Goal: Information Seeking & Learning: Learn about a topic

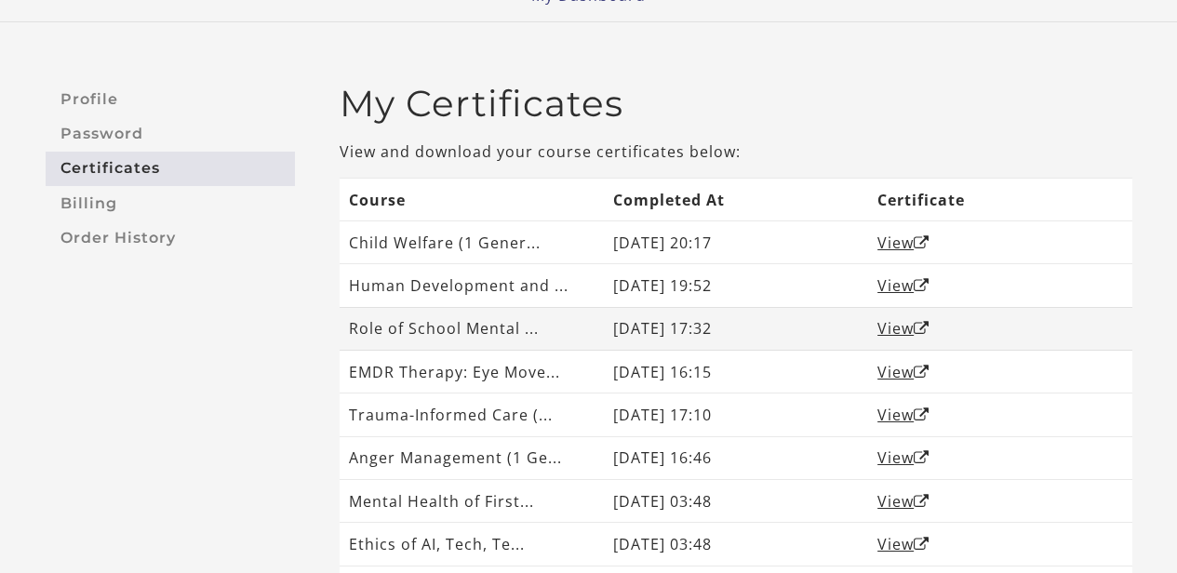
click at [540, 349] on td "Role of School Mental ..." at bounding box center [471, 328] width 264 height 43
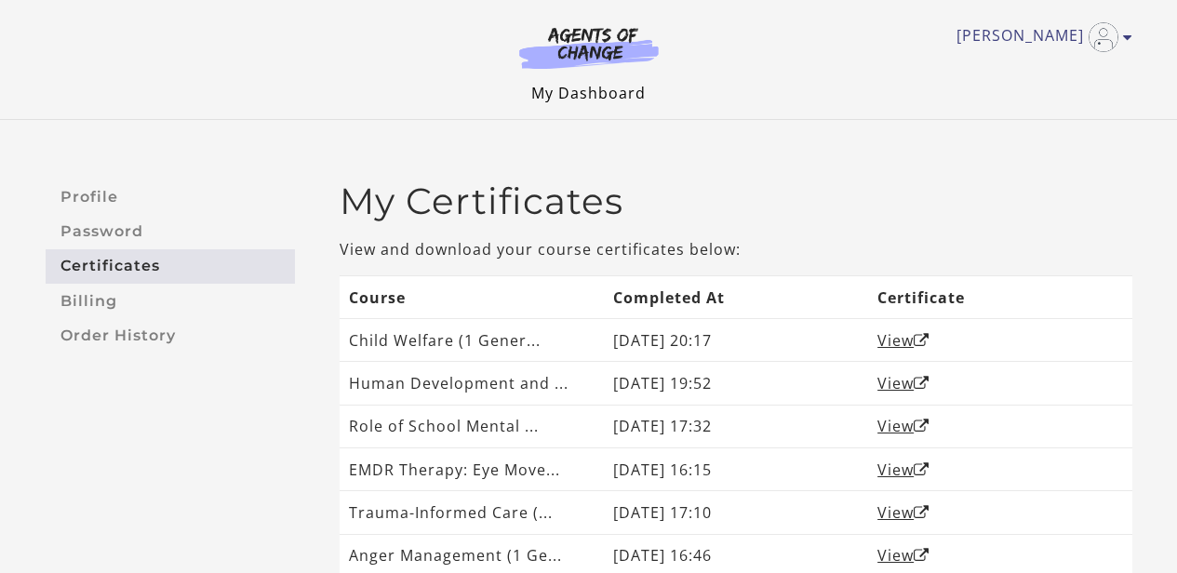
click at [612, 93] on link "My Dashboard" at bounding box center [588, 93] width 114 height 20
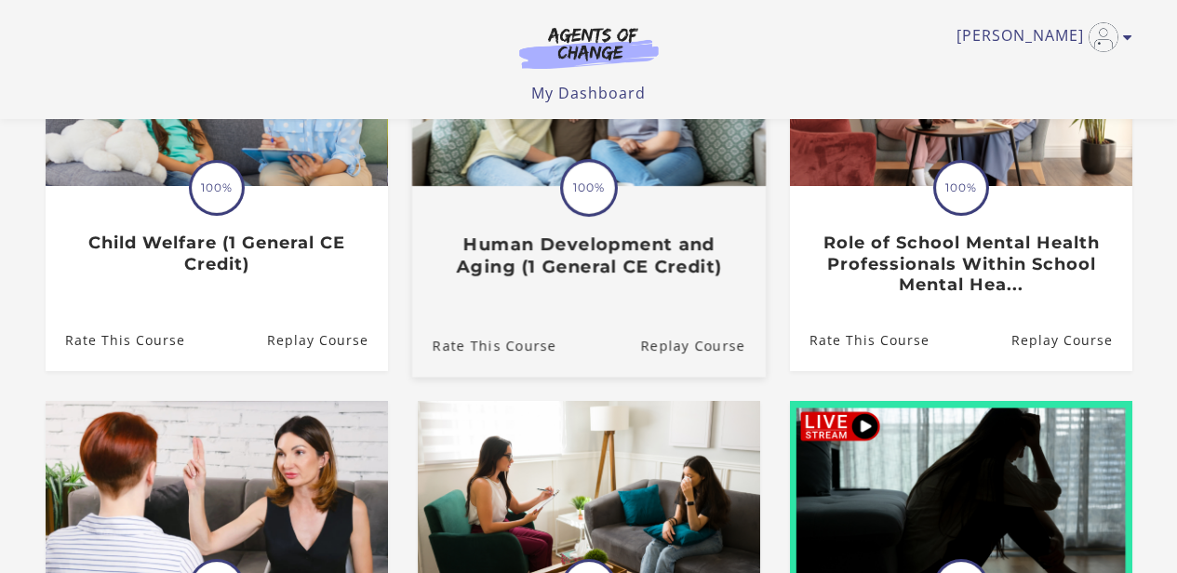
scroll to position [733, 0]
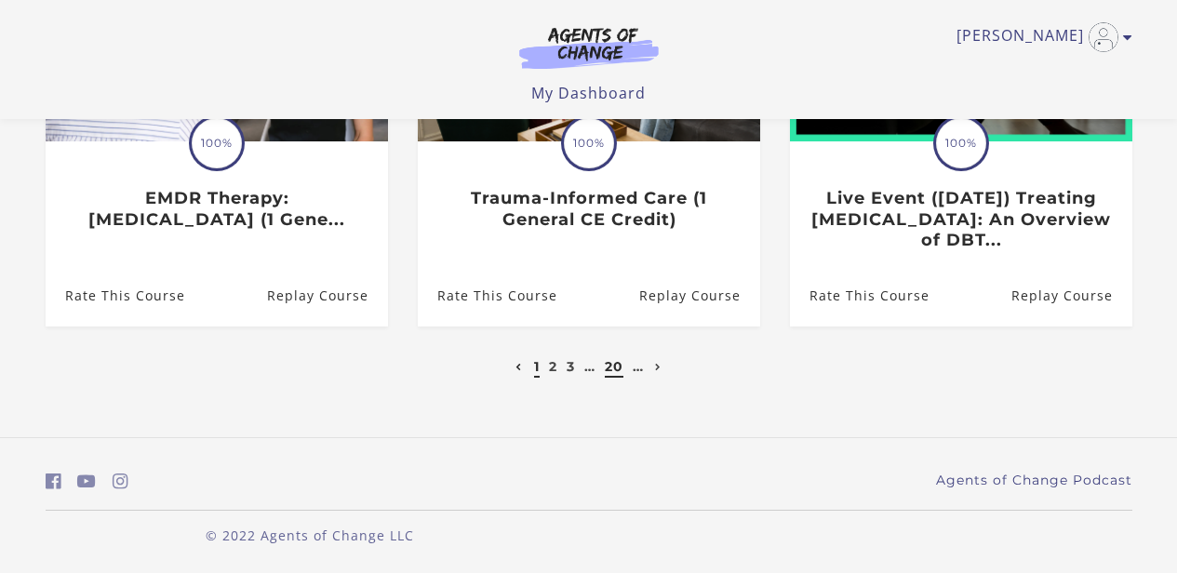
click at [621, 367] on link "20" at bounding box center [614, 366] width 19 height 17
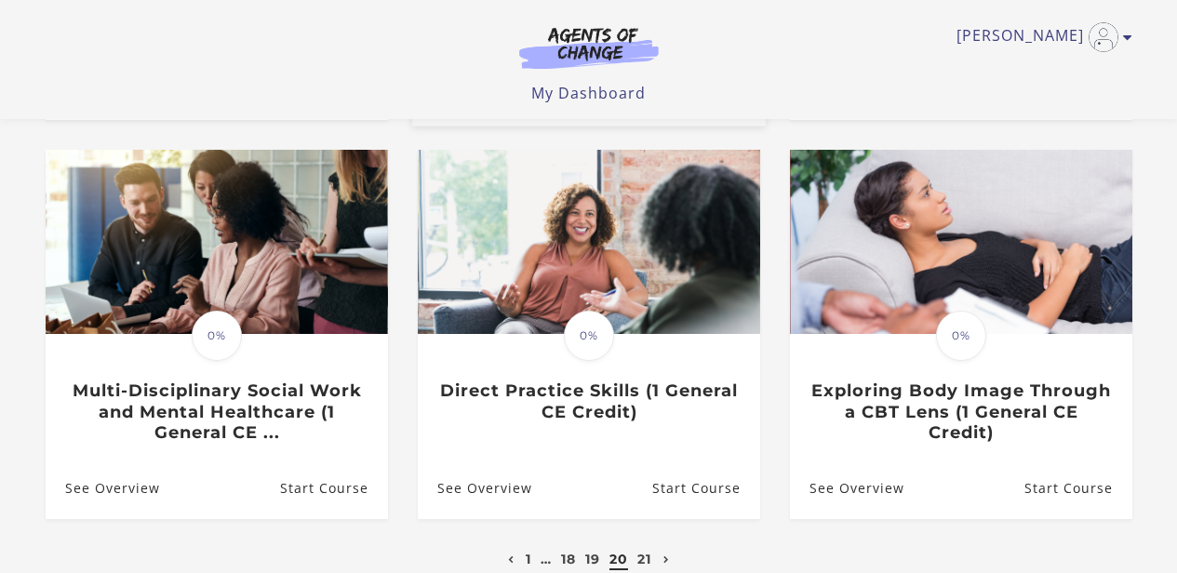
scroll to position [733, 0]
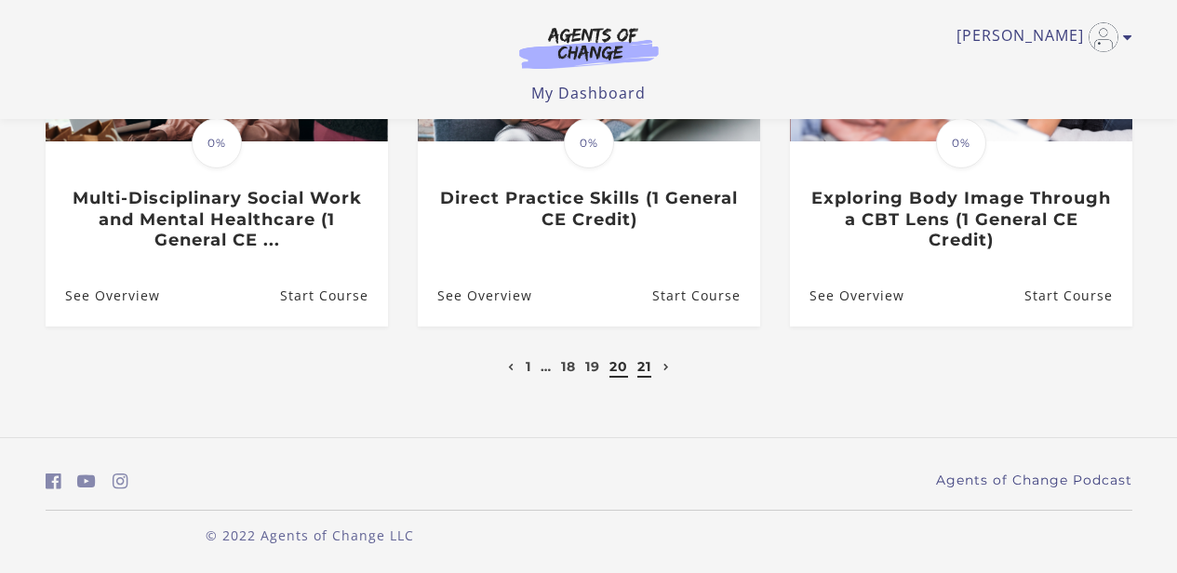
click at [645, 366] on link "21" at bounding box center [644, 366] width 14 height 17
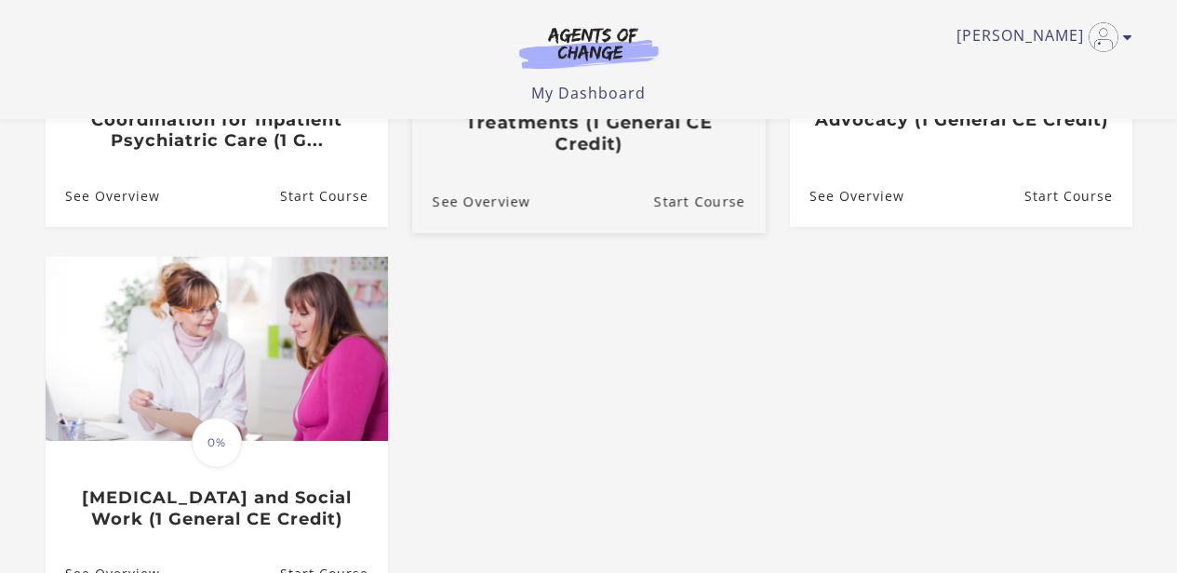
scroll to position [712, 0]
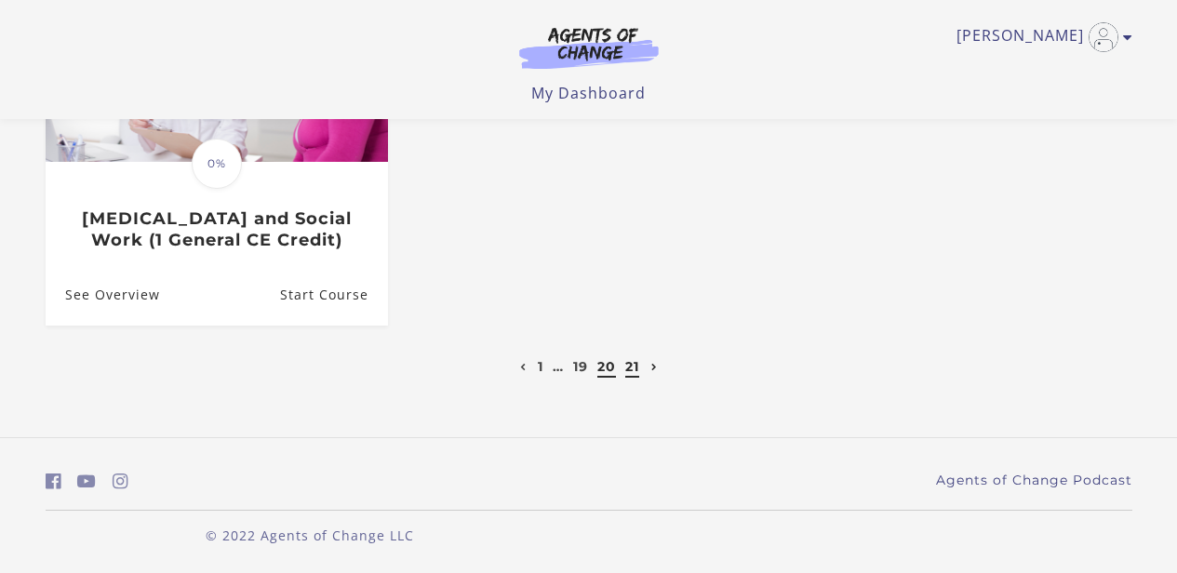
click at [605, 362] on link "20" at bounding box center [606, 366] width 19 height 17
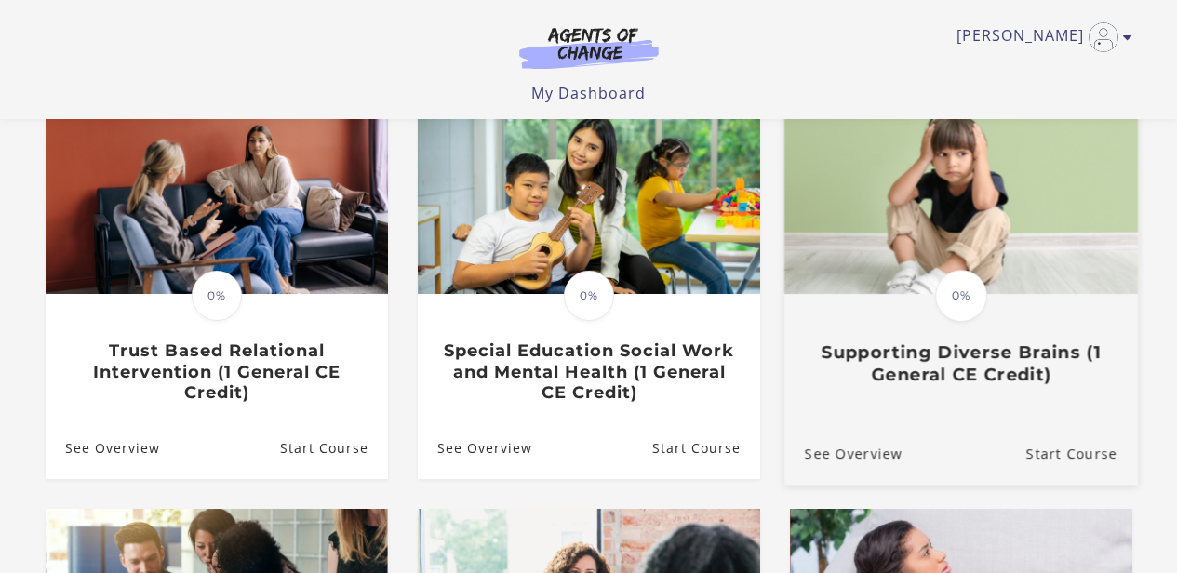
scroll to position [183, 0]
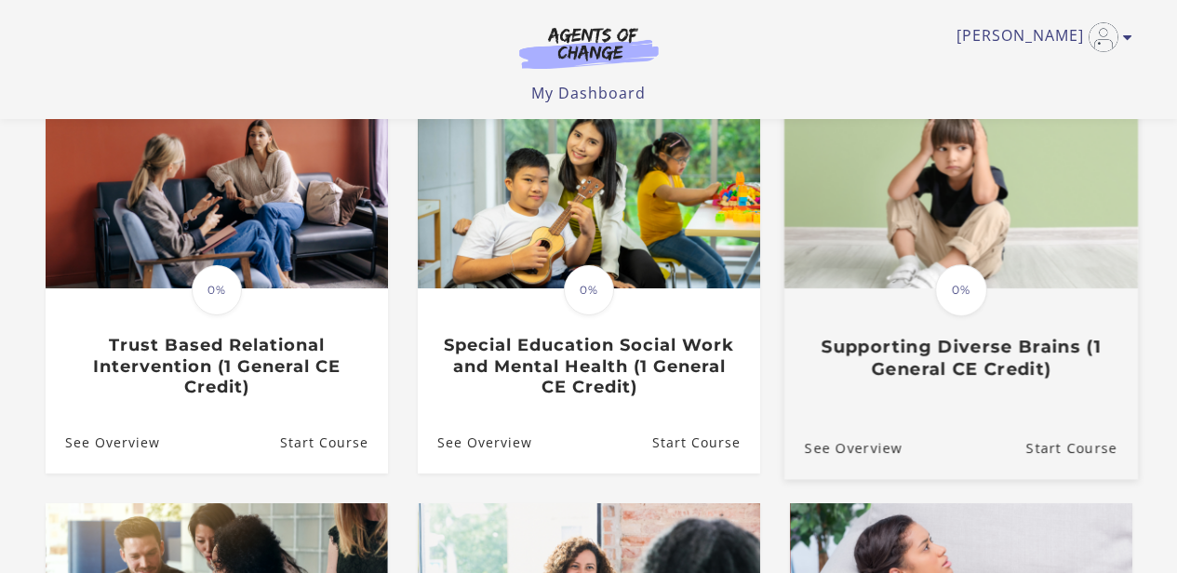
click at [956, 307] on span "0%" at bounding box center [961, 290] width 52 height 52
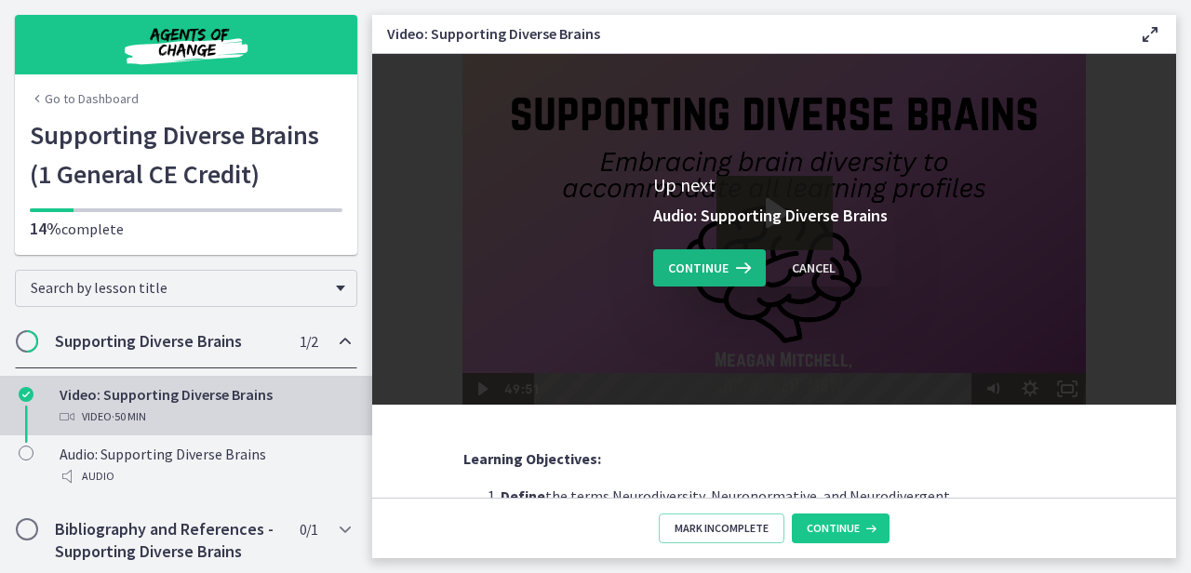
click at [712, 273] on span "Continue" at bounding box center [698, 268] width 60 height 22
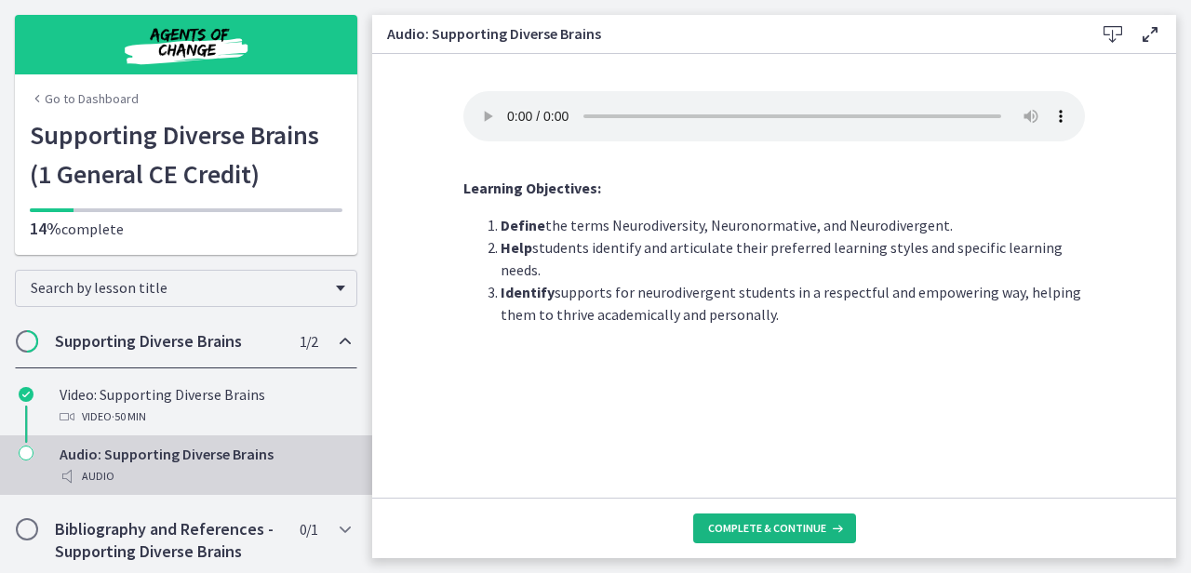
click at [762, 528] on span "Complete & continue" at bounding box center [767, 528] width 118 height 15
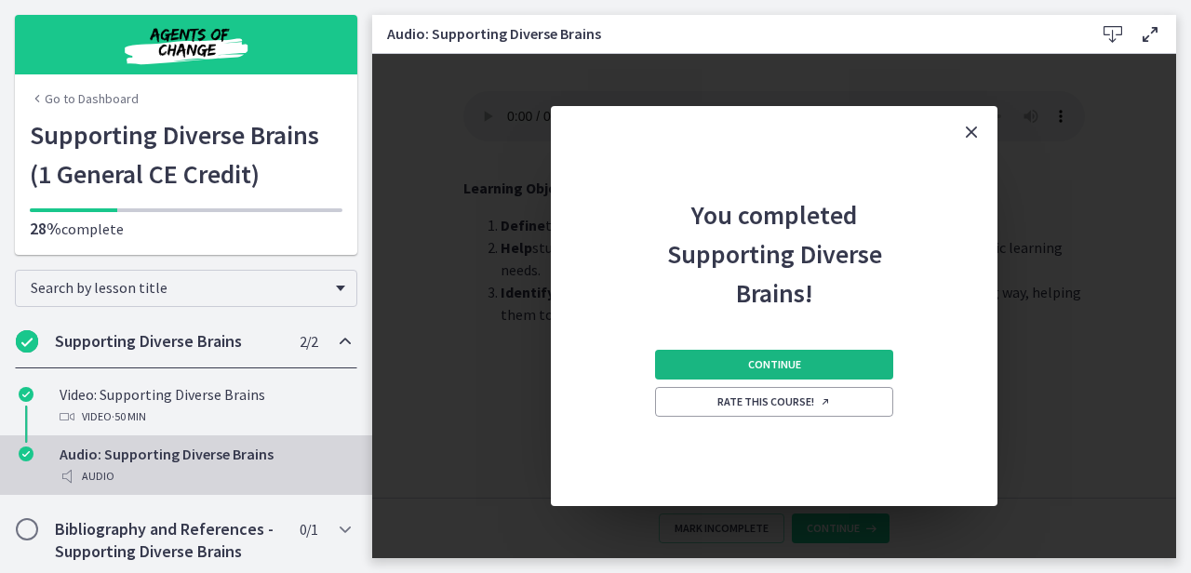
click at [764, 366] on span "Continue" at bounding box center [774, 364] width 53 height 15
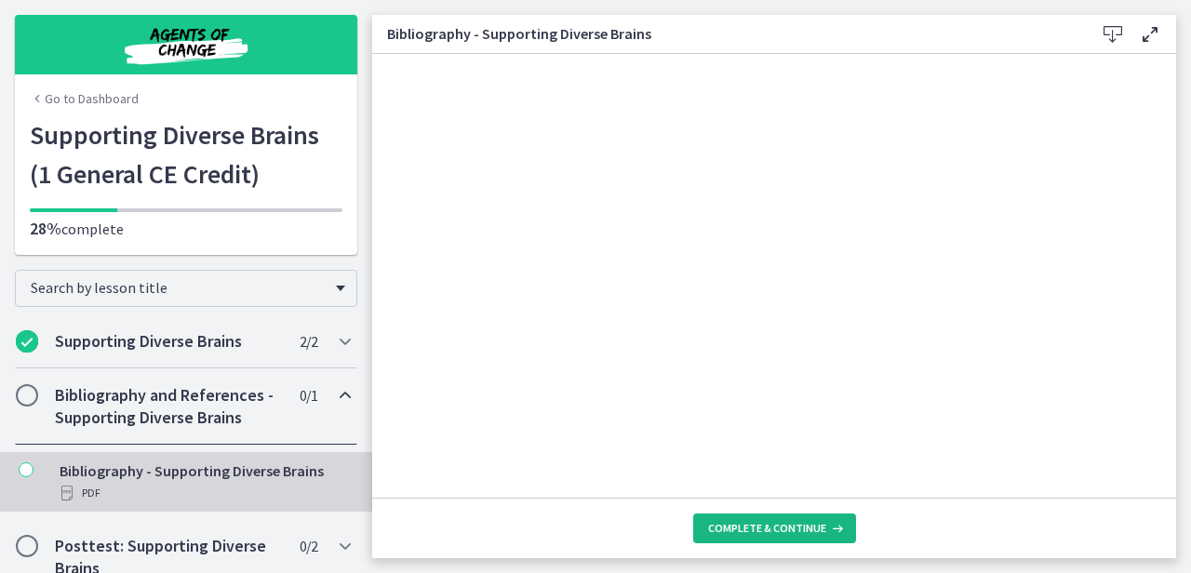
click at [786, 522] on span "Complete & continue" at bounding box center [767, 528] width 118 height 15
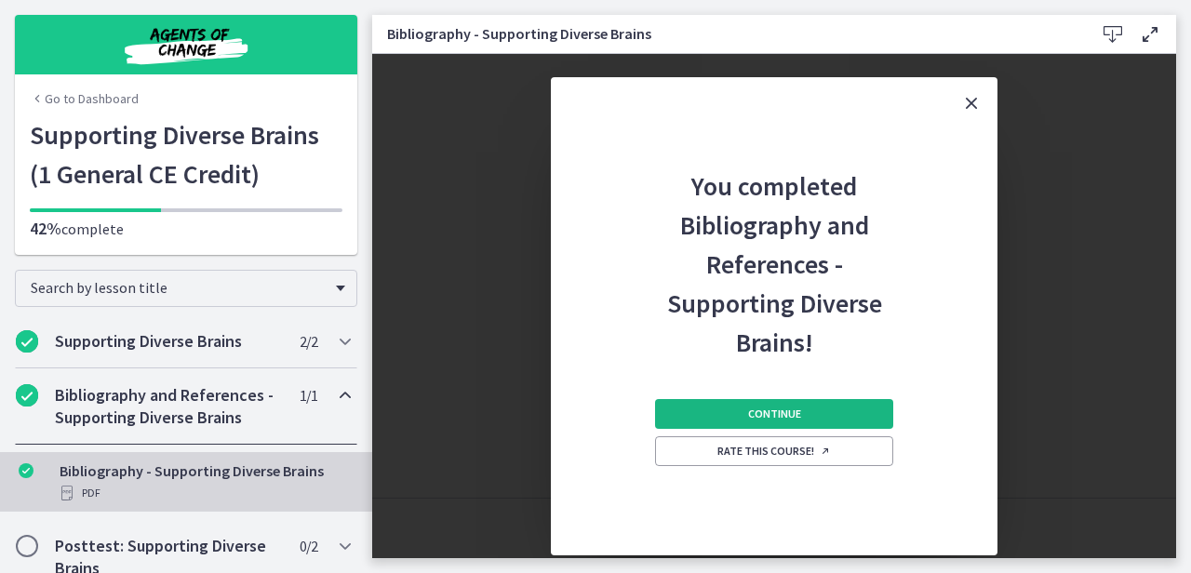
click at [834, 405] on button "Continue" at bounding box center [774, 414] width 238 height 30
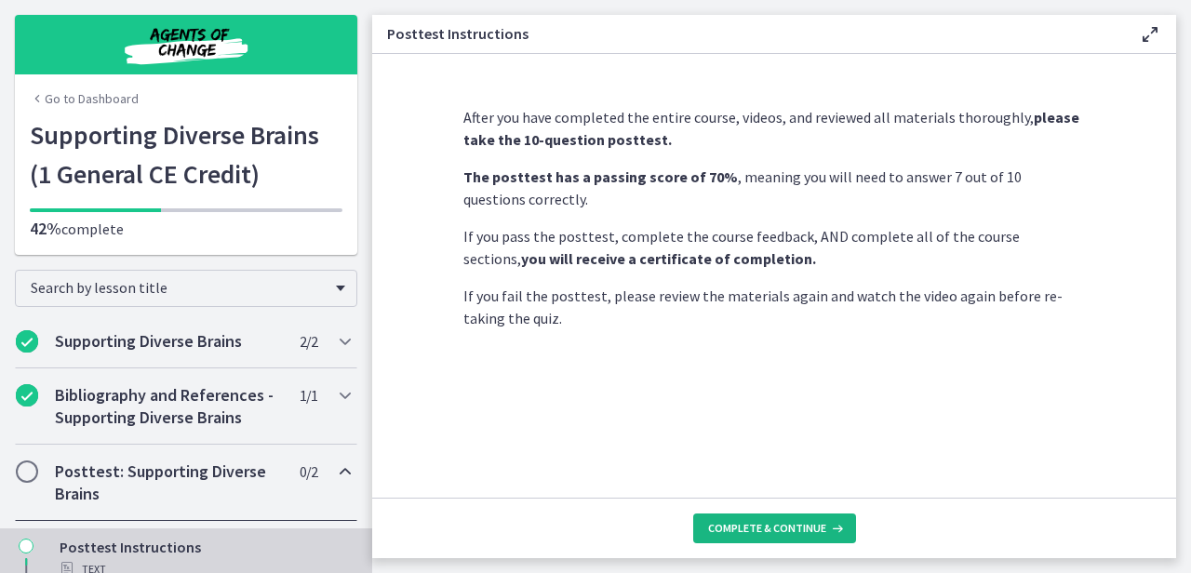
click at [778, 529] on span "Complete & continue" at bounding box center [767, 528] width 118 height 15
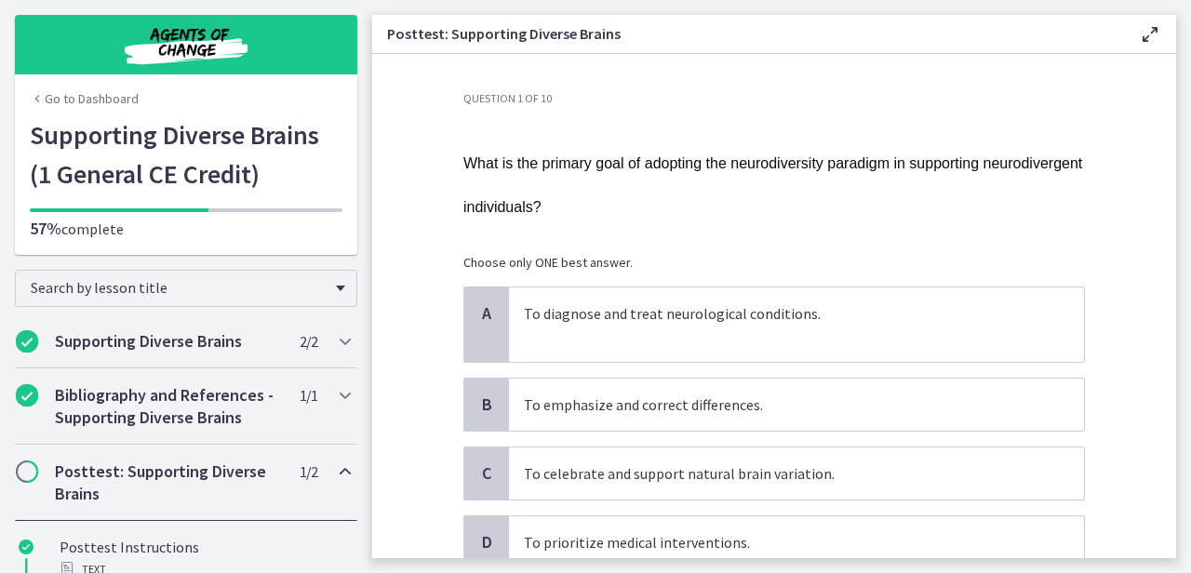
click at [792, 216] on p "What is the primary goal of adopting the neurodiversity paradigm in supporting …" at bounding box center [773, 183] width 621 height 87
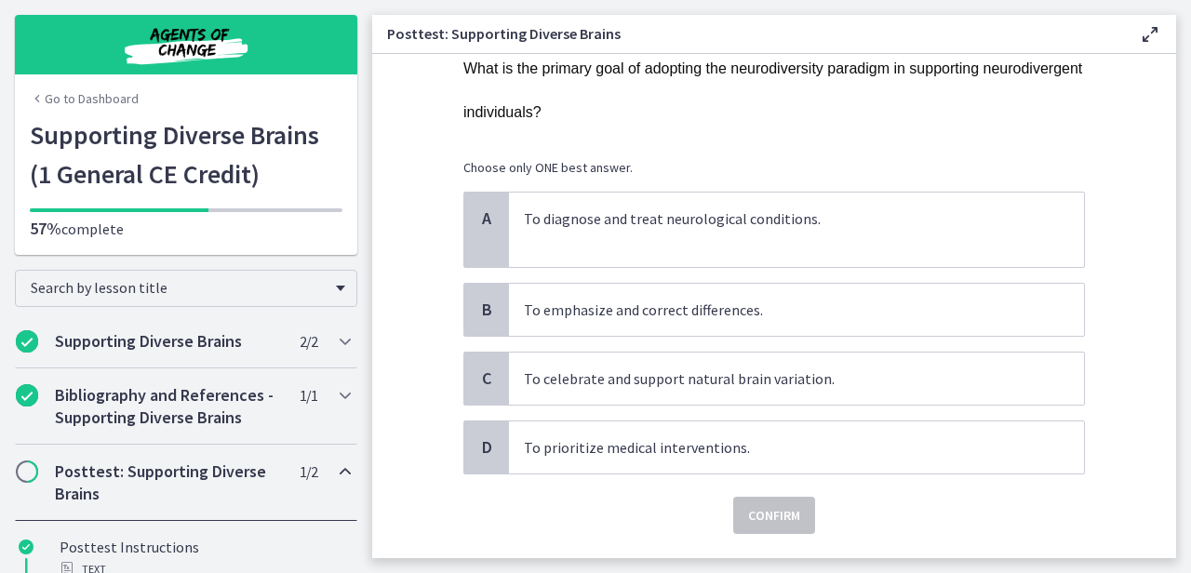
scroll to position [109, 0]
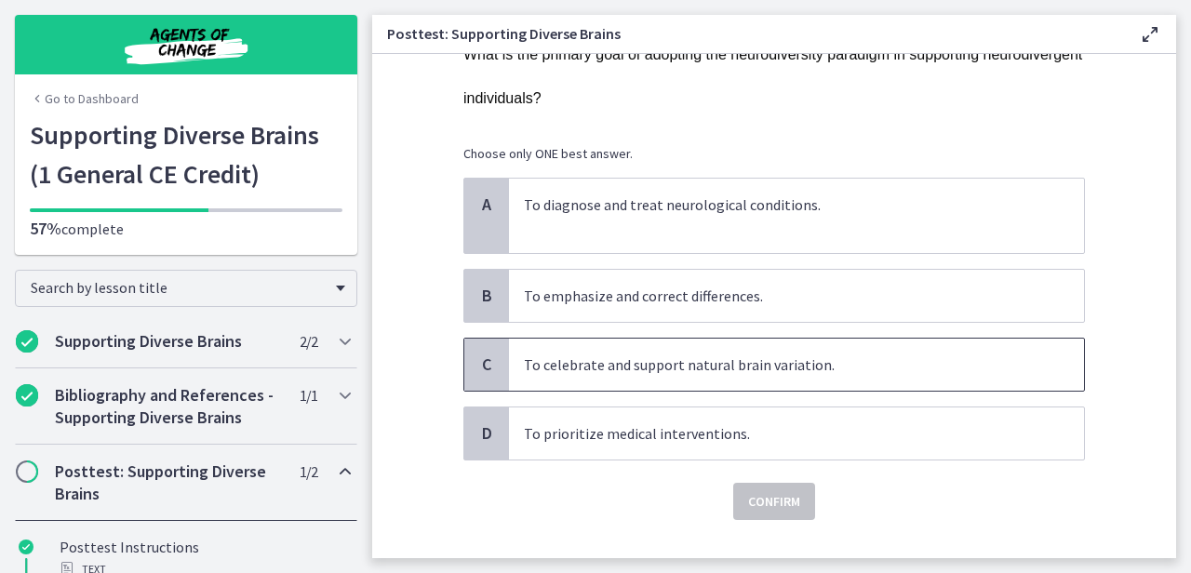
click at [825, 371] on p "To celebrate and support natural brain variation." at bounding box center [778, 364] width 508 height 22
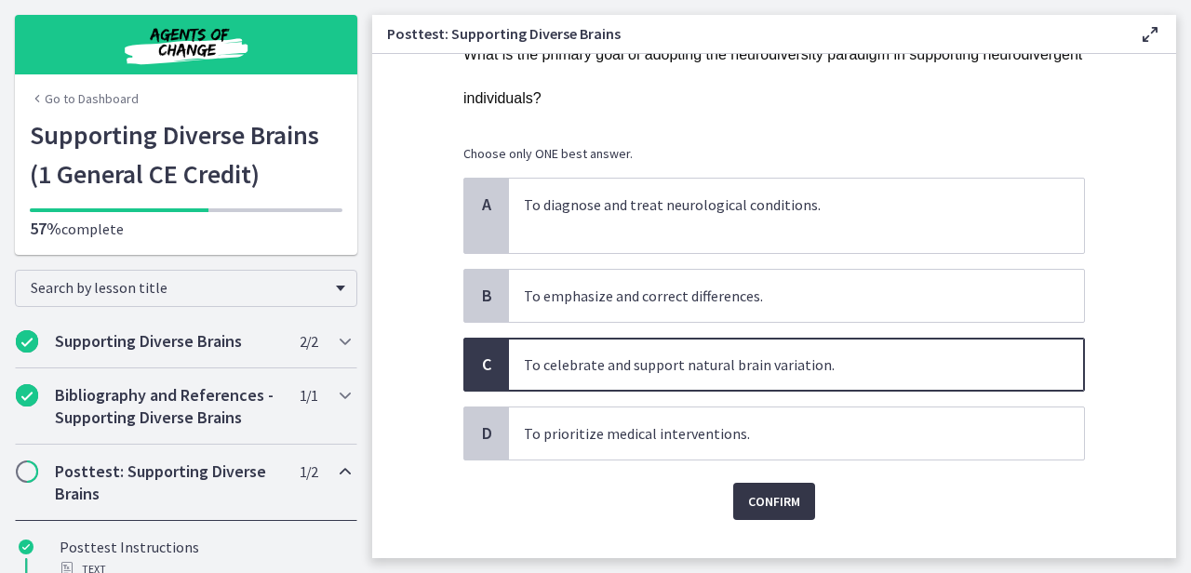
click at [778, 497] on span "Confirm" at bounding box center [774, 501] width 52 height 22
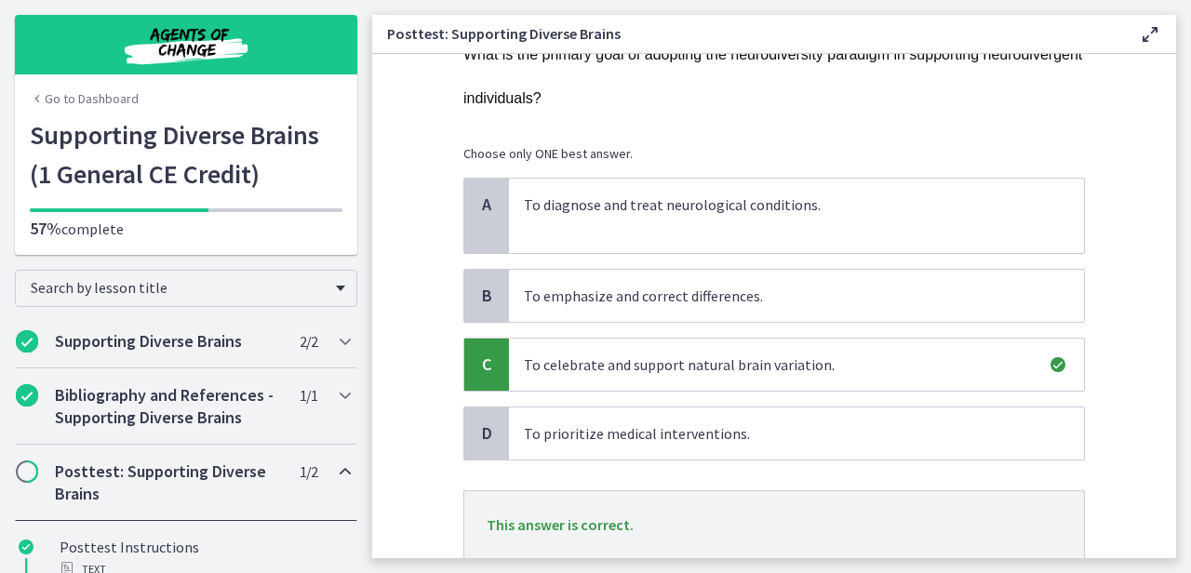
scroll to position [192, 0]
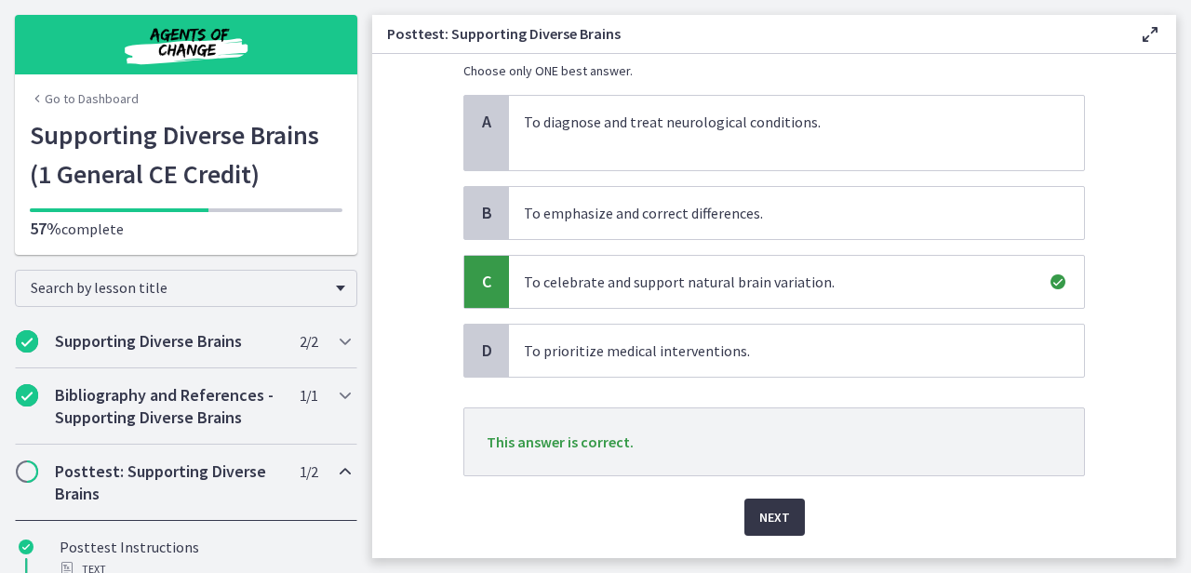
click at [771, 518] on span "Next" at bounding box center [774, 517] width 31 height 22
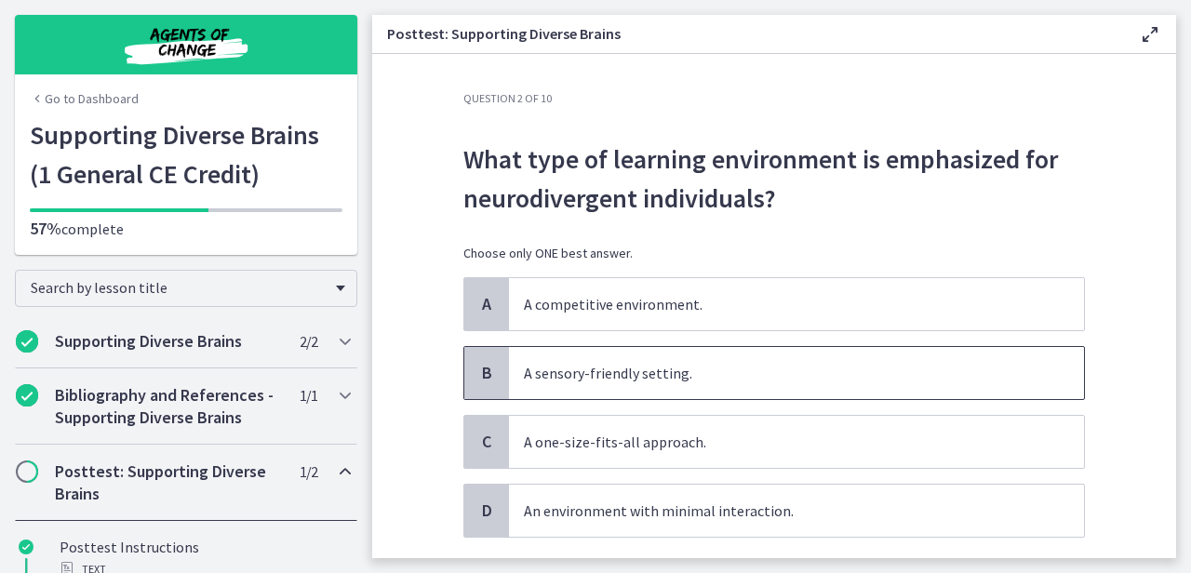
click at [803, 357] on span "A sensory-friendly setting." at bounding box center [796, 373] width 575 height 52
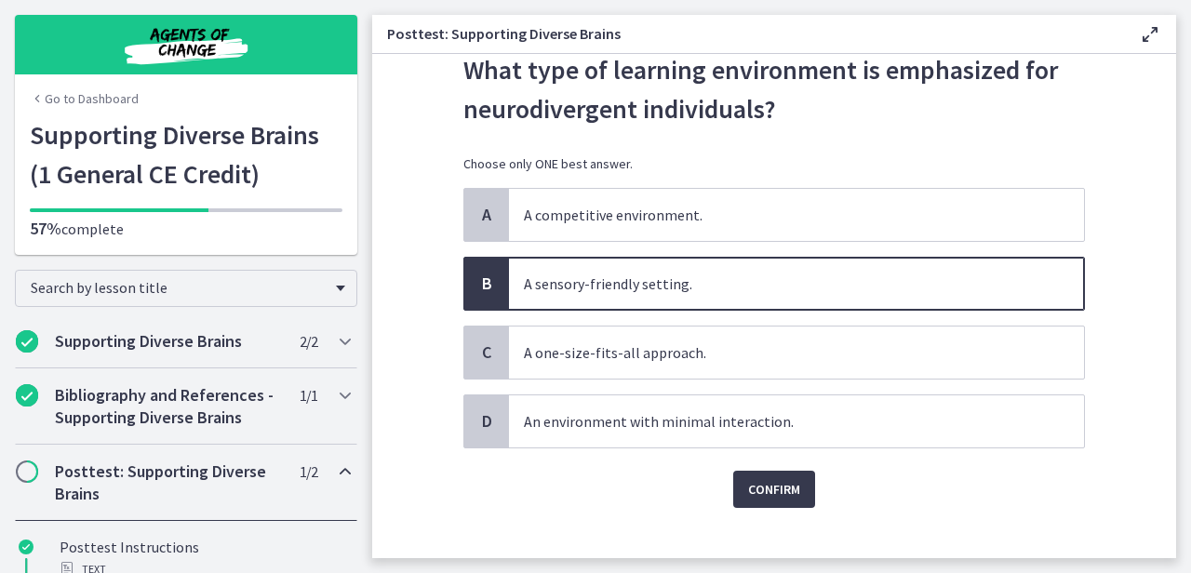
scroll to position [113, 0]
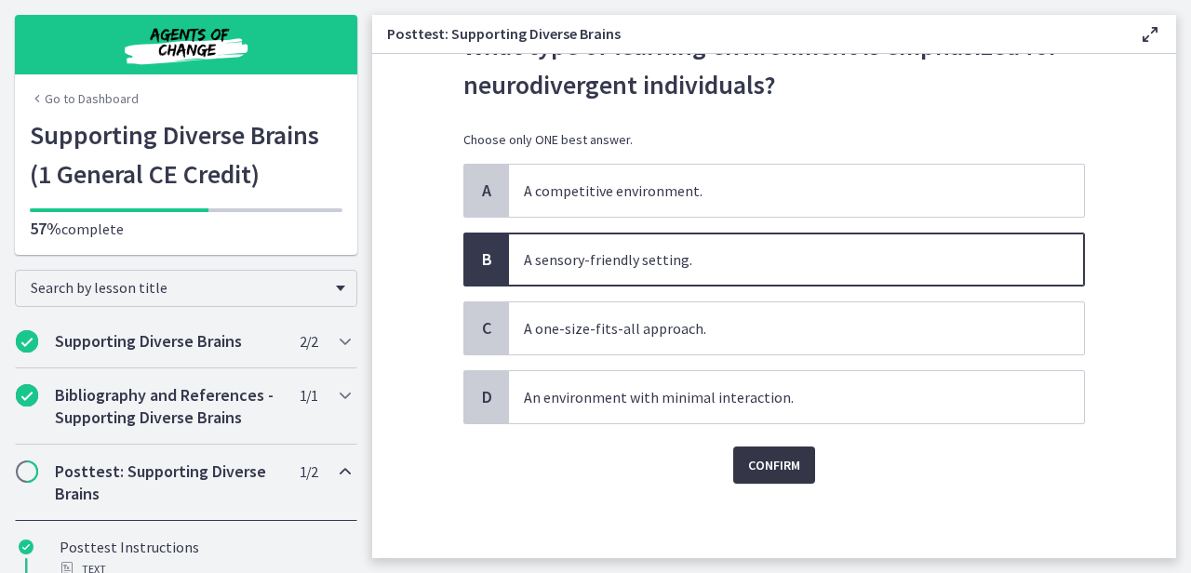
click at [782, 472] on span "Confirm" at bounding box center [774, 465] width 52 height 22
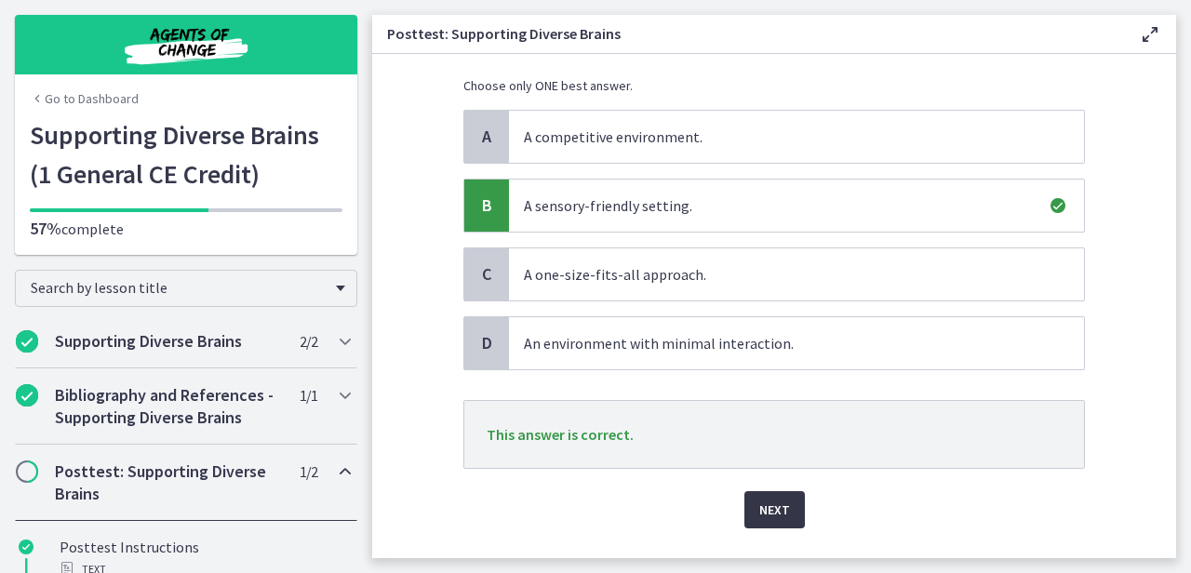
scroll to position [212, 0]
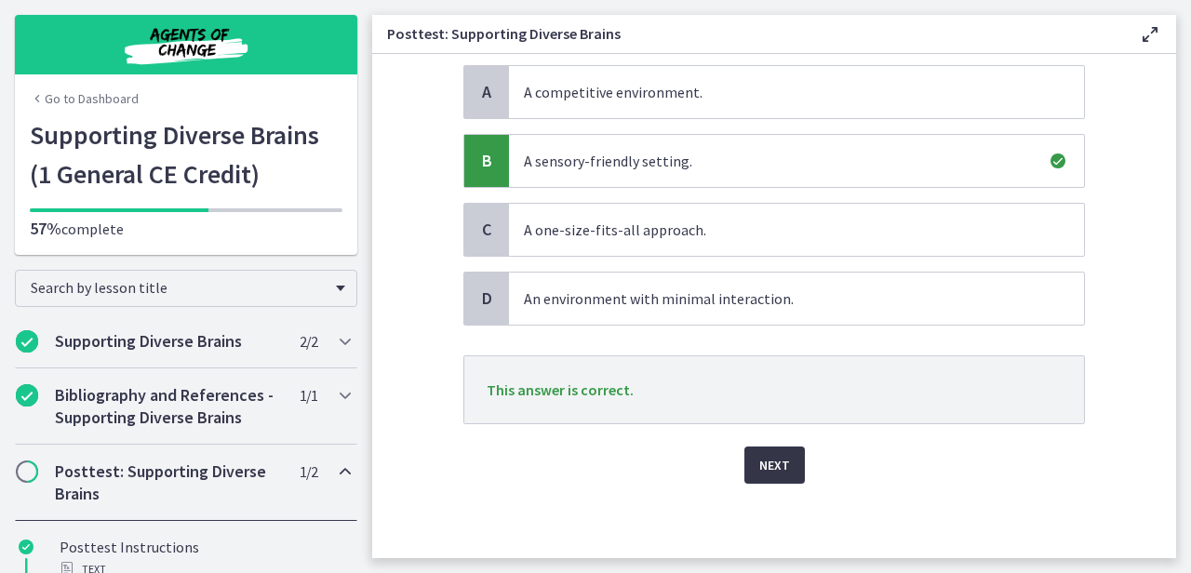
click at [778, 467] on span "Next" at bounding box center [774, 465] width 31 height 22
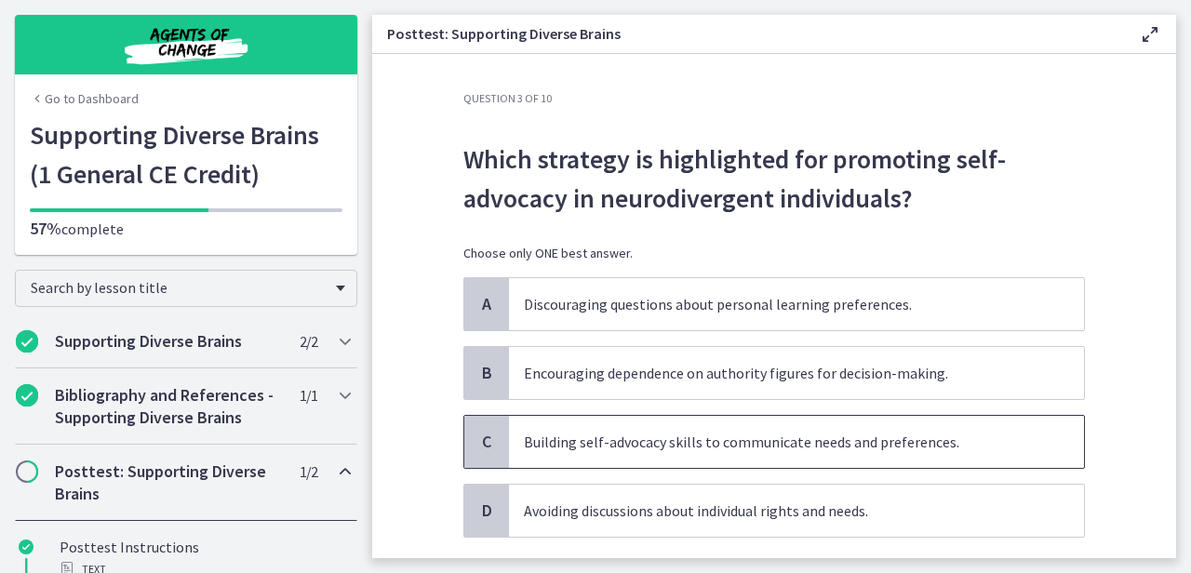
click at [881, 444] on p "Building self-advocacy skills to communicate needs and preferences." at bounding box center [778, 442] width 508 height 22
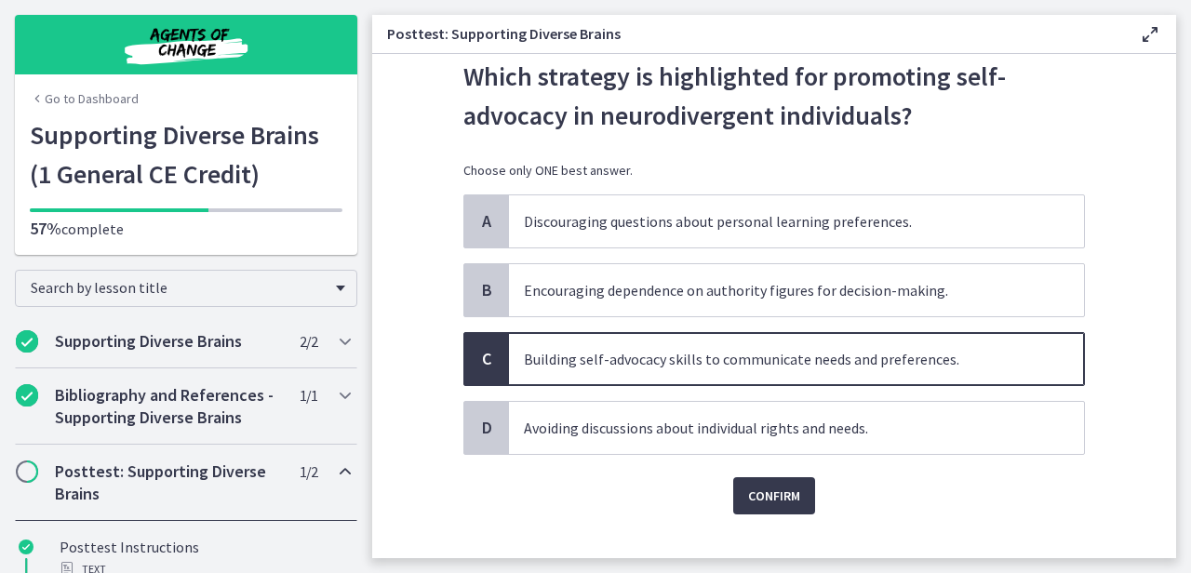
scroll to position [113, 0]
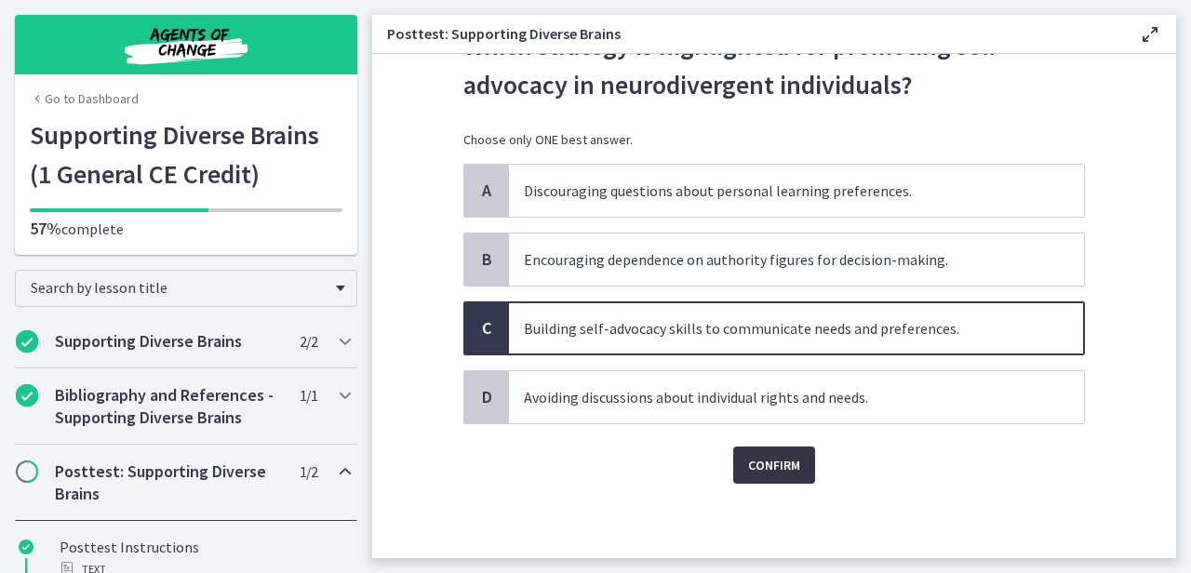
click at [779, 456] on span "Confirm" at bounding box center [774, 465] width 52 height 22
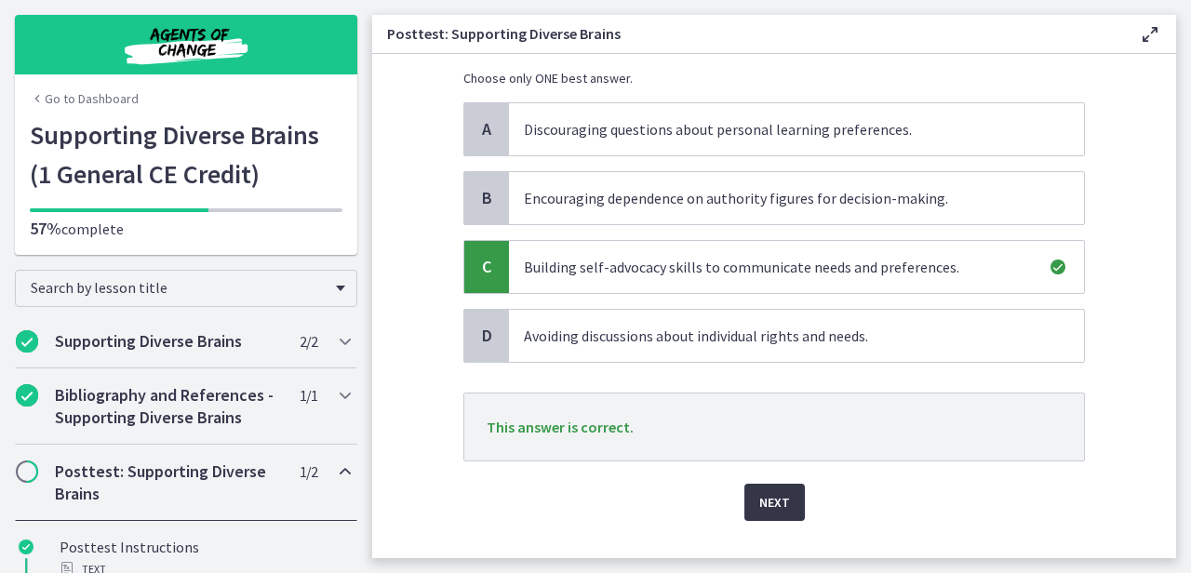
scroll to position [212, 0]
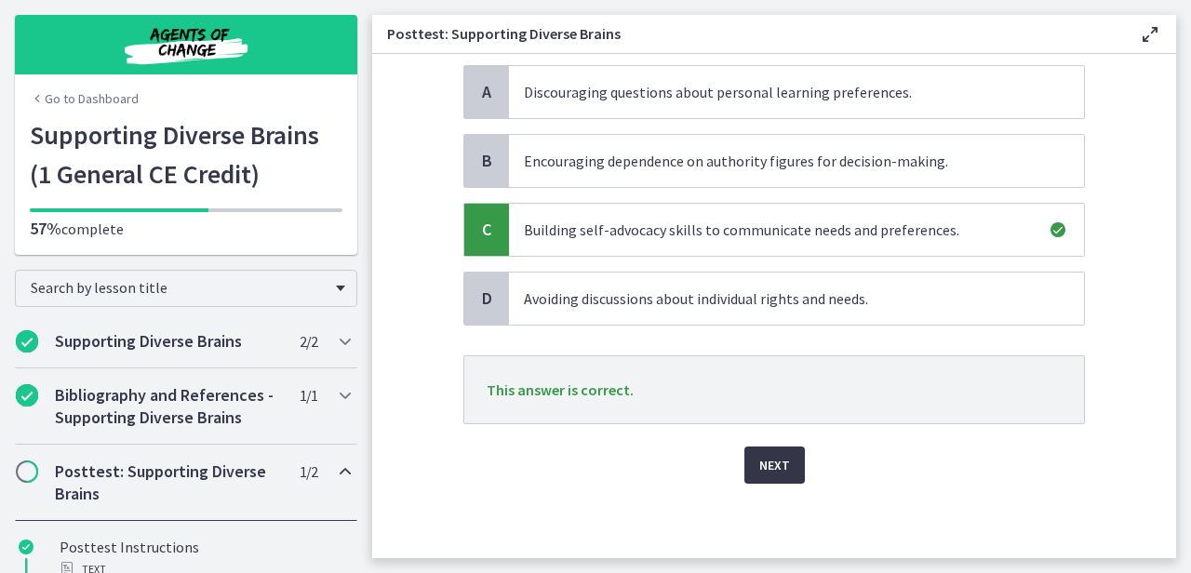
click at [779, 456] on span "Next" at bounding box center [774, 465] width 31 height 22
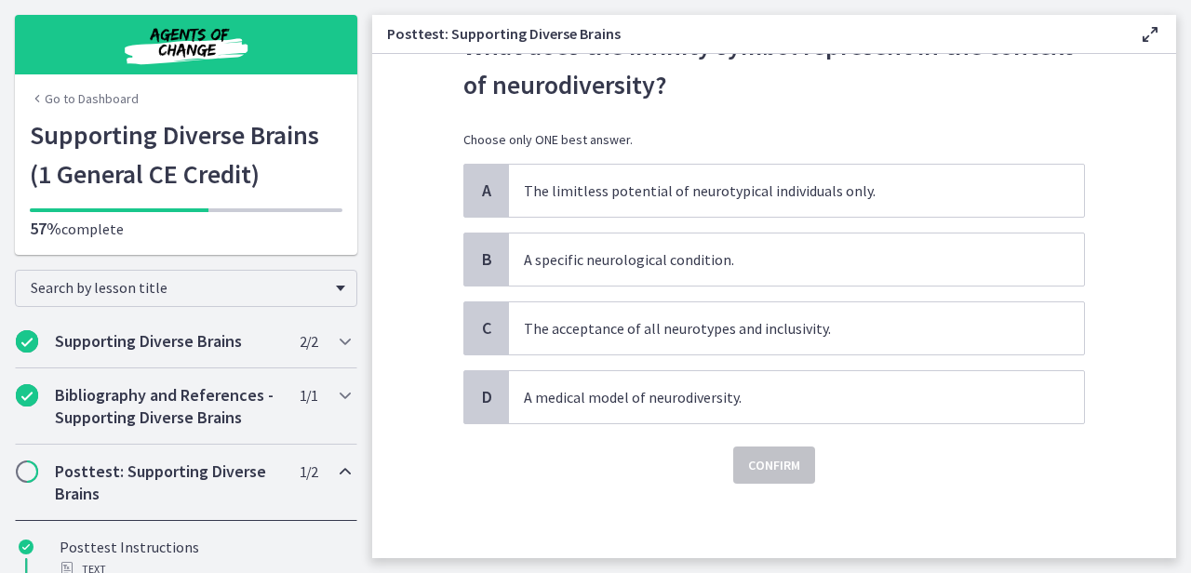
scroll to position [0, 0]
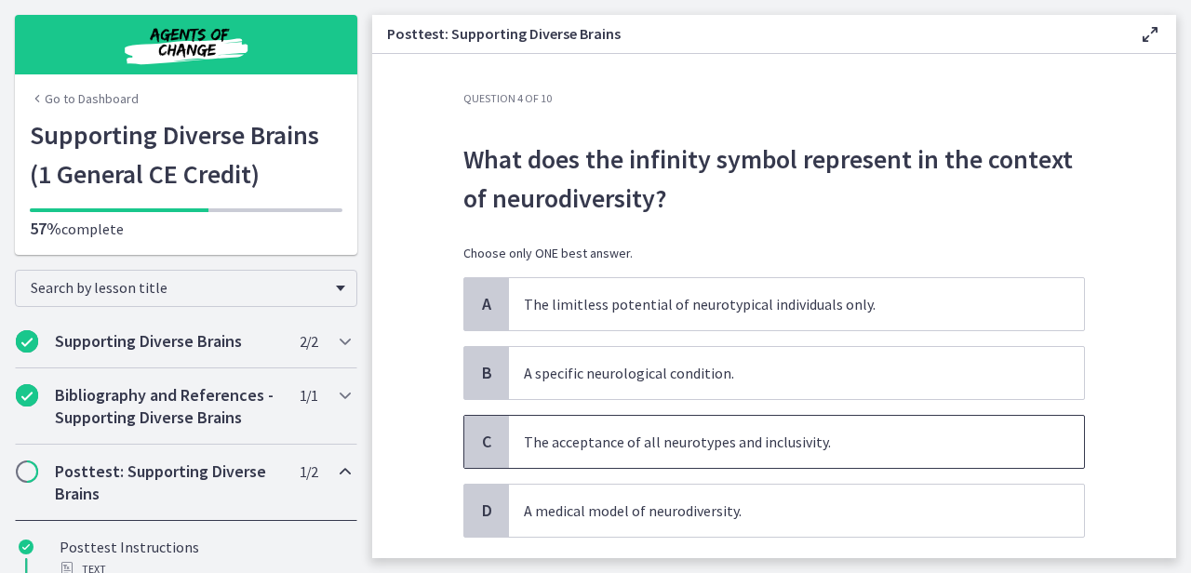
click at [809, 456] on span "The acceptance of all neurotypes and inclusivity." at bounding box center [796, 442] width 575 height 52
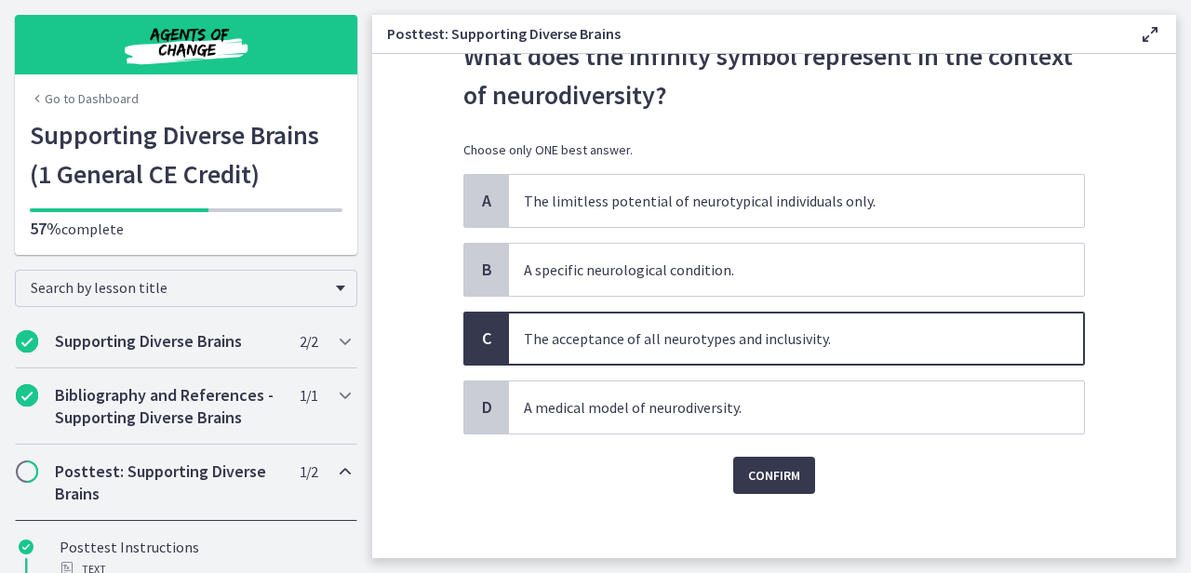
scroll to position [113, 0]
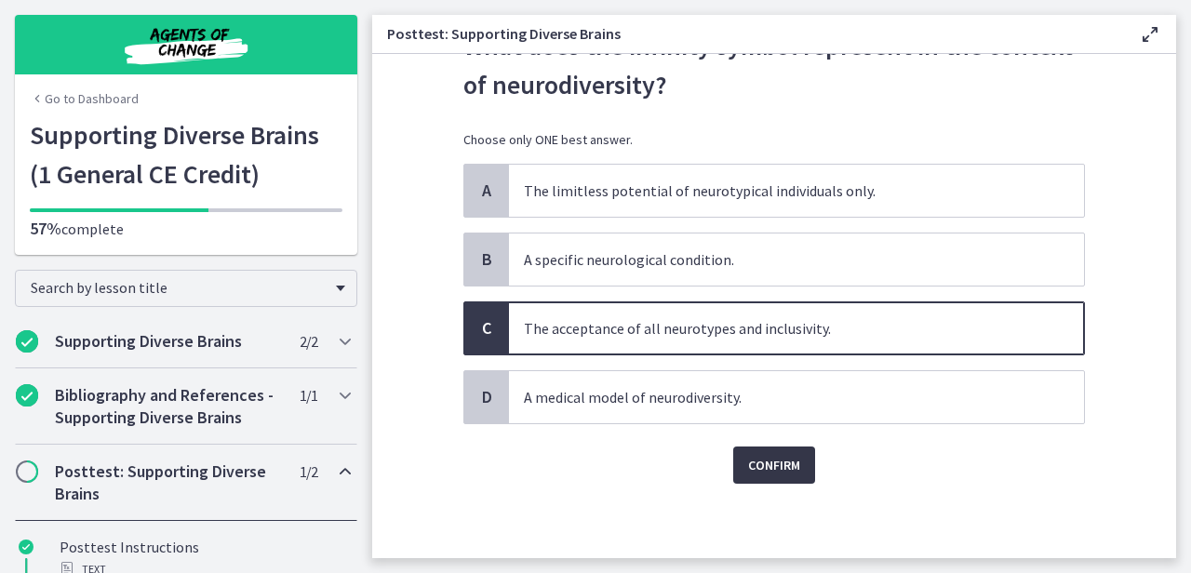
click at [794, 468] on button "Confirm" at bounding box center [774, 464] width 82 height 37
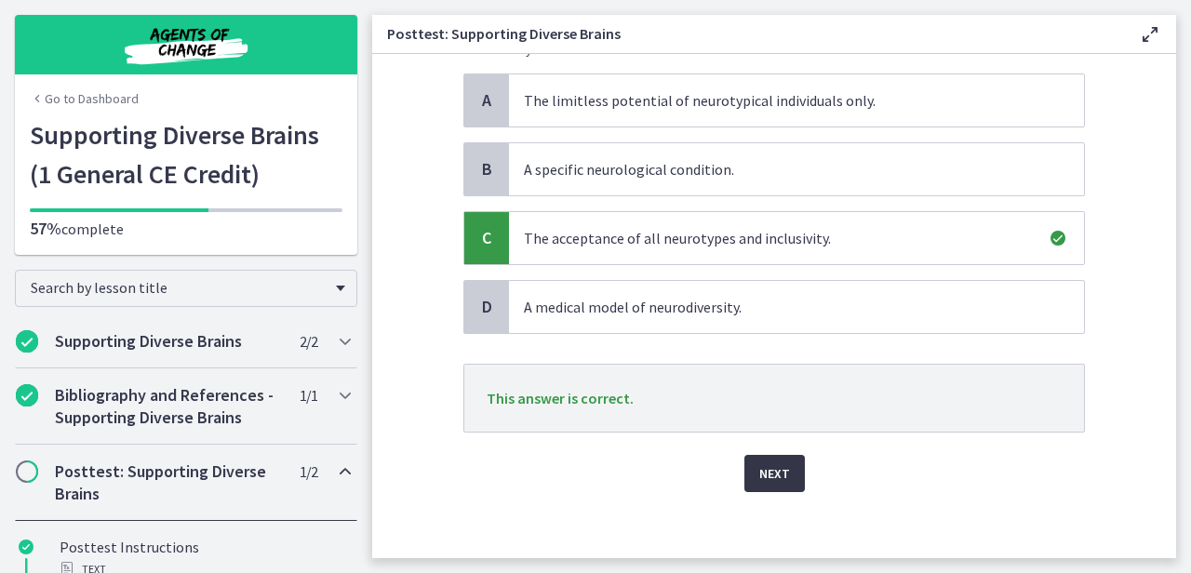
scroll to position [212, 0]
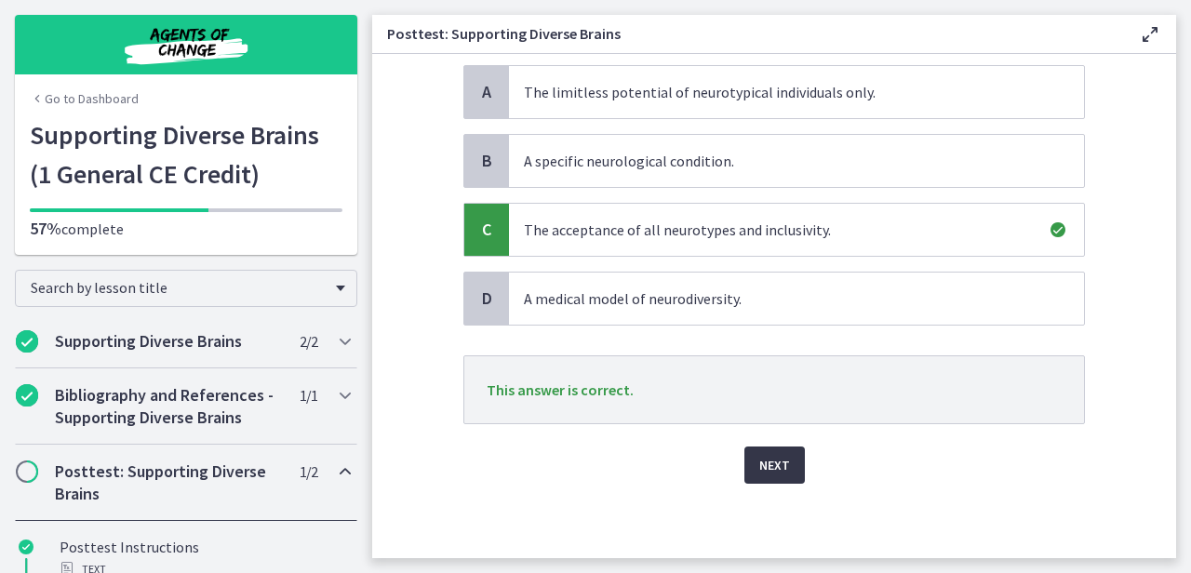
click at [779, 464] on span "Next" at bounding box center [774, 465] width 31 height 22
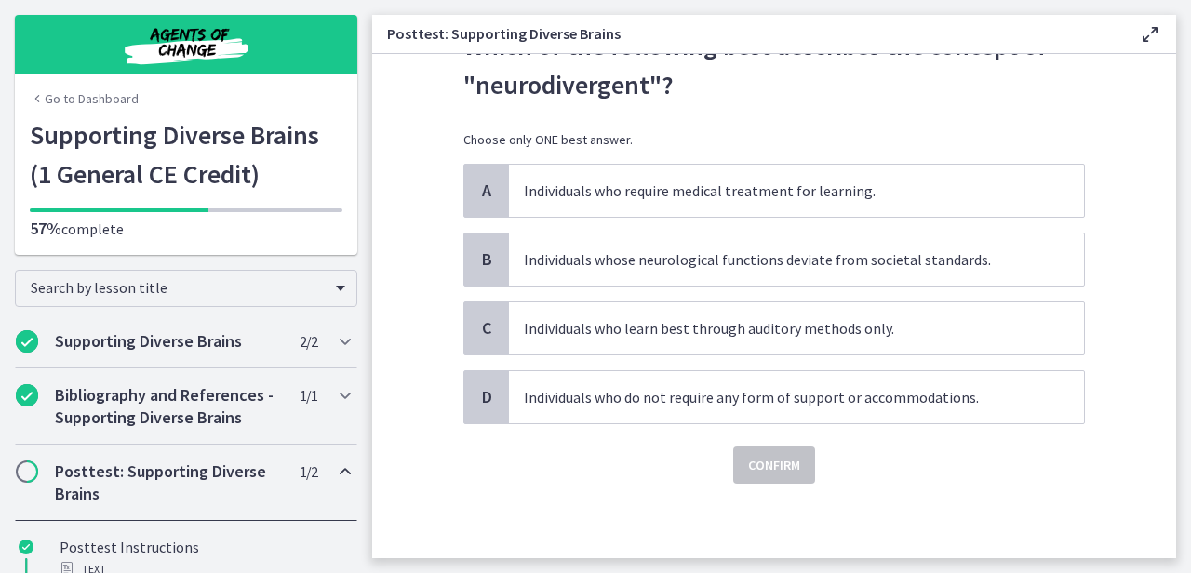
scroll to position [0, 0]
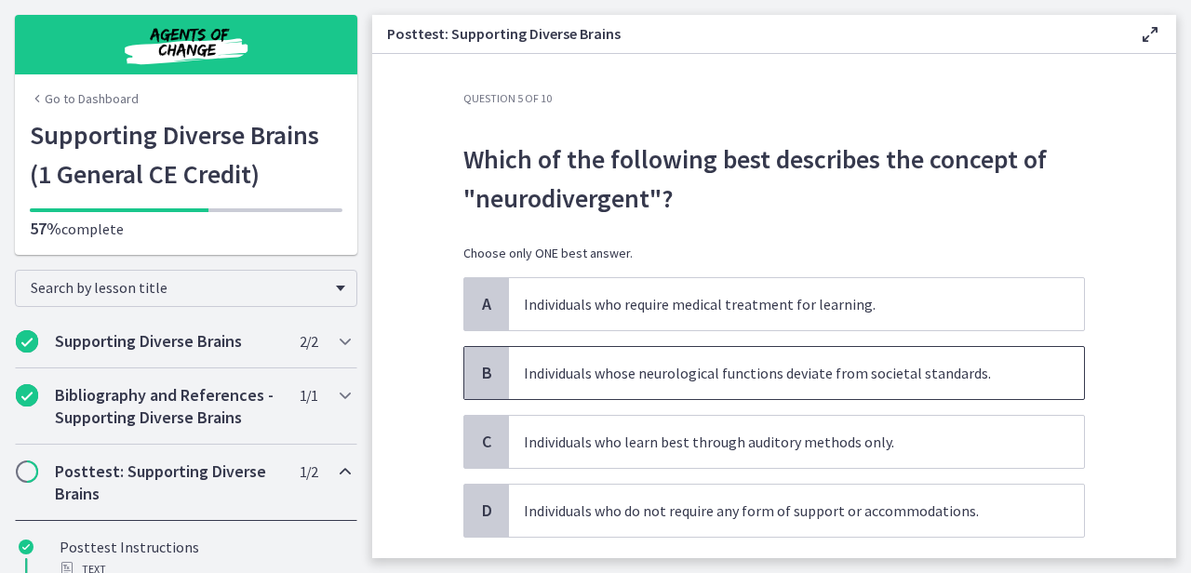
click at [858, 379] on p "Individuals whose neurological functions deviate from societal standards." at bounding box center [778, 373] width 508 height 22
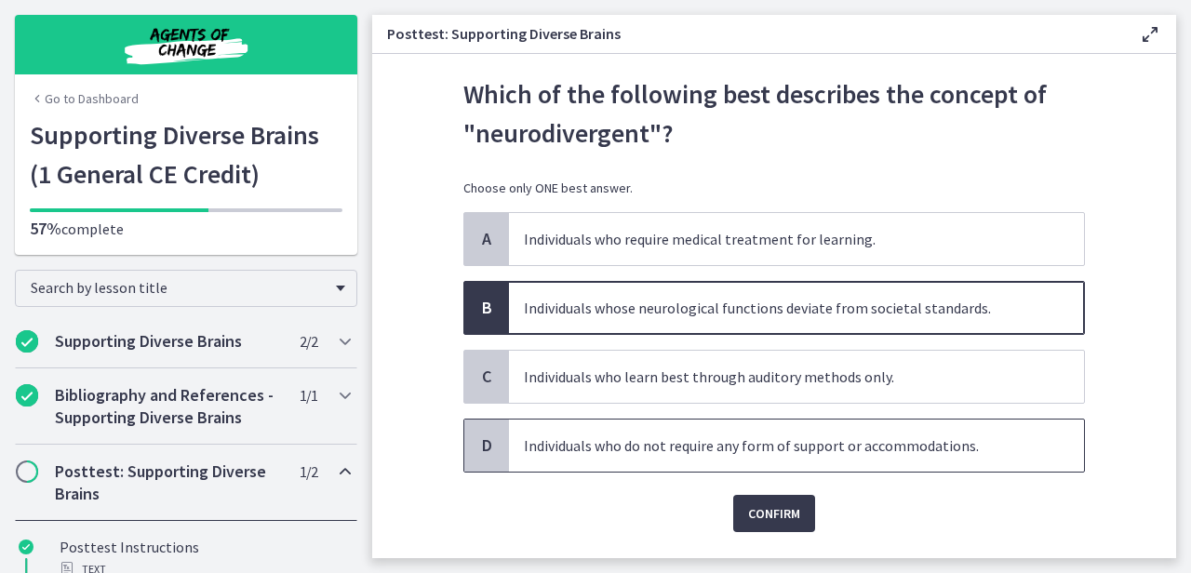
scroll to position [73, 0]
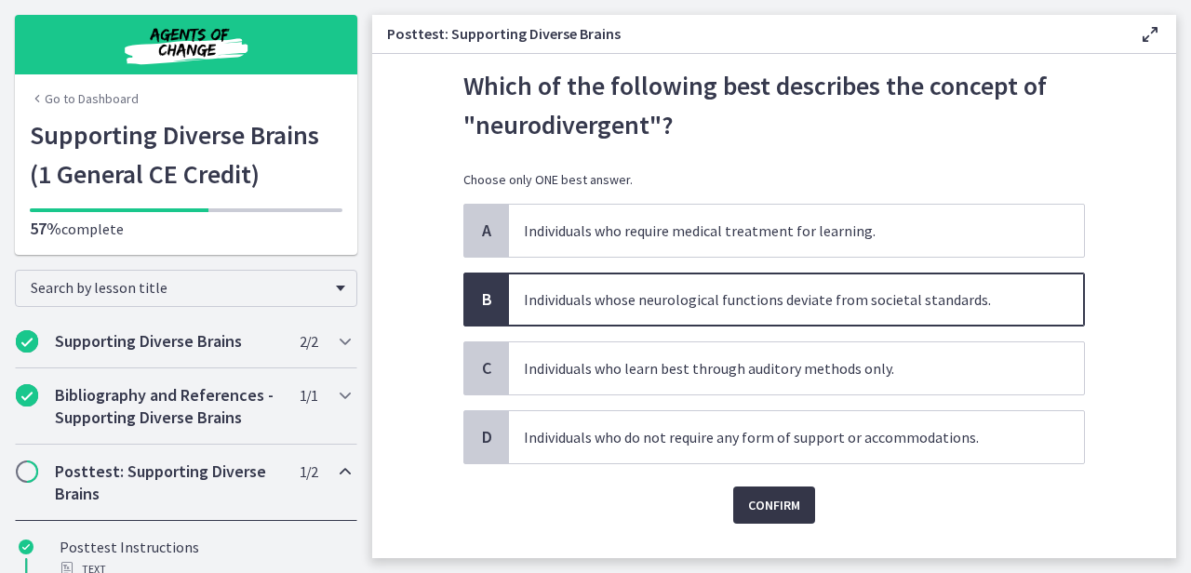
click at [780, 498] on span "Confirm" at bounding box center [774, 505] width 52 height 22
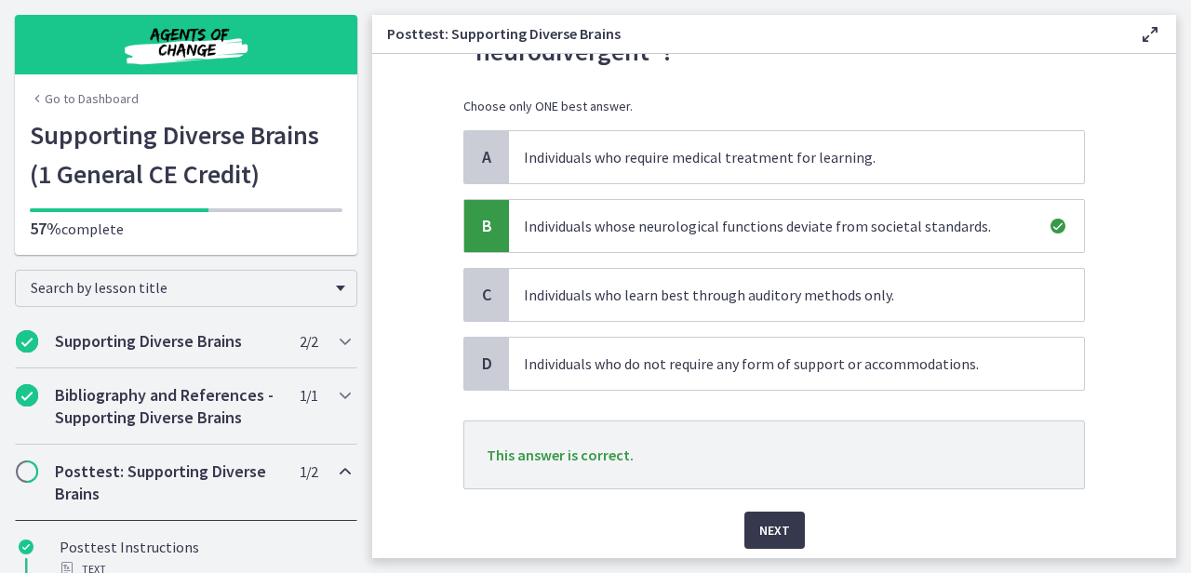
scroll to position [179, 0]
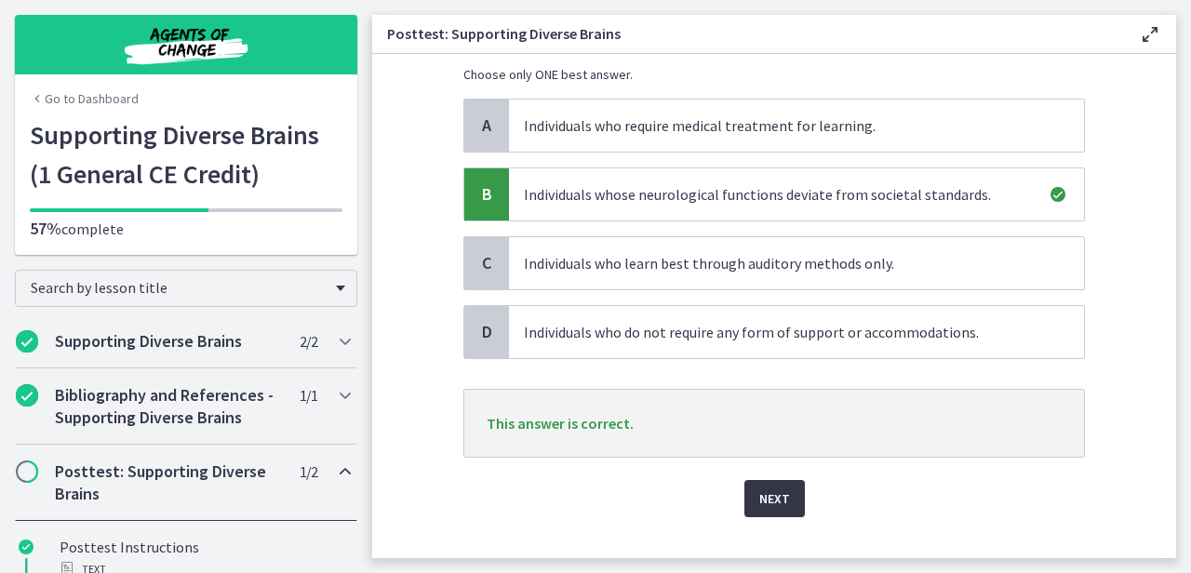
click at [760, 491] on span "Next" at bounding box center [774, 498] width 31 height 22
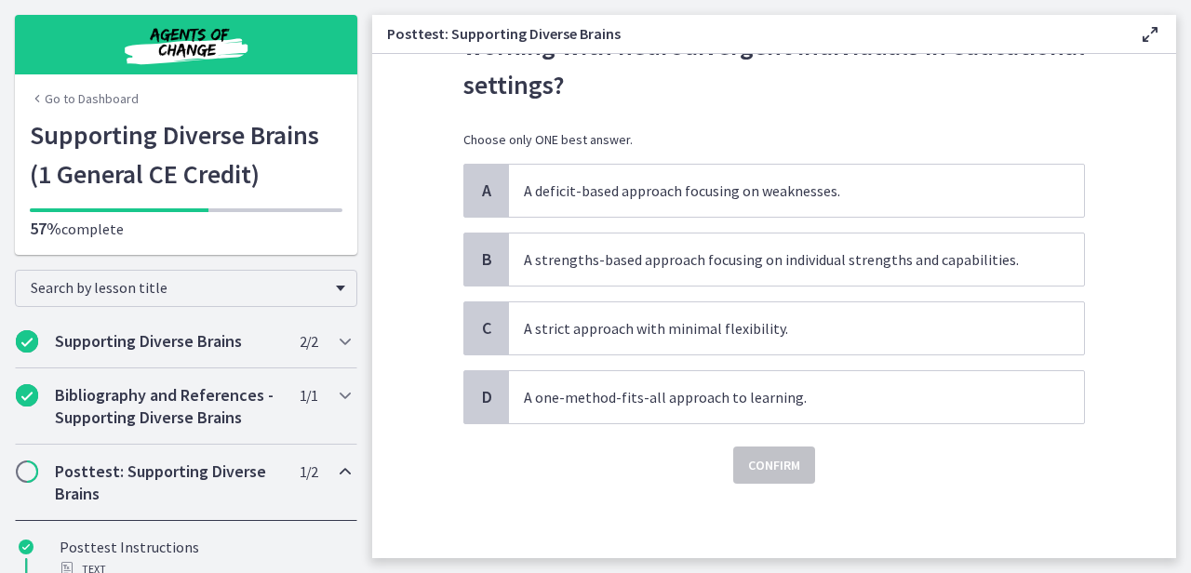
scroll to position [0, 0]
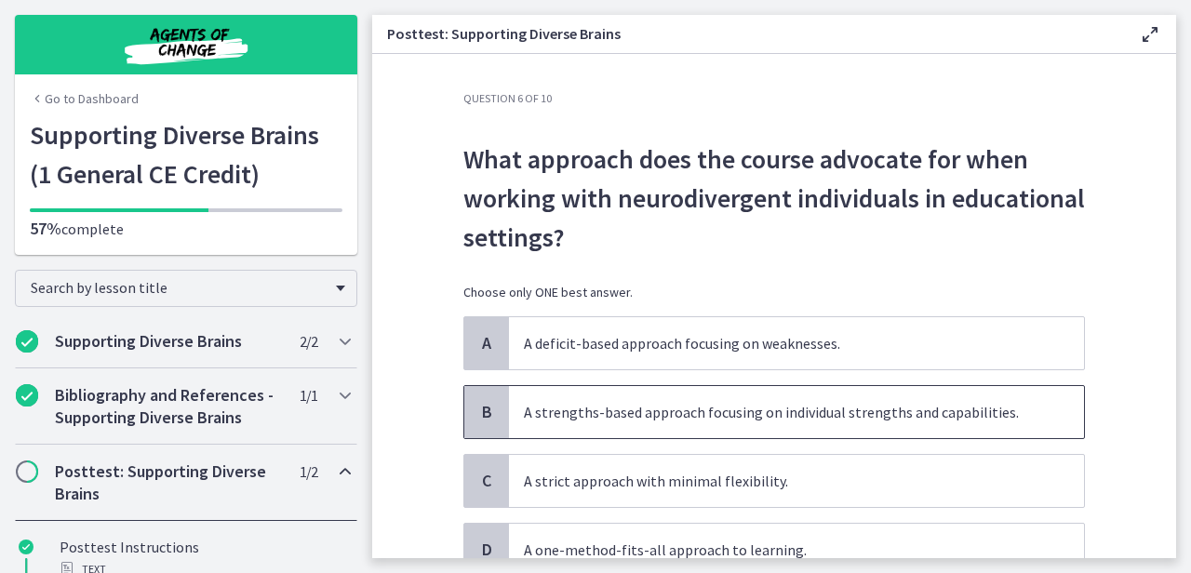
click at [739, 388] on span "A strengths-based approach focusing on individual strengths and capabilities." at bounding box center [796, 412] width 575 height 52
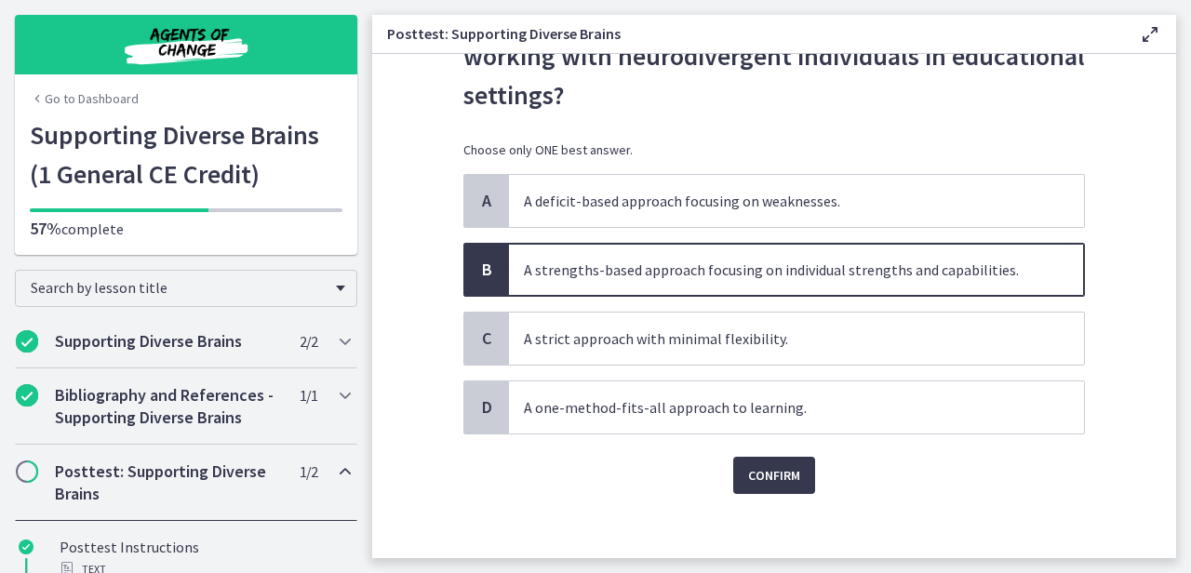
scroll to position [153, 0]
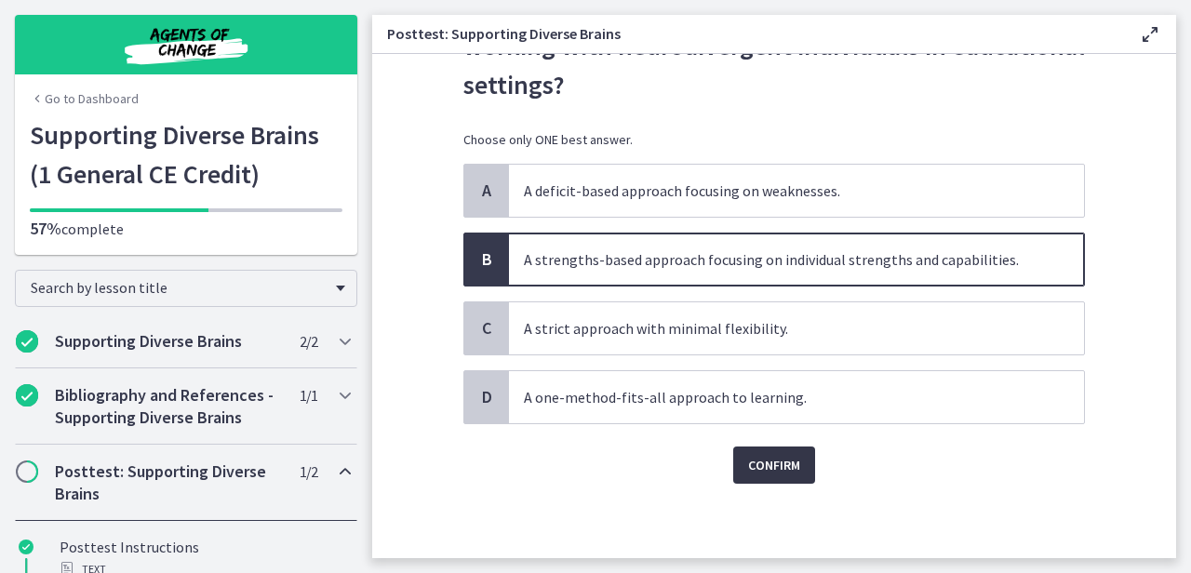
click at [782, 465] on span "Confirm" at bounding box center [774, 465] width 52 height 22
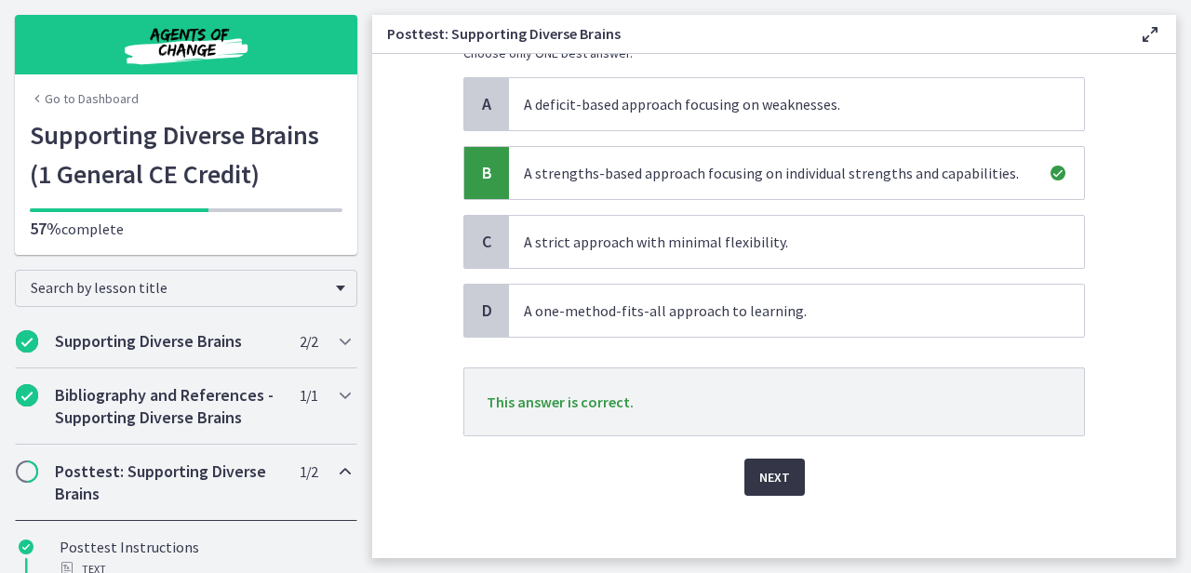
scroll to position [251, 0]
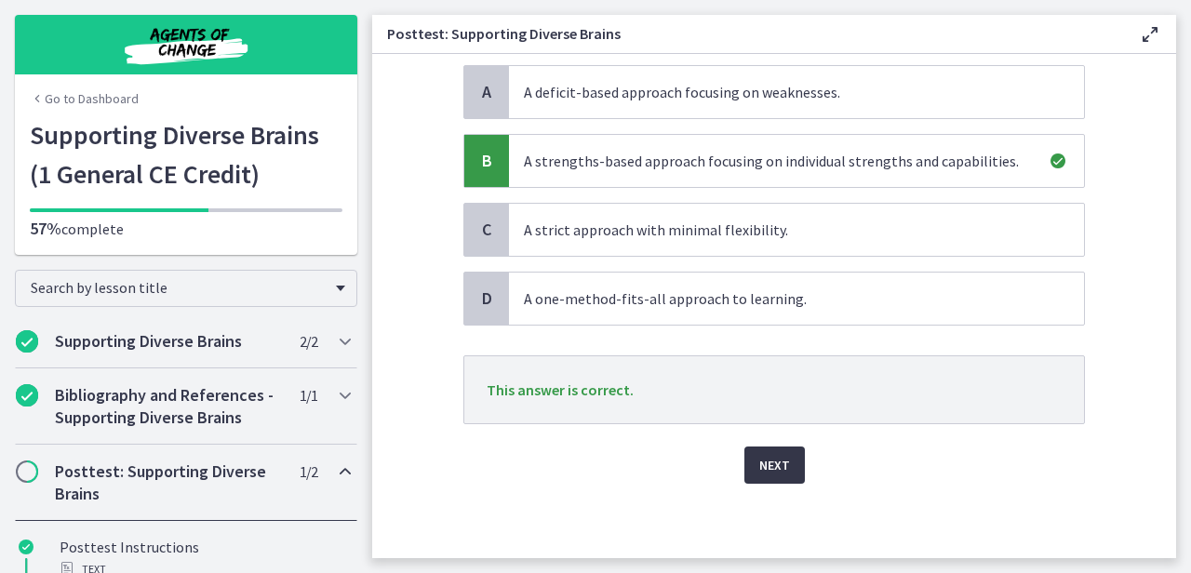
click at [782, 466] on button "Next" at bounding box center [774, 464] width 60 height 37
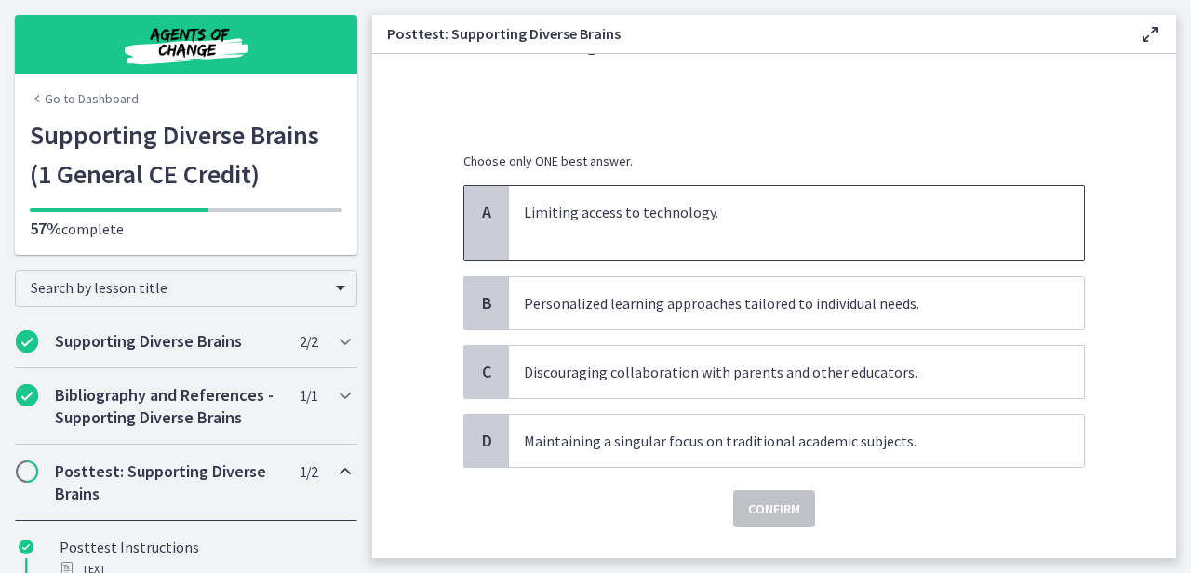
scroll to position [163, 0]
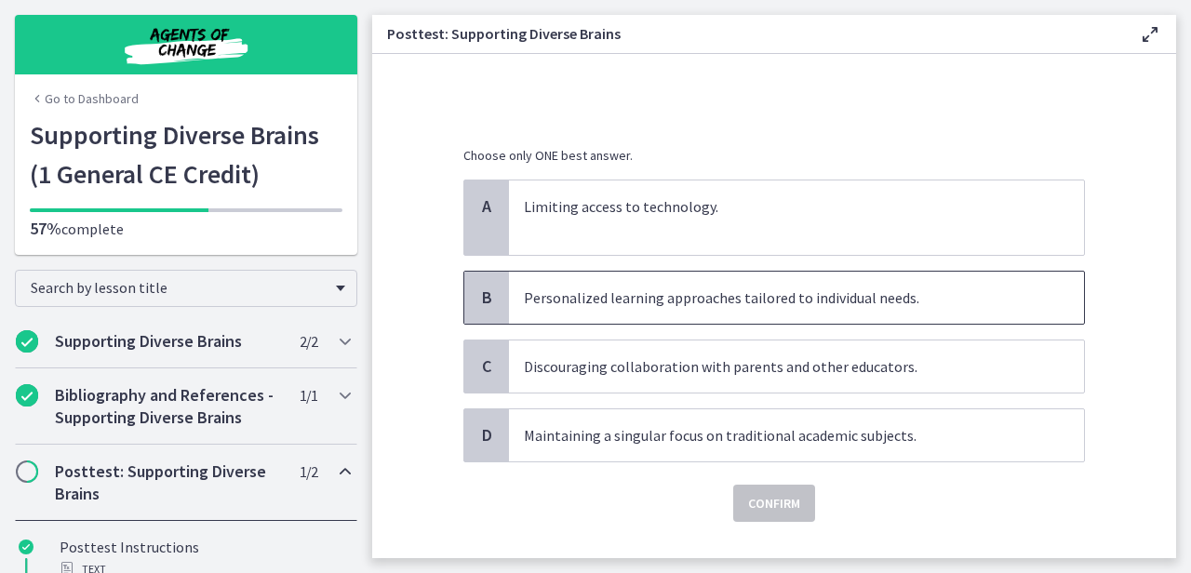
click at [798, 309] on span "Personalized learning approaches tailored to individual needs." at bounding box center [796, 298] width 575 height 52
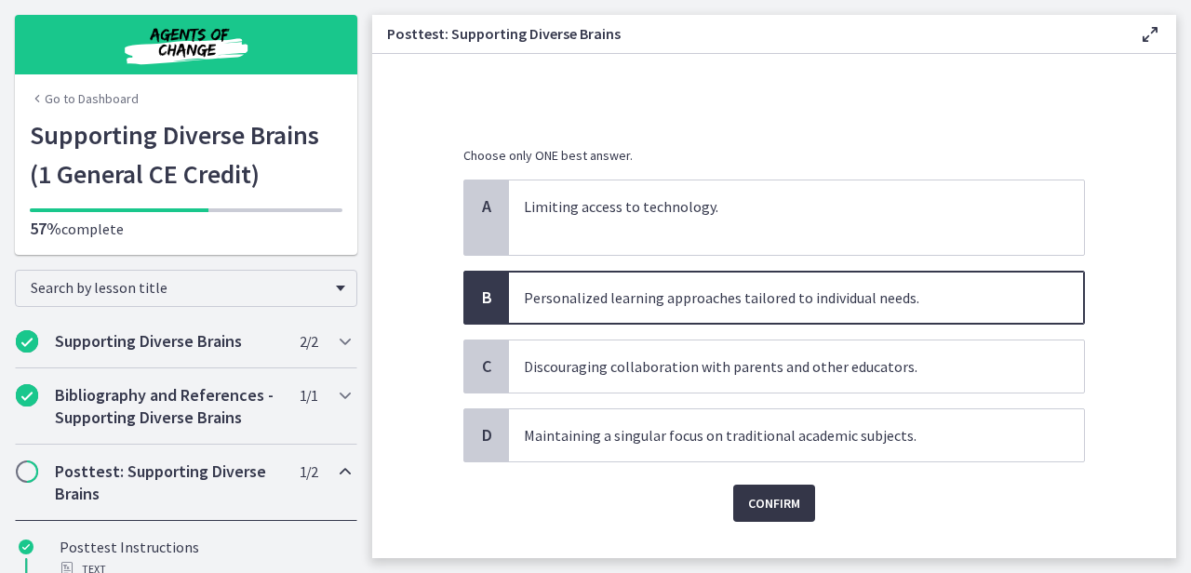
click at [778, 490] on button "Confirm" at bounding box center [774, 503] width 82 height 37
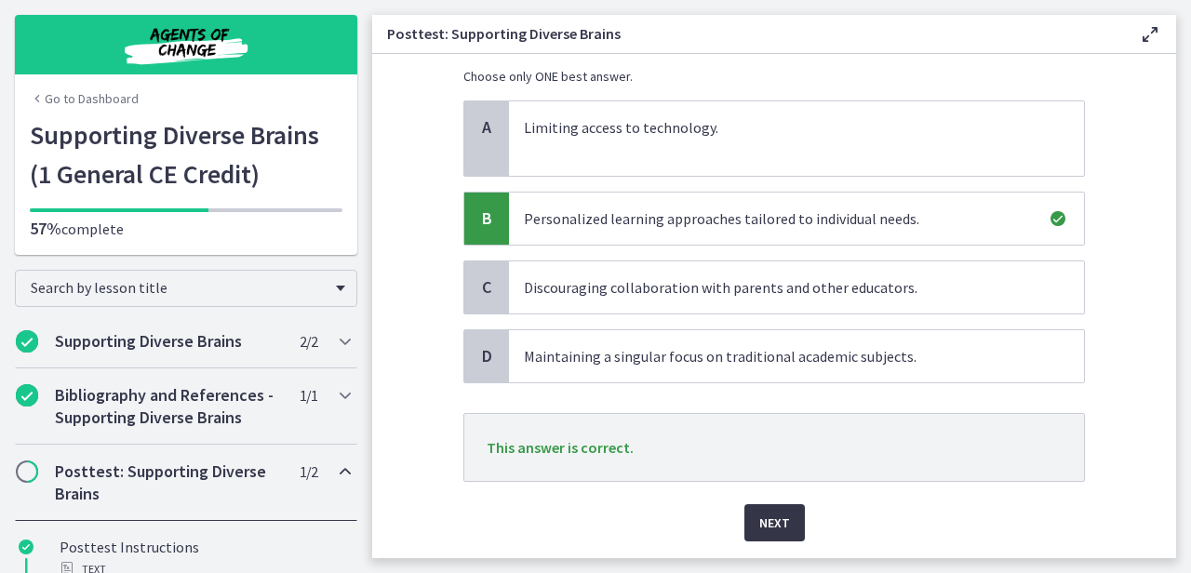
scroll to position [299, 0]
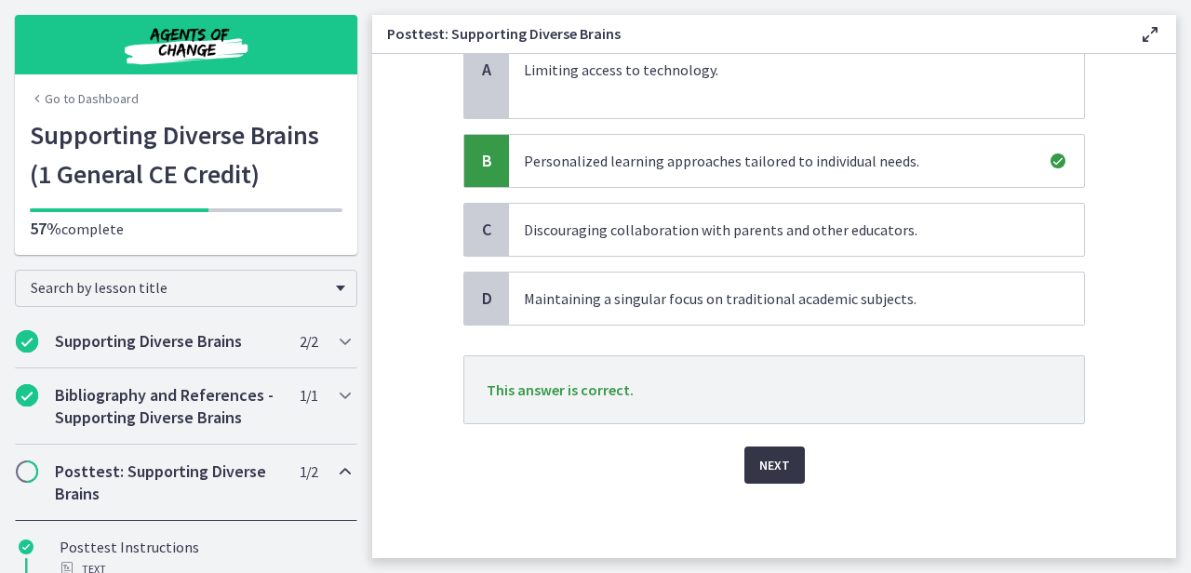
click at [775, 473] on span "Next" at bounding box center [774, 465] width 31 height 22
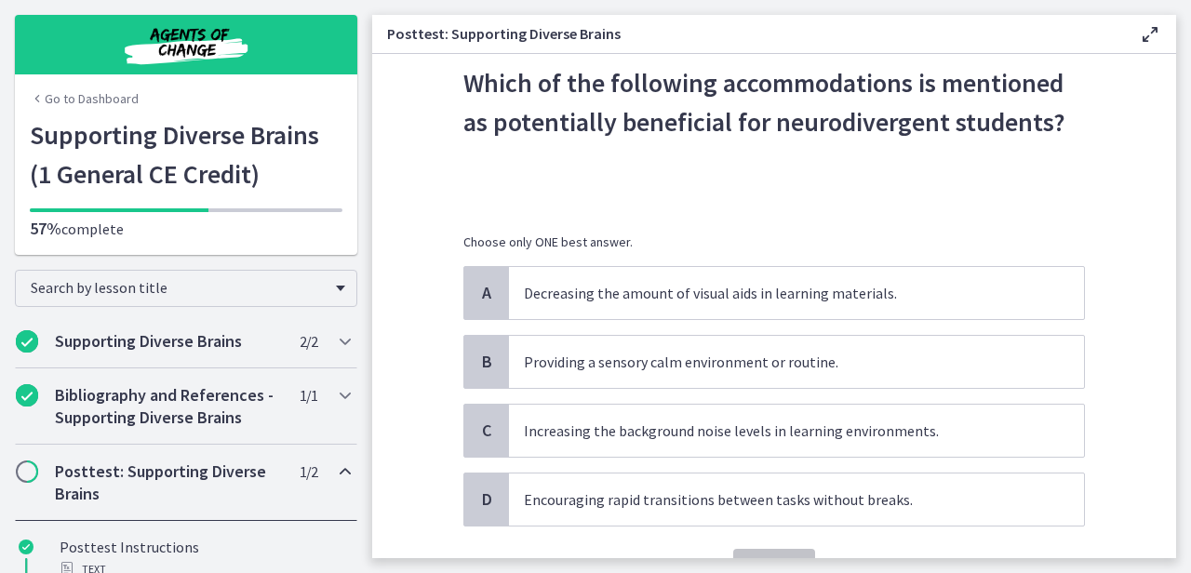
scroll to position [79, 0]
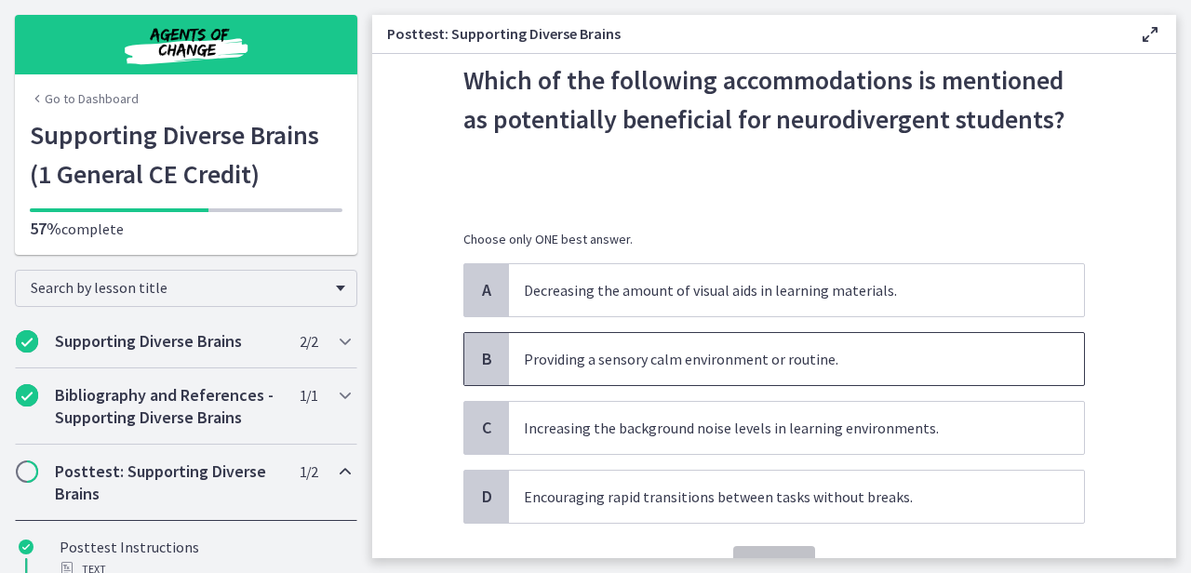
click at [785, 360] on p "Providing a sensory calm environment or routine." at bounding box center [778, 359] width 508 height 22
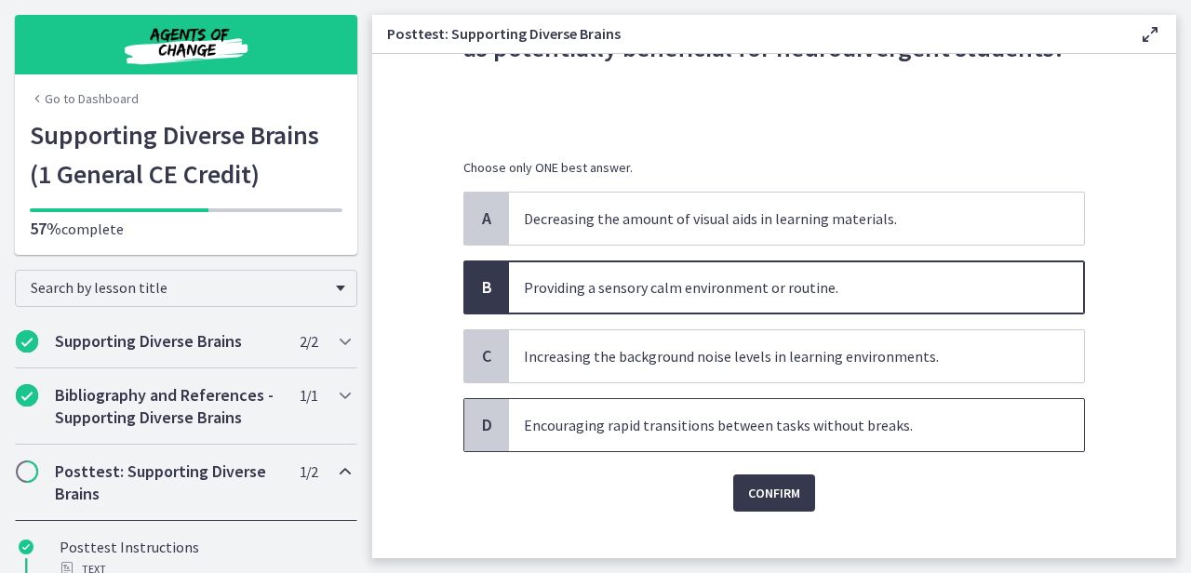
scroll to position [165, 0]
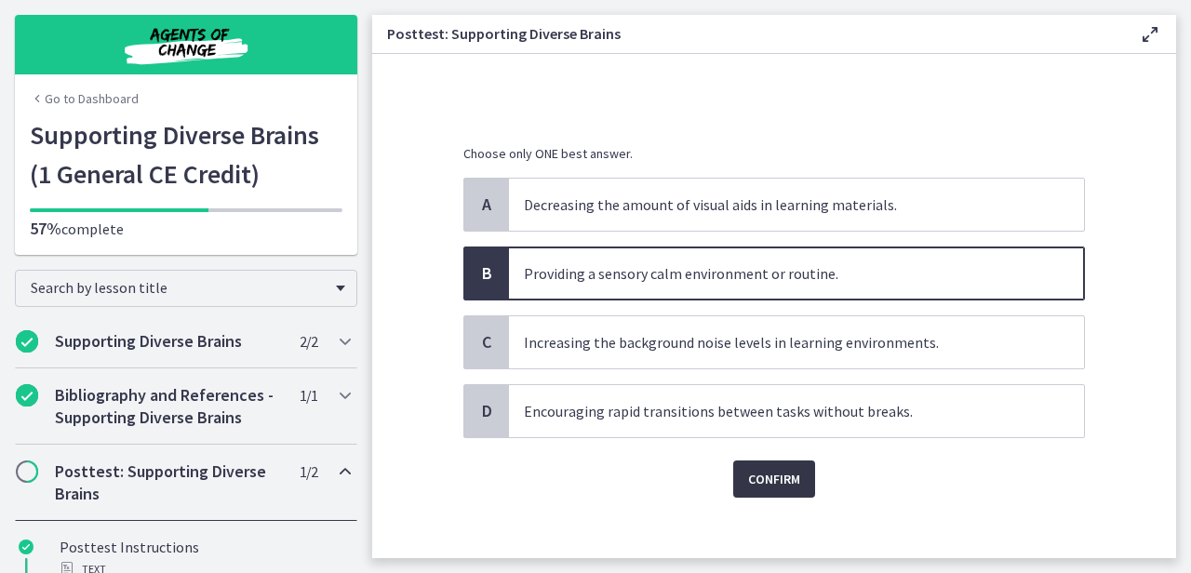
click at [790, 486] on span "Confirm" at bounding box center [774, 479] width 52 height 22
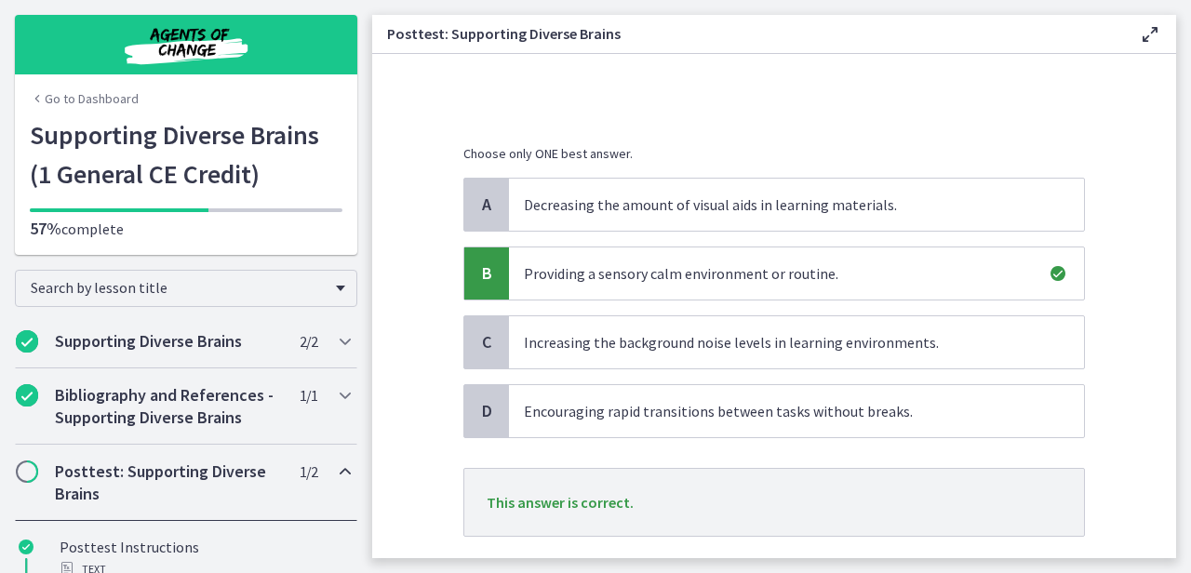
scroll to position [277, 0]
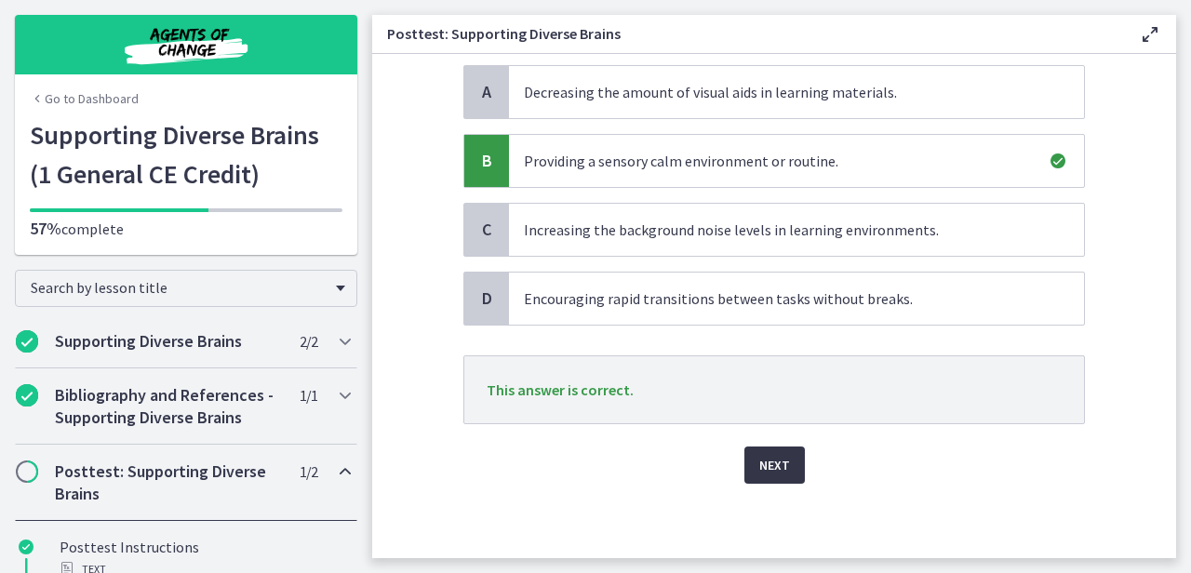
click at [782, 465] on button "Next" at bounding box center [774, 464] width 60 height 37
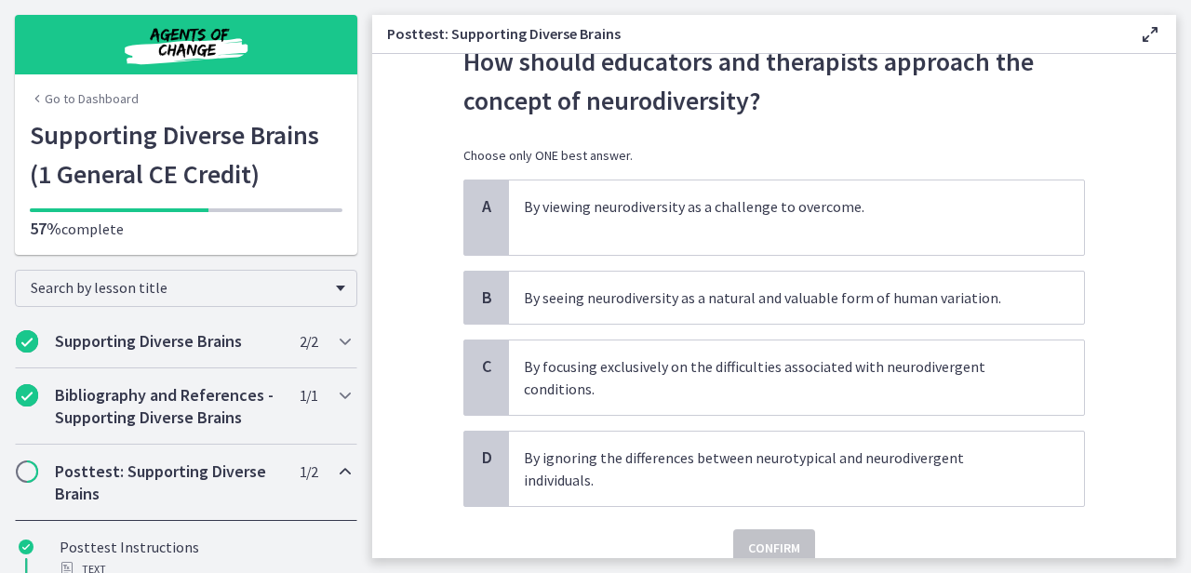
scroll to position [108, 0]
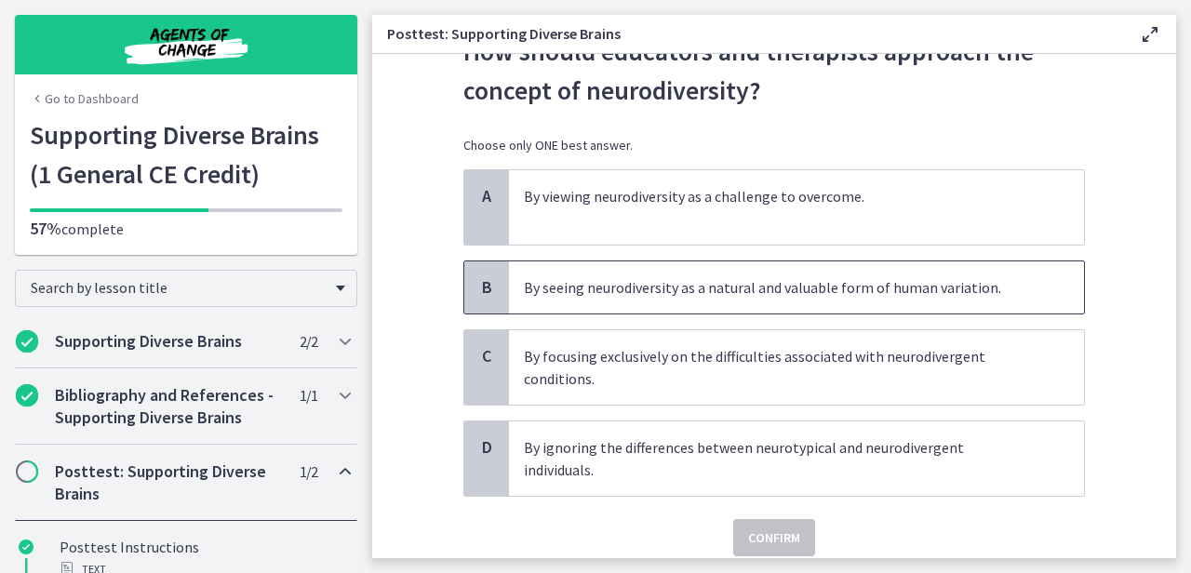
click at [823, 284] on p "By seeing neurodiversity as a natural and valuable form of human variation." at bounding box center [778, 287] width 508 height 22
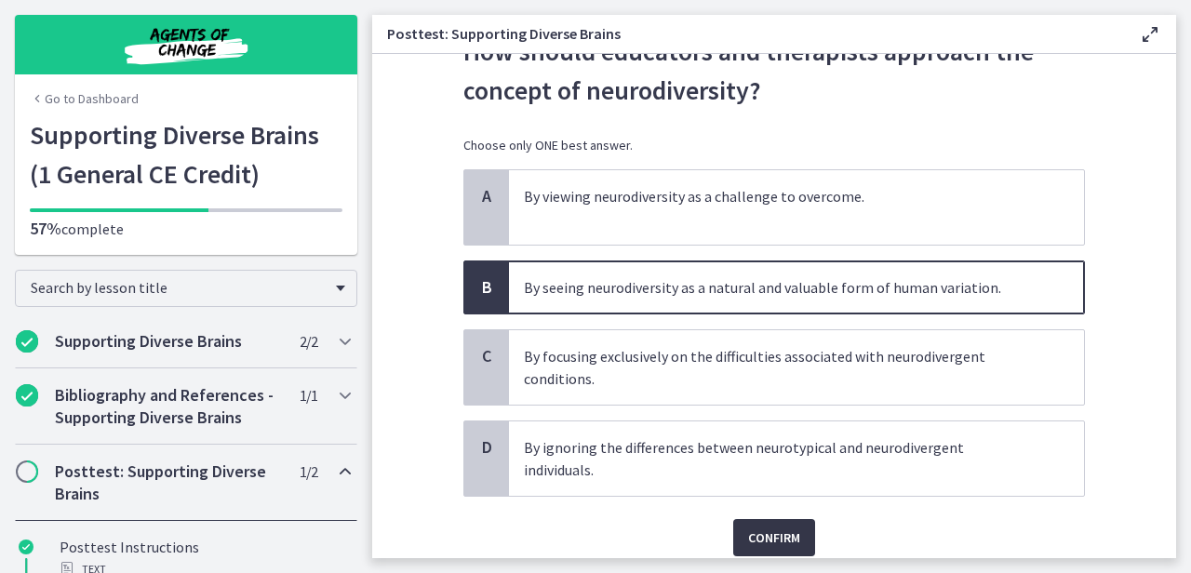
click at [790, 519] on button "Confirm" at bounding box center [774, 537] width 82 height 37
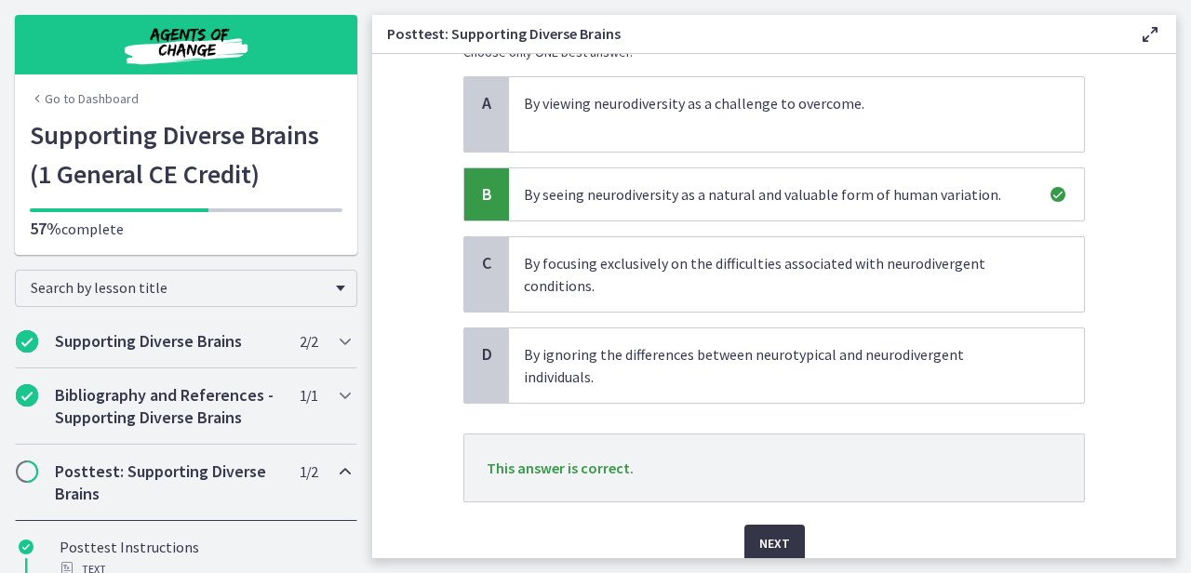
scroll to position [229, 0]
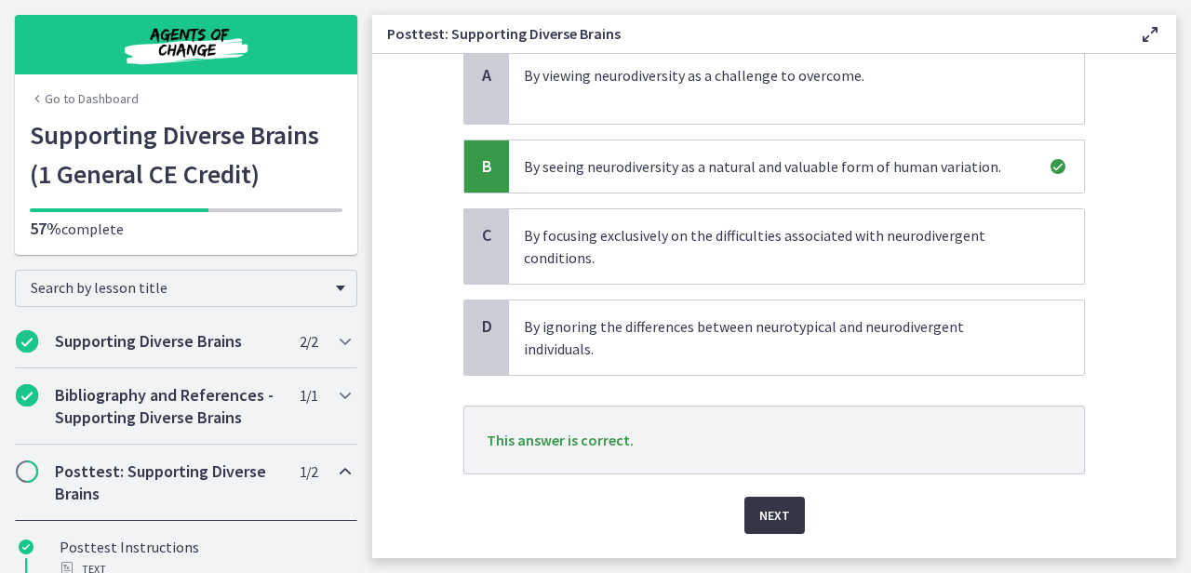
click at [778, 504] on span "Next" at bounding box center [774, 515] width 31 height 22
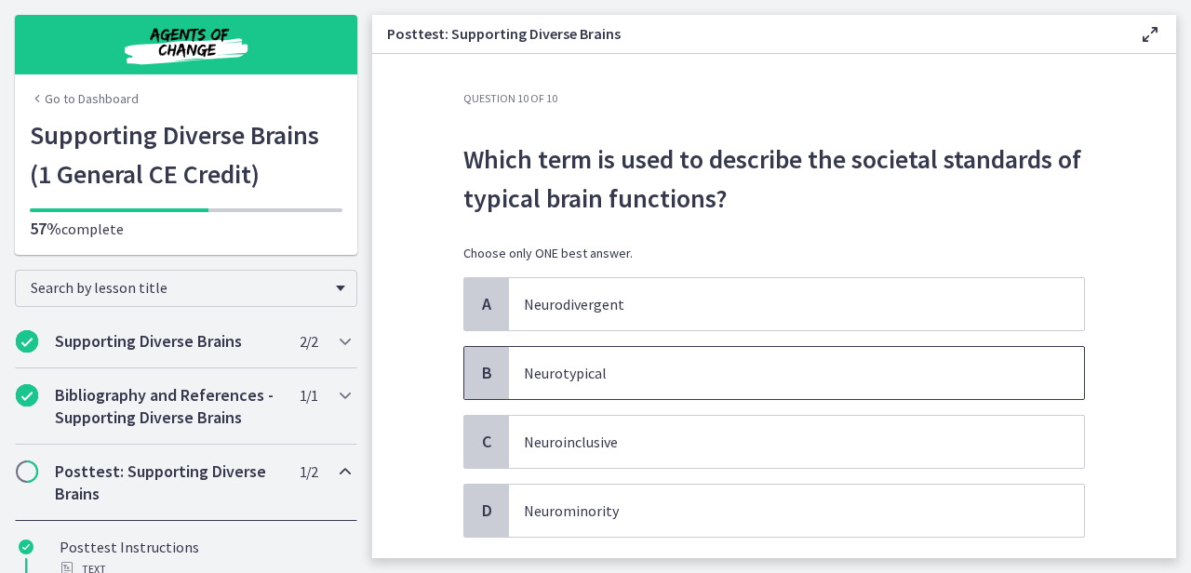
click at [890, 371] on p "Neurotypical" at bounding box center [778, 373] width 508 height 22
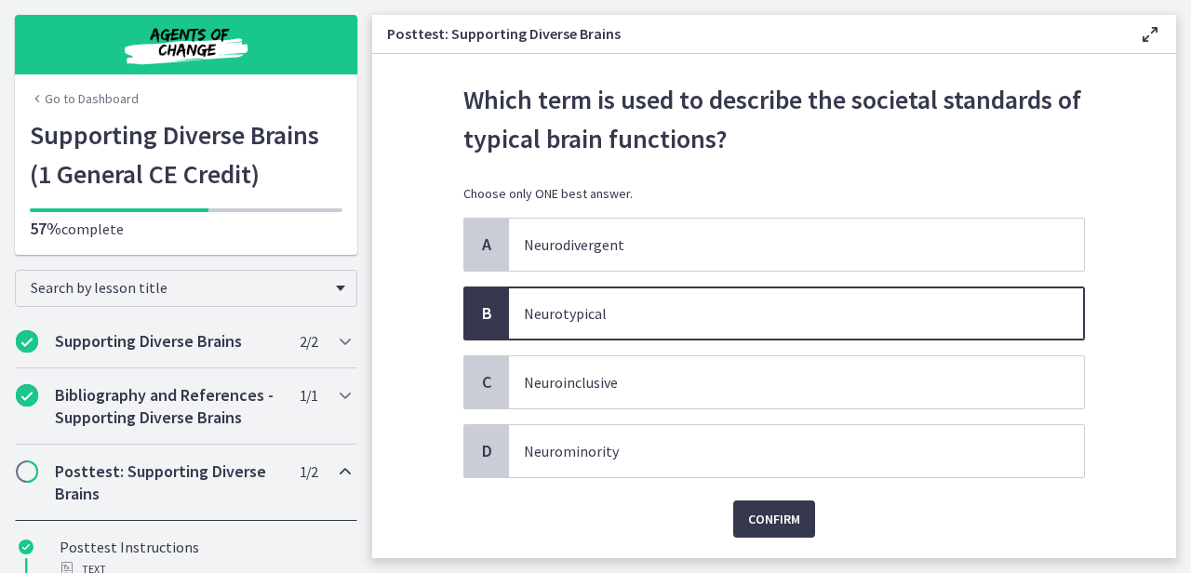
scroll to position [87, 0]
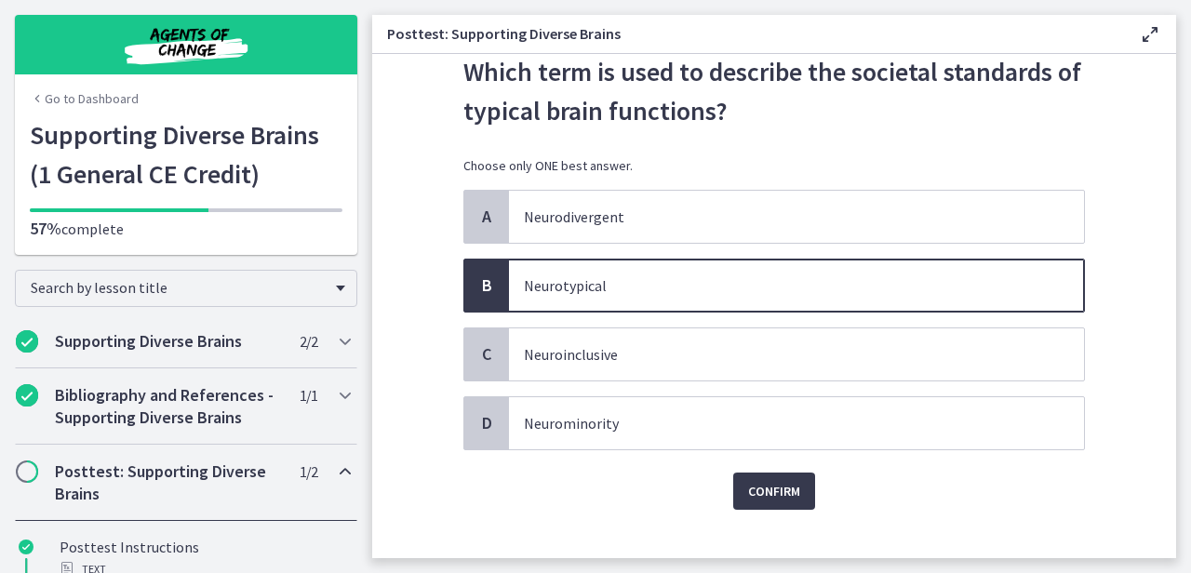
click at [817, 486] on div "Confirm" at bounding box center [773, 480] width 621 height 60
click at [786, 490] on span "Confirm" at bounding box center [774, 491] width 52 height 22
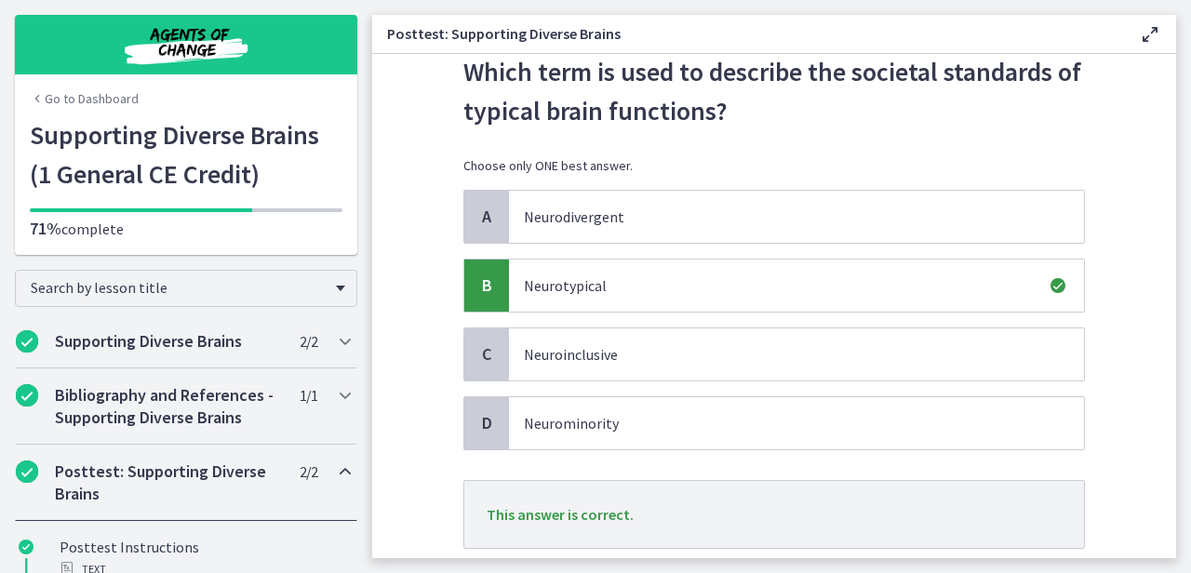
scroll to position [212, 0]
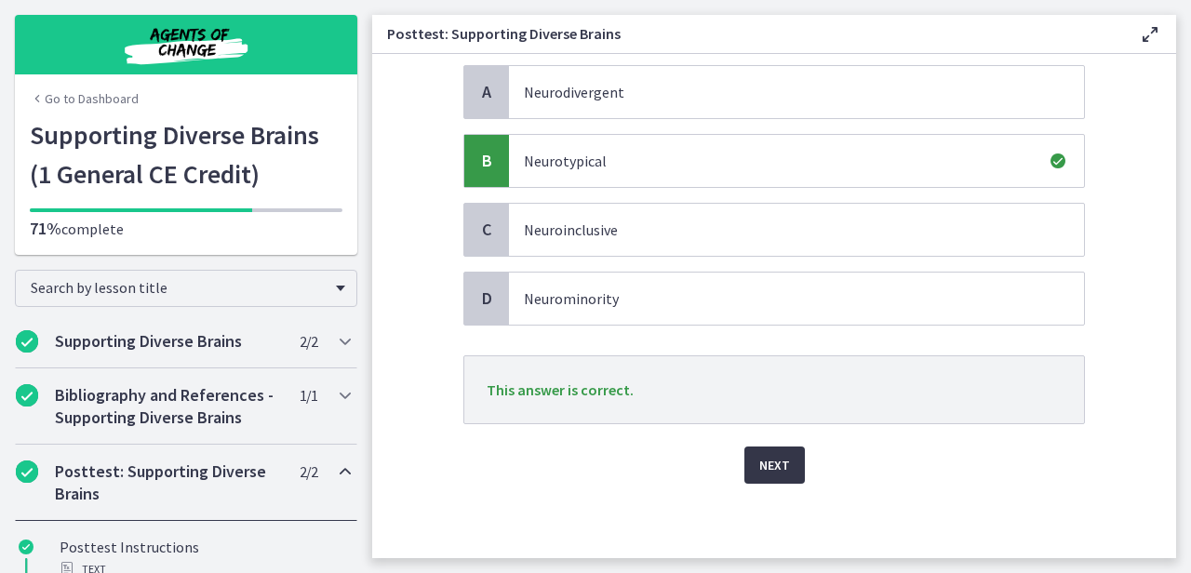
click at [770, 472] on span "Next" at bounding box center [774, 465] width 31 height 22
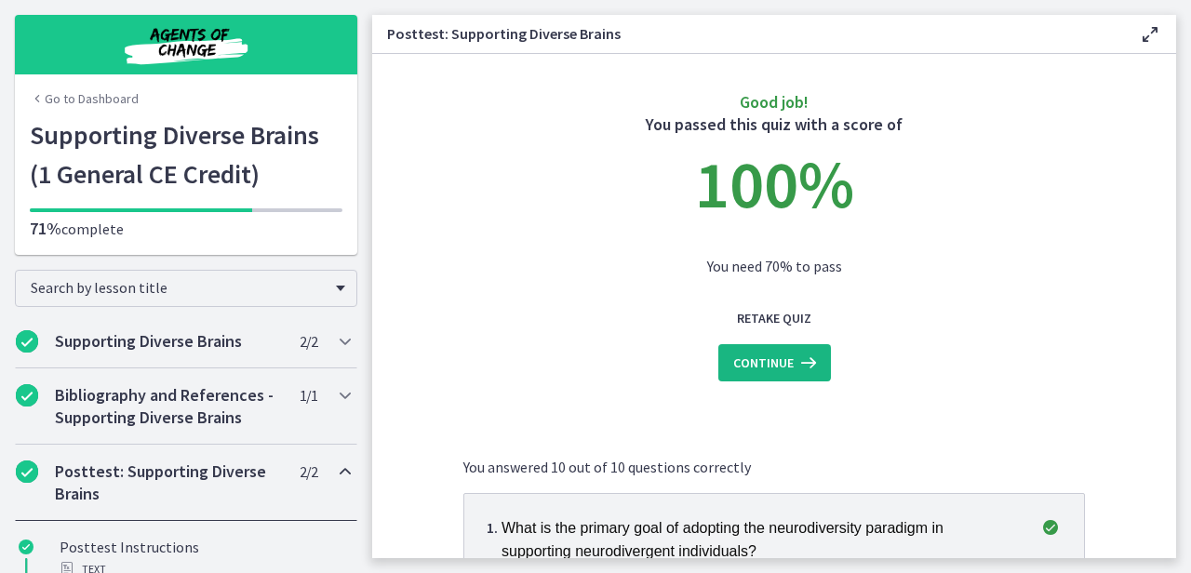
click at [793, 372] on icon at bounding box center [806, 363] width 26 height 22
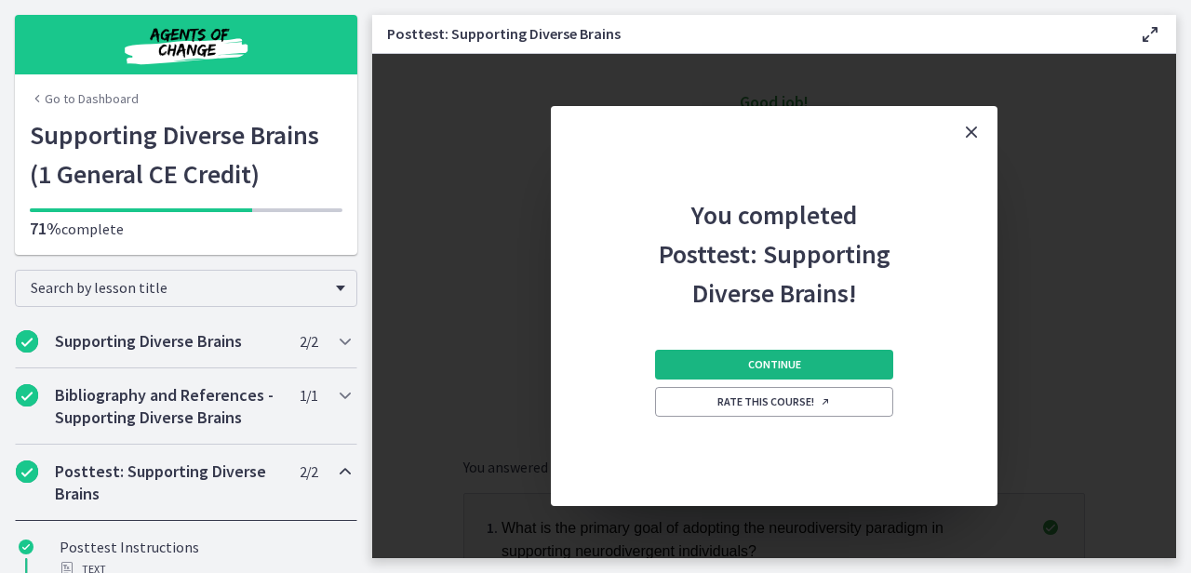
click at [780, 365] on span "Continue" at bounding box center [774, 364] width 53 height 15
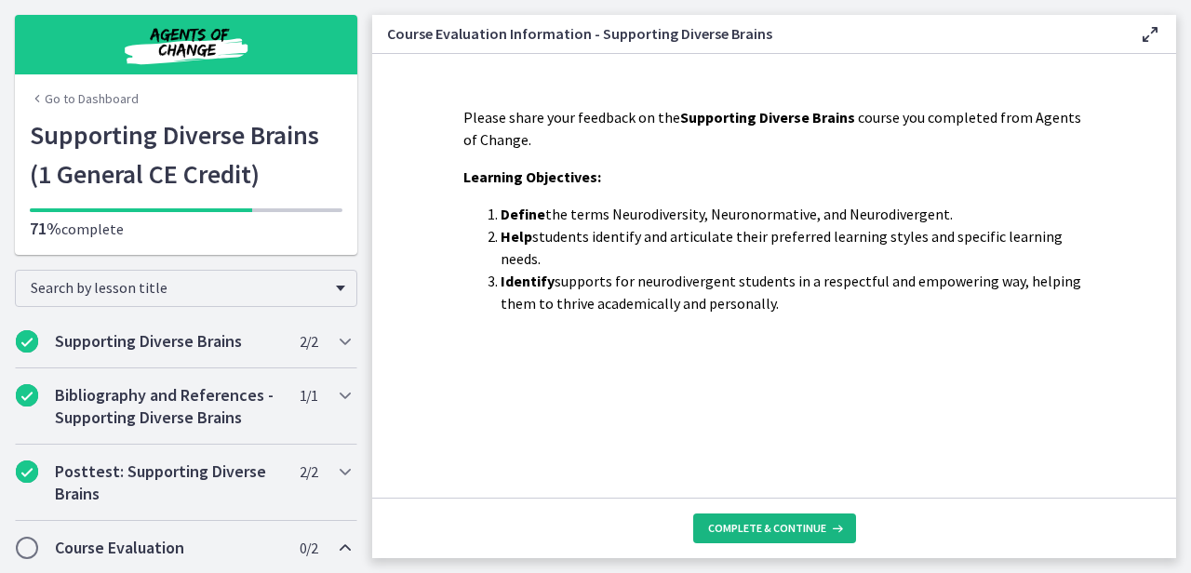
click at [778, 527] on span "Complete & continue" at bounding box center [767, 528] width 118 height 15
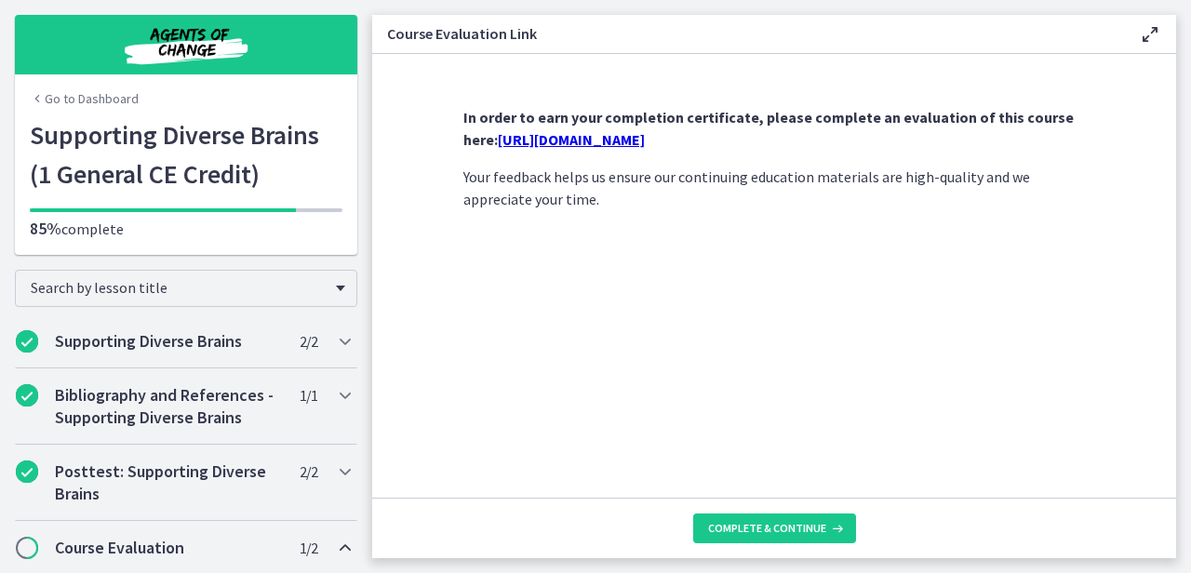
click at [645, 139] on link "https://forms.gle/LCDftY1GNXuezGCJ7" at bounding box center [571, 139] width 147 height 19
click at [752, 526] on span "Complete & continue" at bounding box center [767, 528] width 118 height 15
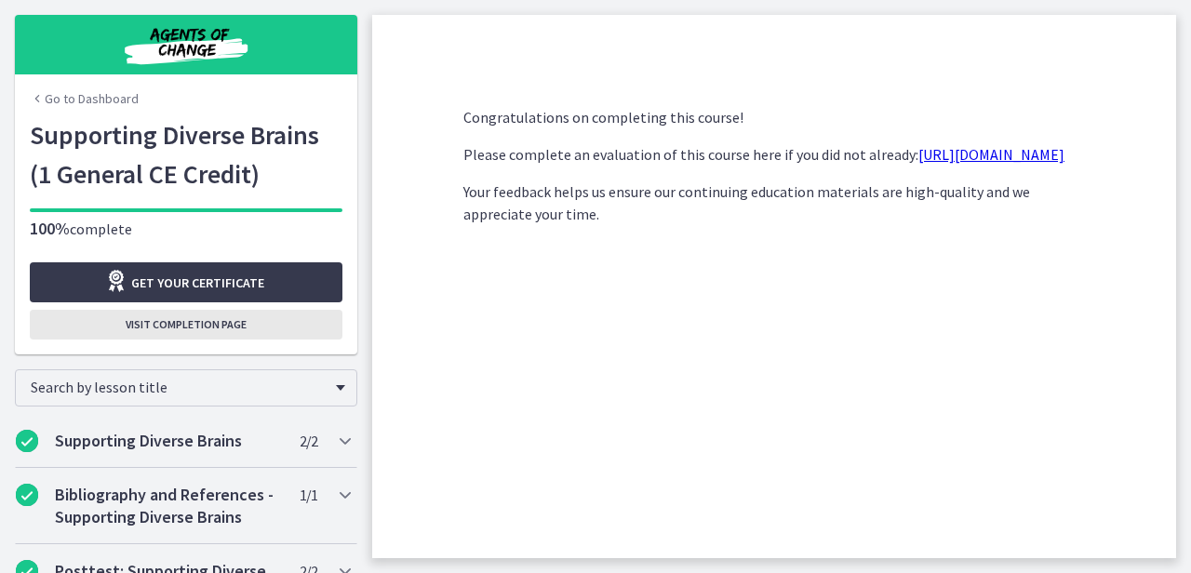
click at [179, 334] on button "Visit completion page" at bounding box center [186, 325] width 313 height 30
click at [172, 326] on span "Visit completion page" at bounding box center [186, 324] width 121 height 15
click at [116, 111] on div "Go to Dashboard" at bounding box center [186, 94] width 342 height 41
click at [115, 96] on link "Go to Dashboard" at bounding box center [84, 98] width 109 height 19
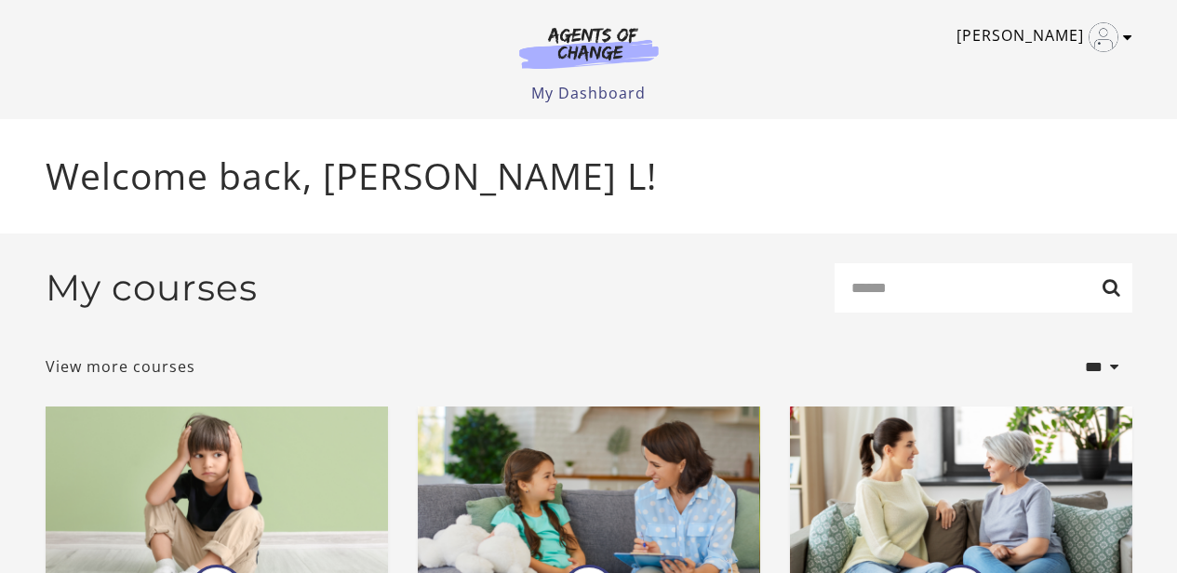
click at [1063, 39] on link "Linda L" at bounding box center [1039, 37] width 166 height 30
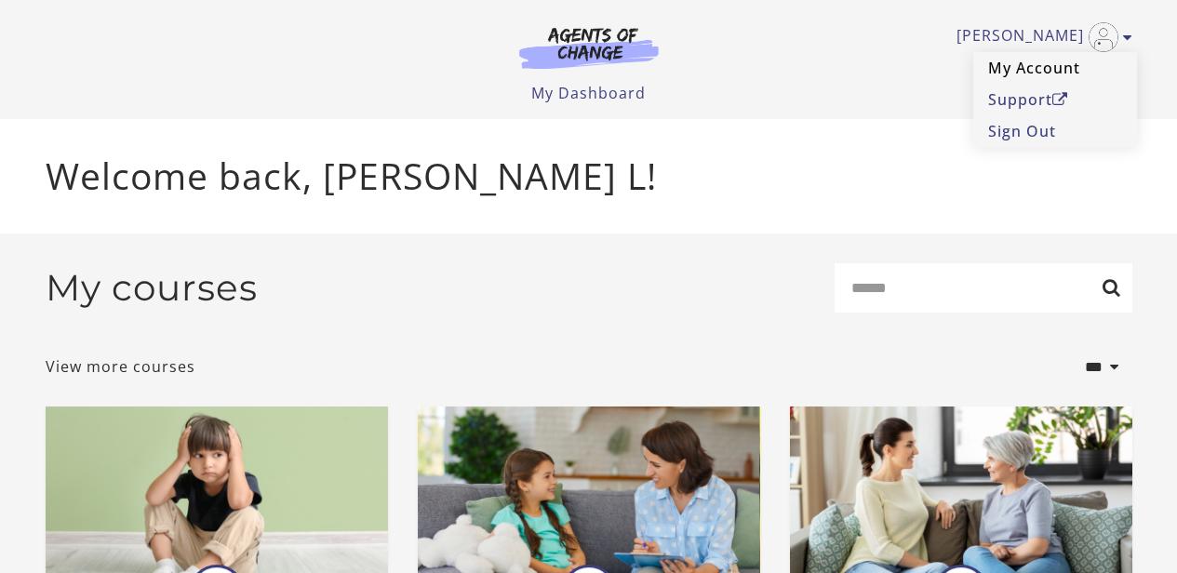
click at [1046, 73] on link "My Account" at bounding box center [1055, 68] width 164 height 32
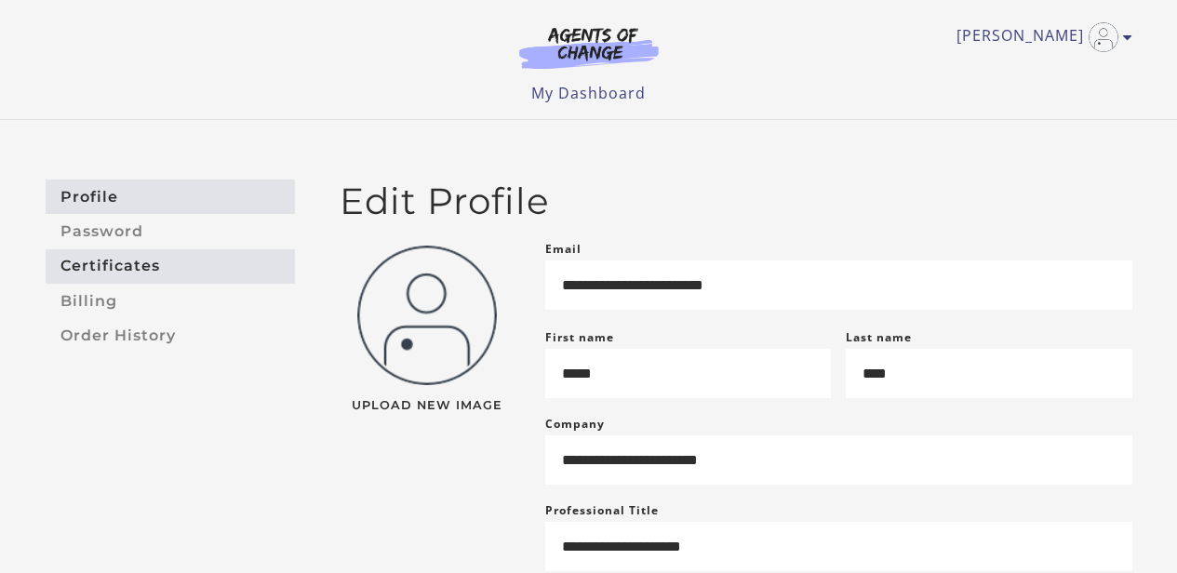
click at [194, 270] on link "Certificates" at bounding box center [170, 266] width 249 height 34
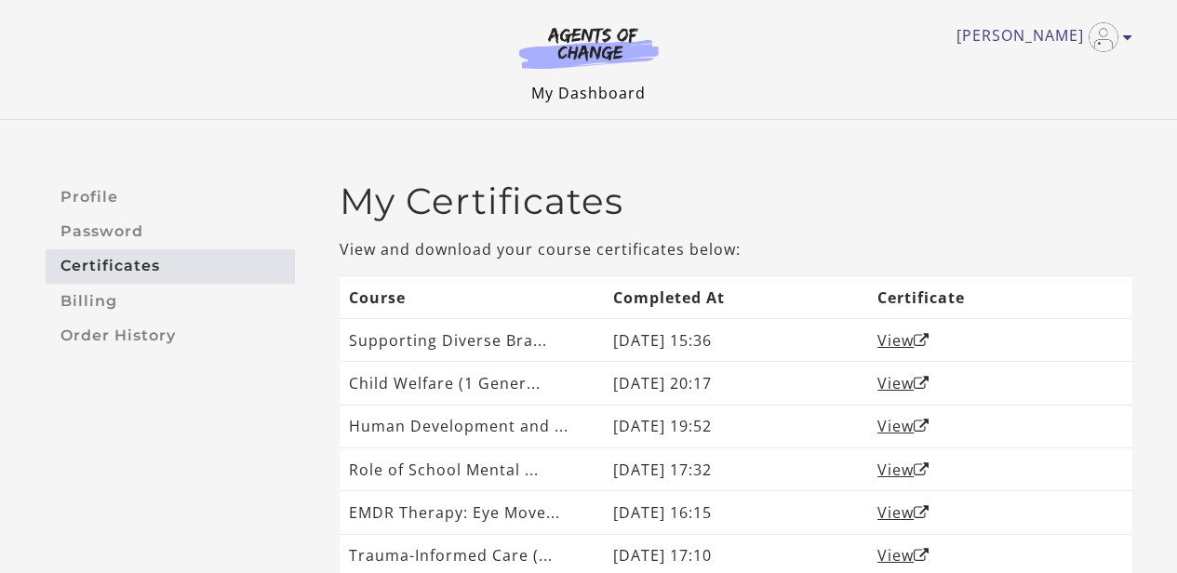
click at [599, 91] on link "My Dashboard" at bounding box center [588, 93] width 114 height 20
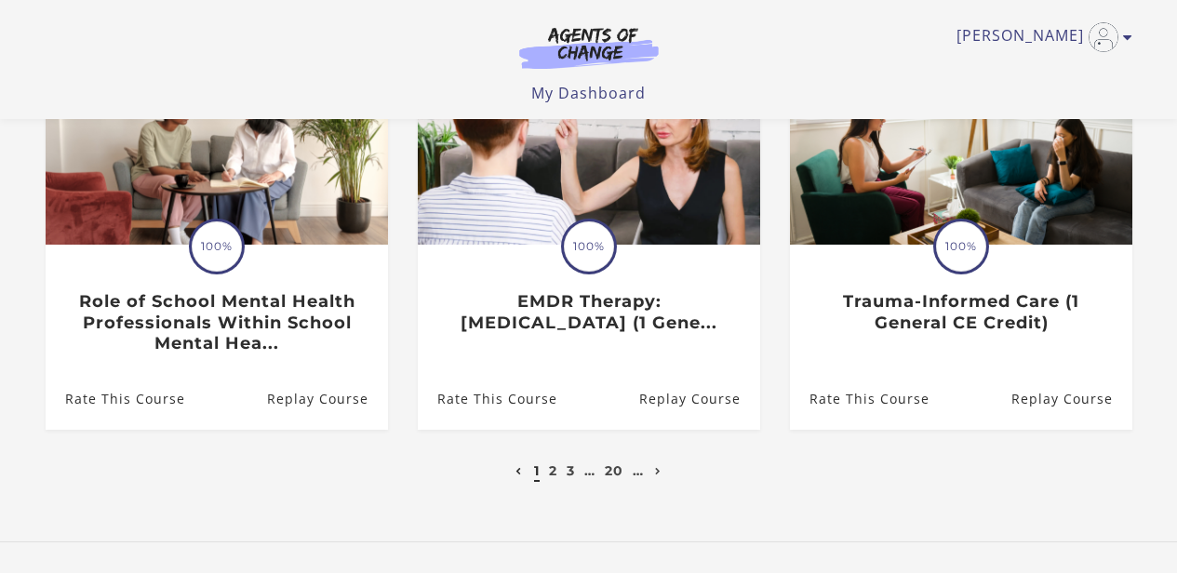
scroll to position [712, 0]
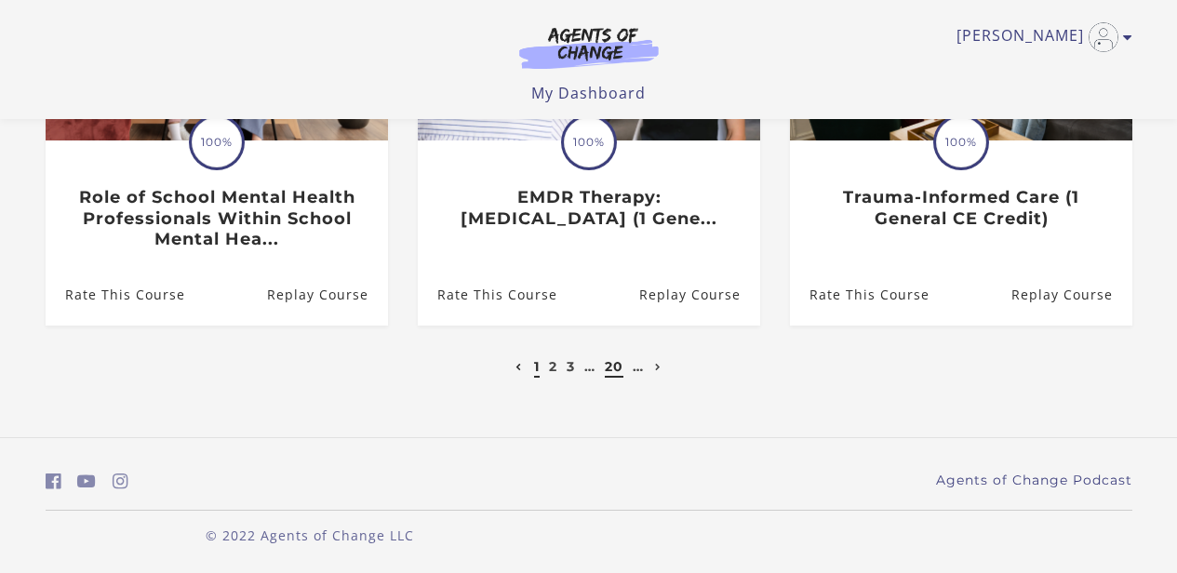
click at [611, 367] on link "20" at bounding box center [614, 366] width 19 height 17
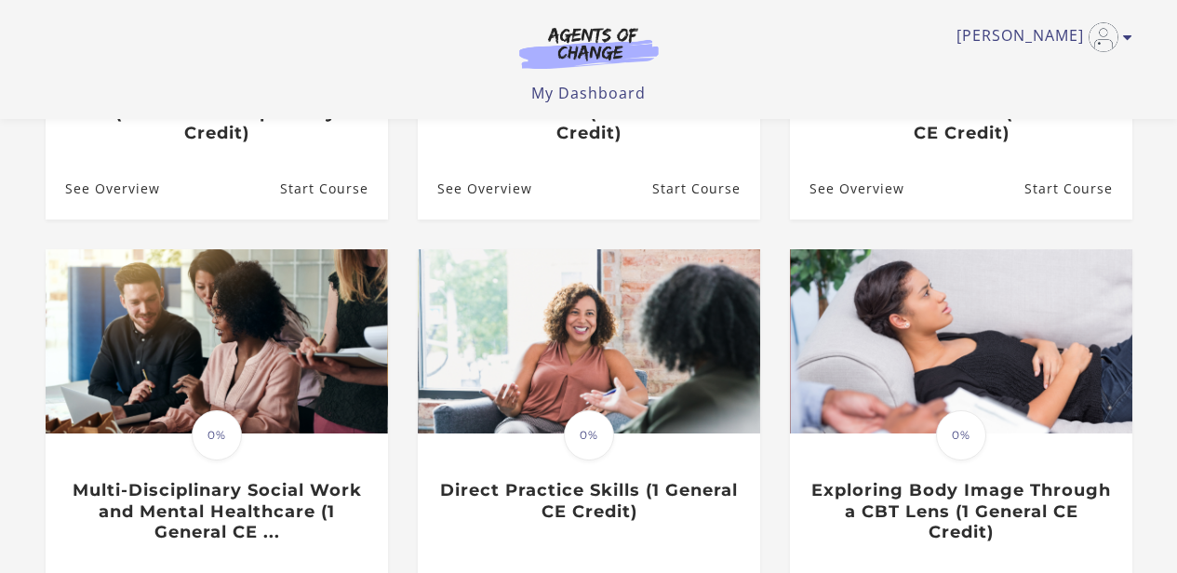
scroll to position [605, 0]
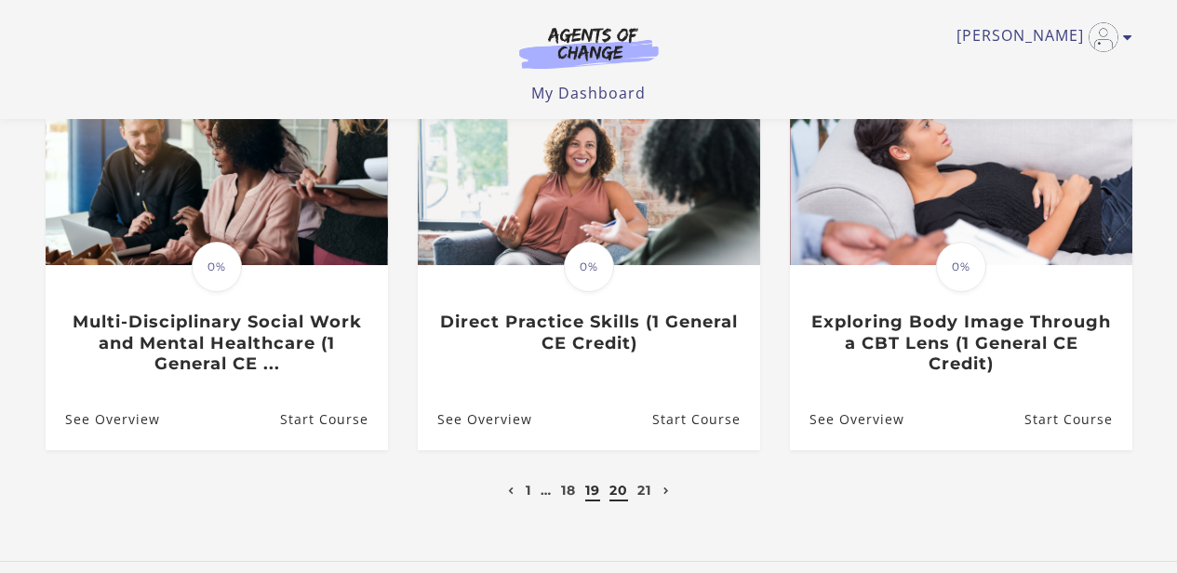
click at [597, 494] on link "19" at bounding box center [592, 490] width 15 height 17
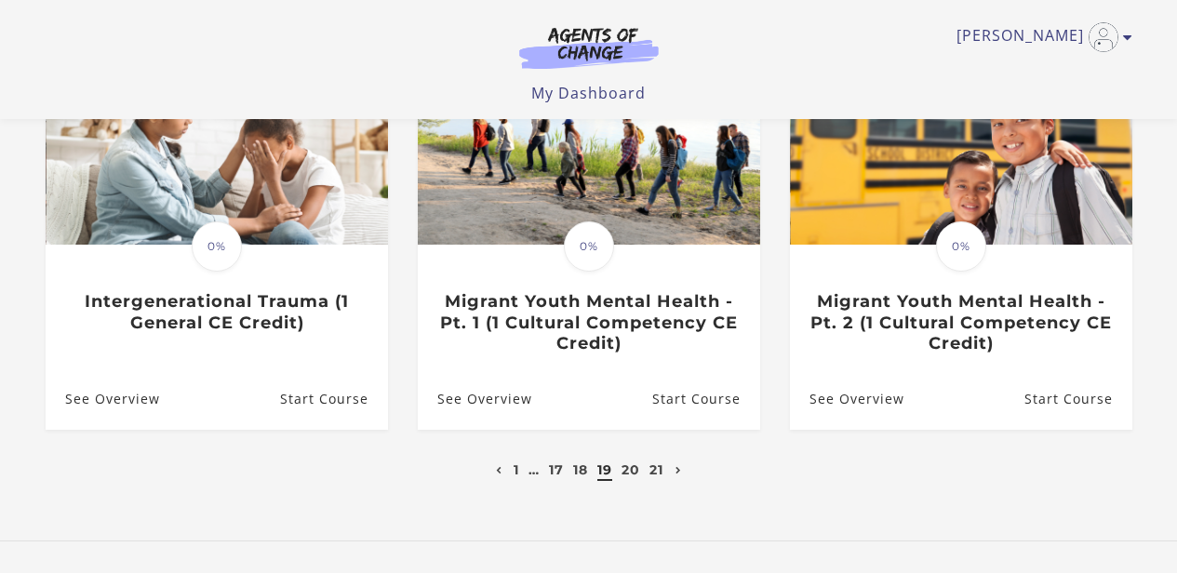
scroll to position [628, 0]
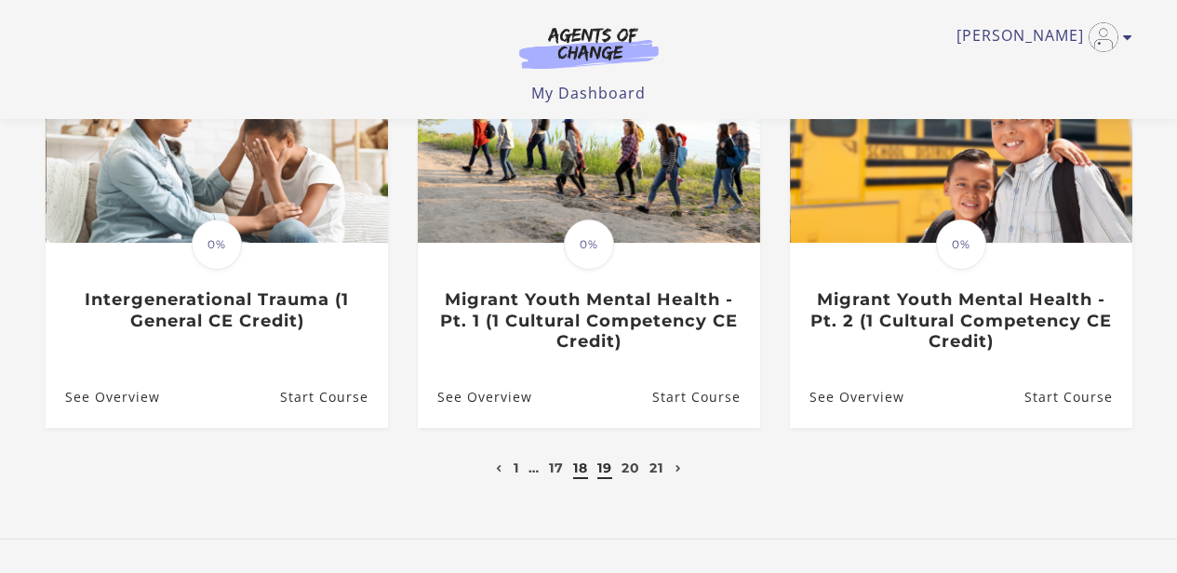
click at [582, 473] on link "18" at bounding box center [580, 467] width 15 height 17
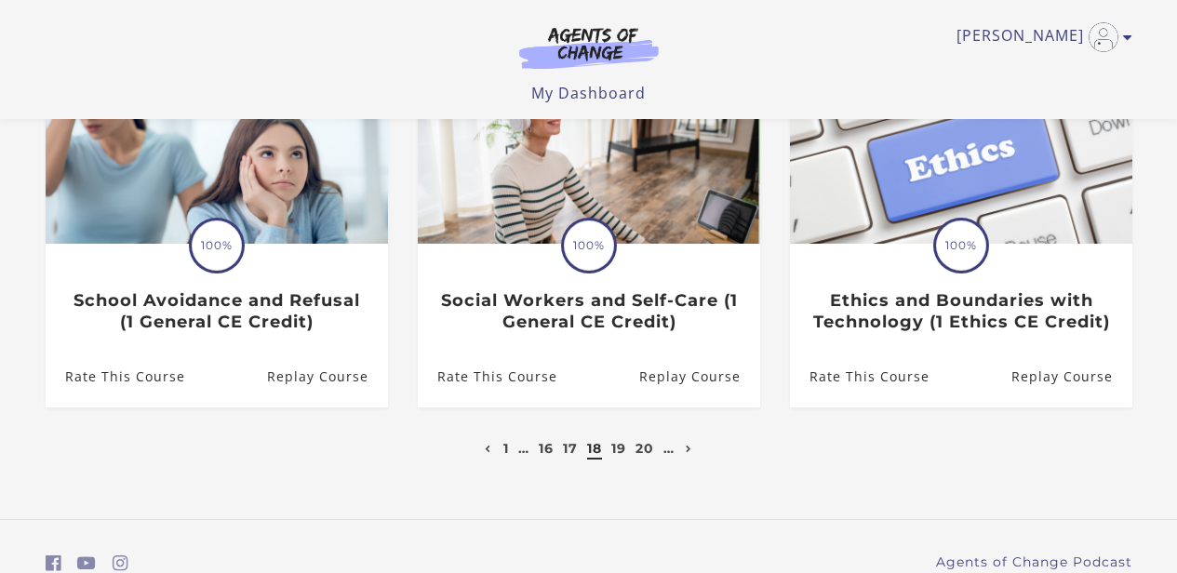
scroll to position [645, 0]
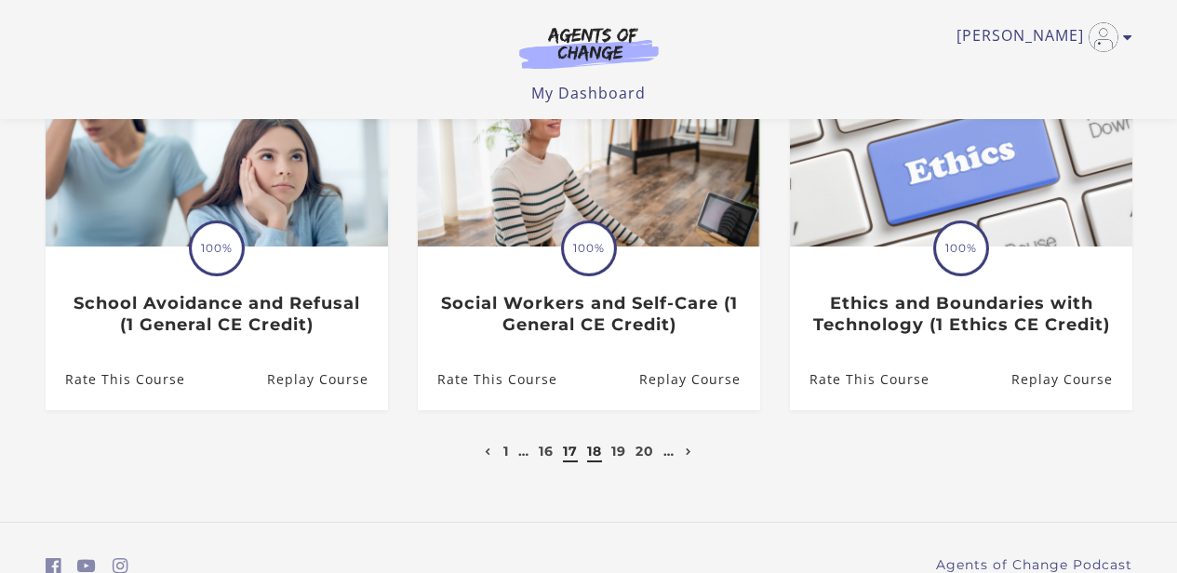
click at [565, 443] on link "17" at bounding box center [570, 451] width 15 height 17
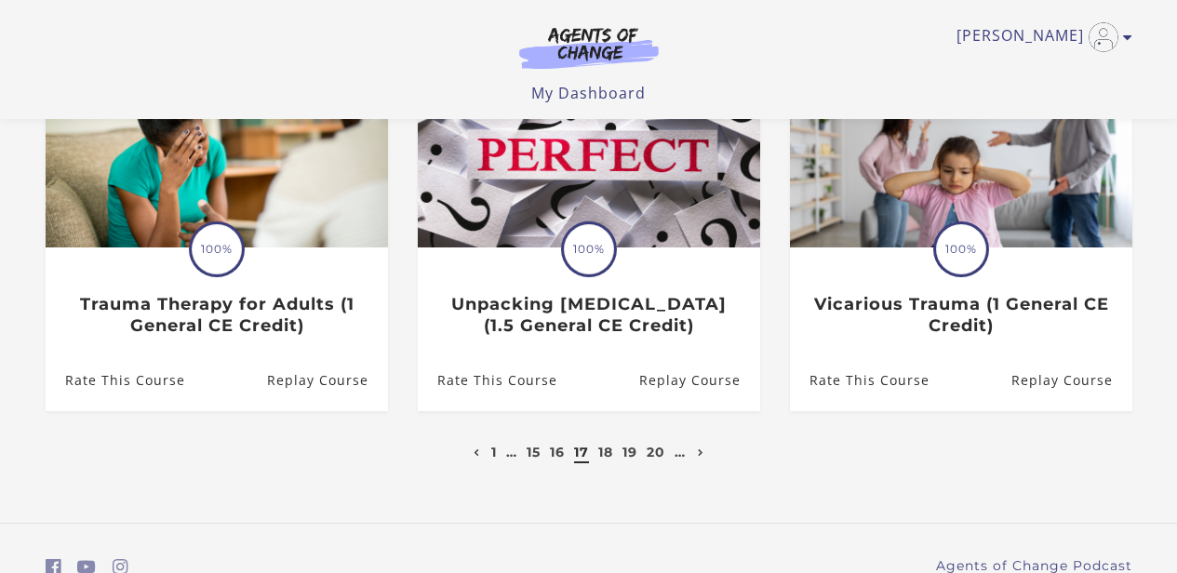
scroll to position [629, 0]
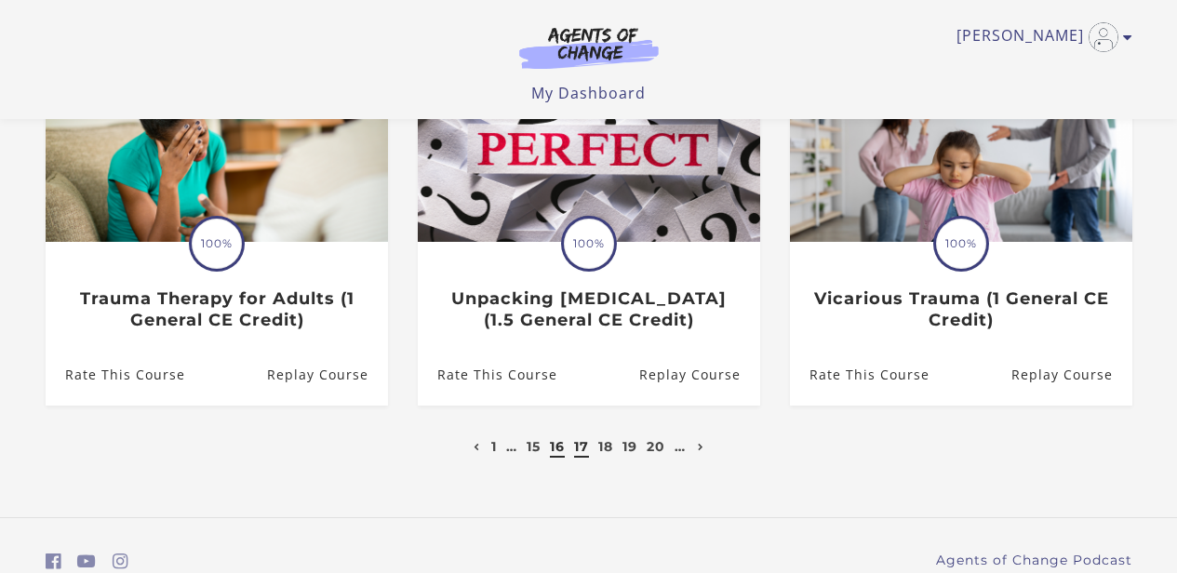
click at [556, 450] on link "16" at bounding box center [557, 446] width 15 height 17
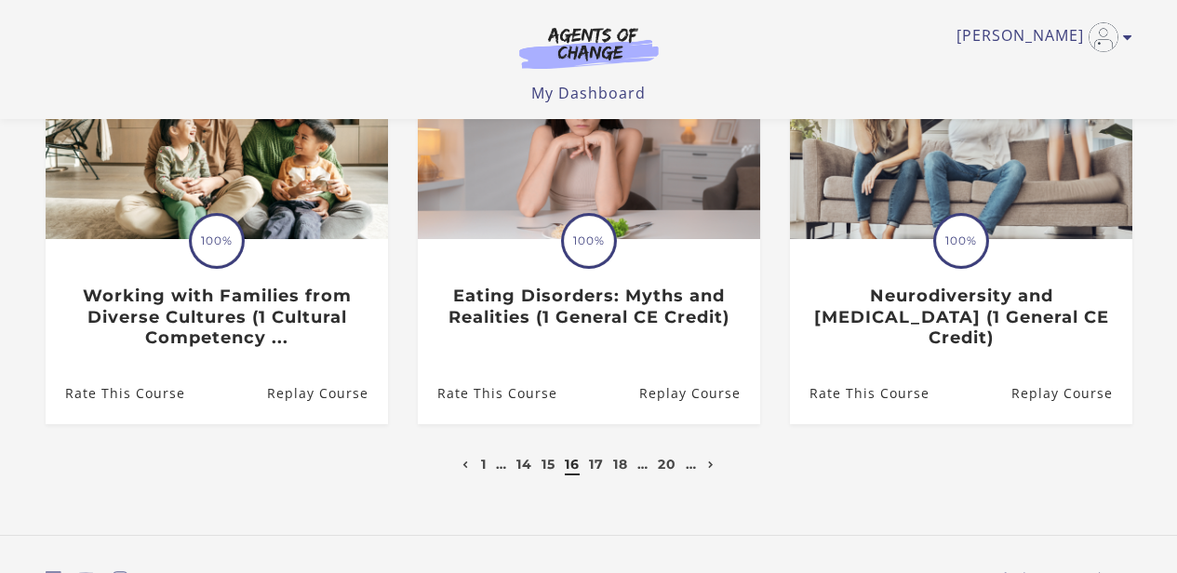
scroll to position [643, 0]
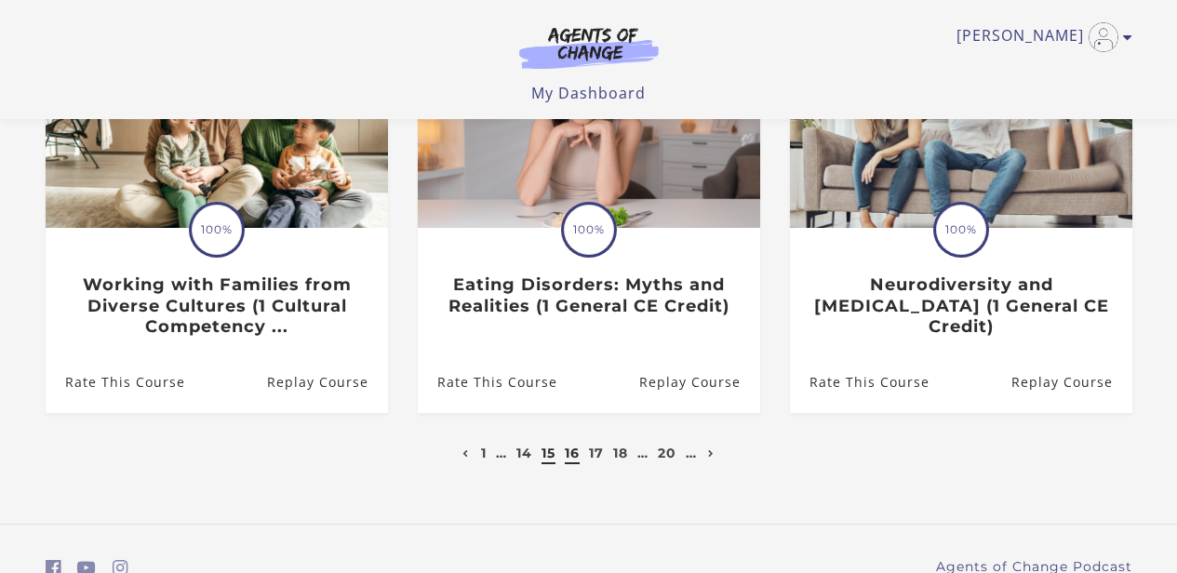
click at [542, 459] on link "15" at bounding box center [548, 453] width 14 height 17
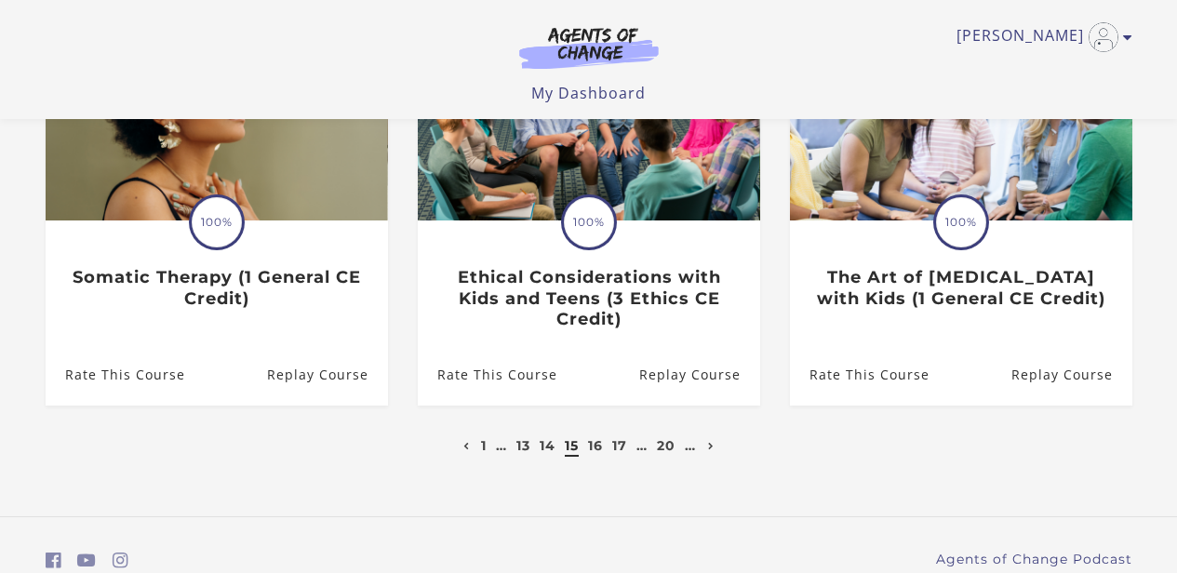
scroll to position [674, 0]
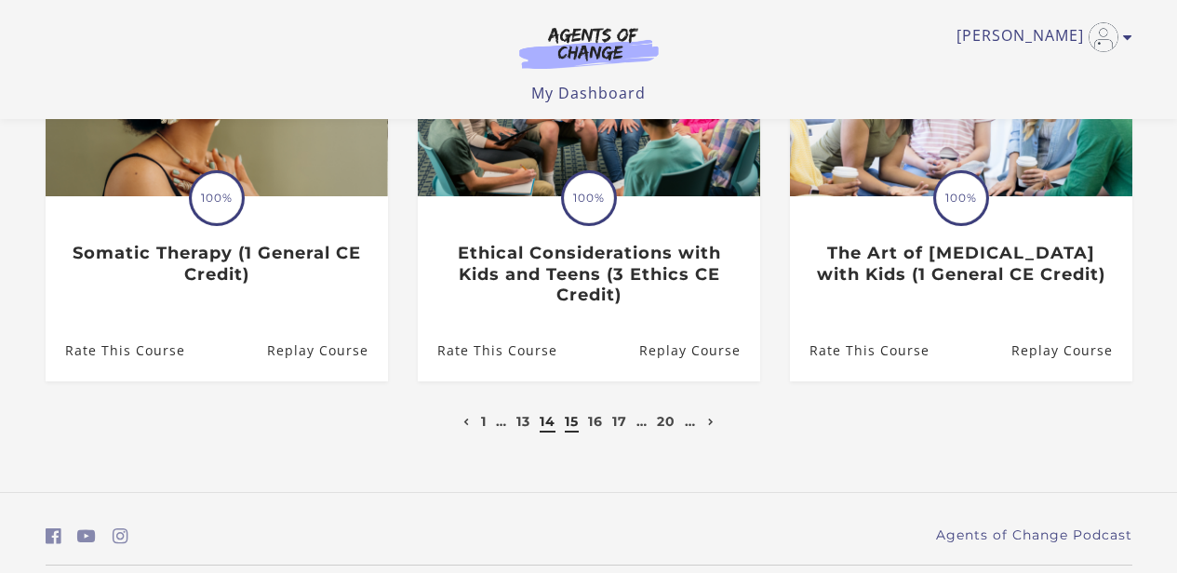
click at [544, 426] on link "14" at bounding box center [547, 421] width 16 height 17
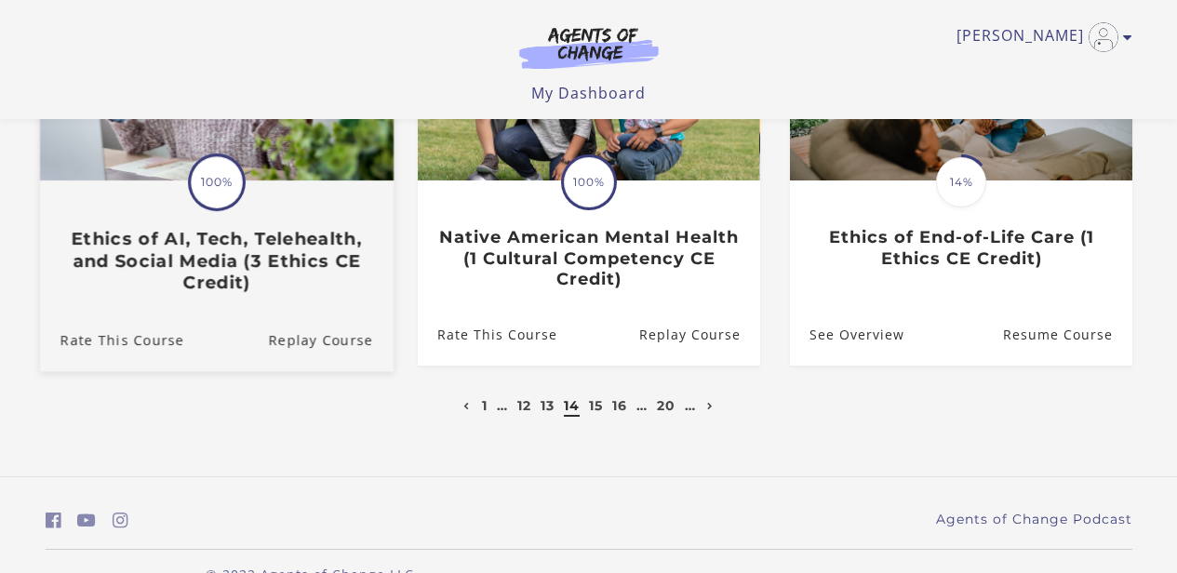
scroll to position [733, 0]
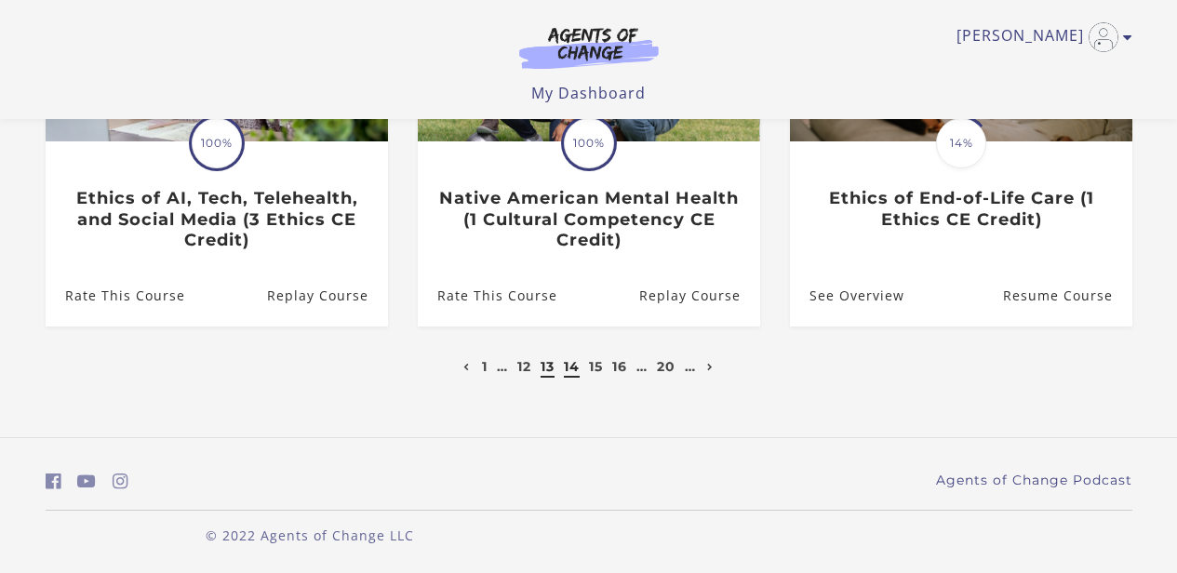
click at [540, 366] on link "13" at bounding box center [547, 366] width 14 height 17
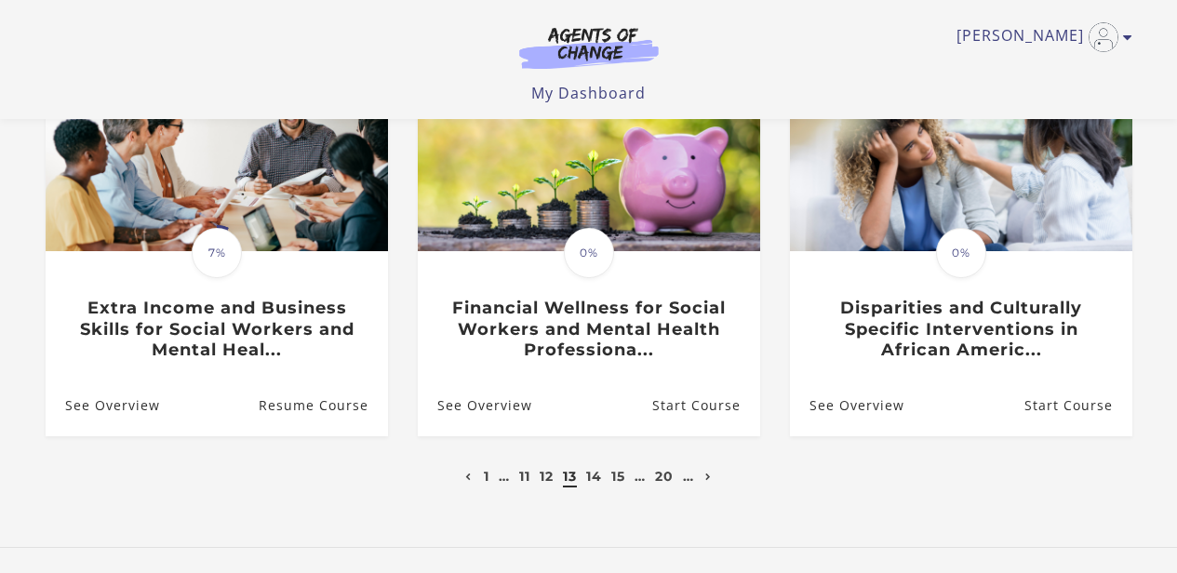
scroll to position [620, 0]
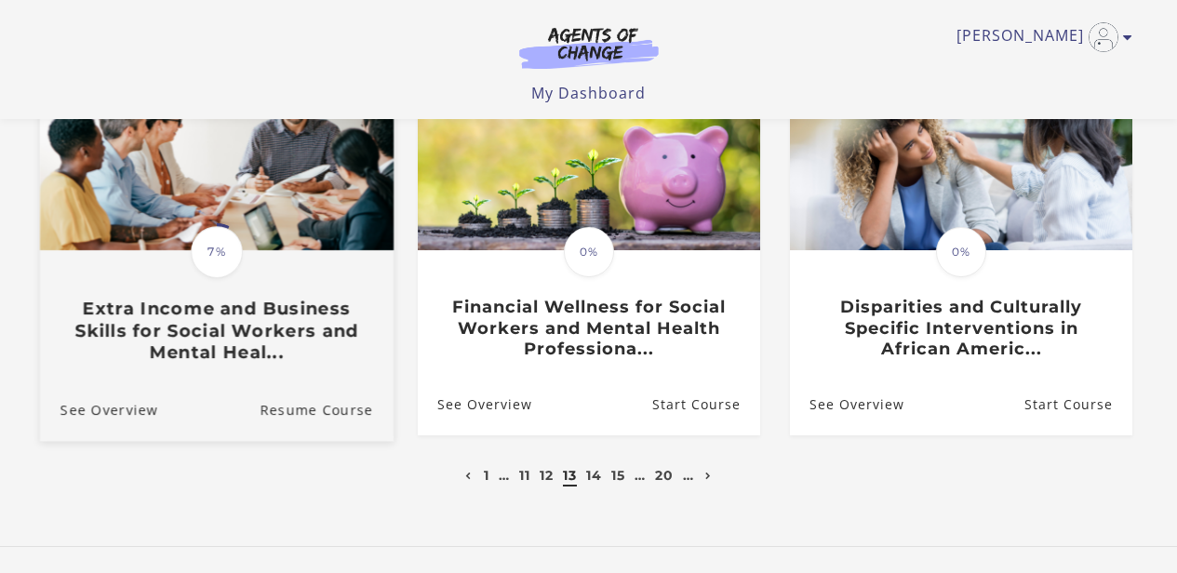
click at [235, 267] on span "7%" at bounding box center [217, 252] width 52 height 52
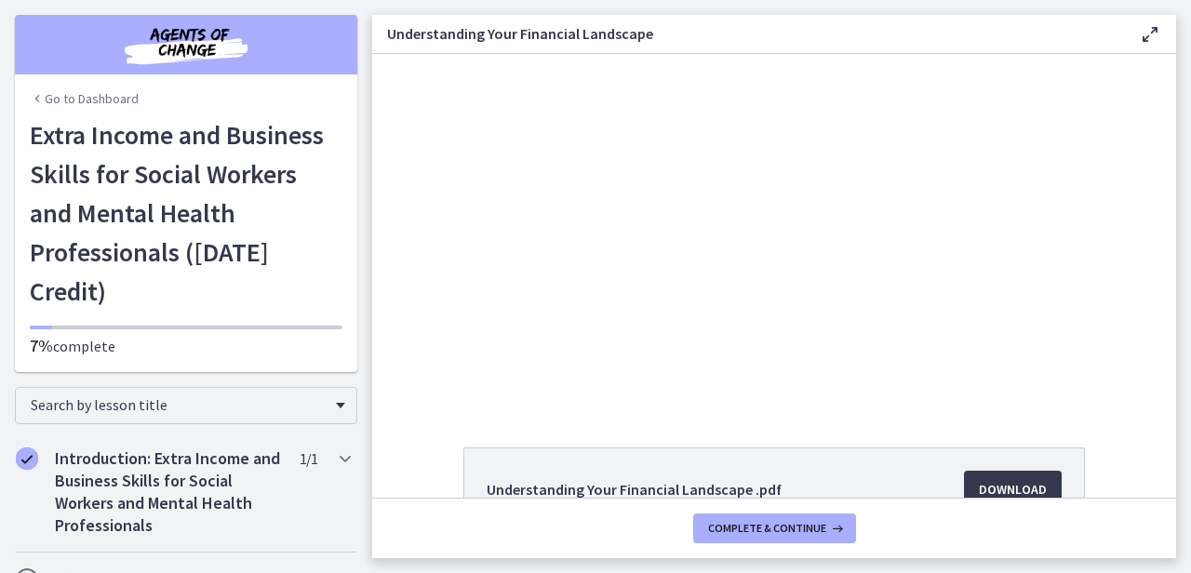
click at [62, 97] on link "Go to Dashboard" at bounding box center [84, 98] width 109 height 19
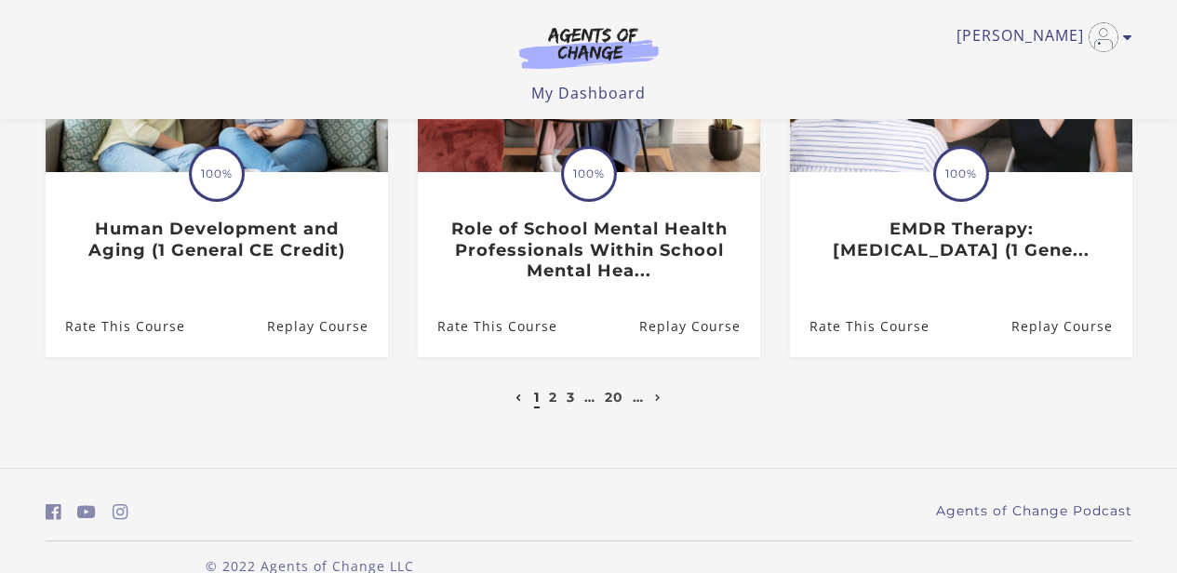
scroll to position [733, 0]
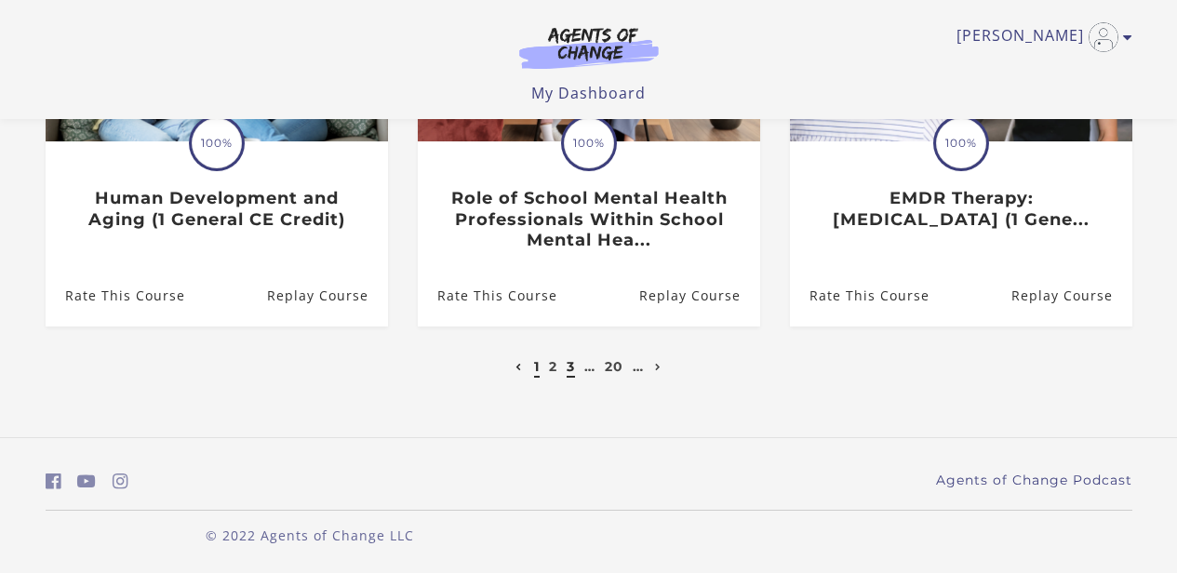
click at [571, 370] on link "3" at bounding box center [570, 366] width 8 height 17
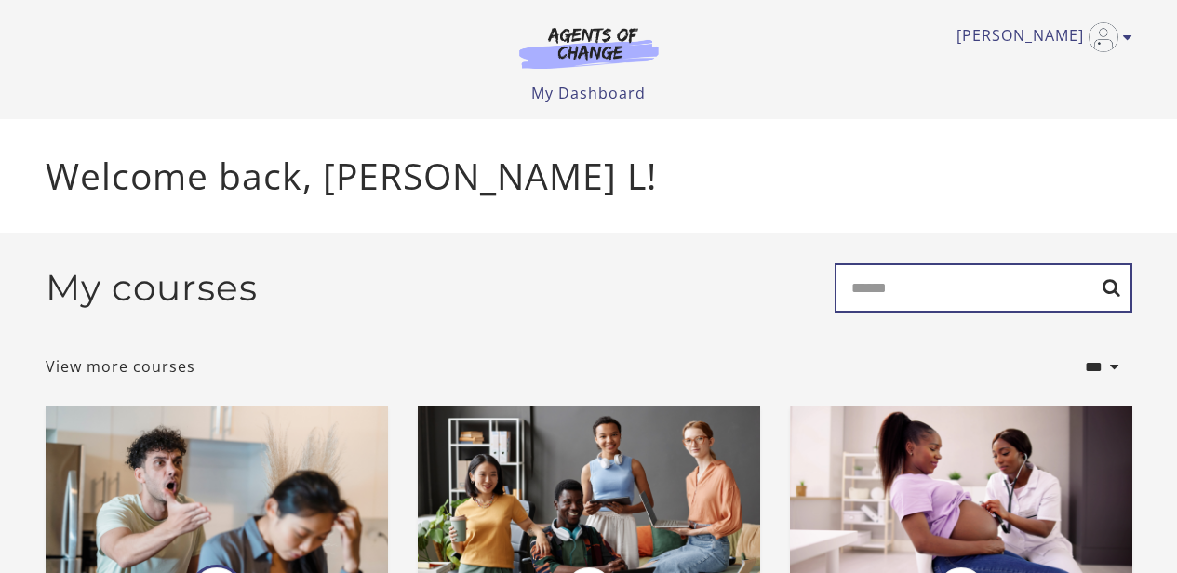
click at [957, 300] on input "Search" at bounding box center [983, 287] width 298 height 49
type input "*****"
click at [1112, 304] on input "*****" at bounding box center [983, 287] width 298 height 49
click at [1114, 288] on input "*****" at bounding box center [983, 287] width 298 height 49
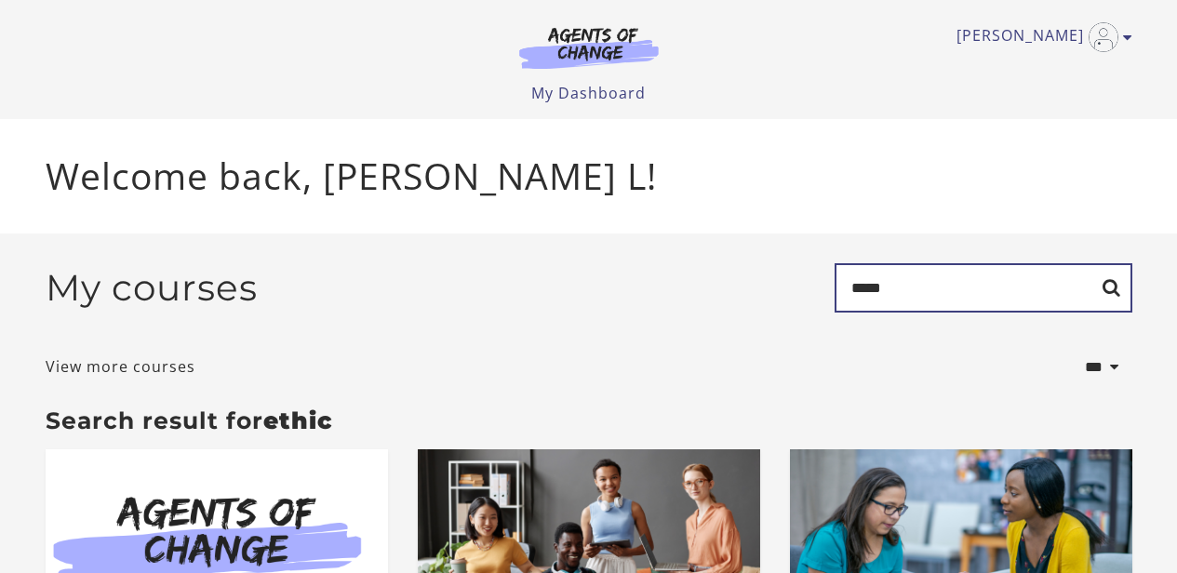
click at [921, 281] on input "*****" at bounding box center [983, 287] width 298 height 49
type input "******"
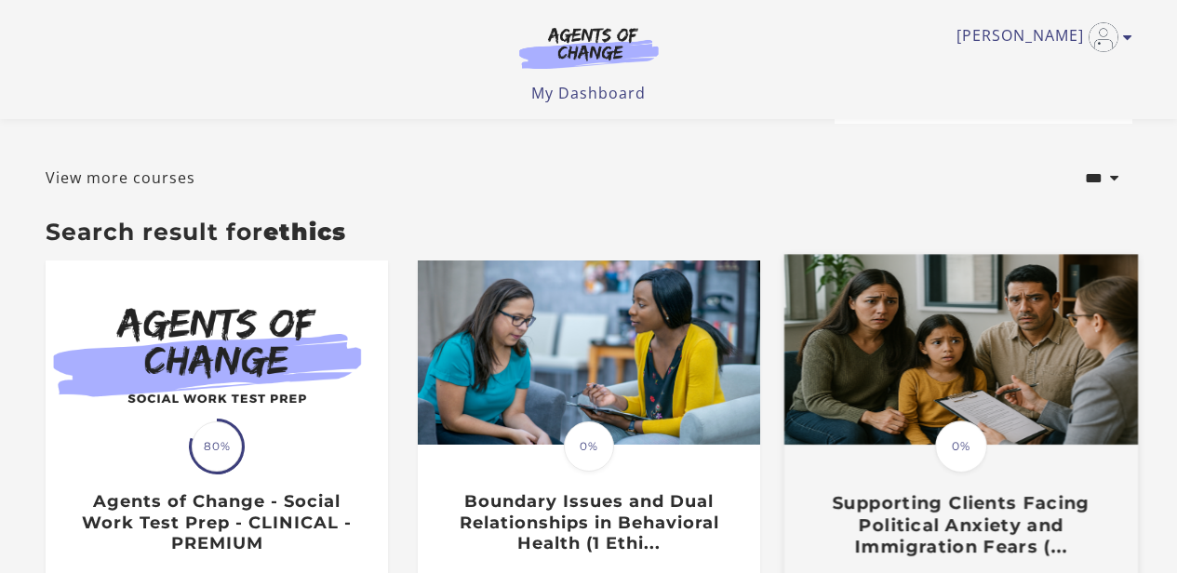
scroll to position [55, 0]
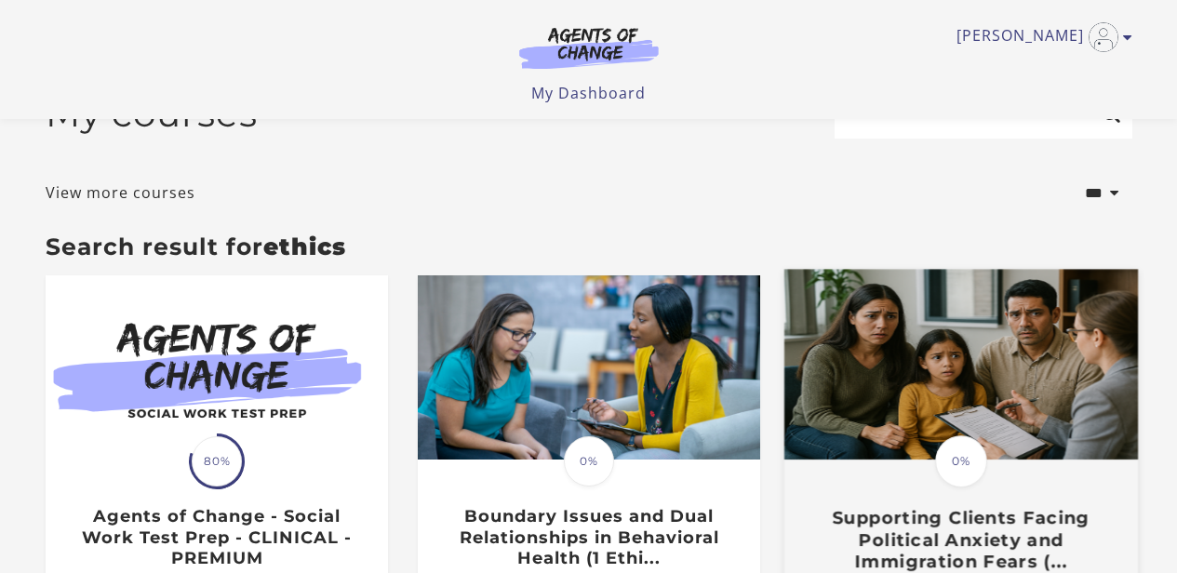
click at [900, 450] on img at bounding box center [959, 365] width 353 height 191
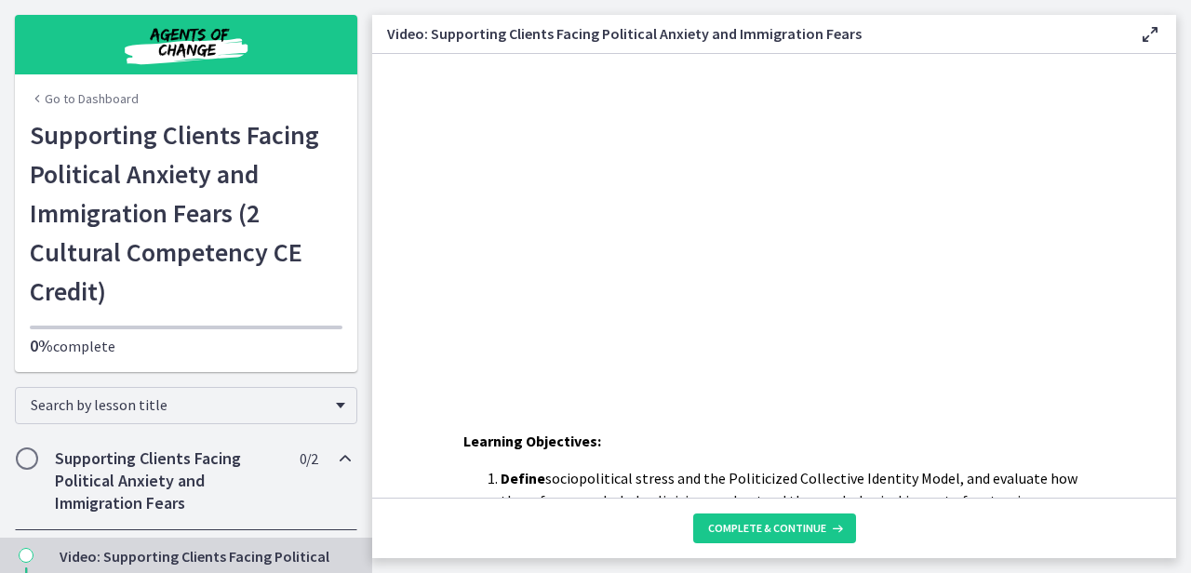
scroll to position [28, 0]
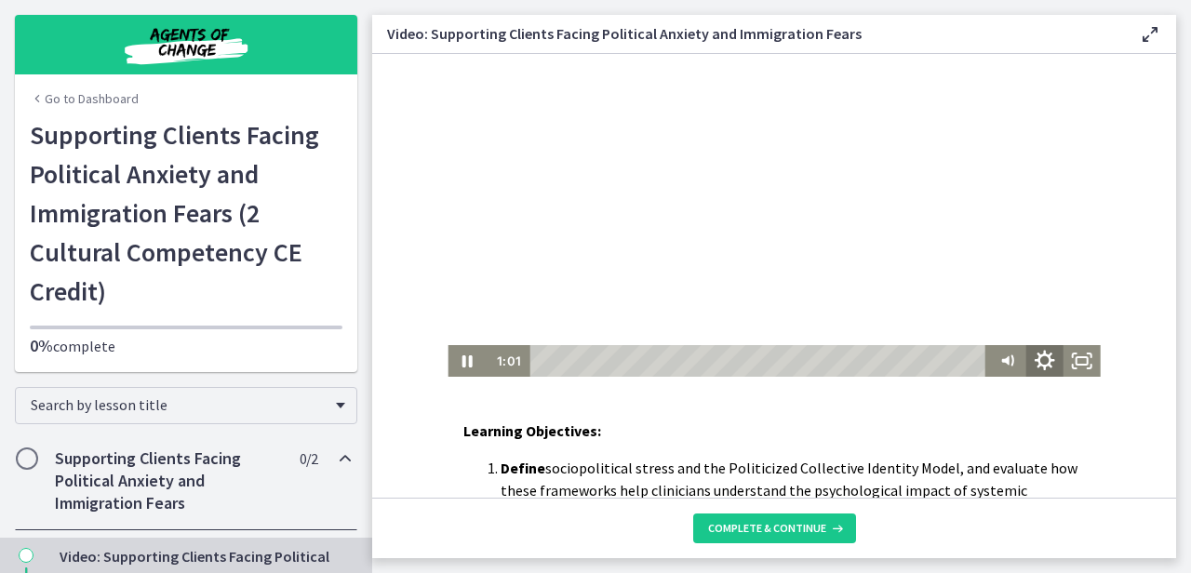
click at [1034, 360] on icon "Show settings menu" at bounding box center [1044, 360] width 20 height 20
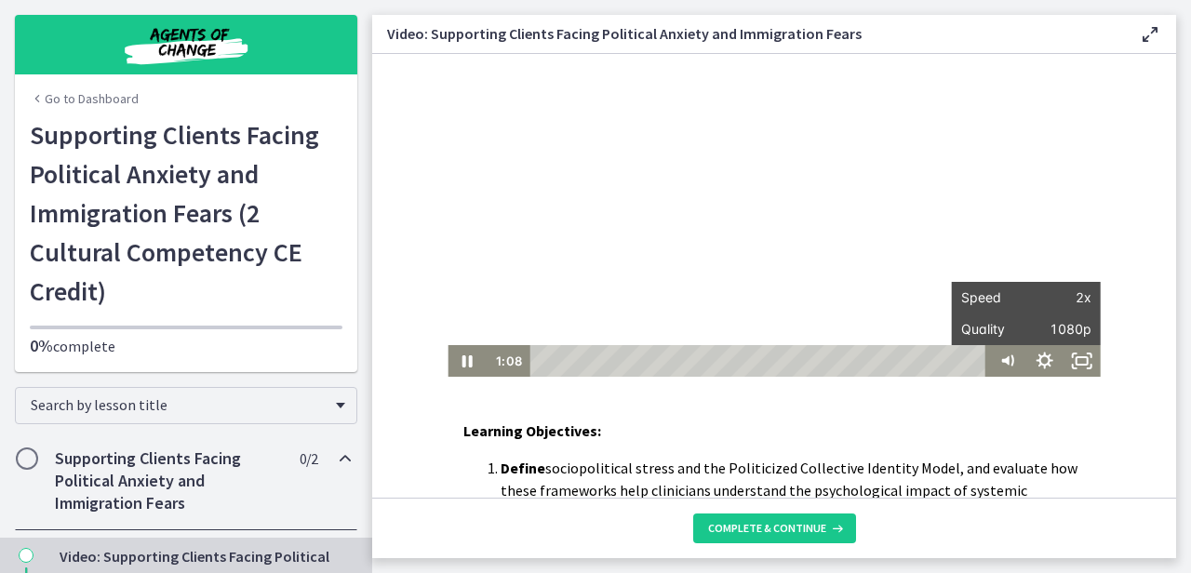
click at [970, 392] on div "Learning Objectives: Define sociopolitical stress and the Politicized Collectiv…" at bounding box center [774, 248] width 804 height 444
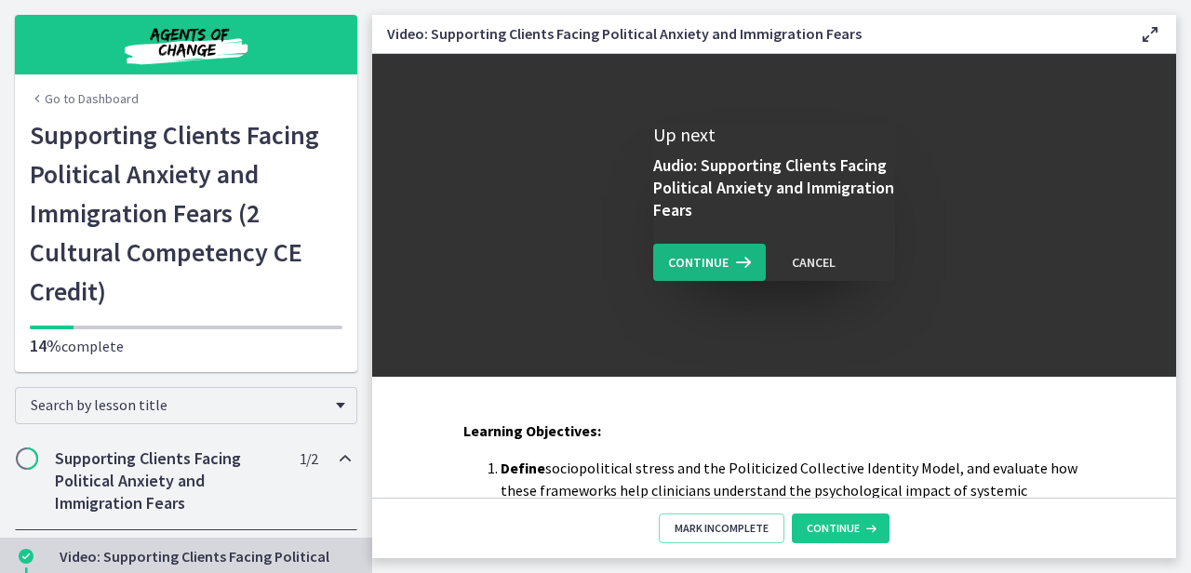
scroll to position [0, 0]
click at [719, 257] on span "Continue" at bounding box center [698, 262] width 60 height 22
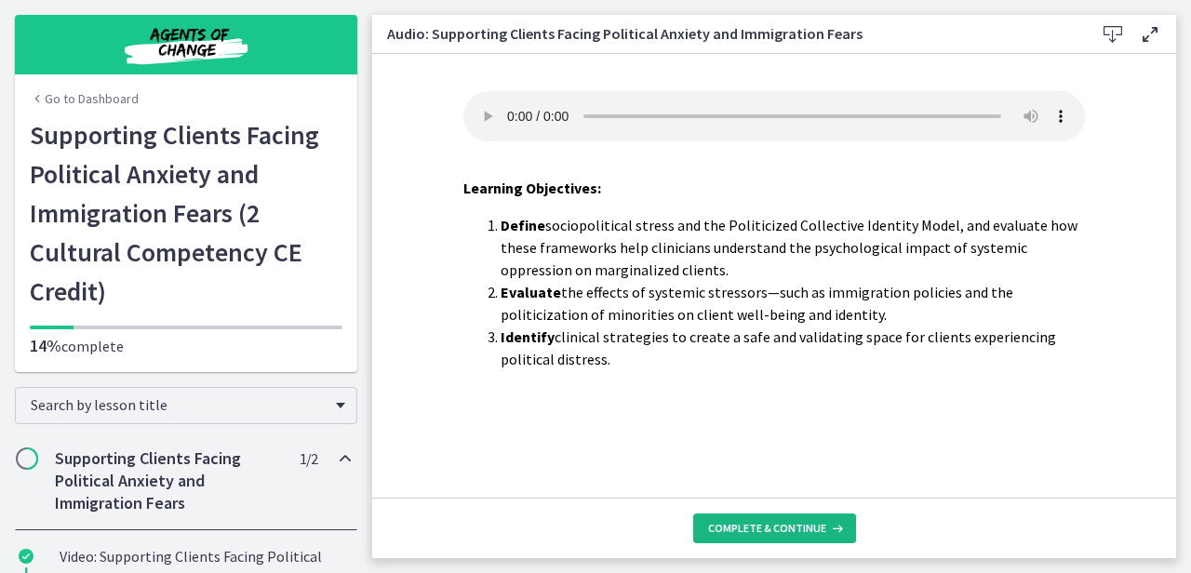
click at [741, 524] on span "Complete & continue" at bounding box center [767, 528] width 118 height 15
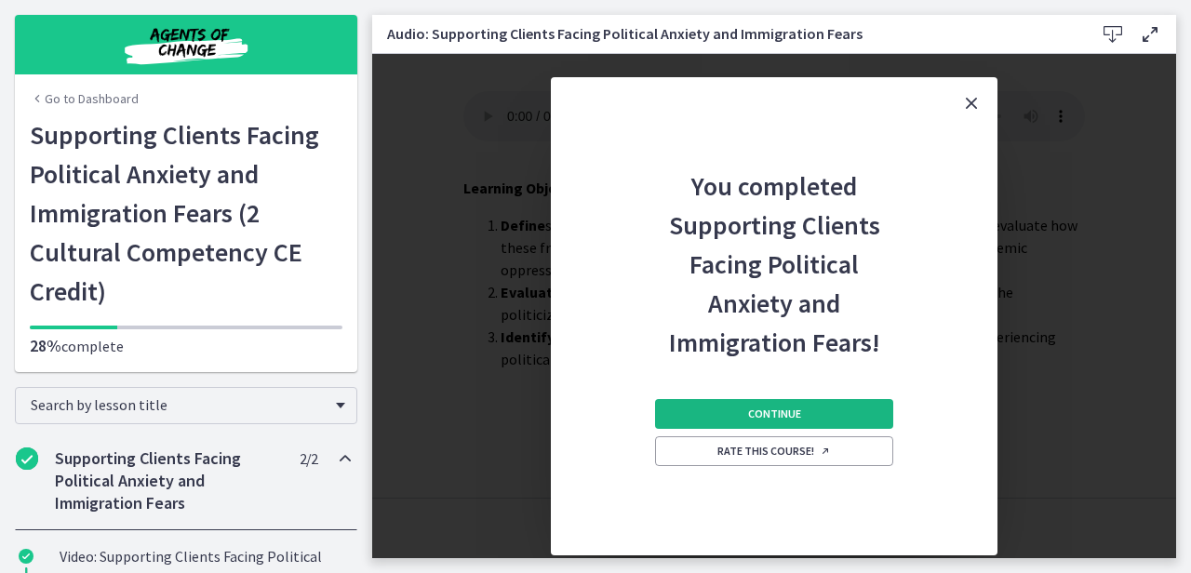
click at [735, 412] on button "Continue" at bounding box center [774, 414] width 238 height 30
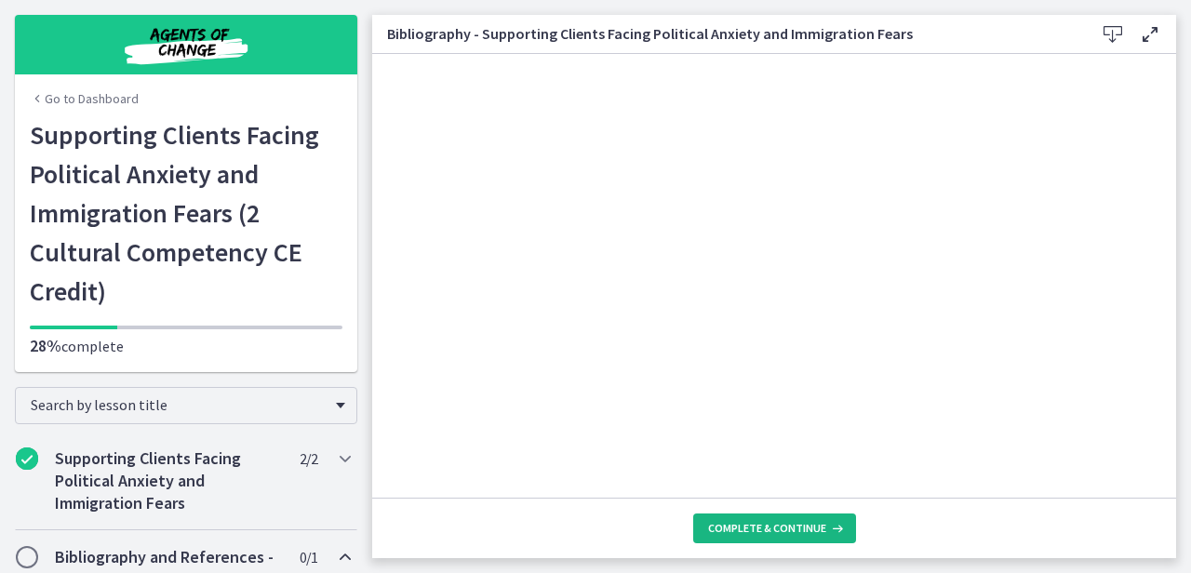
click at [750, 517] on button "Complete & continue" at bounding box center [774, 528] width 163 height 30
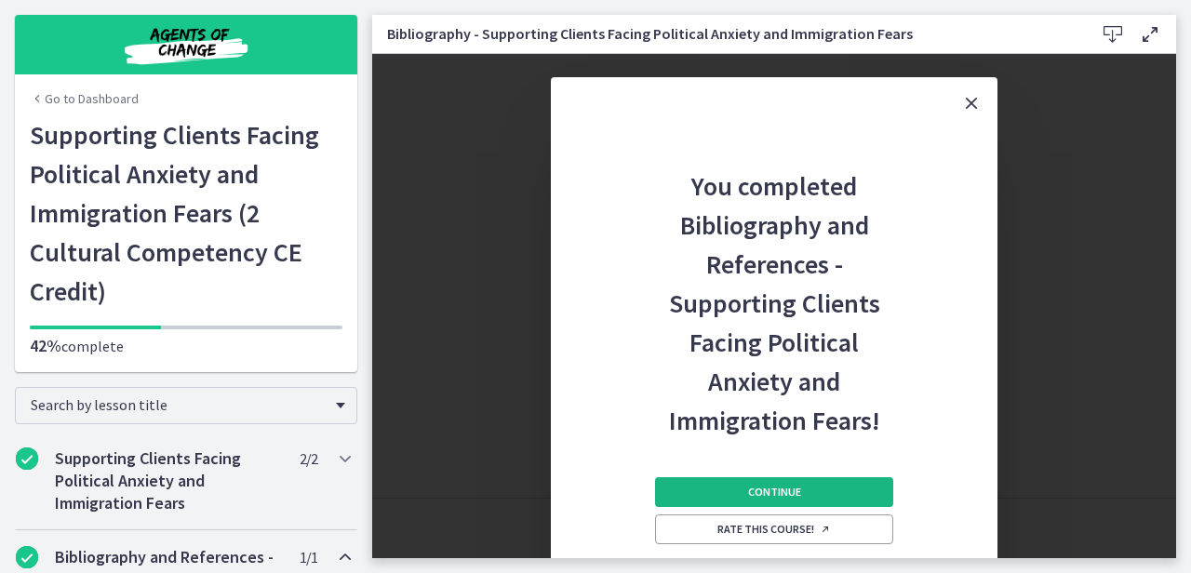
click at [761, 490] on span "Continue" at bounding box center [774, 492] width 53 height 15
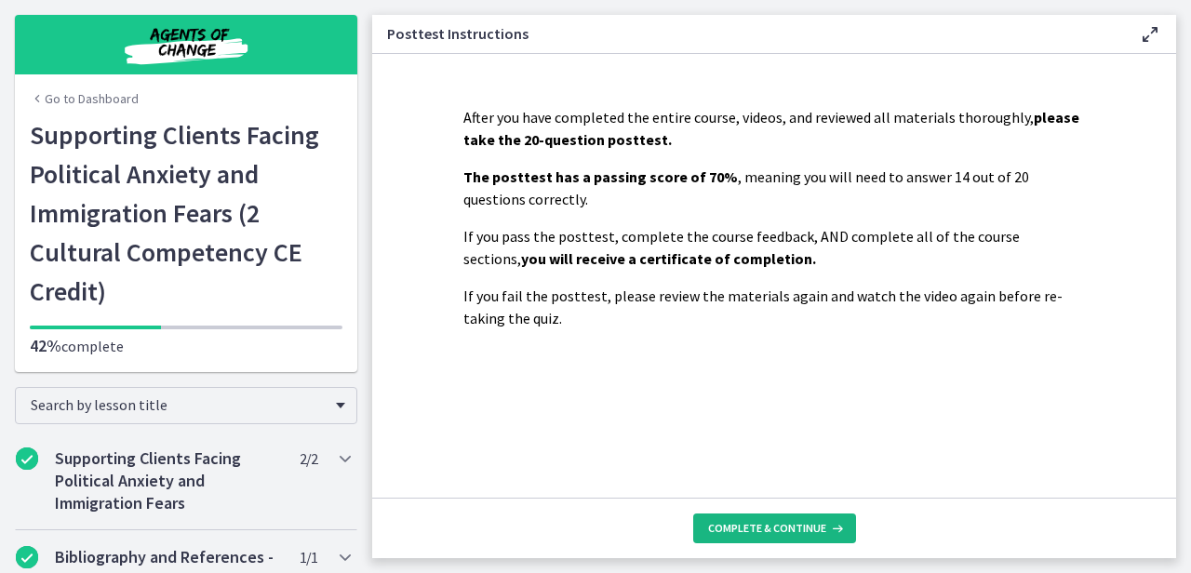
click at [754, 524] on span "Complete & continue" at bounding box center [767, 528] width 118 height 15
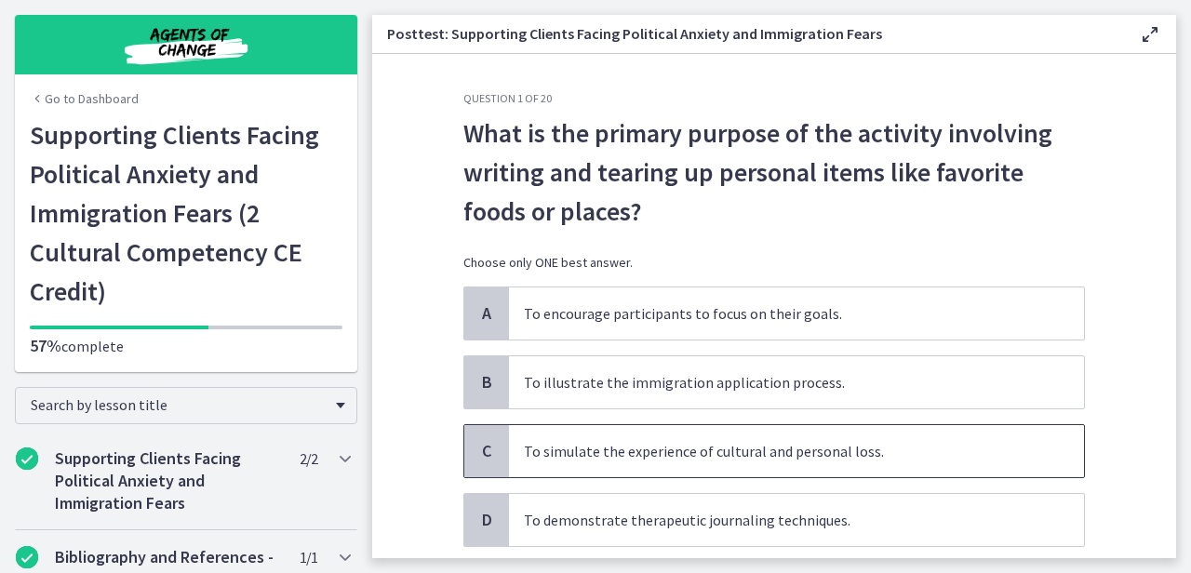
click at [856, 461] on span "To simulate the experience of cultural and personal loss." at bounding box center [796, 451] width 575 height 52
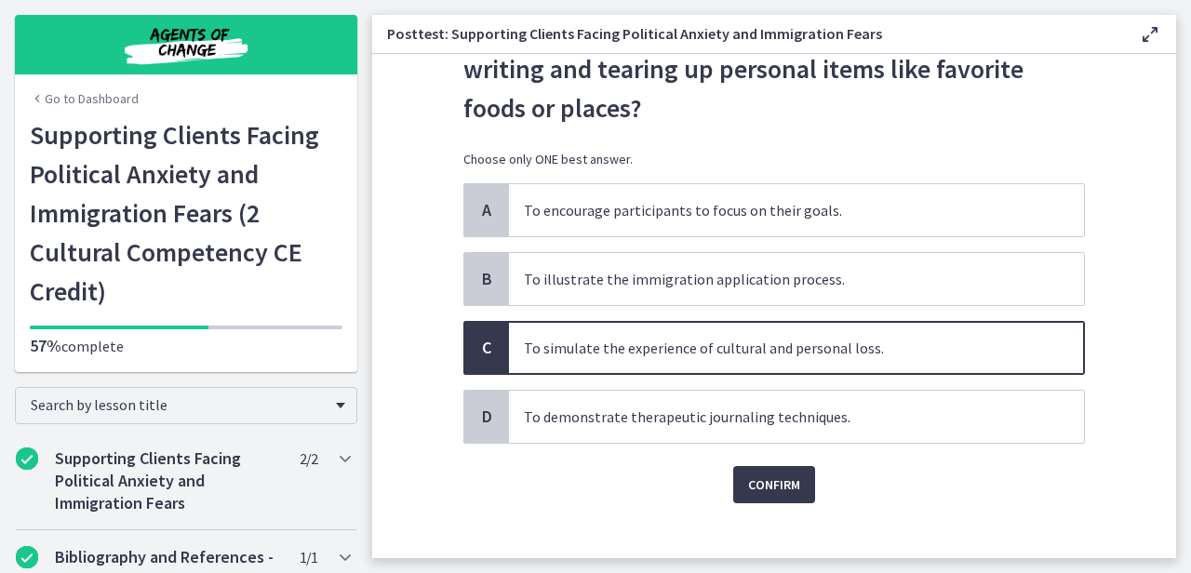
scroll to position [123, 0]
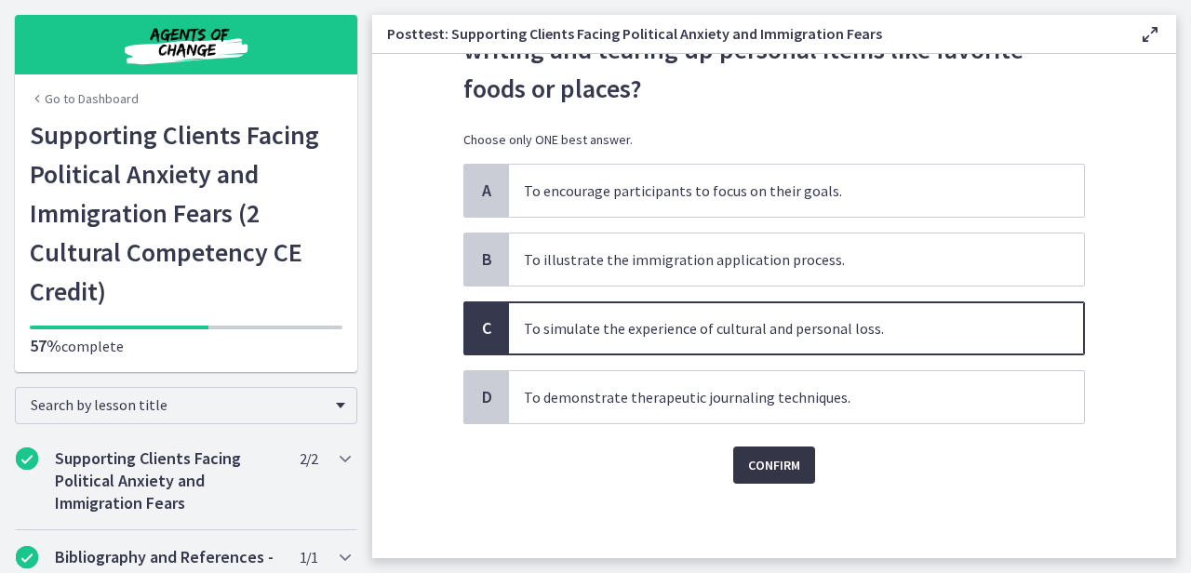
click at [778, 468] on span "Confirm" at bounding box center [774, 465] width 52 height 22
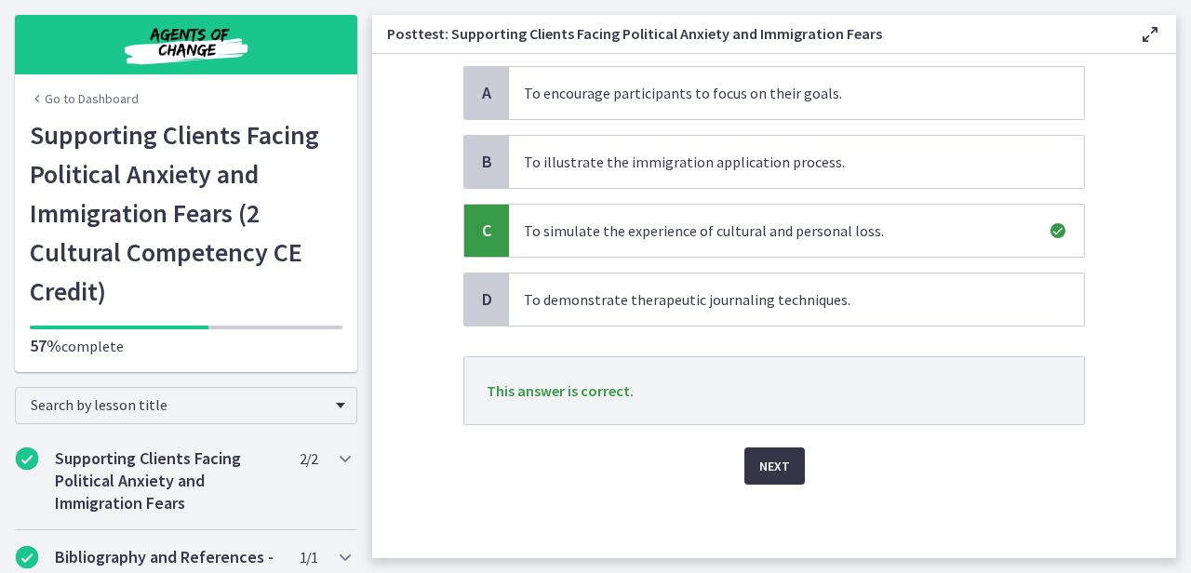
scroll to position [221, 0]
click at [778, 468] on span "Next" at bounding box center [774, 465] width 31 height 22
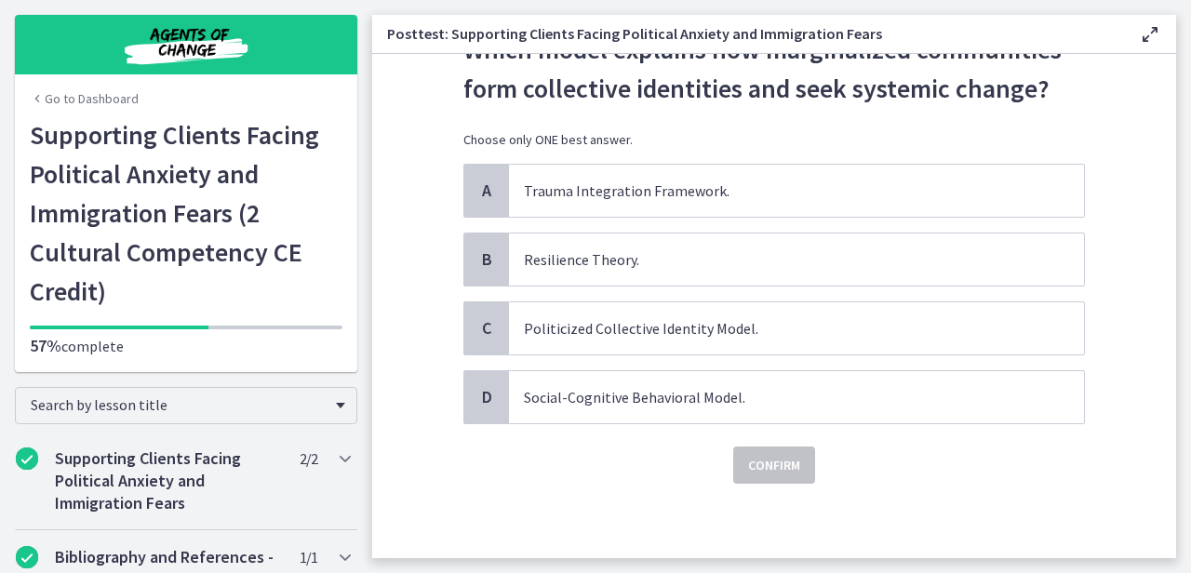
scroll to position [0, 0]
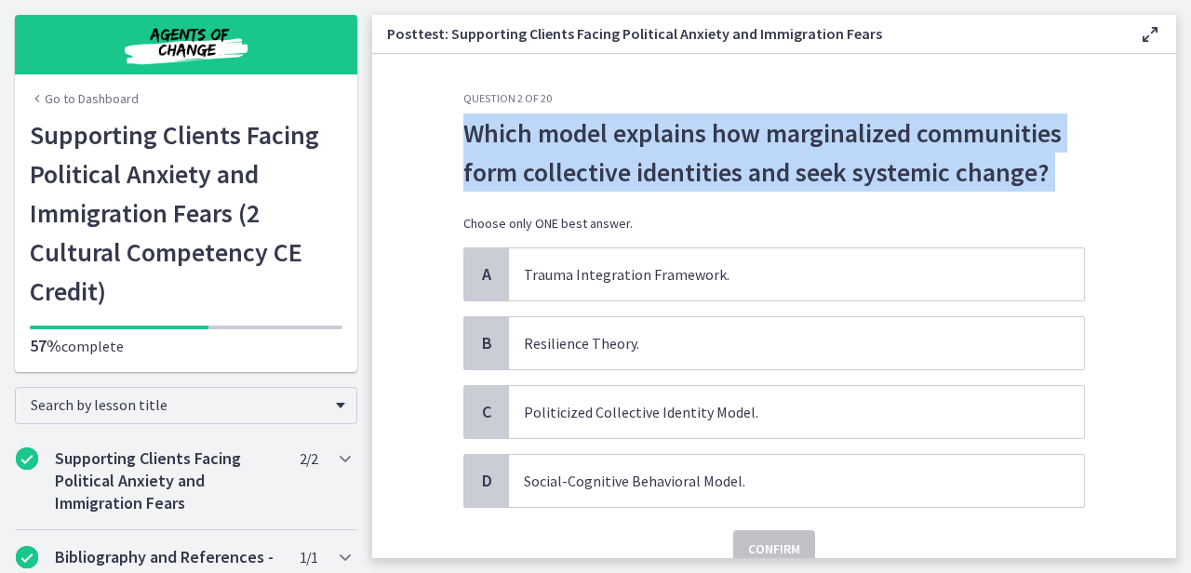
drag, startPoint x: 451, startPoint y: 132, endPoint x: 1069, endPoint y: 203, distance: 621.6
click at [1070, 204] on div "Question 2 of 20 Which model explains how marginalized communities form collect…" at bounding box center [773, 324] width 651 height 467
copy div "Which model explains how marginalized communities form collective identities an…"
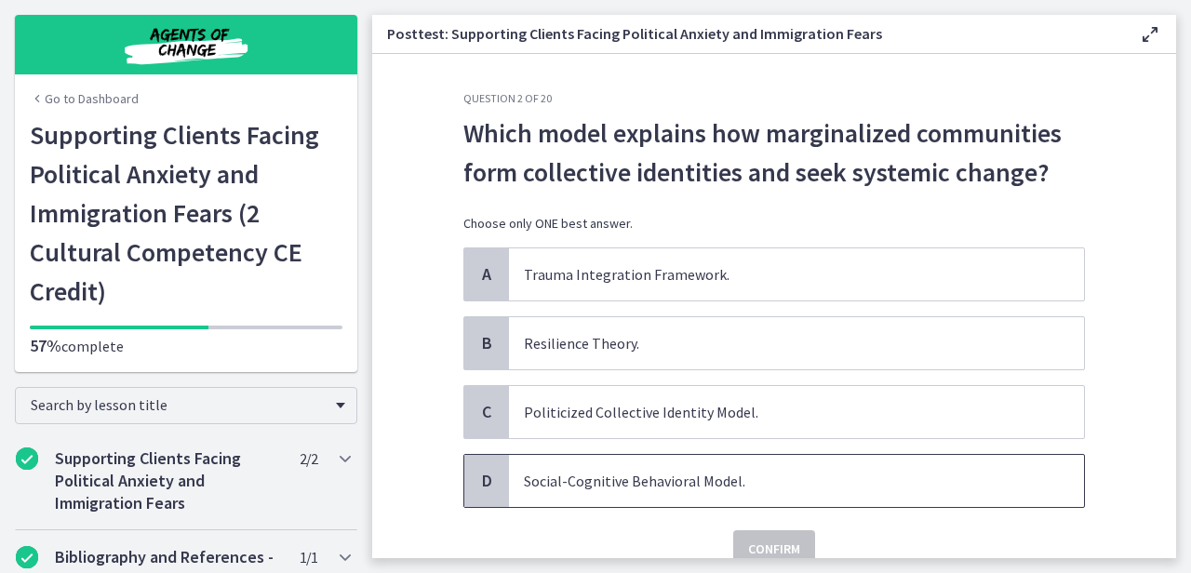
click at [638, 470] on span "Social-Cognitive Behavioral Model." at bounding box center [796, 481] width 575 height 52
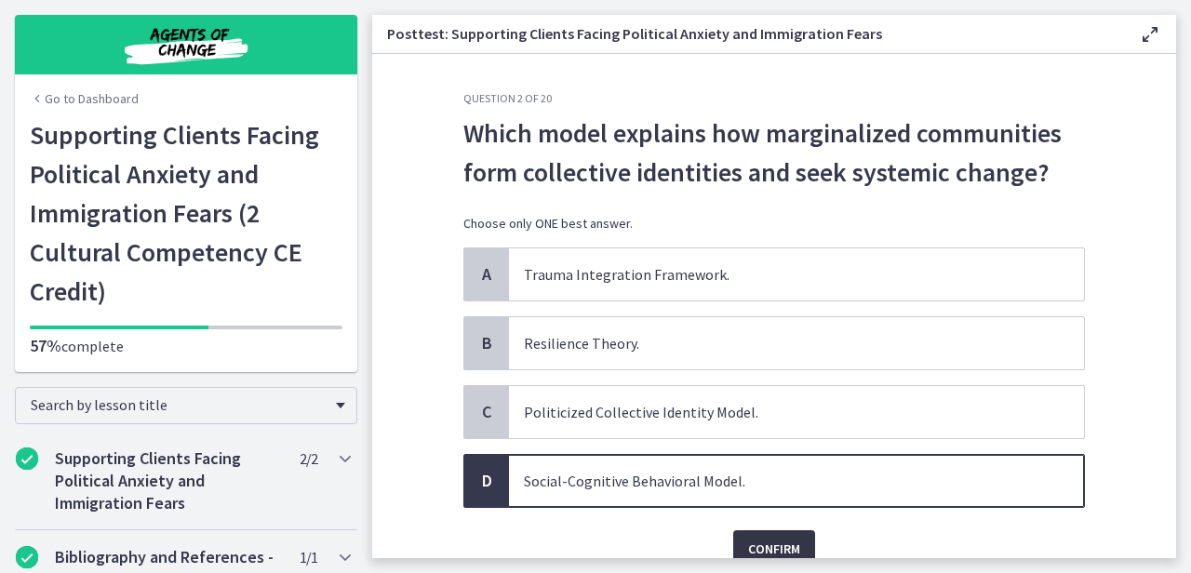
click at [748, 538] on span "Confirm" at bounding box center [774, 549] width 52 height 22
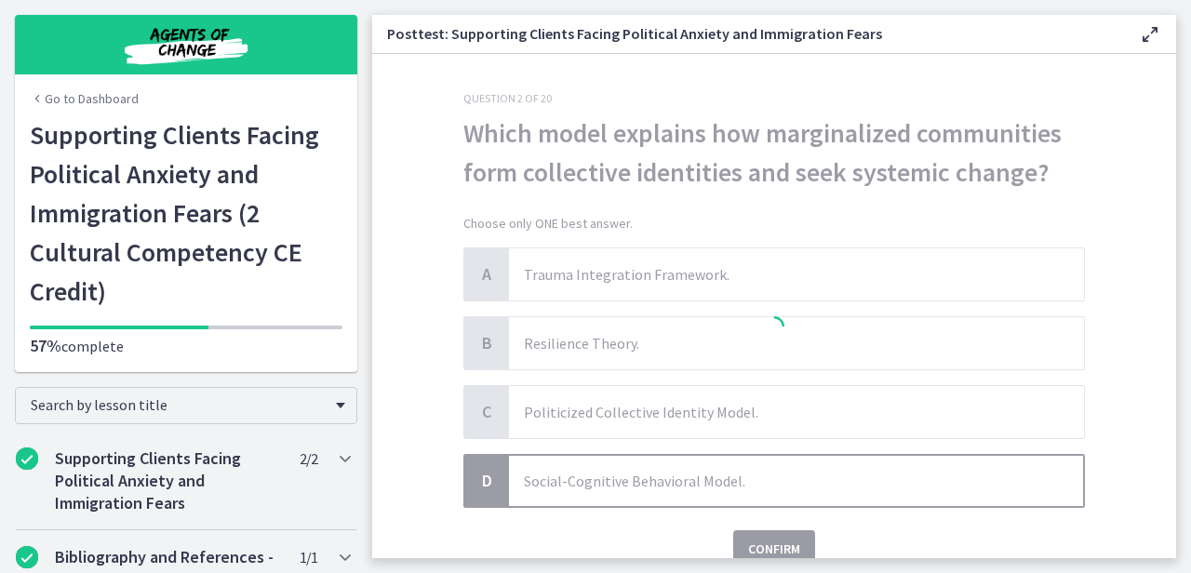
click at [742, 538] on div at bounding box center [773, 329] width 621 height 476
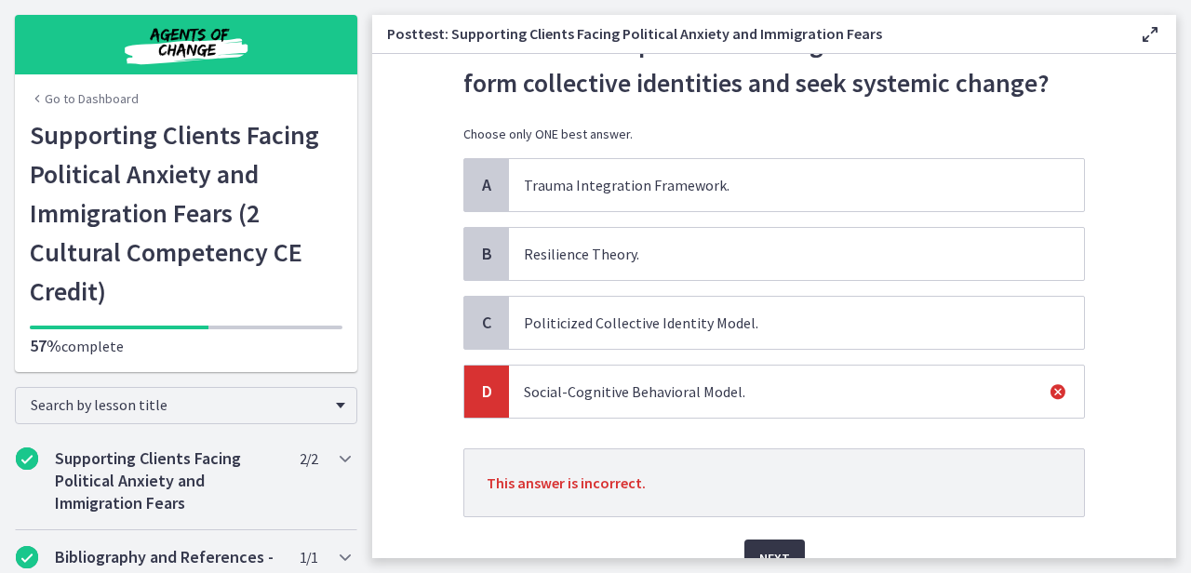
scroll to position [104, 0]
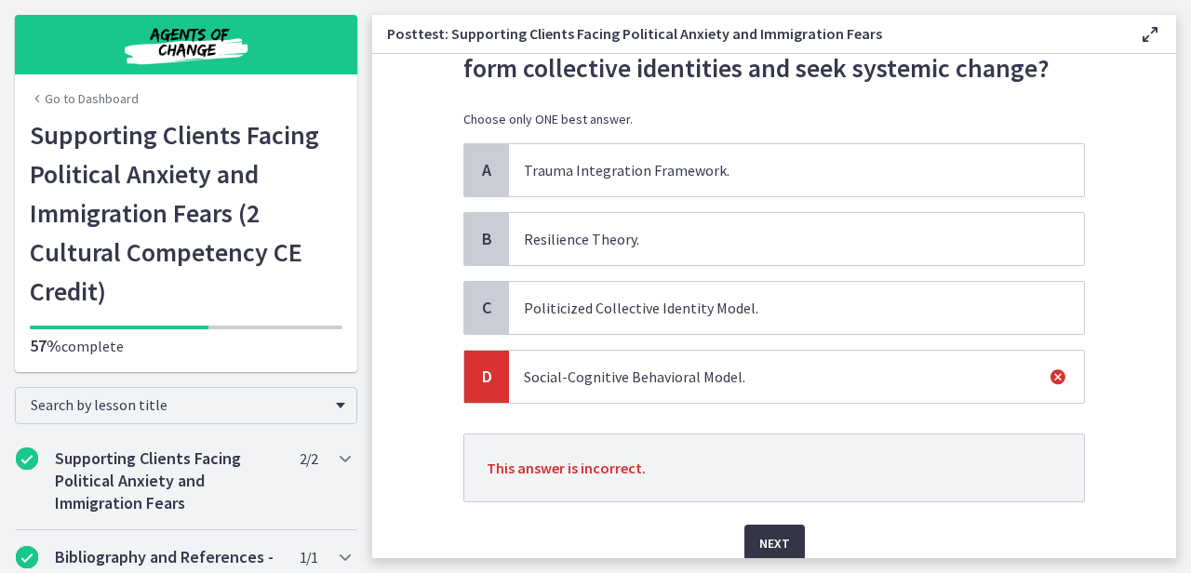
click at [763, 537] on span "Next" at bounding box center [774, 543] width 31 height 22
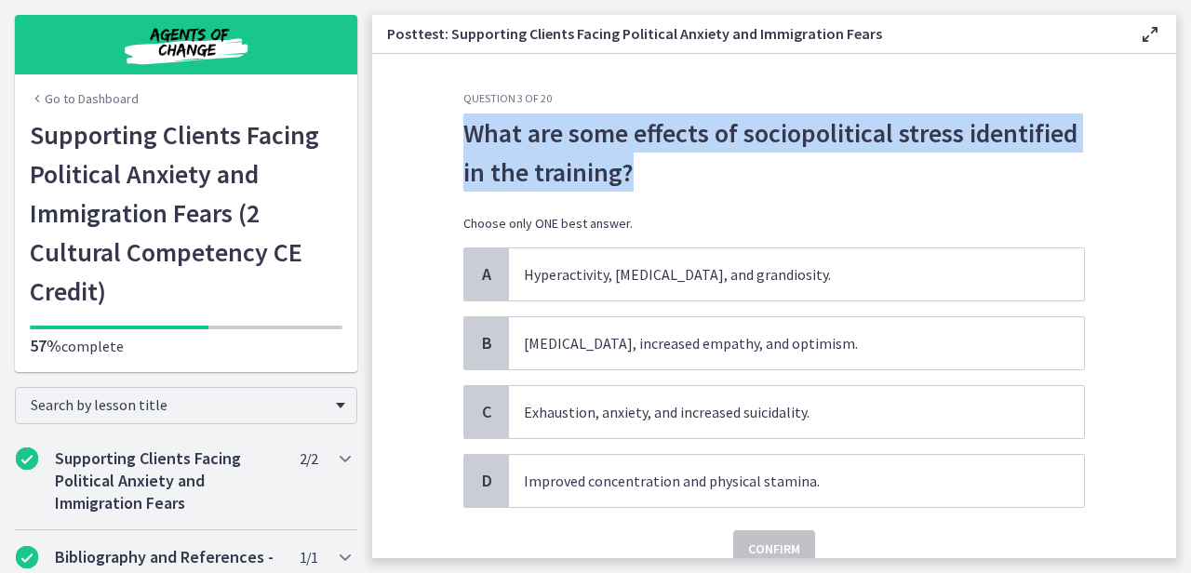
drag, startPoint x: 645, startPoint y: 176, endPoint x: 416, endPoint y: 128, distance: 234.6
click at [416, 128] on section "Question 3 of 20 What are some effects of sociopolitical stress identified in t…" at bounding box center [774, 306] width 804 height 504
copy span "What are some effects of sociopolitical stress identified in the training?"
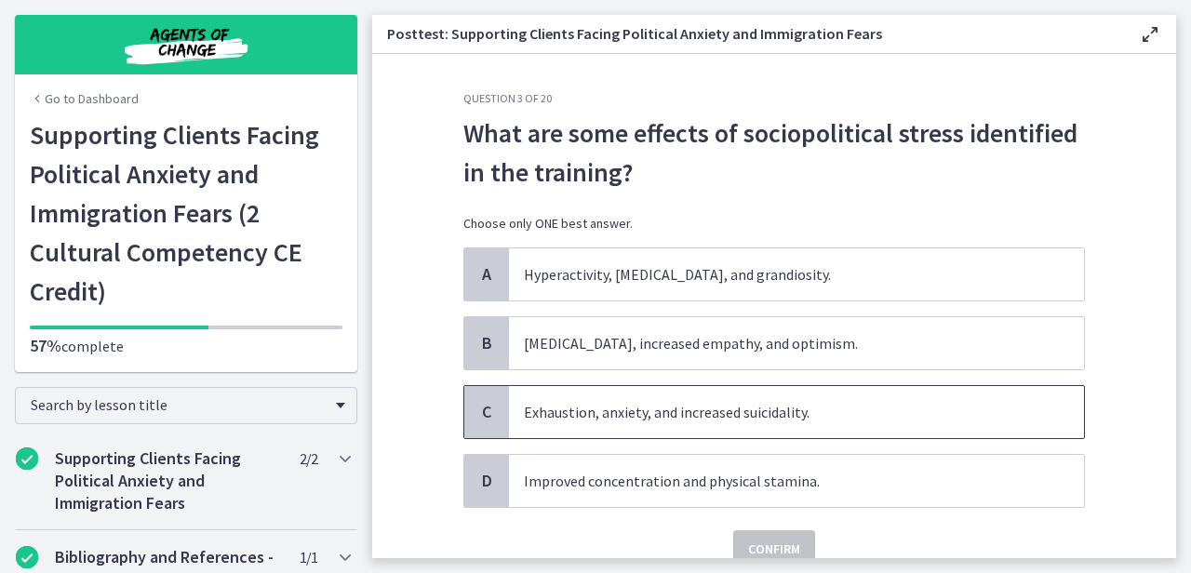
click at [823, 400] on span "Exhaustion, anxiety, and increased suicidality." at bounding box center [796, 412] width 575 height 52
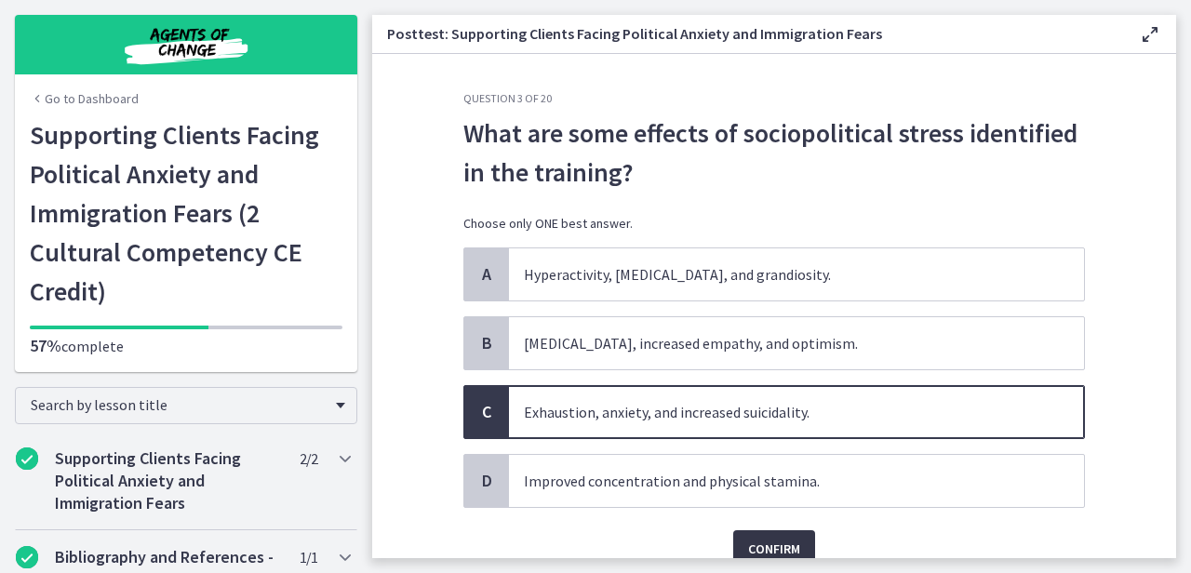
click at [764, 538] on span "Confirm" at bounding box center [774, 549] width 52 height 22
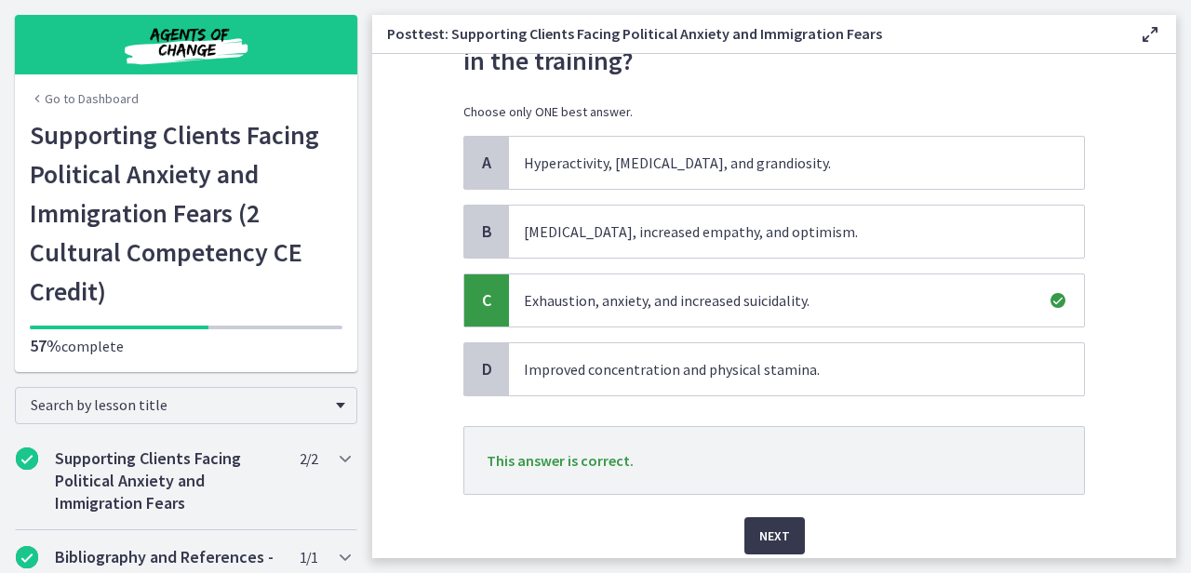
scroll to position [182, 0]
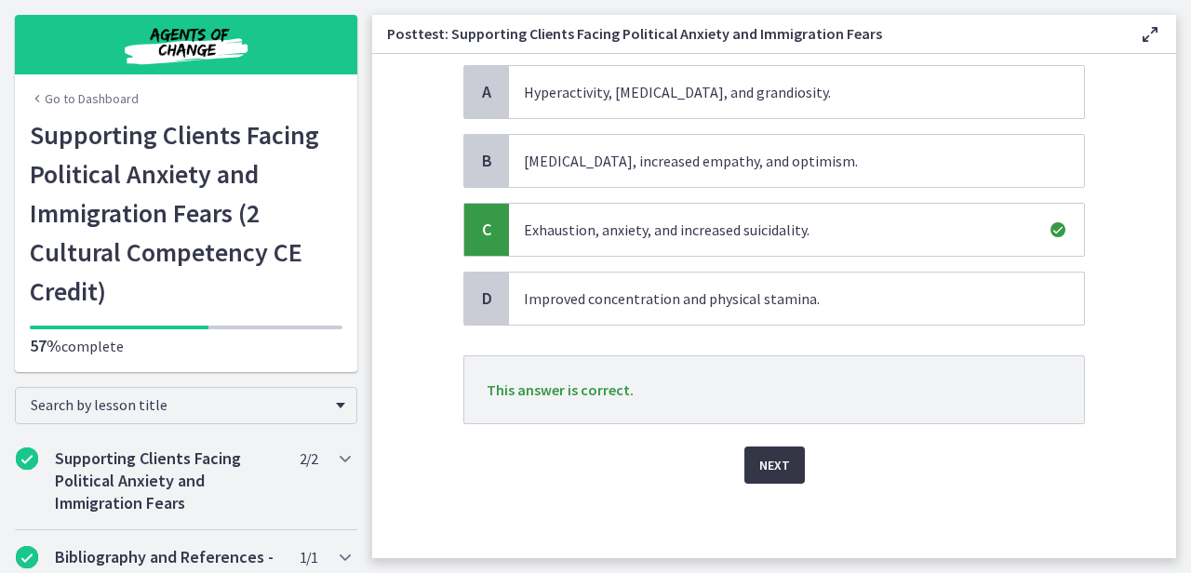
click at [759, 464] on span "Next" at bounding box center [774, 465] width 31 height 22
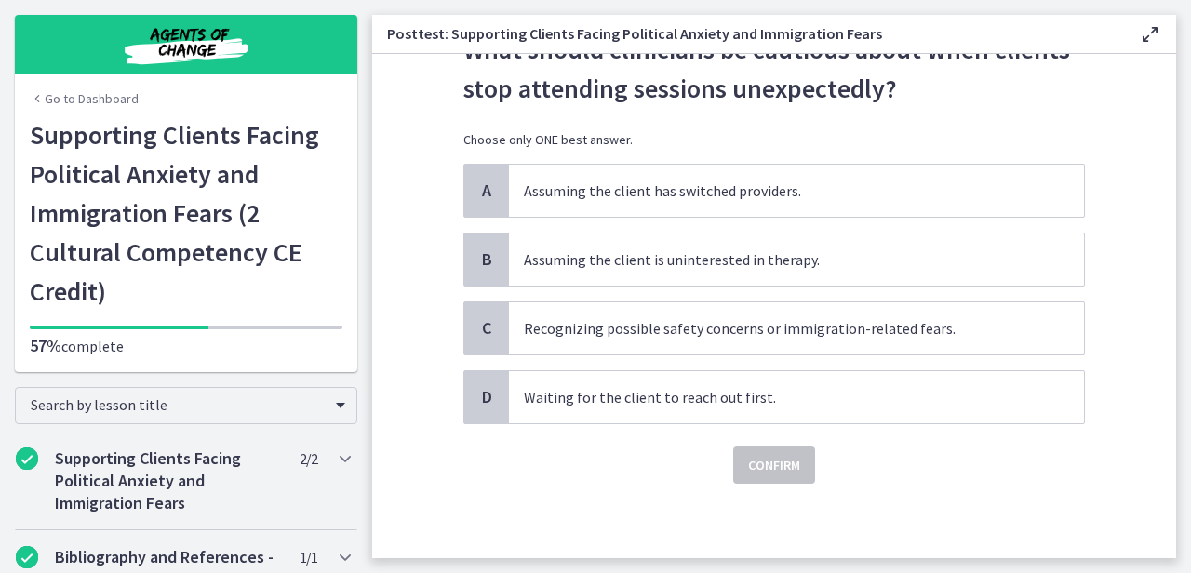
scroll to position [0, 0]
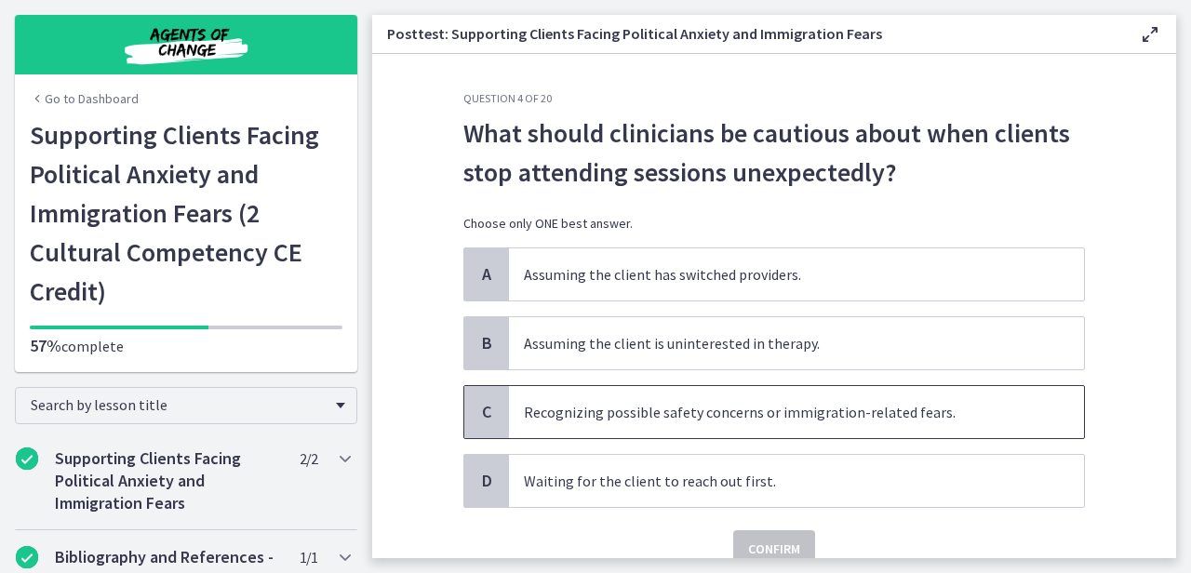
click at [871, 426] on span "Recognizing possible safety concerns or immigration-related fears." at bounding box center [796, 412] width 575 height 52
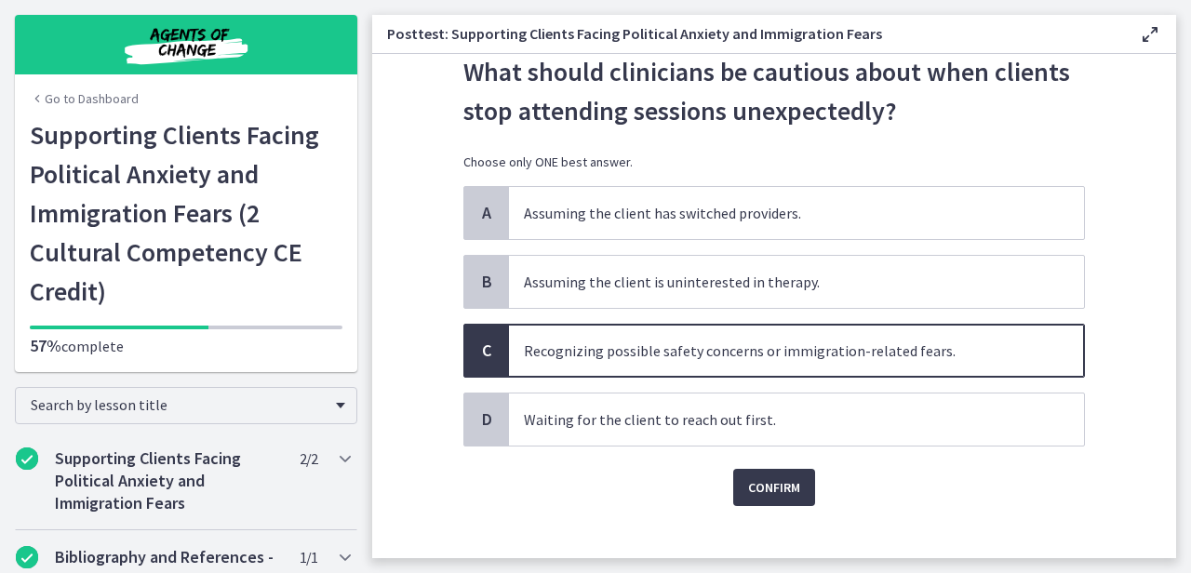
scroll to position [73, 0]
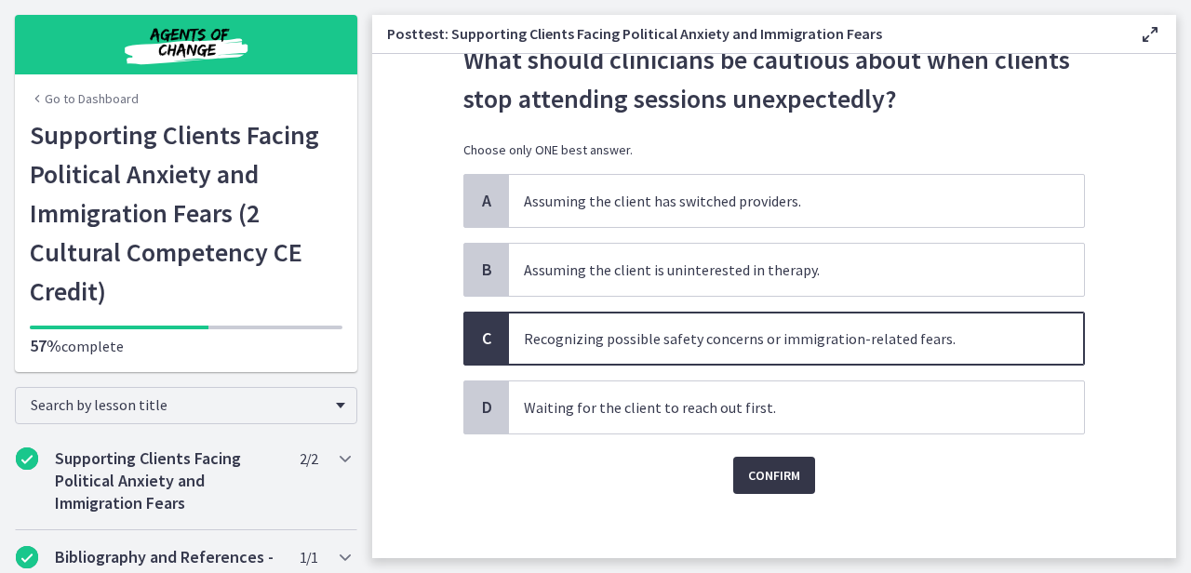
click at [784, 473] on span "Confirm" at bounding box center [774, 475] width 52 height 22
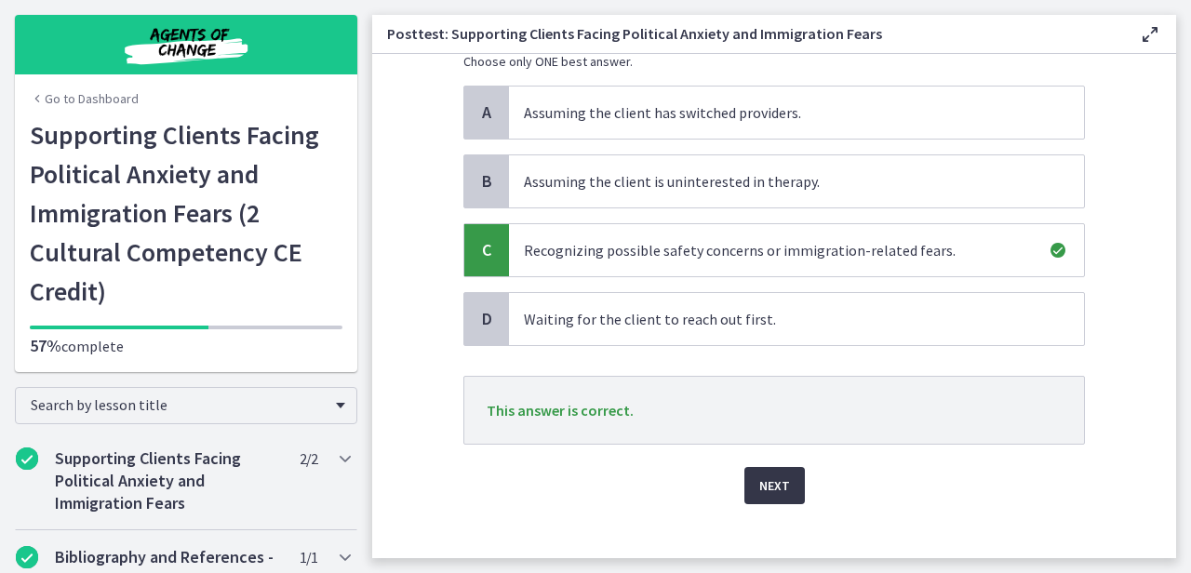
scroll to position [182, 0]
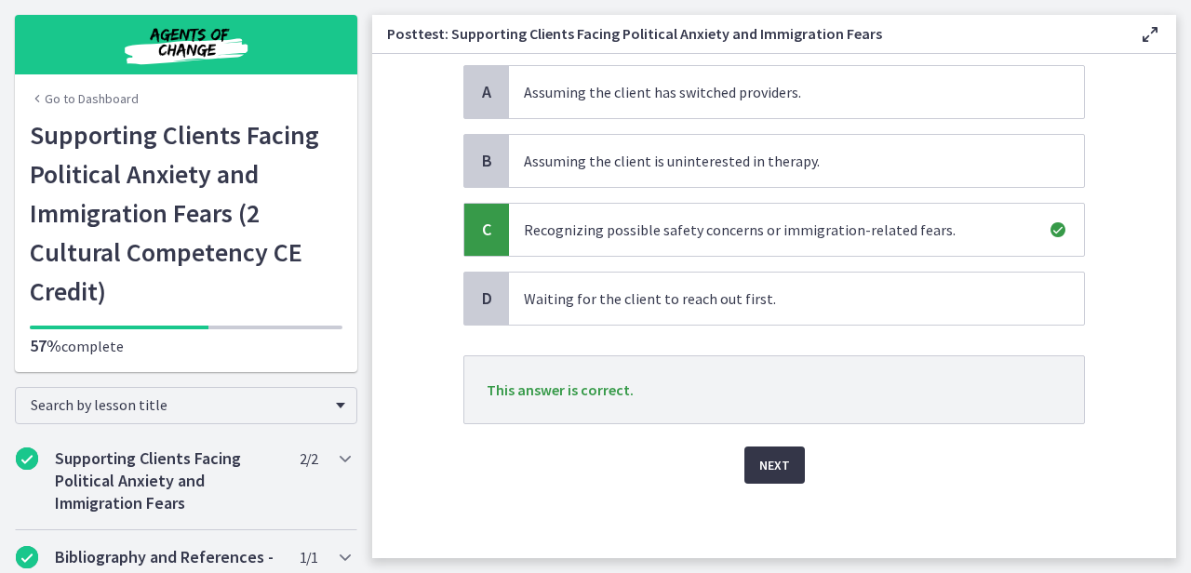
click at [779, 472] on span "Next" at bounding box center [774, 465] width 31 height 22
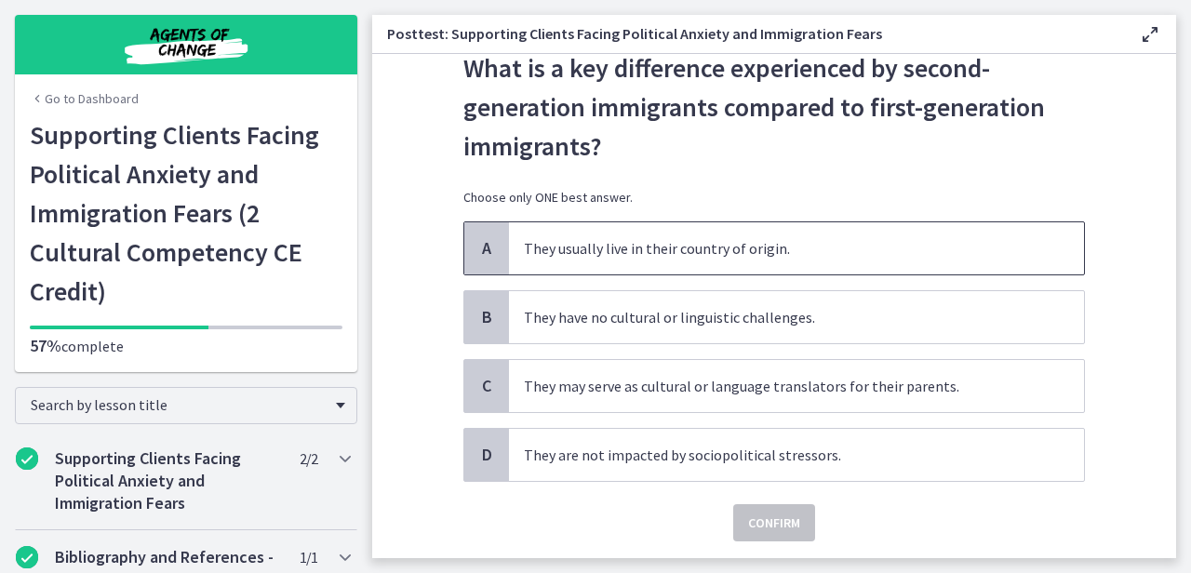
scroll to position [68, 0]
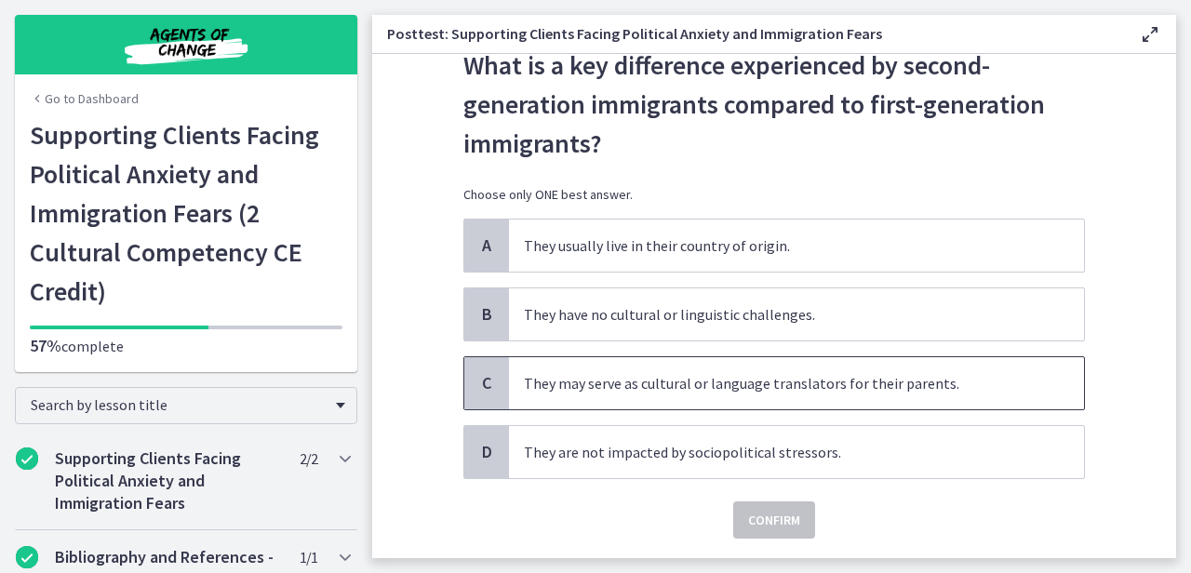
click at [819, 378] on span "They may serve as cultural or language translators for their parents." at bounding box center [796, 383] width 575 height 52
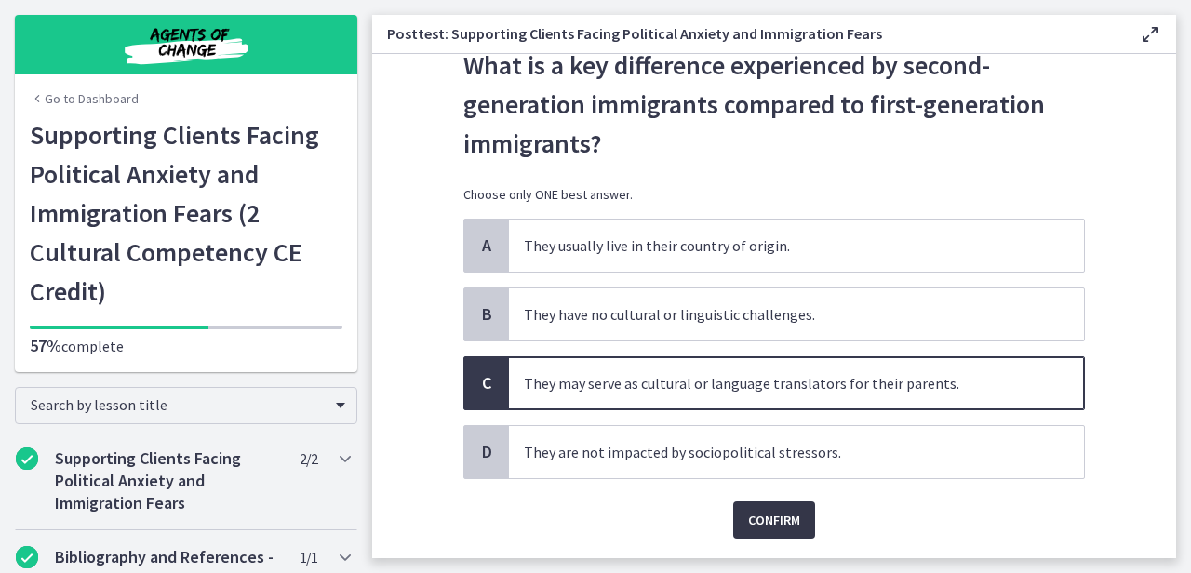
click at [752, 522] on span "Confirm" at bounding box center [774, 520] width 52 height 22
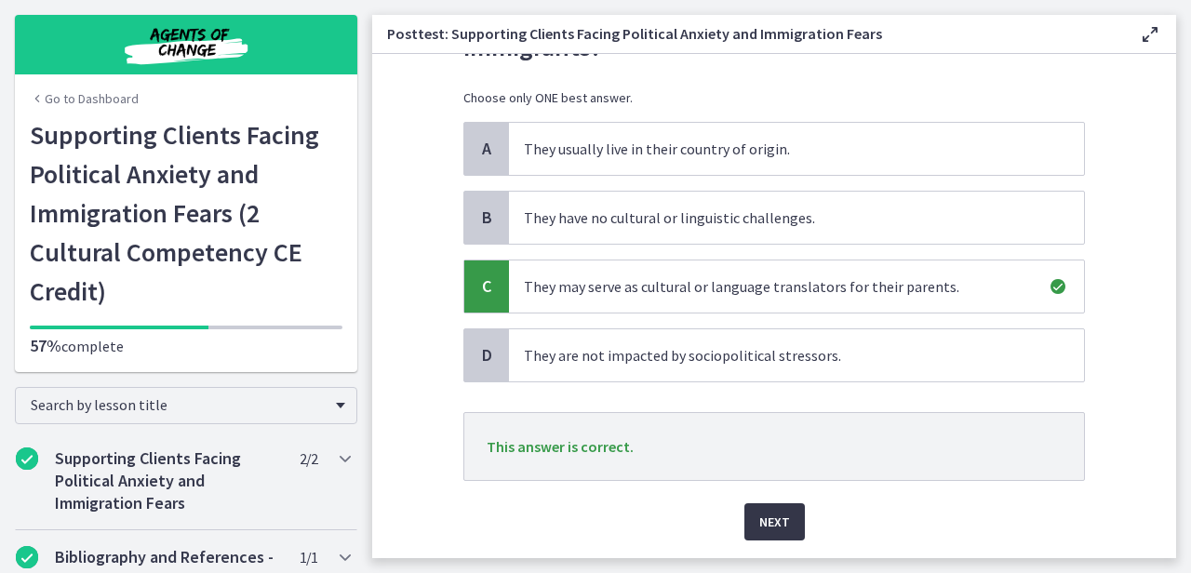
scroll to position [203, 0]
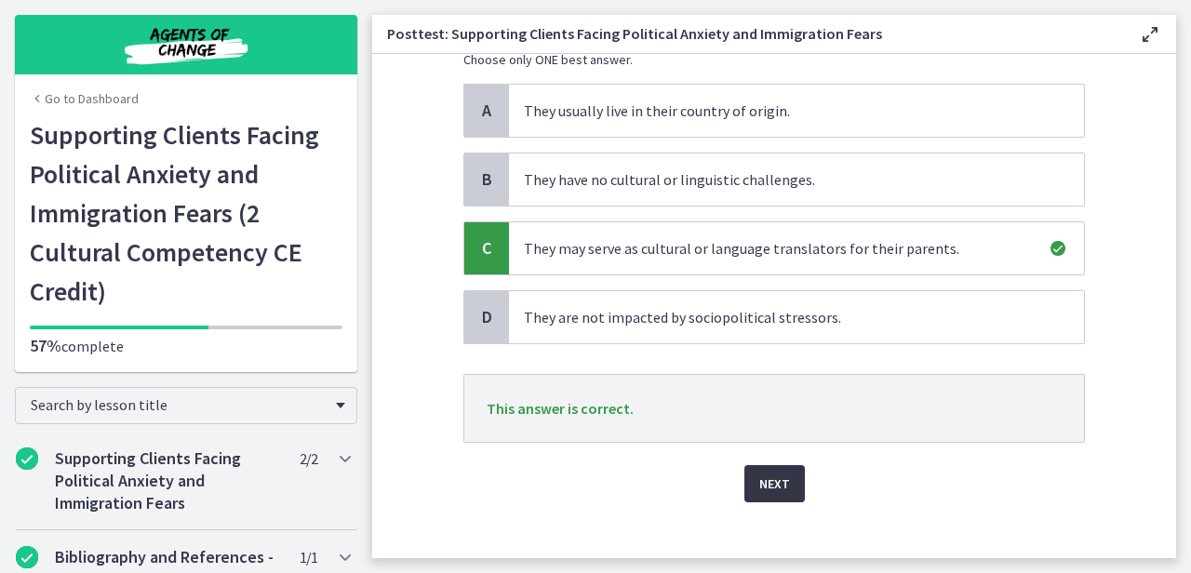
click at [760, 496] on button "Next" at bounding box center [774, 483] width 60 height 37
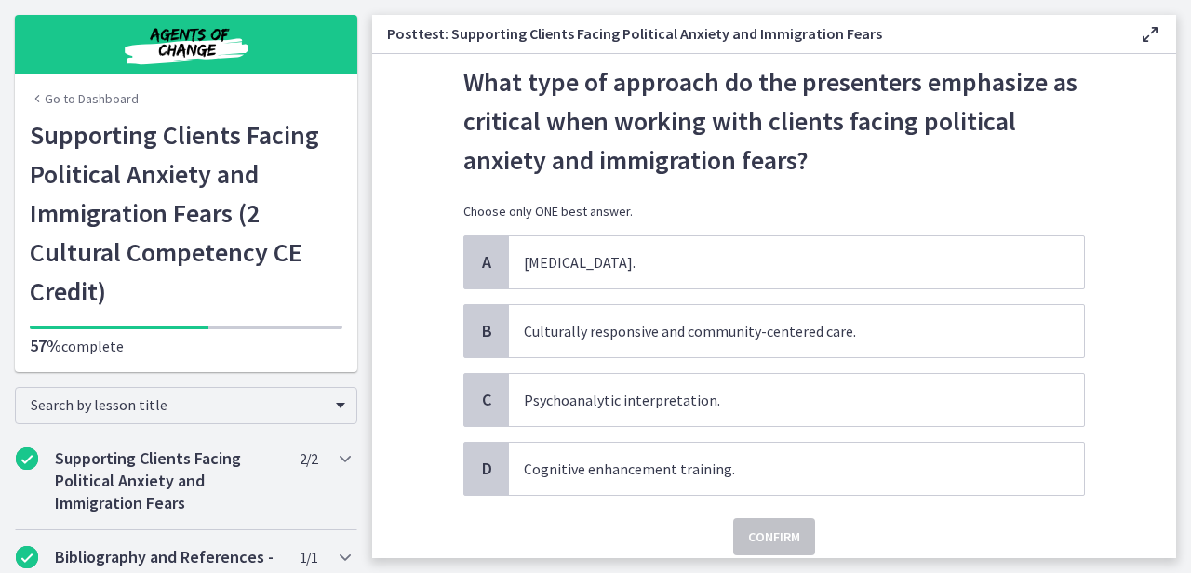
scroll to position [48, 0]
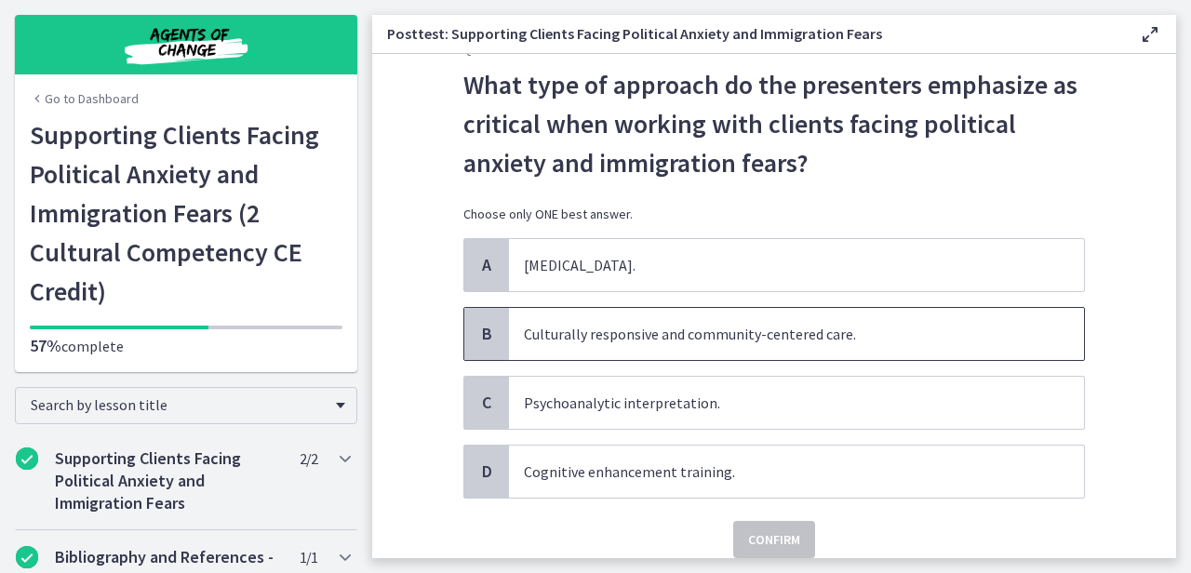
click at [804, 334] on span "Culturally responsive and community-centered care." at bounding box center [796, 334] width 575 height 52
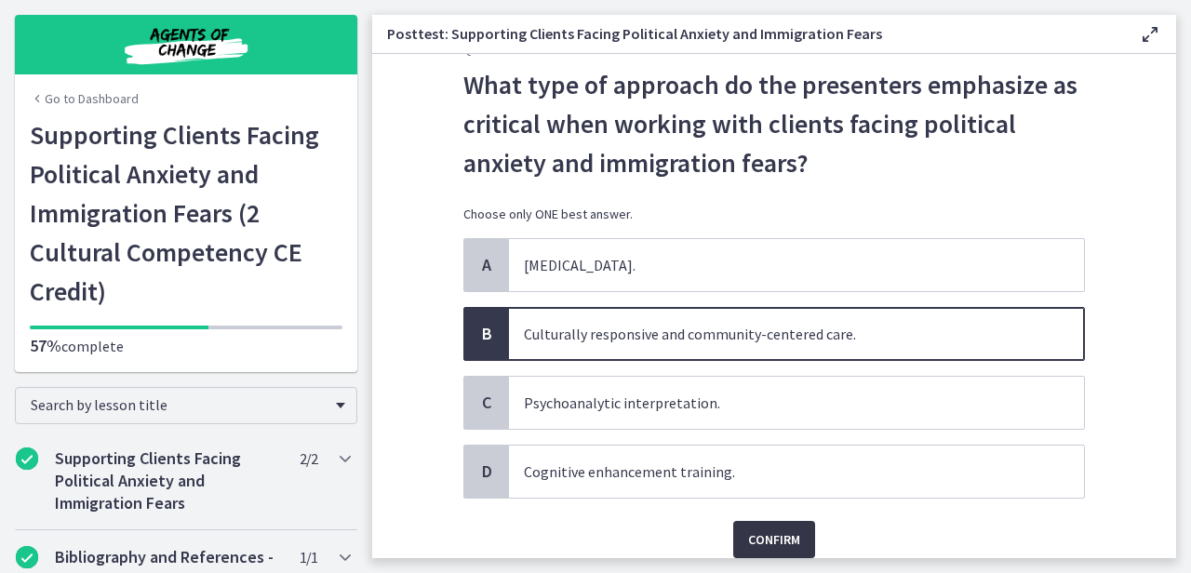
click at [759, 535] on span "Confirm" at bounding box center [774, 539] width 52 height 22
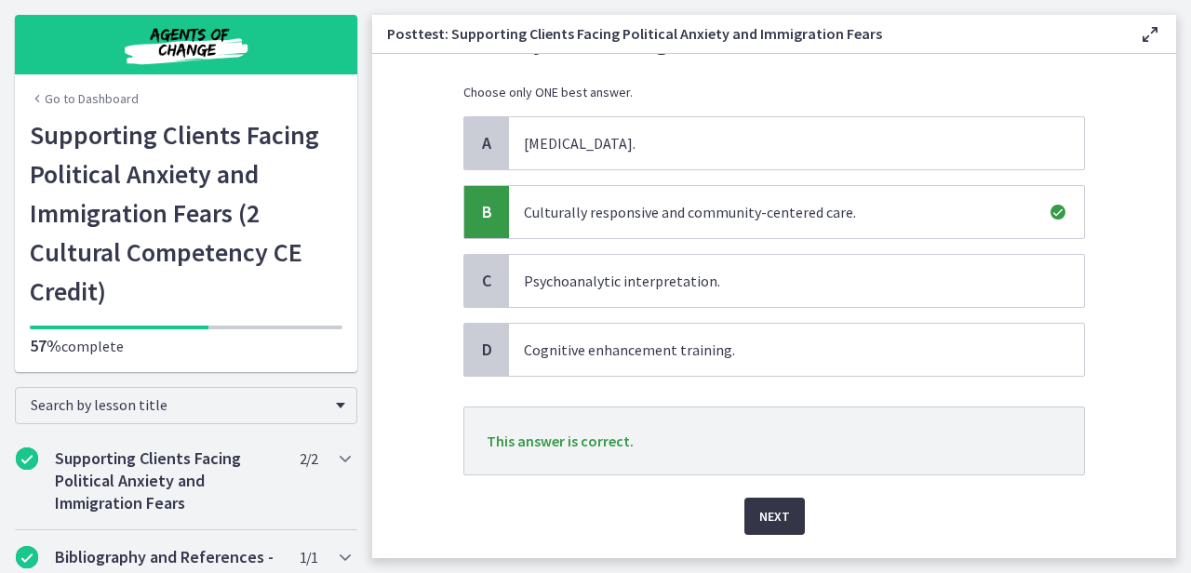
scroll to position [206, 0]
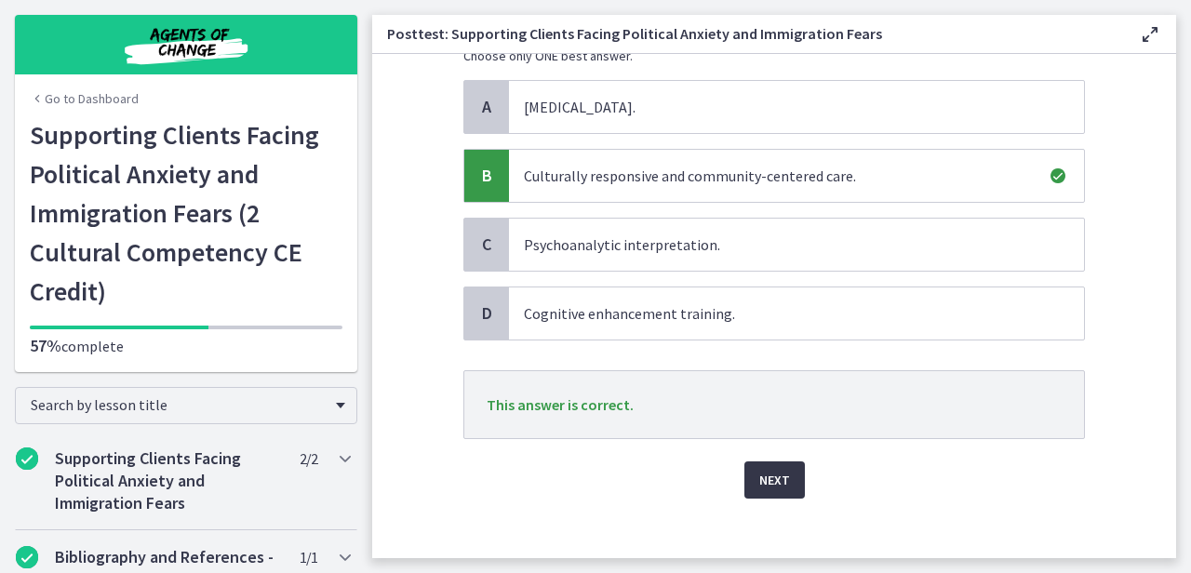
click at [765, 486] on span "Next" at bounding box center [774, 480] width 31 height 22
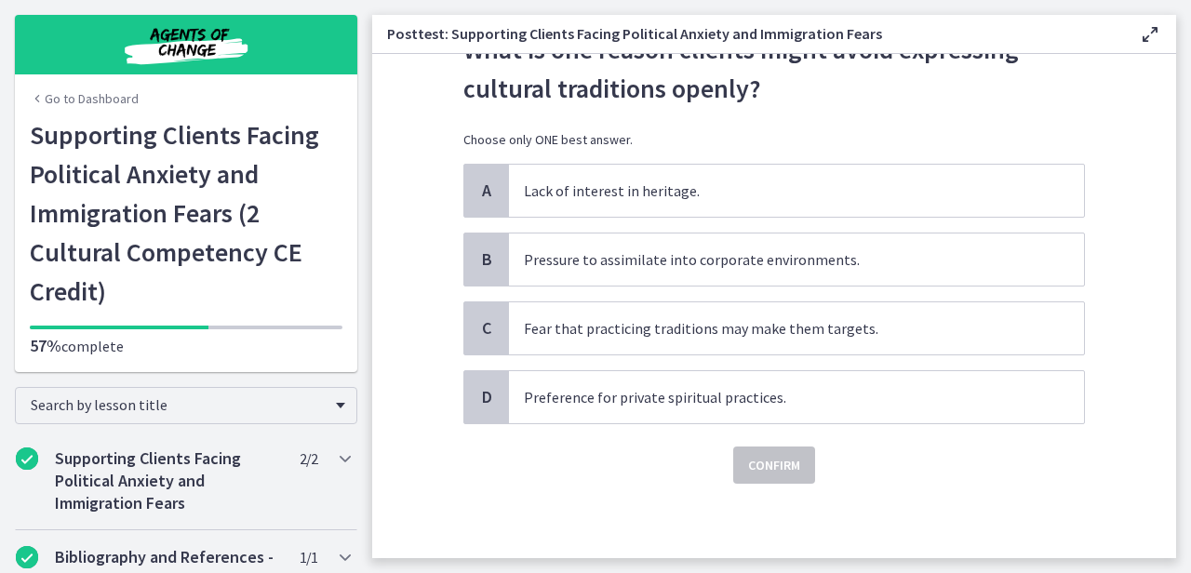
scroll to position [0, 0]
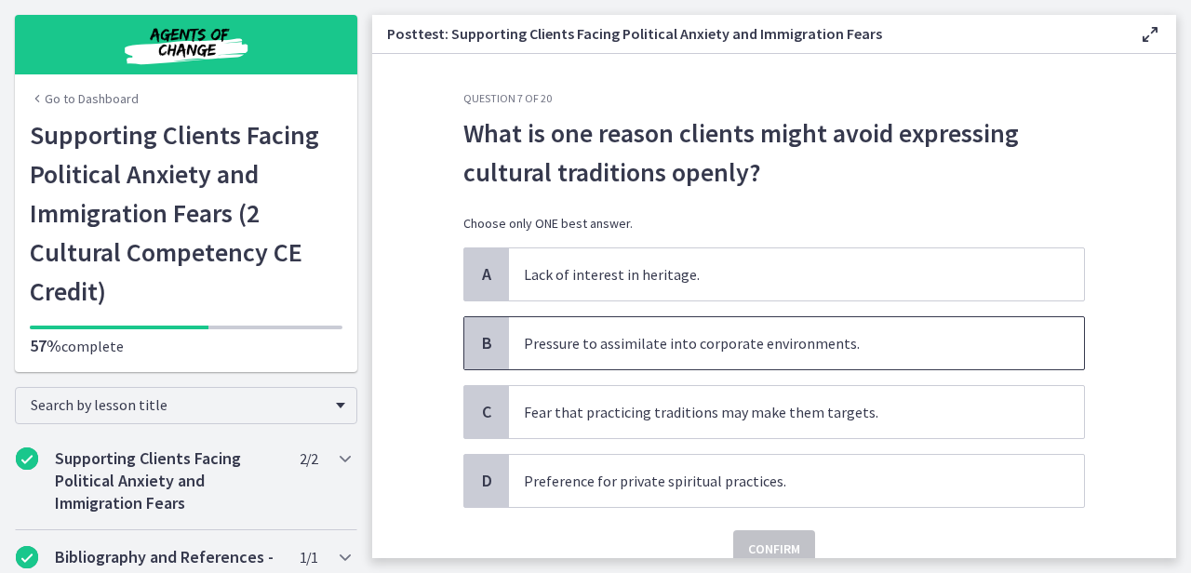
click at [845, 351] on span "Pressure to assimilate into corporate environments." at bounding box center [796, 343] width 575 height 52
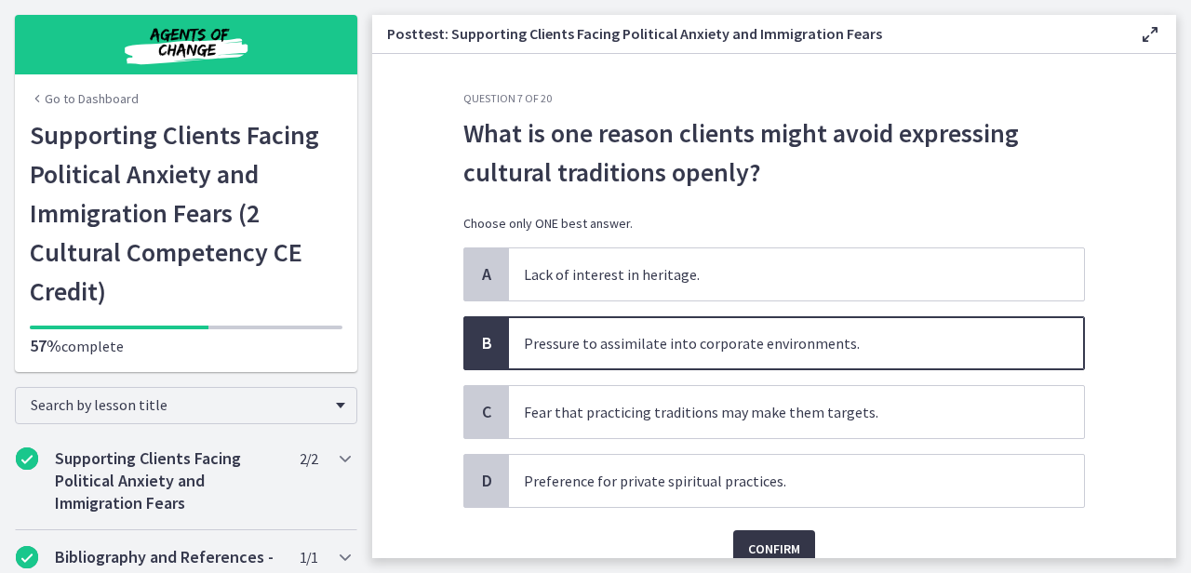
click at [778, 539] on span "Confirm" at bounding box center [774, 549] width 52 height 22
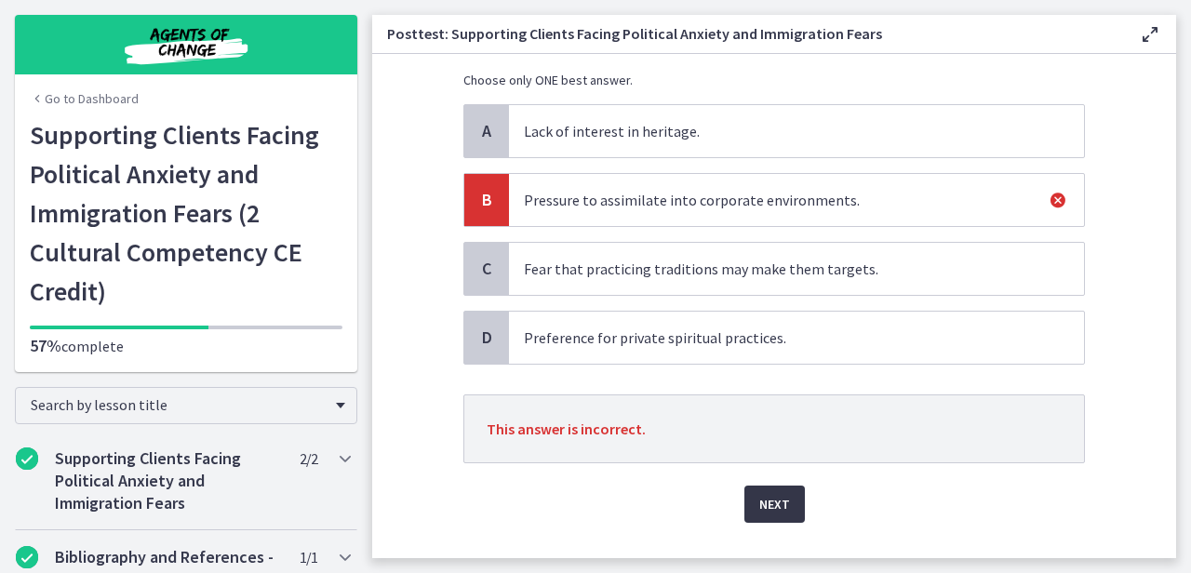
scroll to position [148, 0]
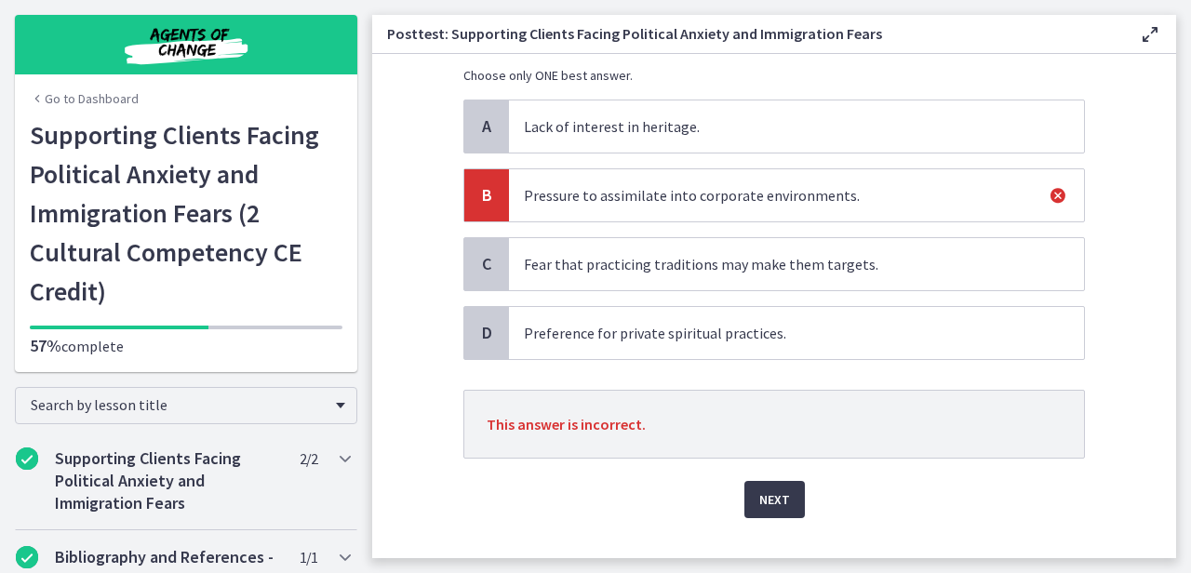
click at [759, 475] on div "Next" at bounding box center [773, 489] width 621 height 60
click at [759, 486] on button "Next" at bounding box center [774, 499] width 60 height 37
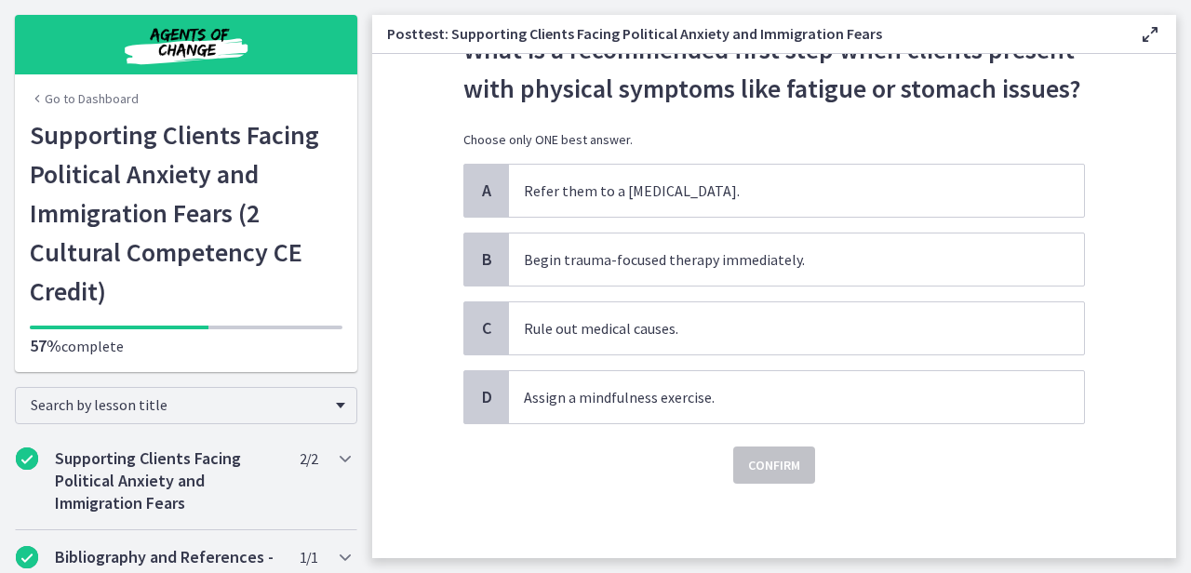
scroll to position [0, 0]
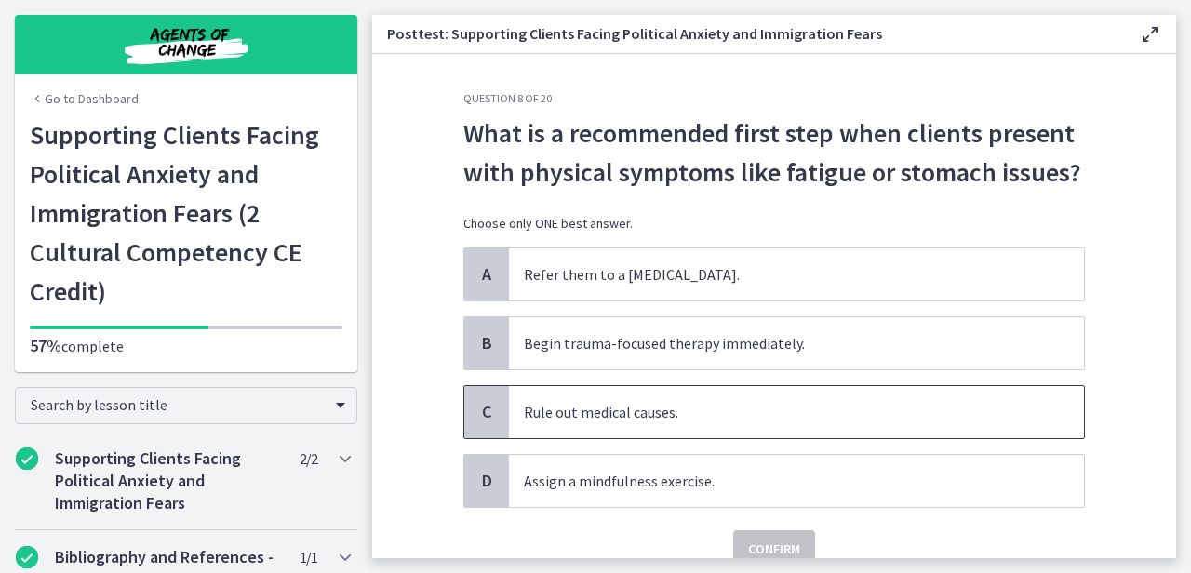
click at [805, 419] on span "Rule out medical causes." at bounding box center [796, 412] width 575 height 52
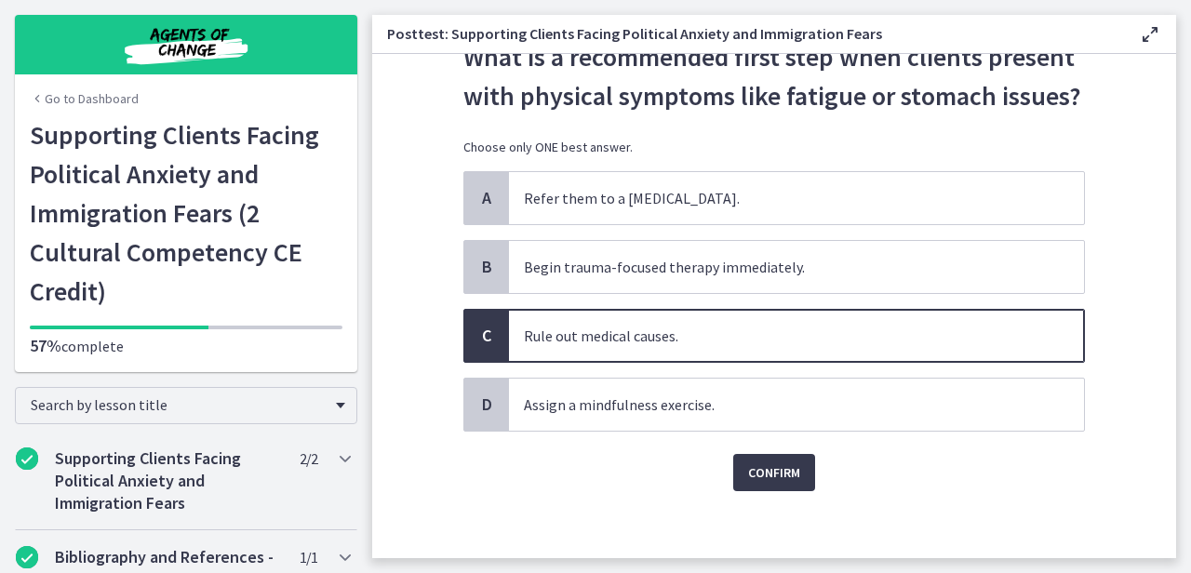
scroll to position [83, 0]
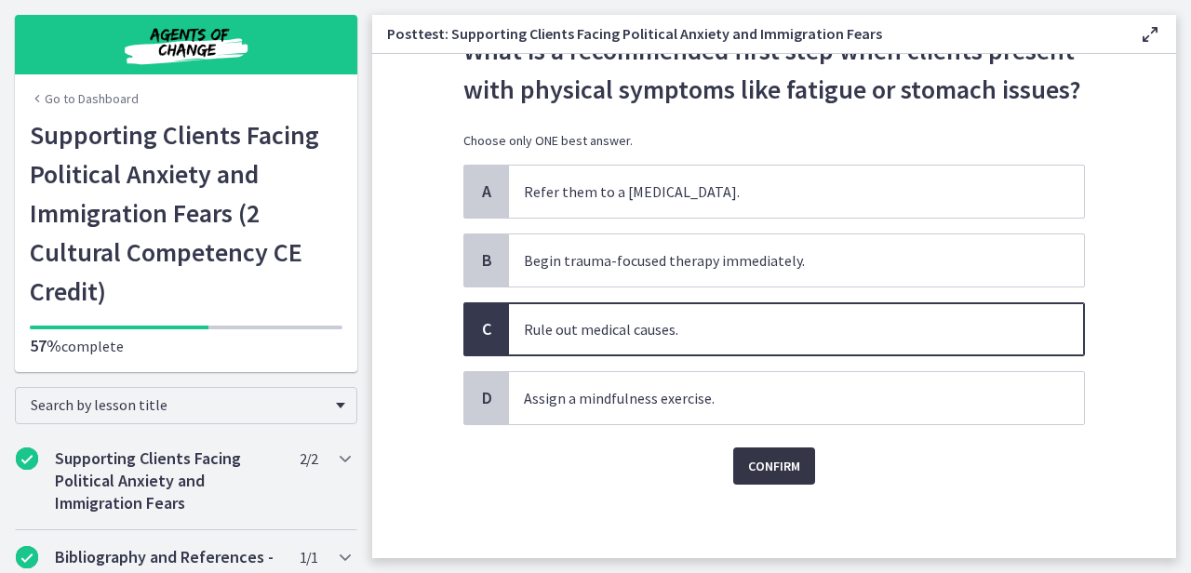
click at [766, 462] on span "Confirm" at bounding box center [774, 466] width 52 height 22
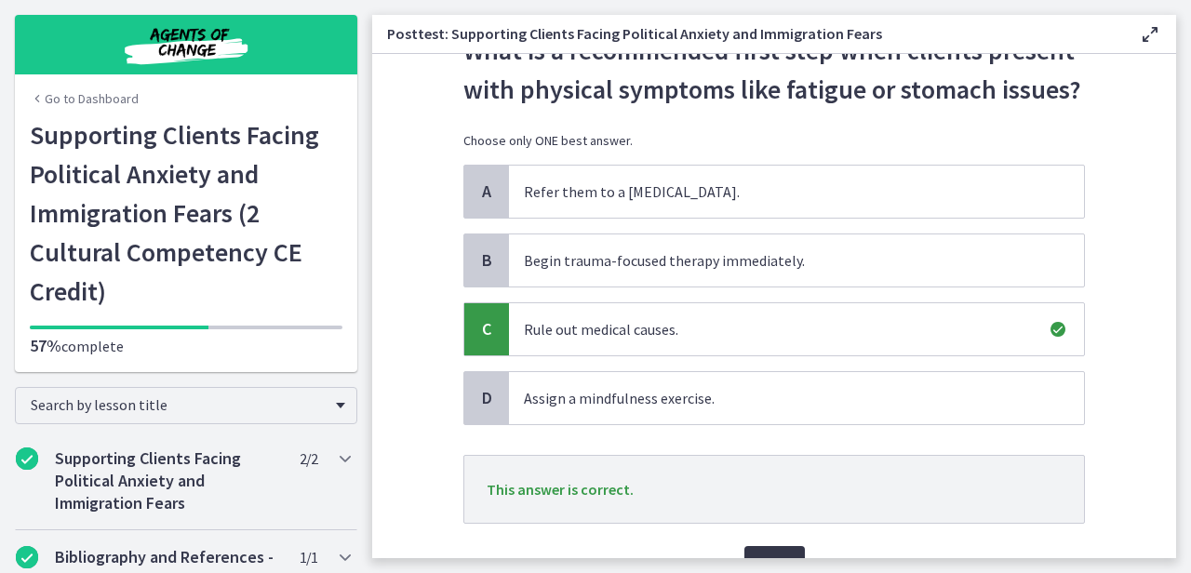
scroll to position [107, 0]
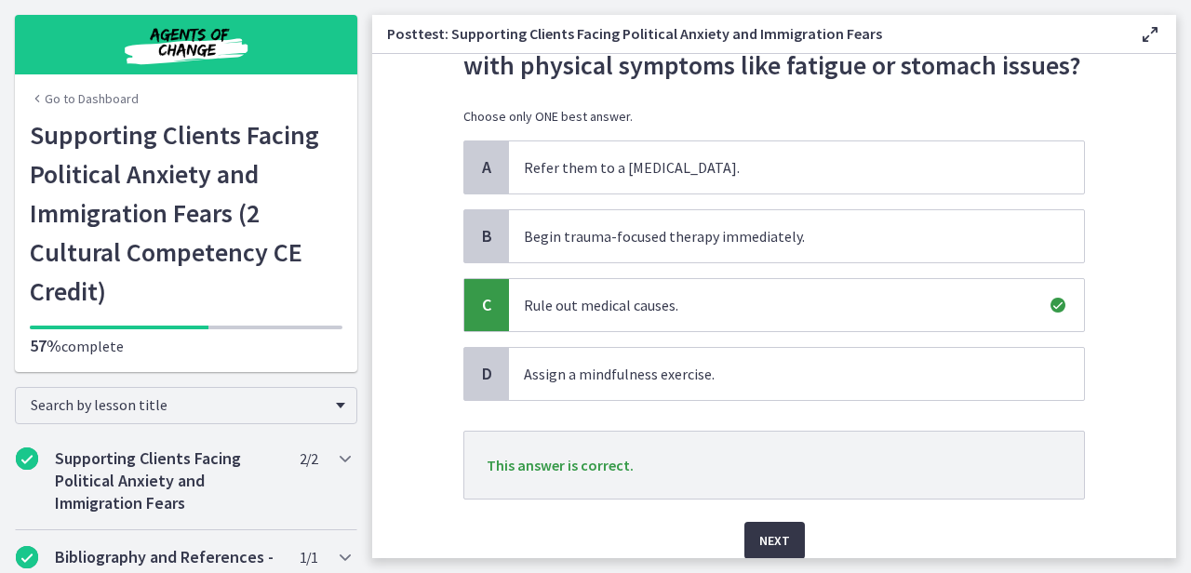
click at [764, 522] on button "Next" at bounding box center [774, 540] width 60 height 37
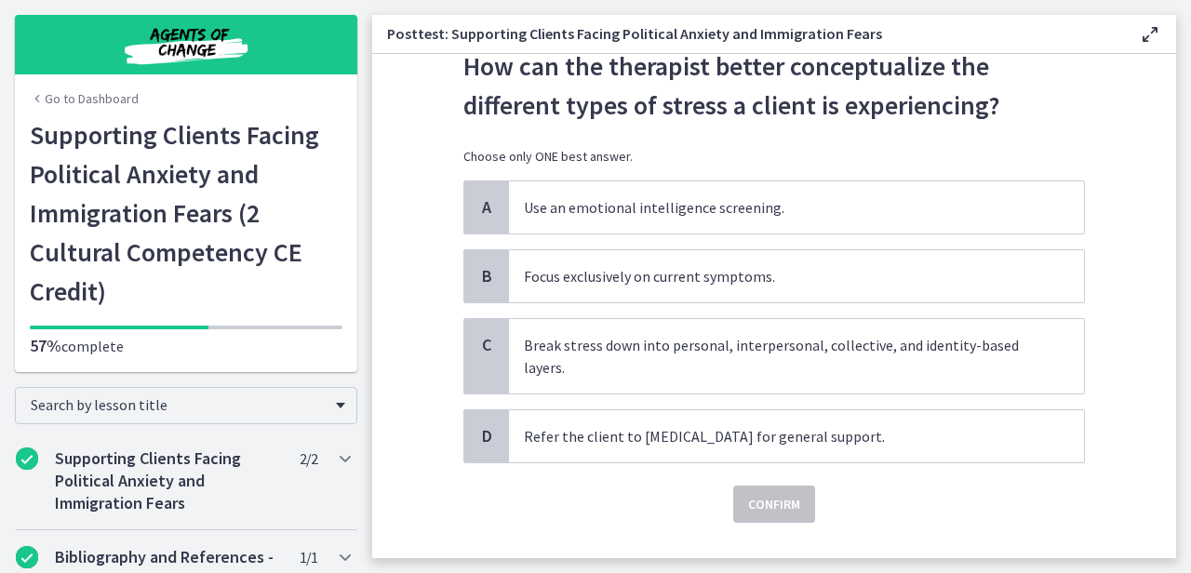
scroll to position [73, 0]
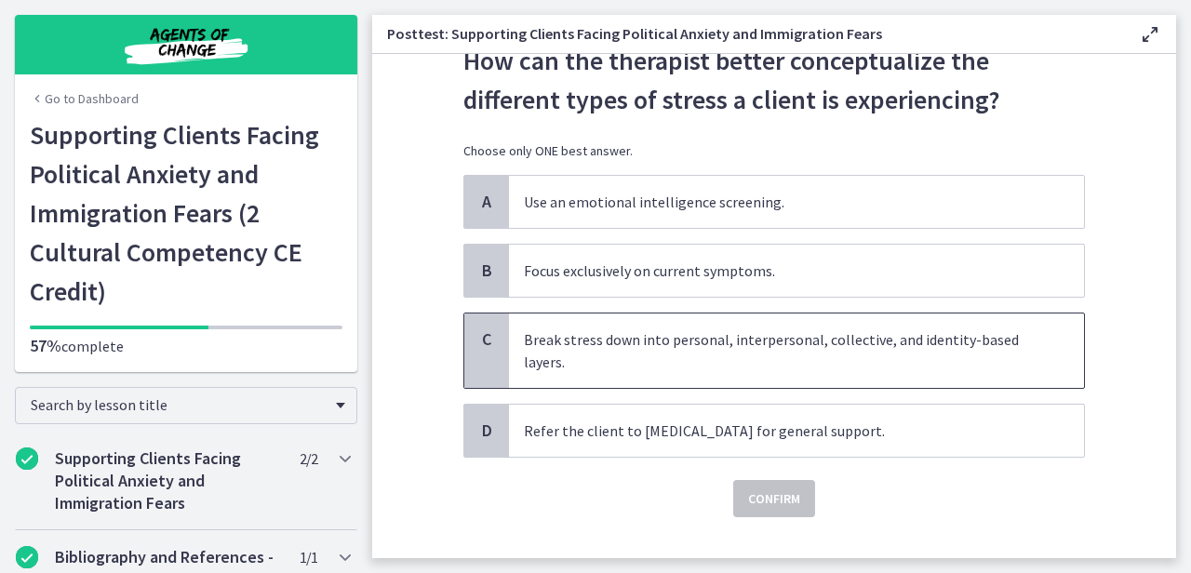
click at [810, 372] on span "Break stress down into personal, interpersonal, collective, and identity-based …" at bounding box center [796, 350] width 575 height 74
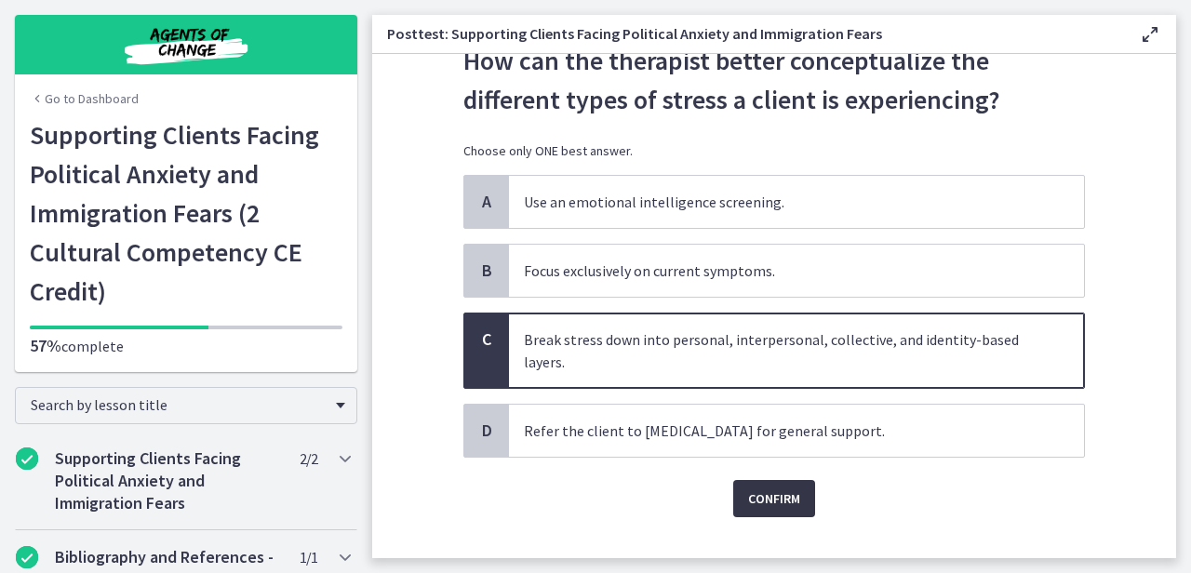
click at [765, 490] on span "Confirm" at bounding box center [774, 498] width 52 height 22
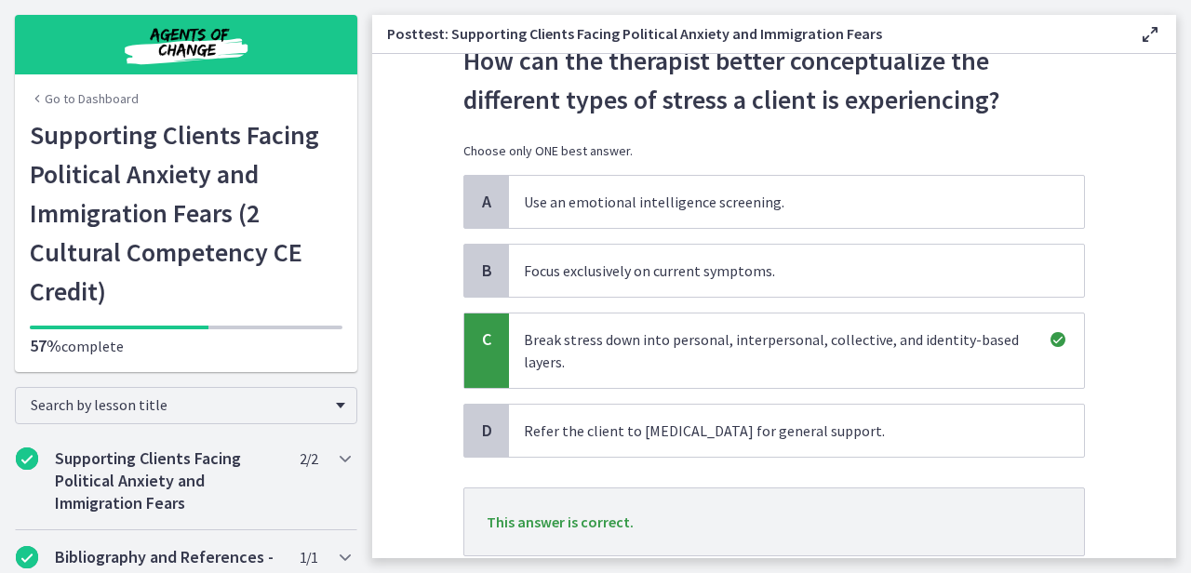
scroll to position [205, 0]
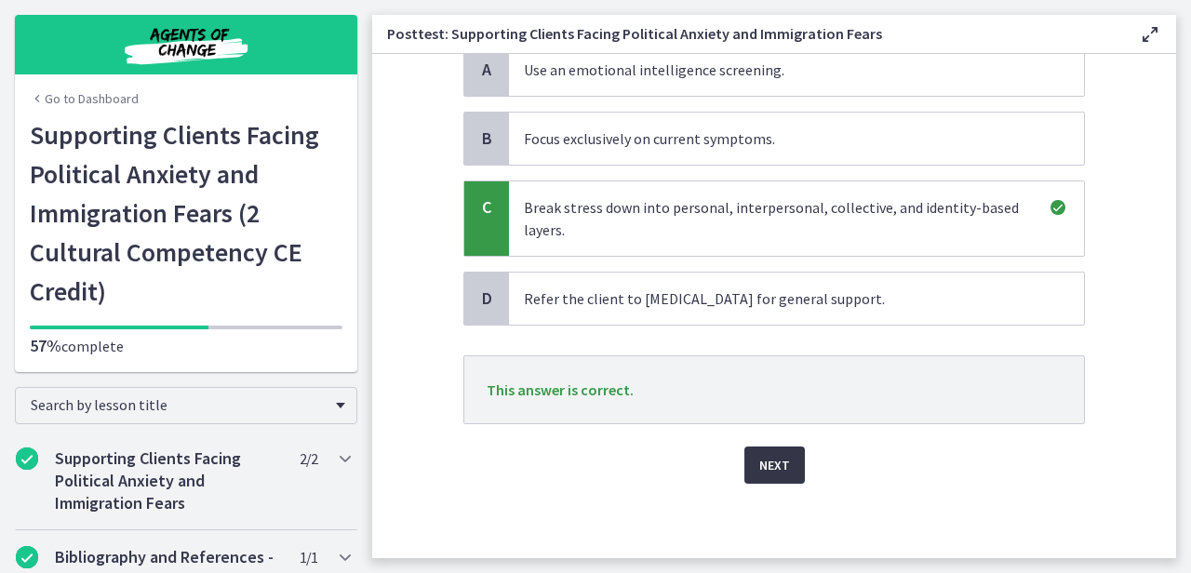
click at [767, 468] on span "Next" at bounding box center [774, 465] width 31 height 22
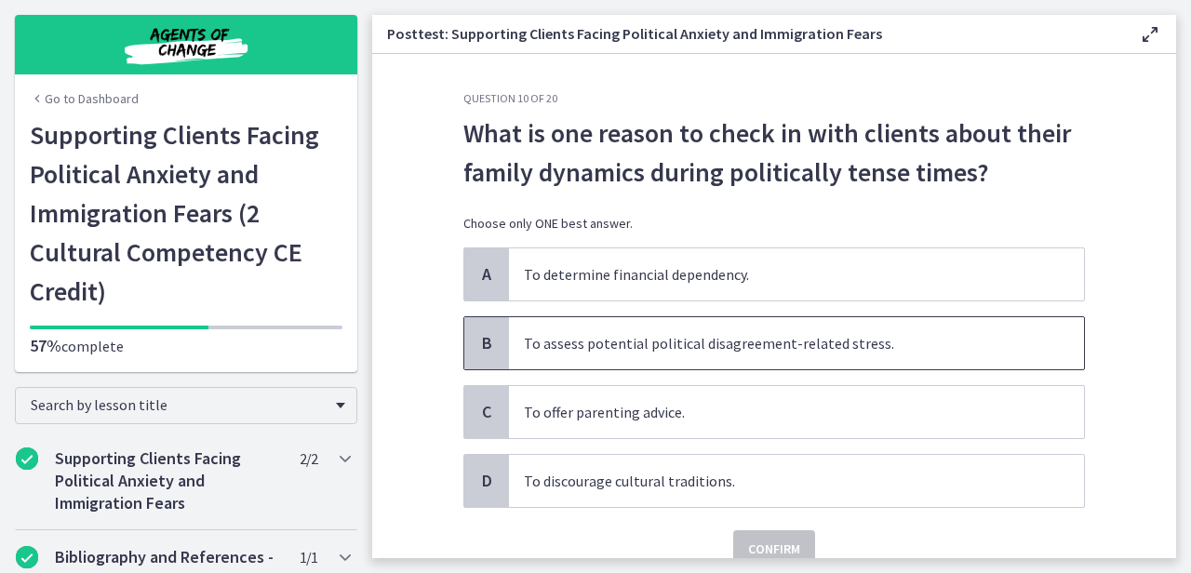
click at [831, 362] on span "To assess potential political disagreement-related stress." at bounding box center [796, 343] width 575 height 52
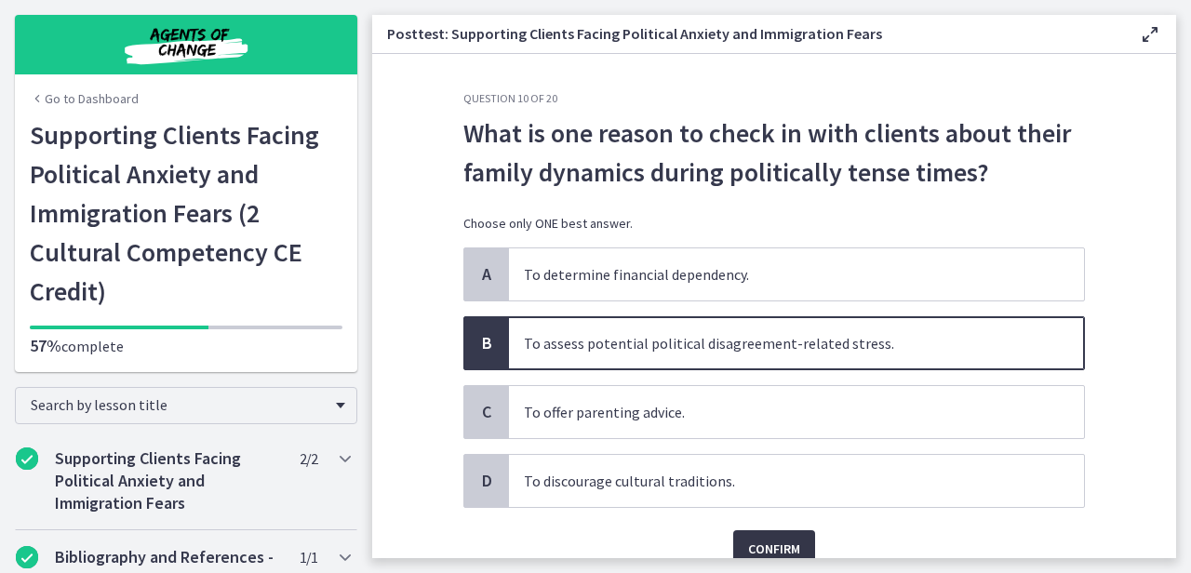
click at [761, 538] on span "Confirm" at bounding box center [774, 549] width 52 height 22
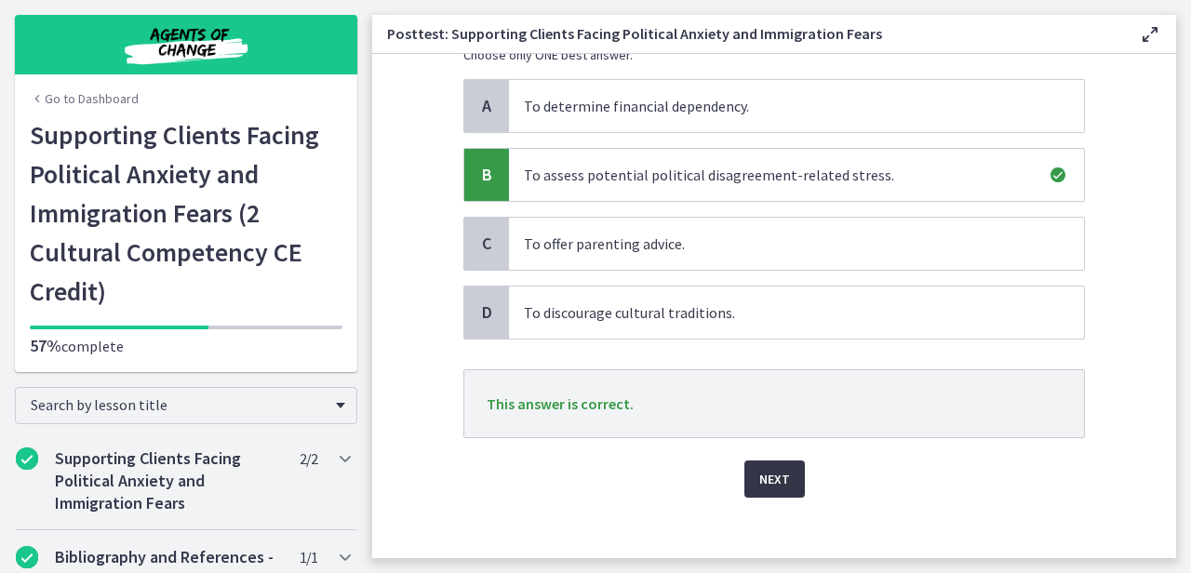
scroll to position [182, 0]
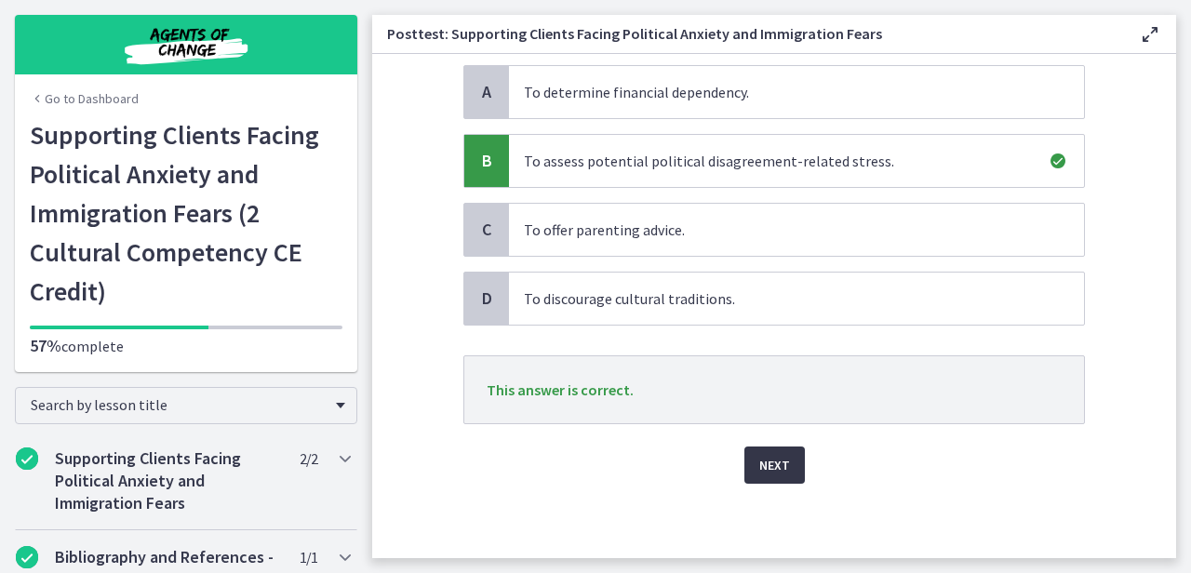
click at [766, 464] on span "Next" at bounding box center [774, 465] width 31 height 22
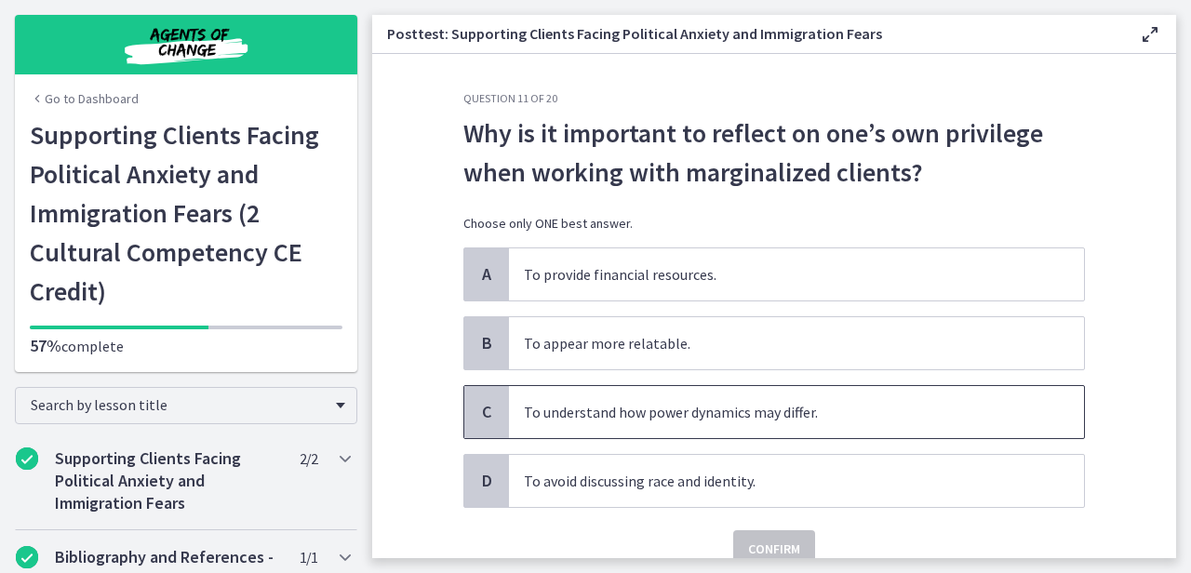
click at [849, 406] on span "To understand how power dynamics may differ." at bounding box center [796, 412] width 575 height 52
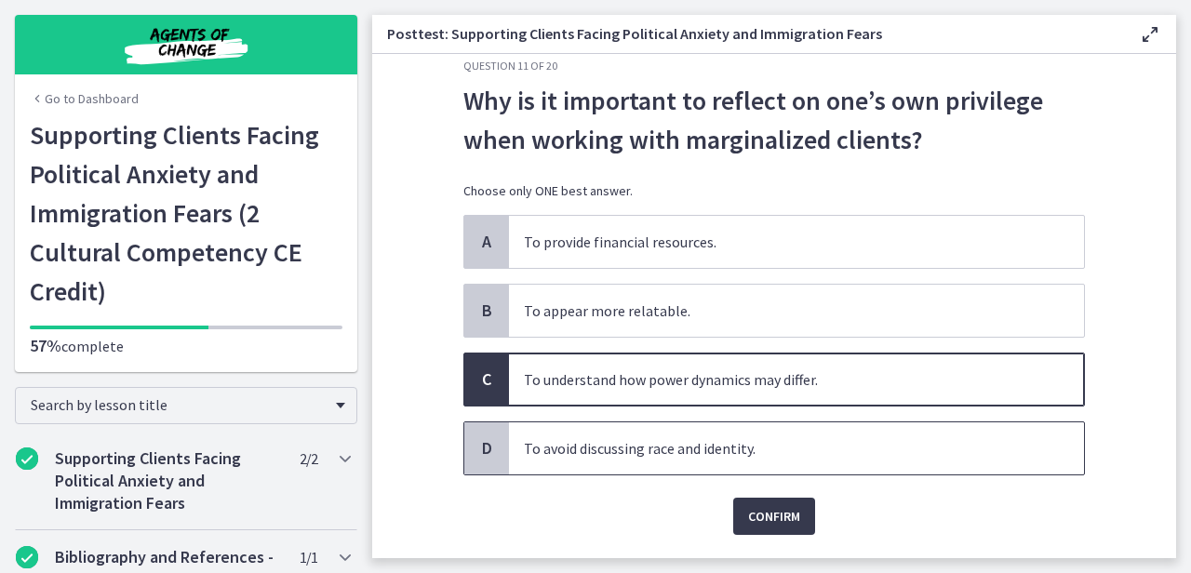
scroll to position [54, 0]
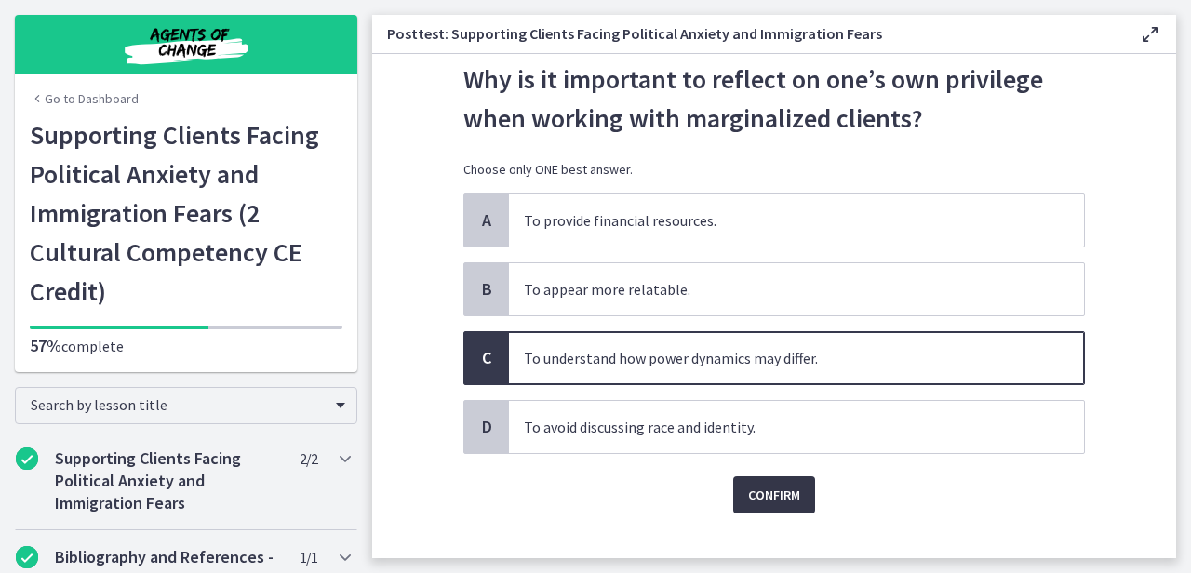
click at [779, 480] on button "Confirm" at bounding box center [774, 494] width 82 height 37
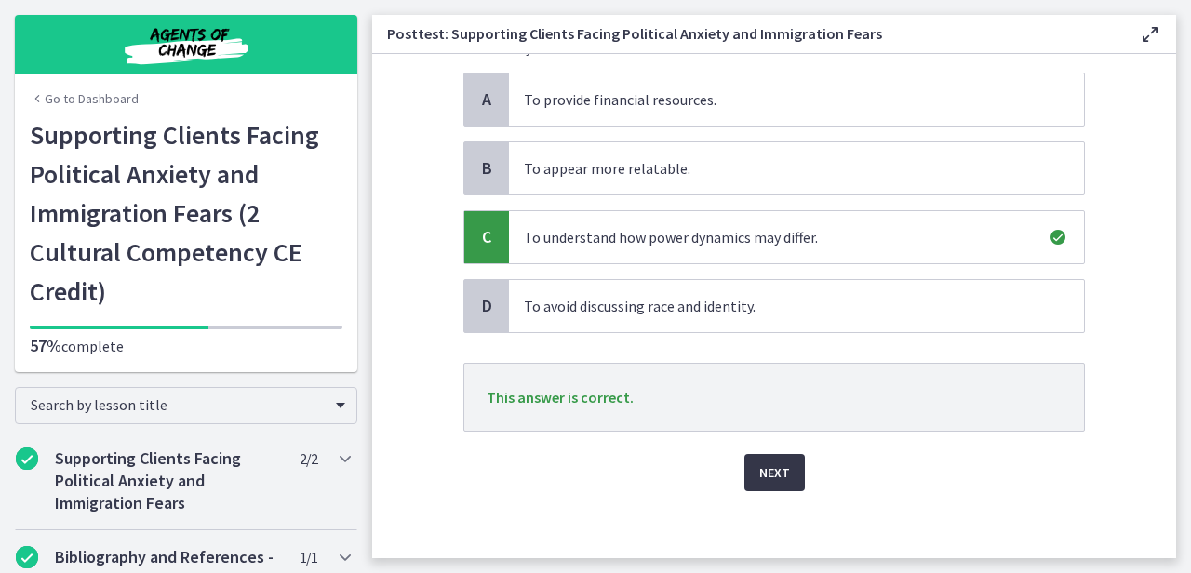
scroll to position [182, 0]
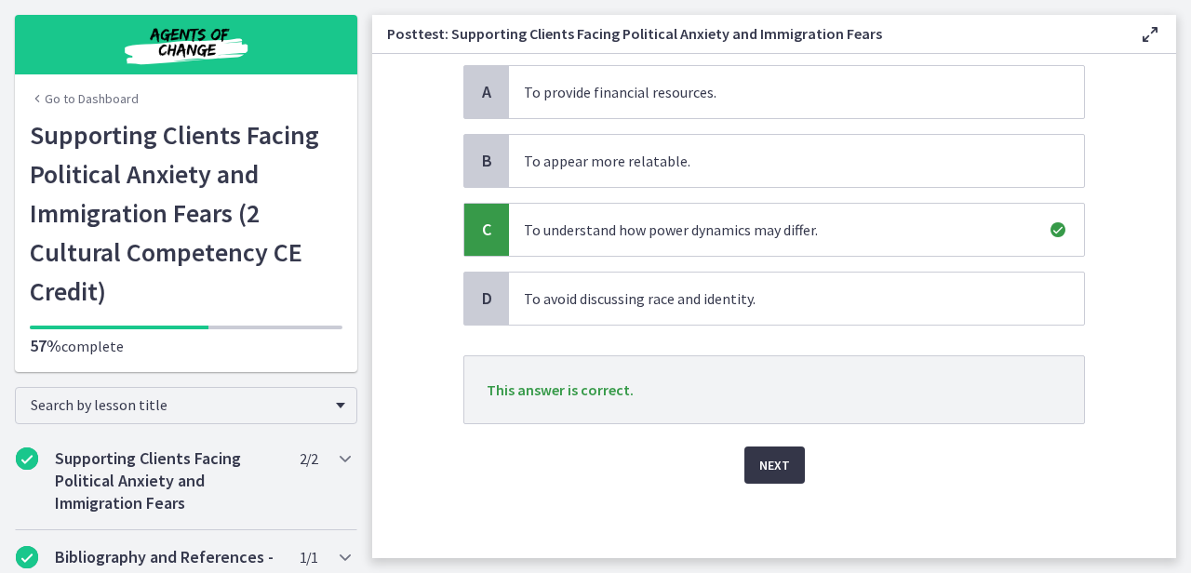
click at [778, 471] on span "Next" at bounding box center [774, 465] width 31 height 22
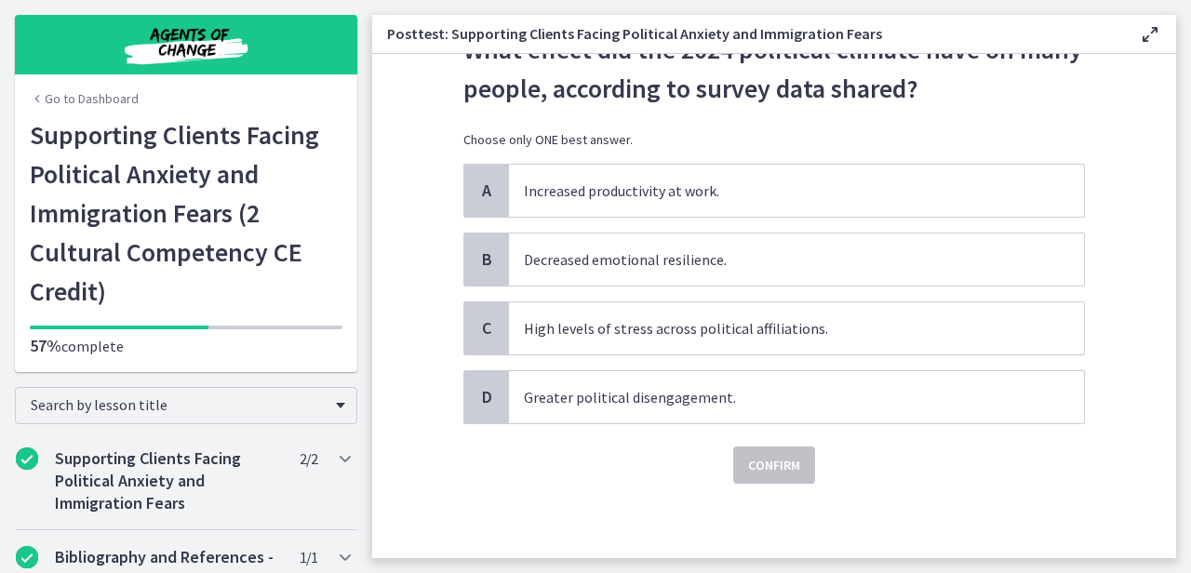
scroll to position [0, 0]
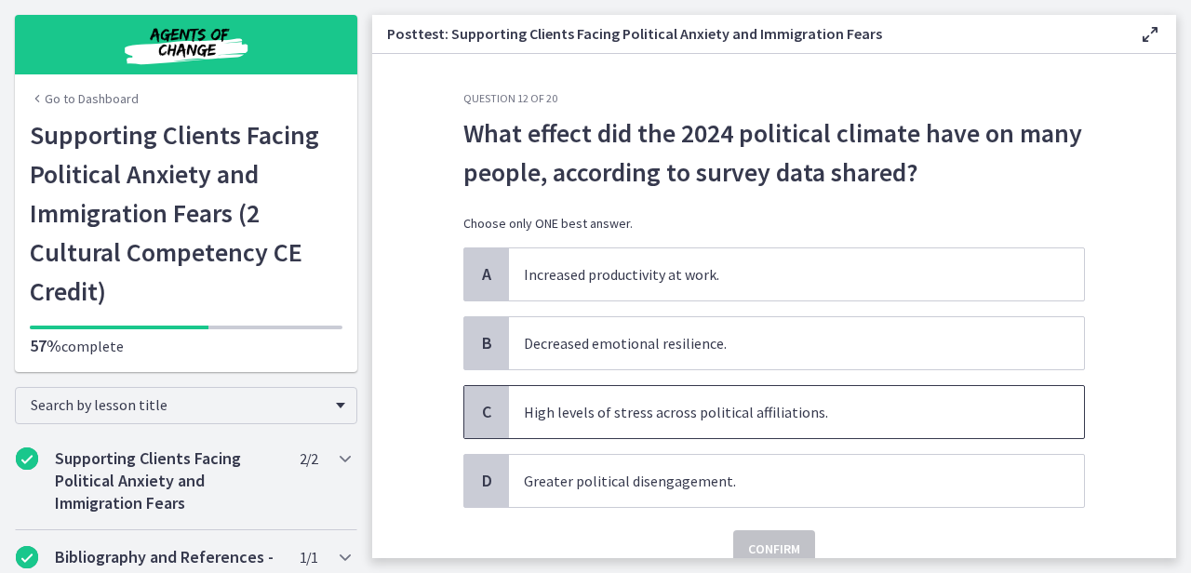
click at [838, 416] on span "High levels of stress across political affiliations." at bounding box center [796, 412] width 575 height 52
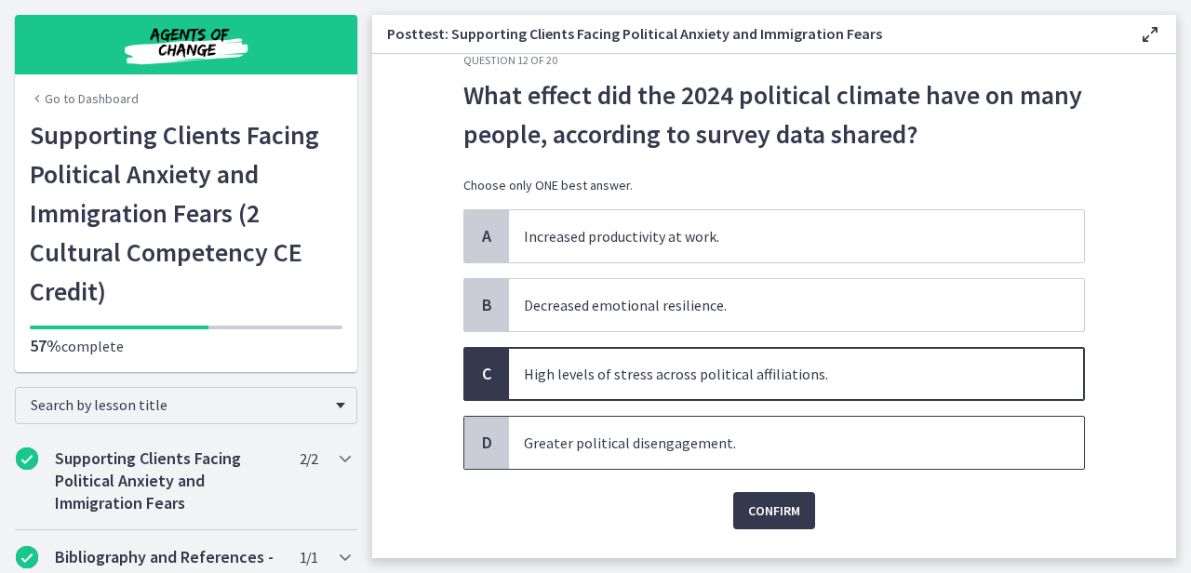
scroll to position [47, 0]
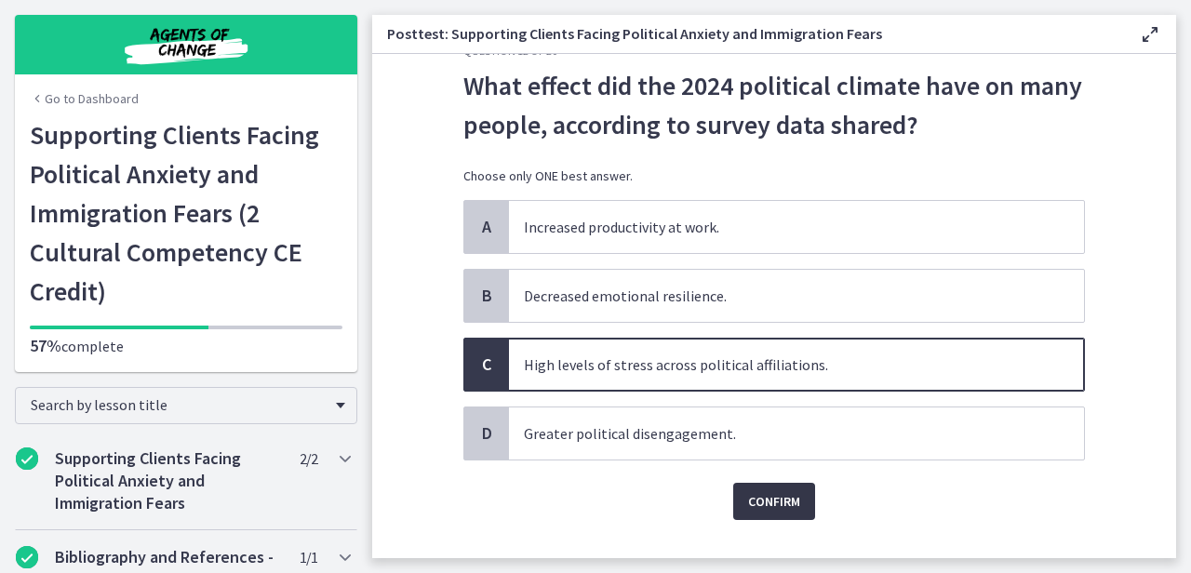
click at [779, 485] on button "Confirm" at bounding box center [774, 501] width 82 height 37
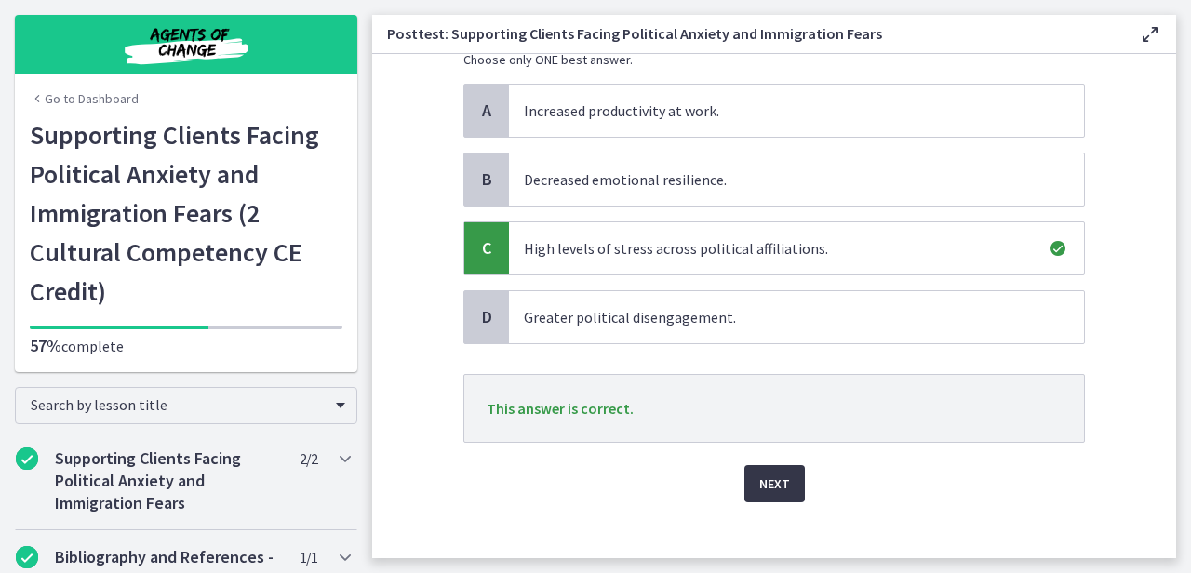
scroll to position [182, 0]
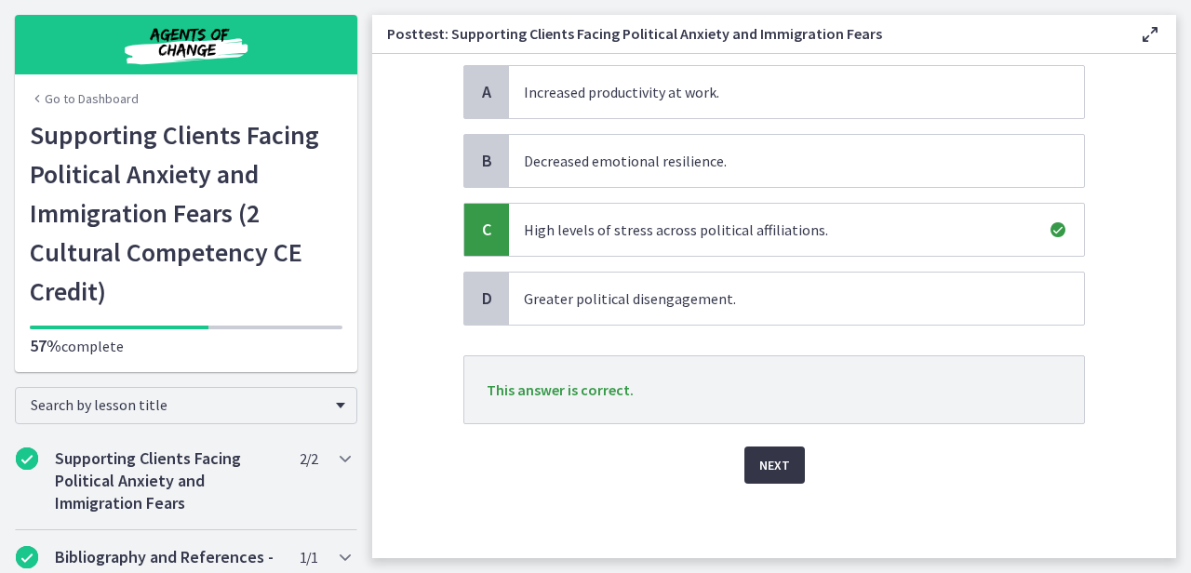
click at [778, 474] on span "Next" at bounding box center [774, 465] width 31 height 22
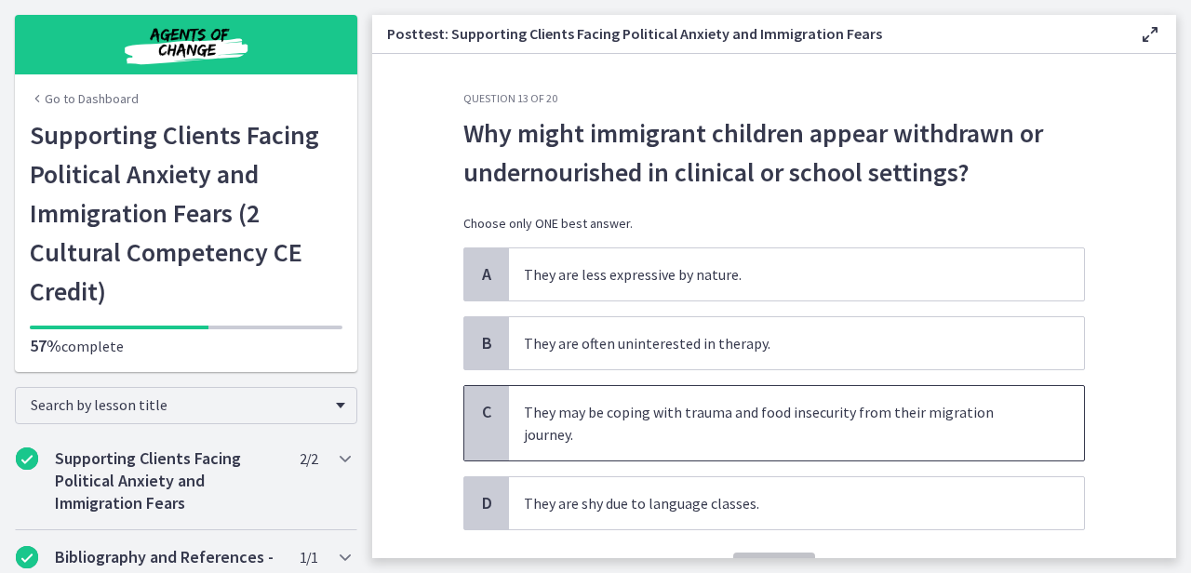
click at [799, 415] on span "They may be coping with trauma and food insecurity from their migration journey." at bounding box center [796, 423] width 575 height 74
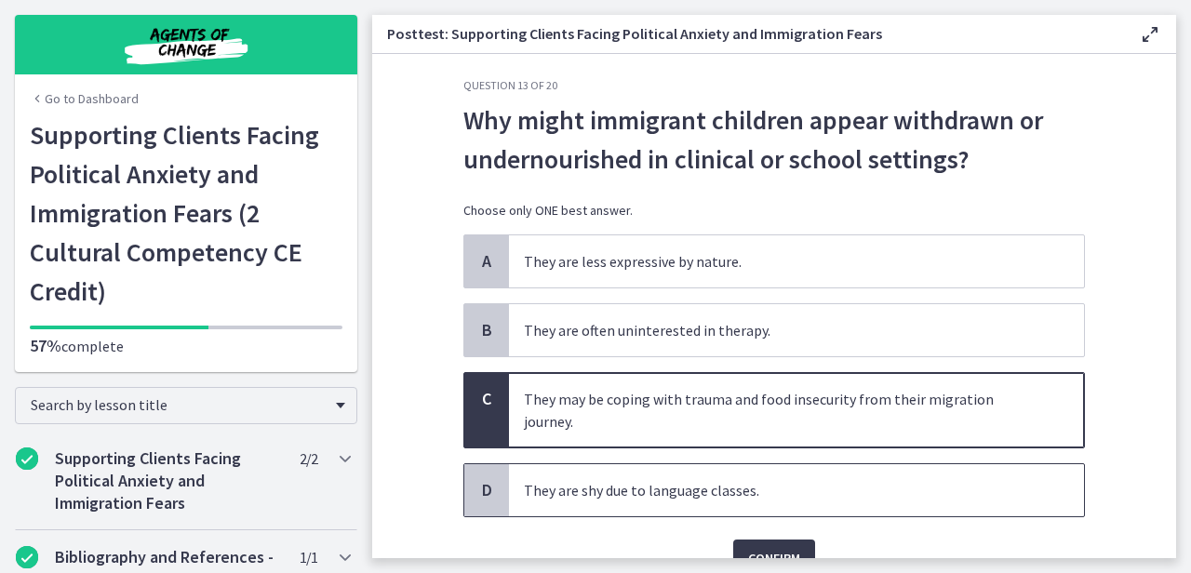
scroll to position [20, 0]
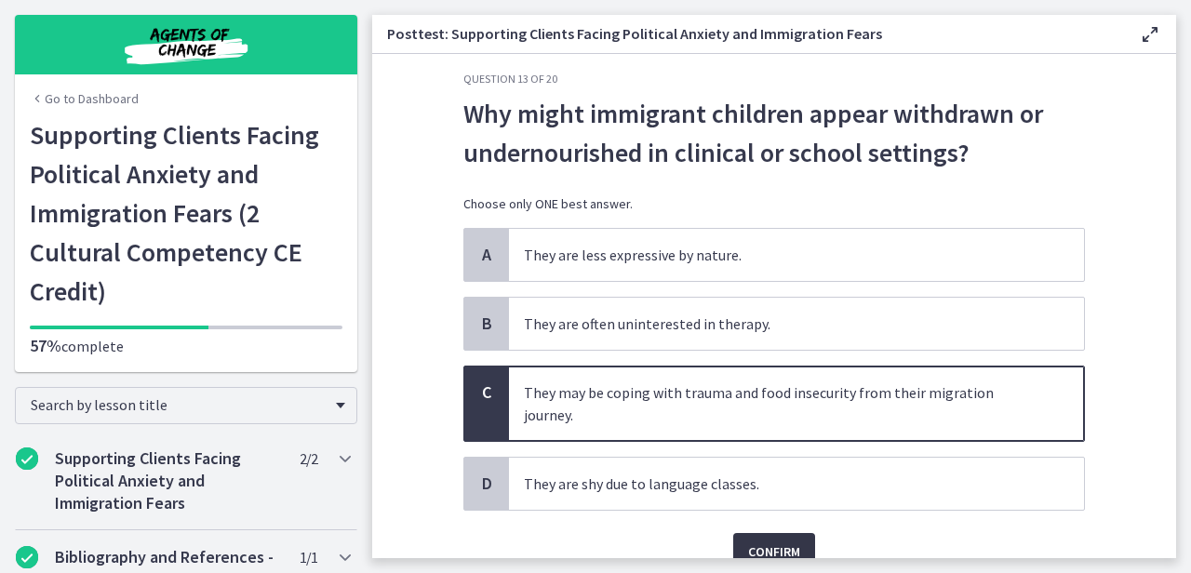
click at [746, 533] on button "Confirm" at bounding box center [774, 551] width 82 height 37
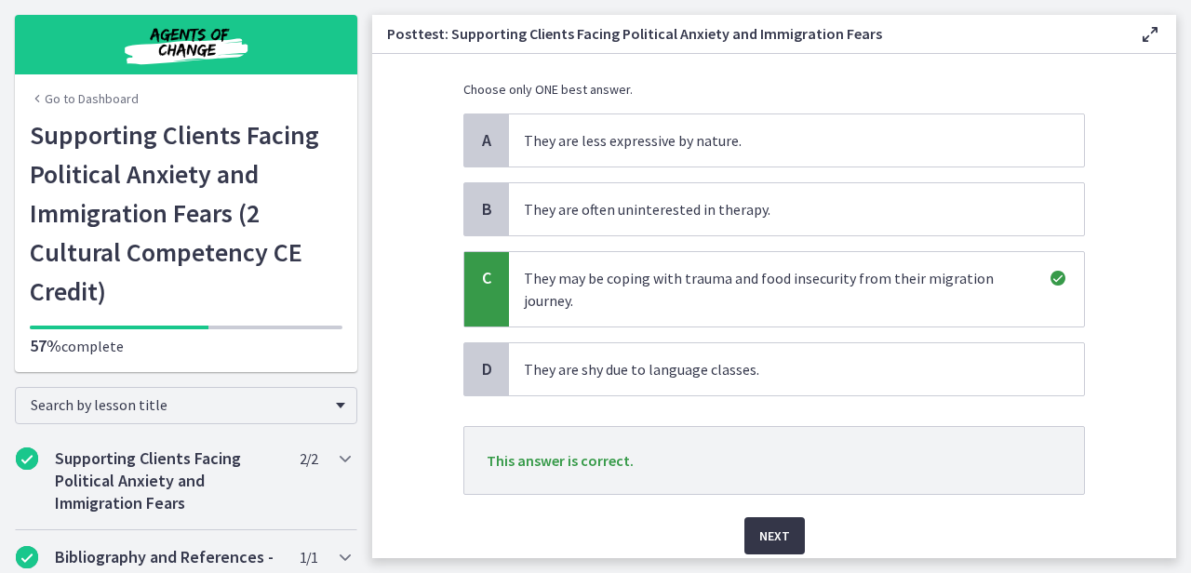
scroll to position [182, 0]
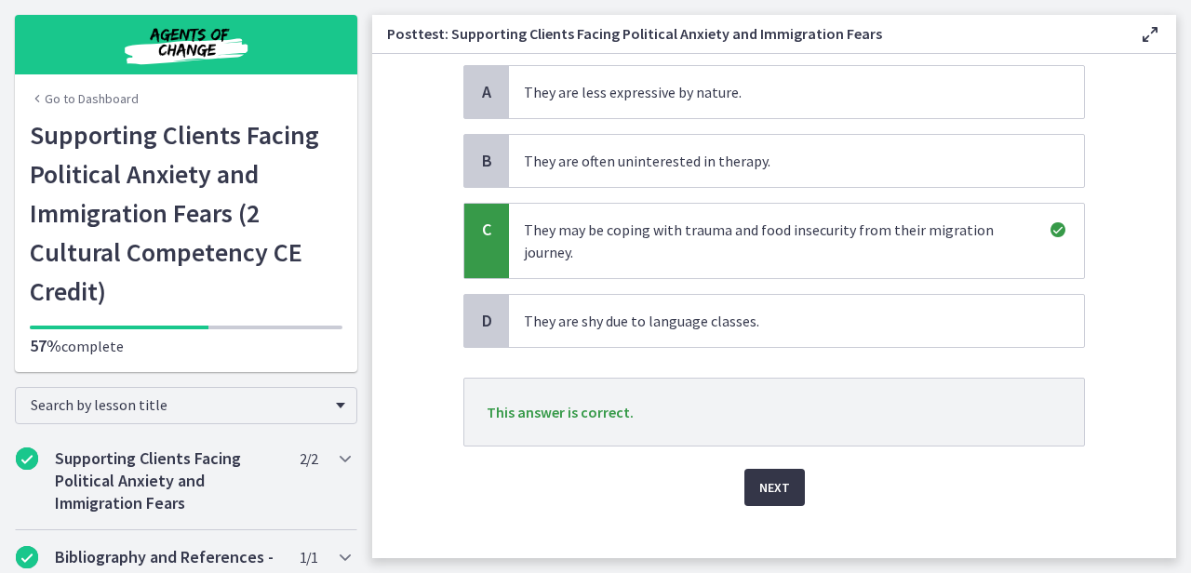
click at [761, 476] on span "Next" at bounding box center [774, 487] width 31 height 22
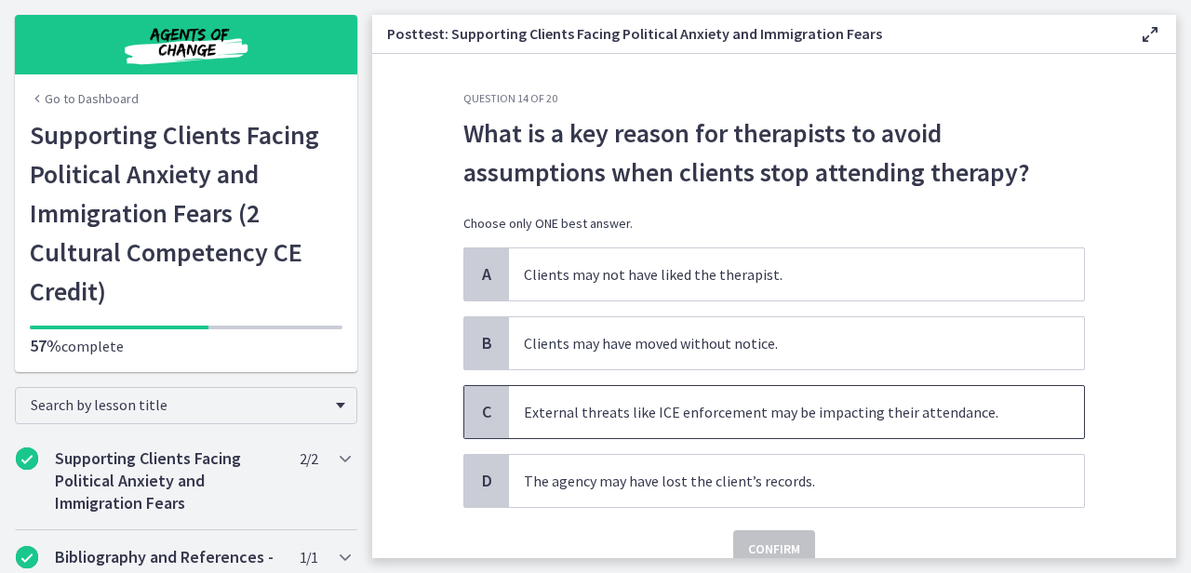
click at [837, 409] on span "External threats like ICE enforcement may be impacting their attendance." at bounding box center [796, 412] width 575 height 52
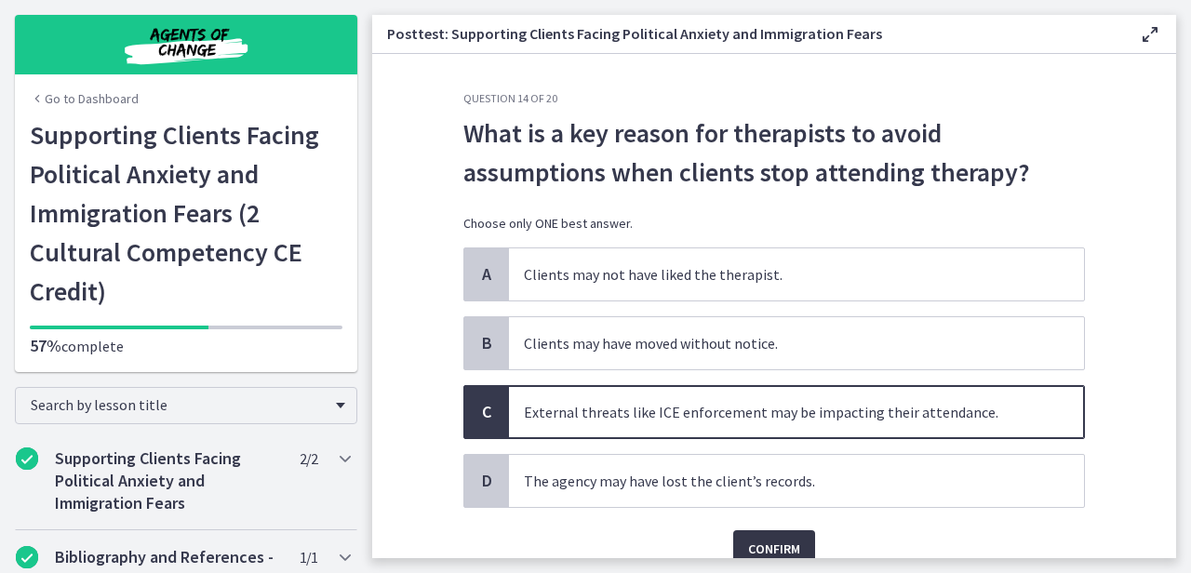
click at [779, 549] on span "Confirm" at bounding box center [774, 549] width 52 height 22
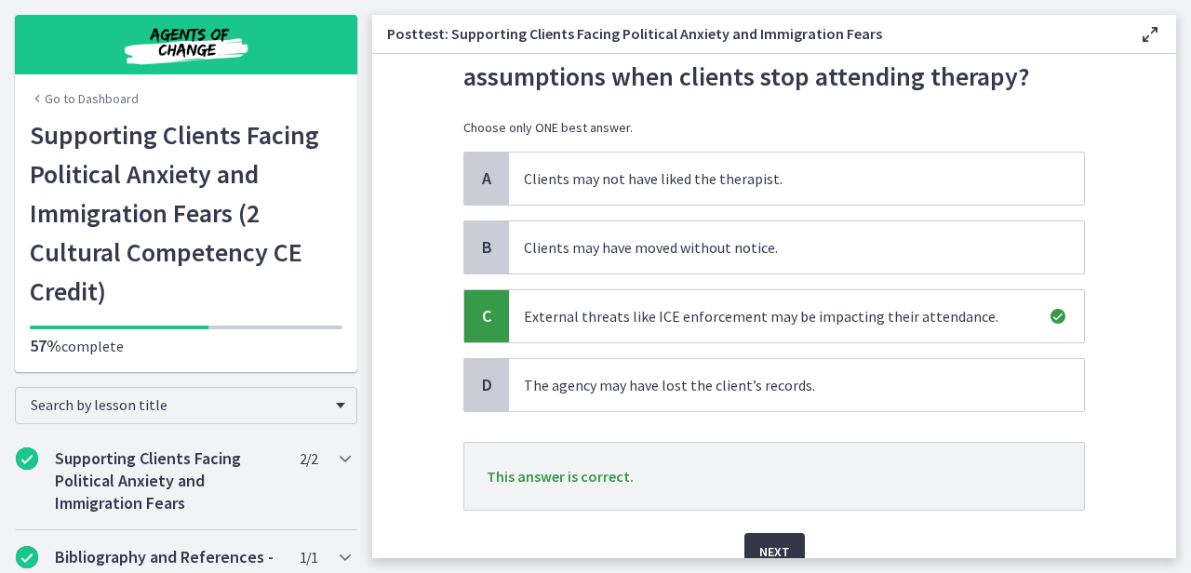
scroll to position [182, 0]
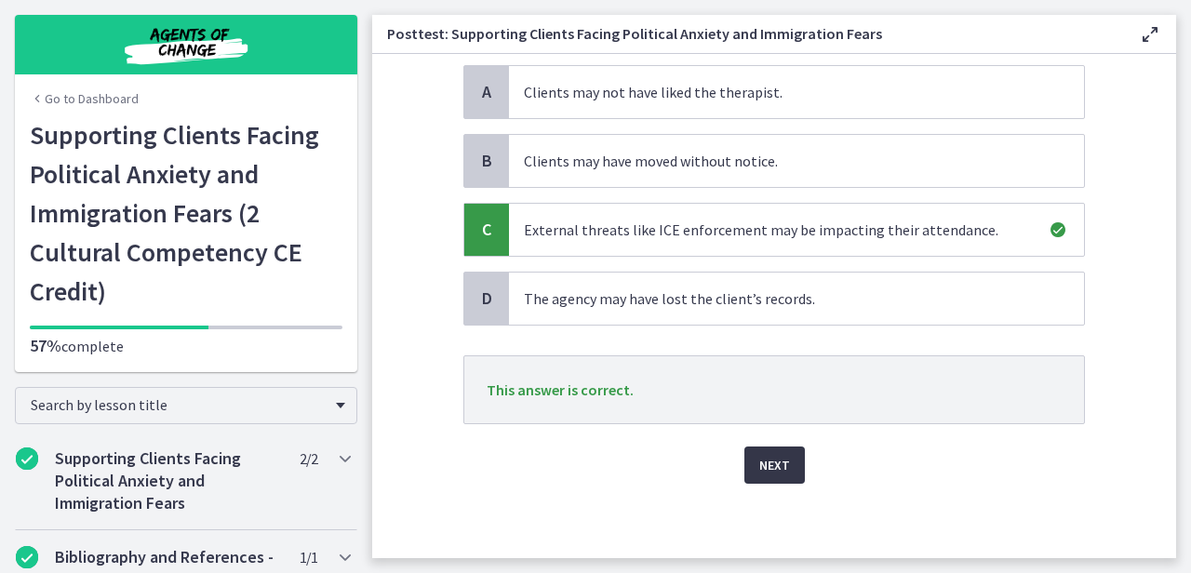
click at [778, 472] on span "Next" at bounding box center [774, 465] width 31 height 22
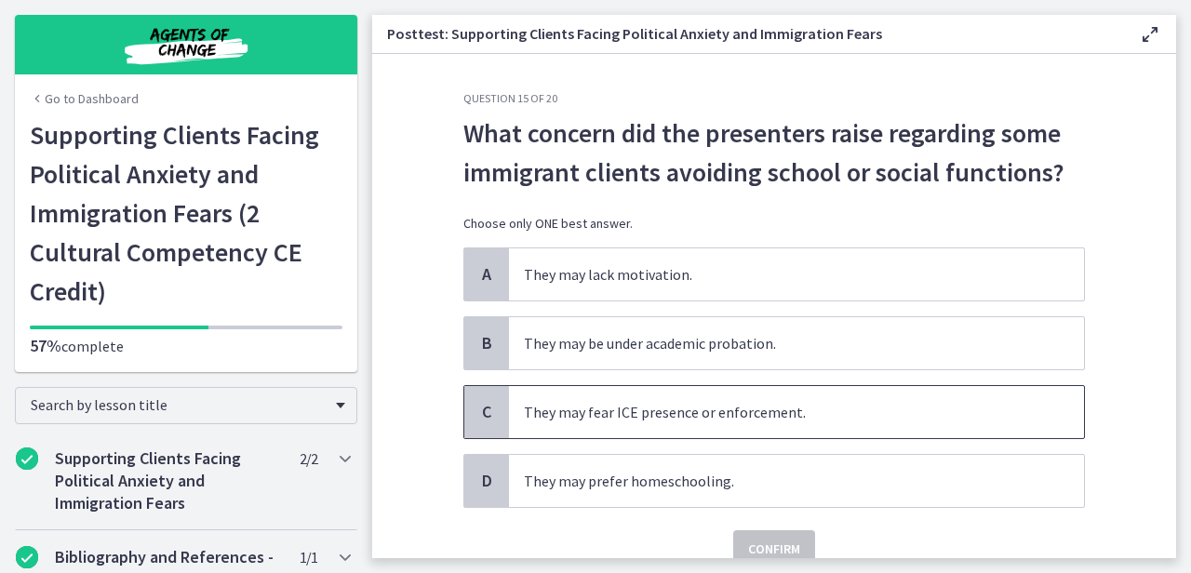
click at [792, 435] on span "They may fear ICE presence or enforcement." at bounding box center [796, 412] width 575 height 52
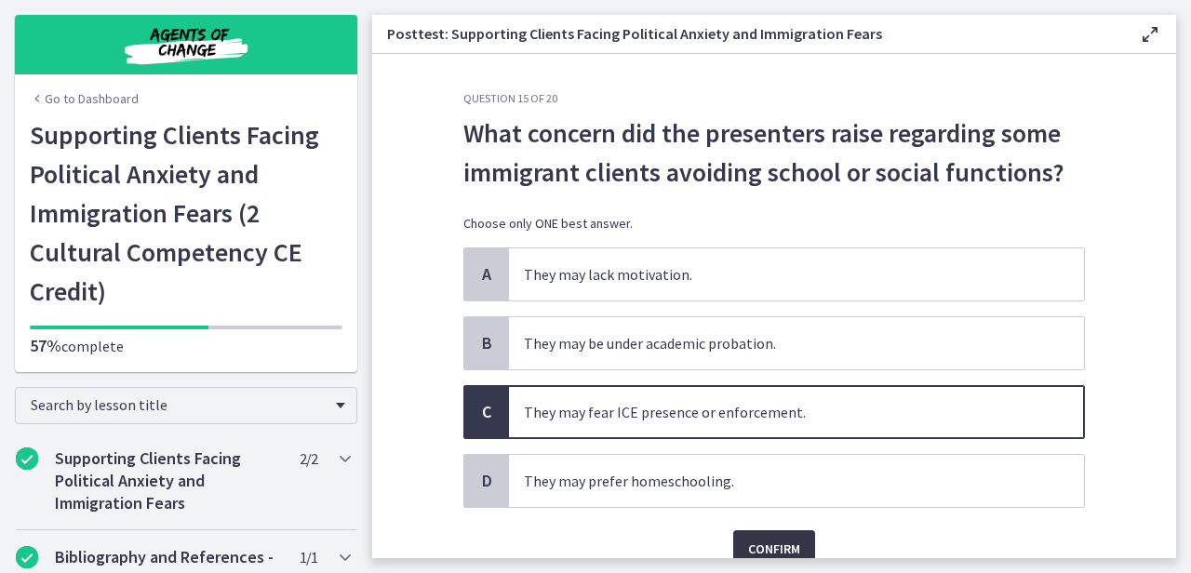
click at [769, 539] on span "Confirm" at bounding box center [774, 549] width 52 height 22
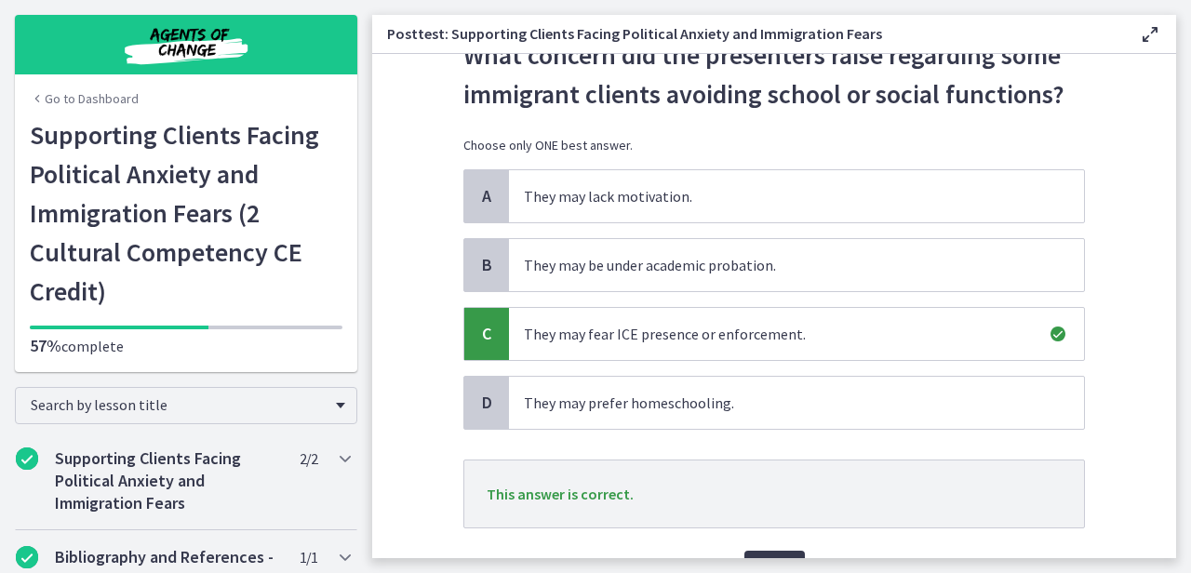
scroll to position [134, 0]
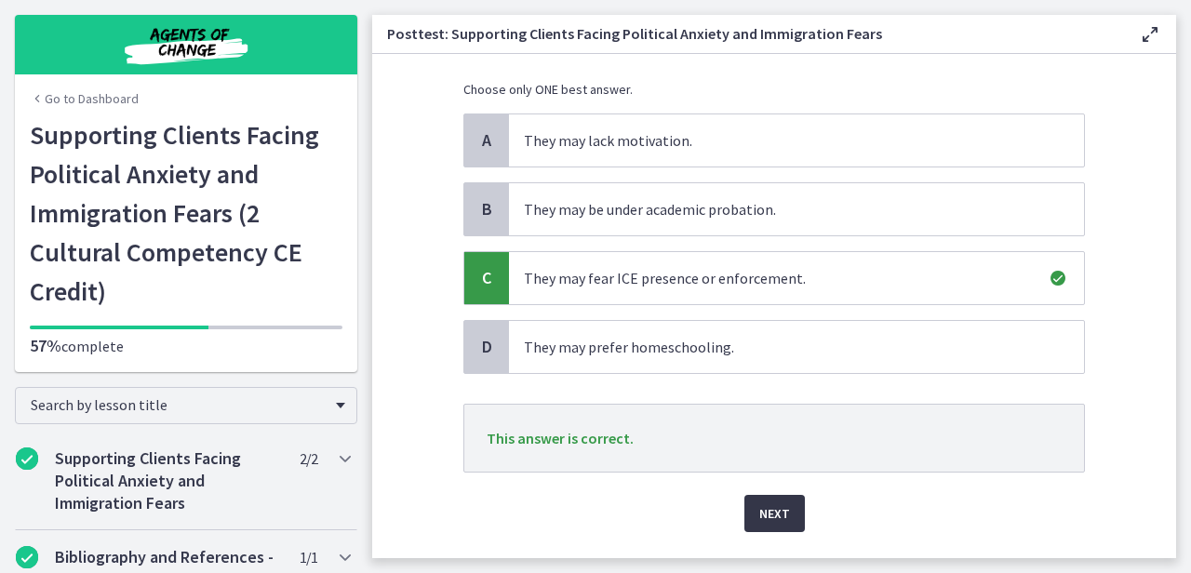
click at [774, 517] on span "Next" at bounding box center [774, 513] width 31 height 22
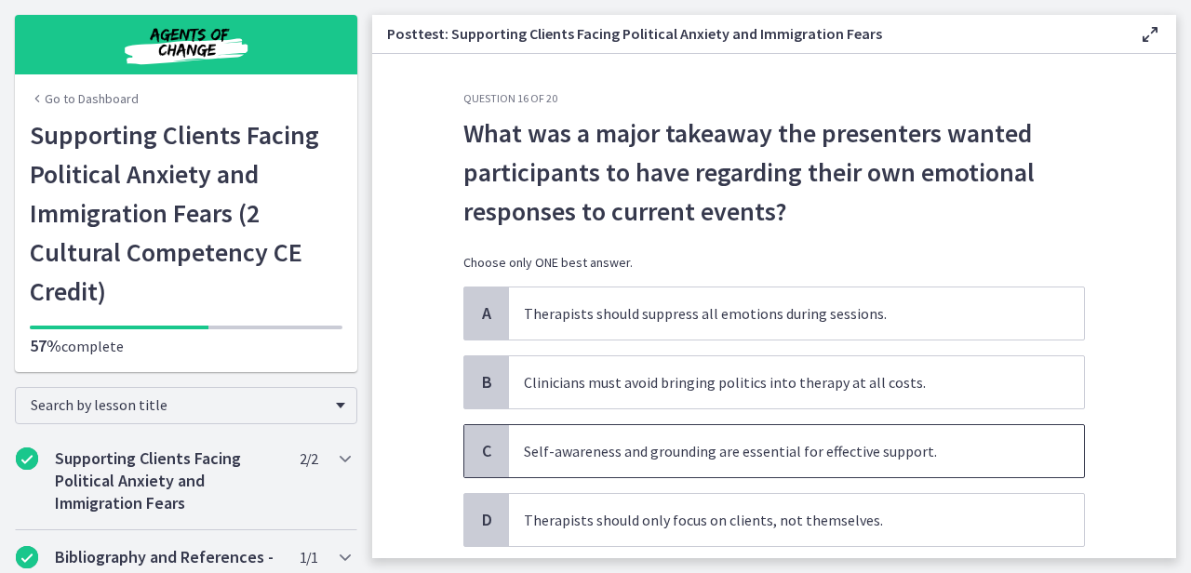
click at [847, 467] on span "Self-awareness and grounding are essential for effective support." at bounding box center [796, 451] width 575 height 52
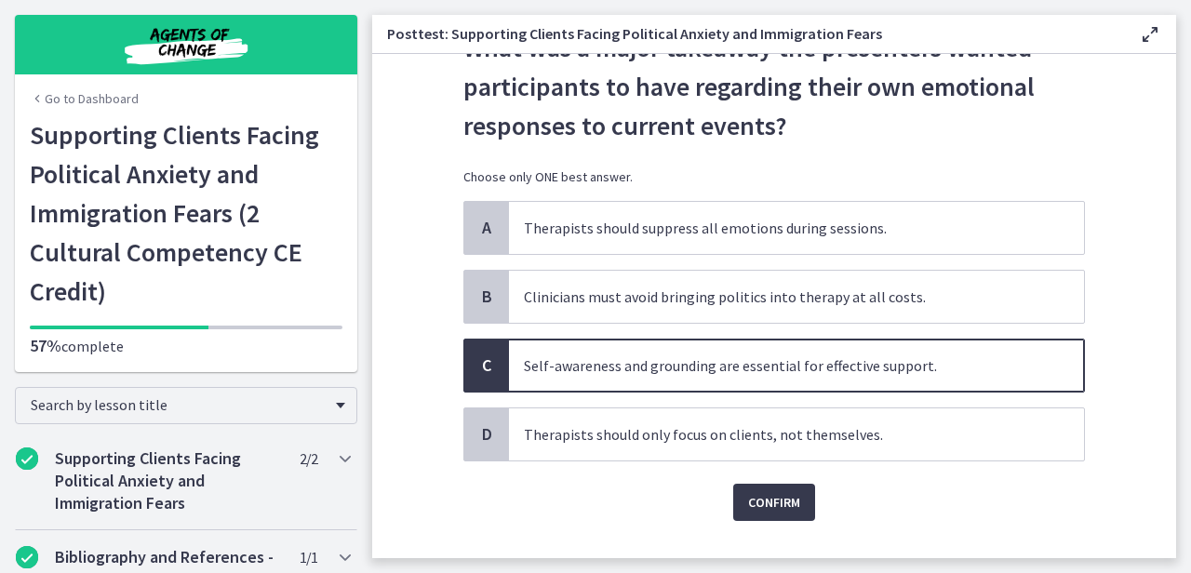
scroll to position [123, 0]
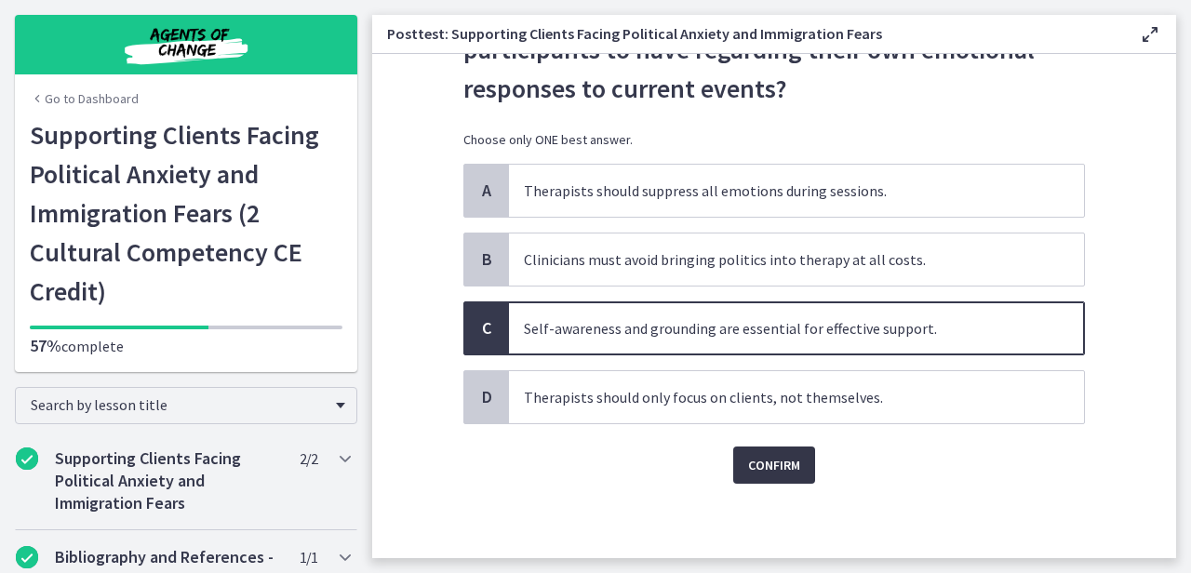
click at [781, 460] on span "Confirm" at bounding box center [774, 465] width 52 height 22
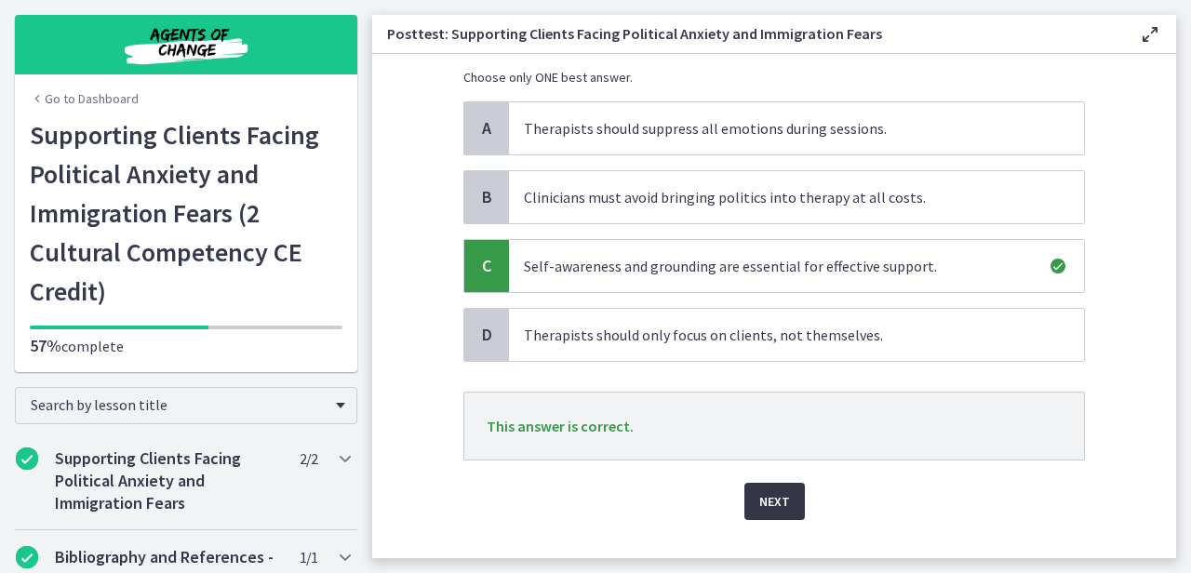
scroll to position [213, 0]
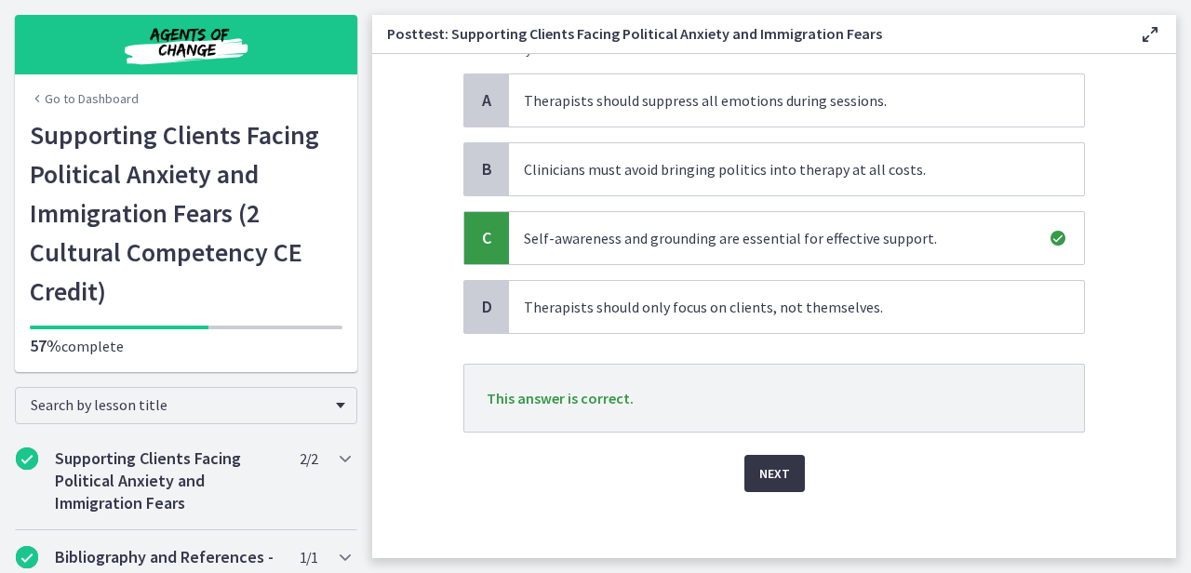
click at [781, 460] on button "Next" at bounding box center [774, 473] width 60 height 37
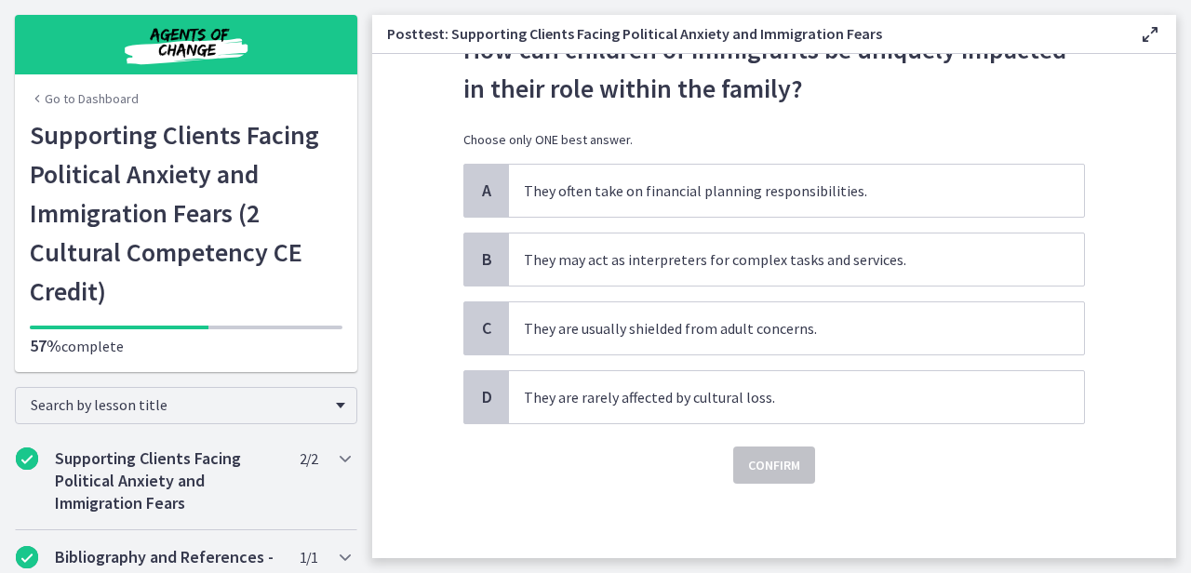
scroll to position [0, 0]
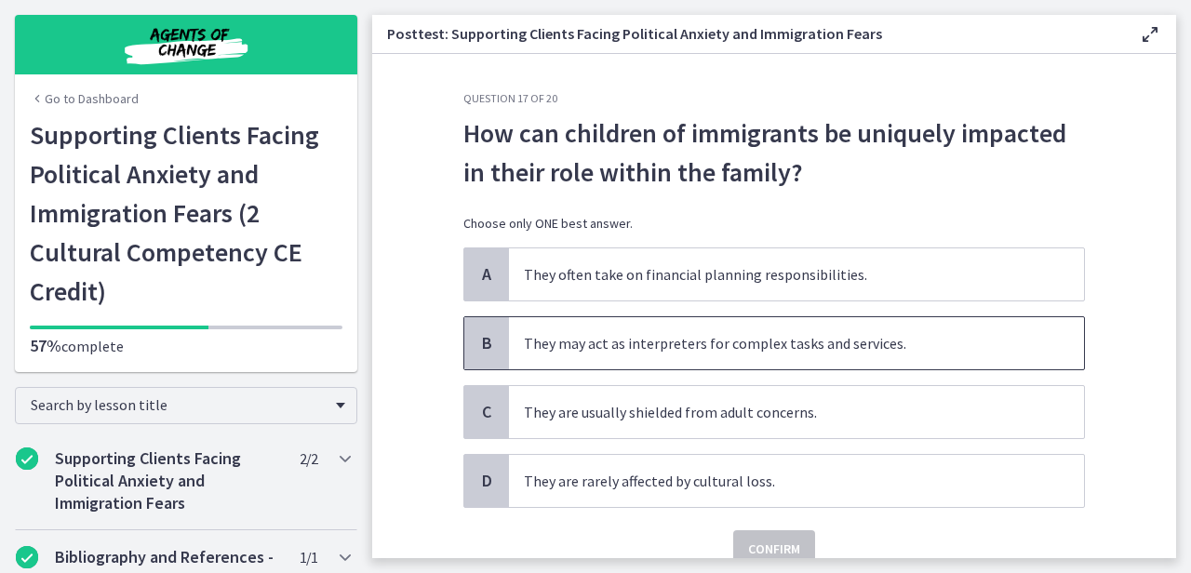
click at [884, 335] on span "They may act as interpreters for complex tasks and services." at bounding box center [796, 343] width 575 height 52
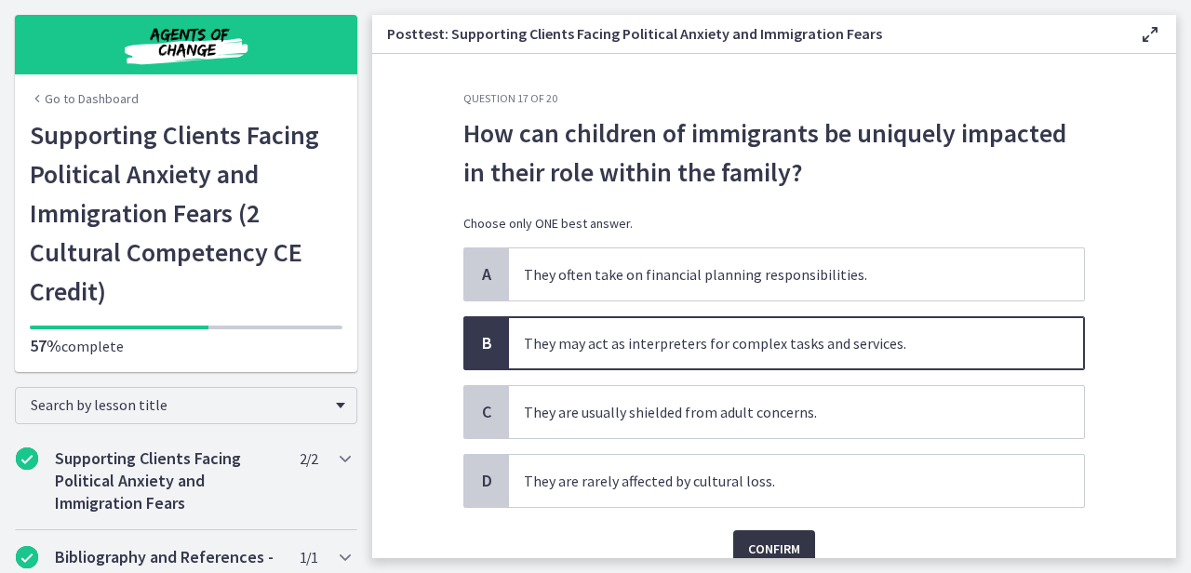
click at [776, 539] on span "Confirm" at bounding box center [774, 549] width 52 height 22
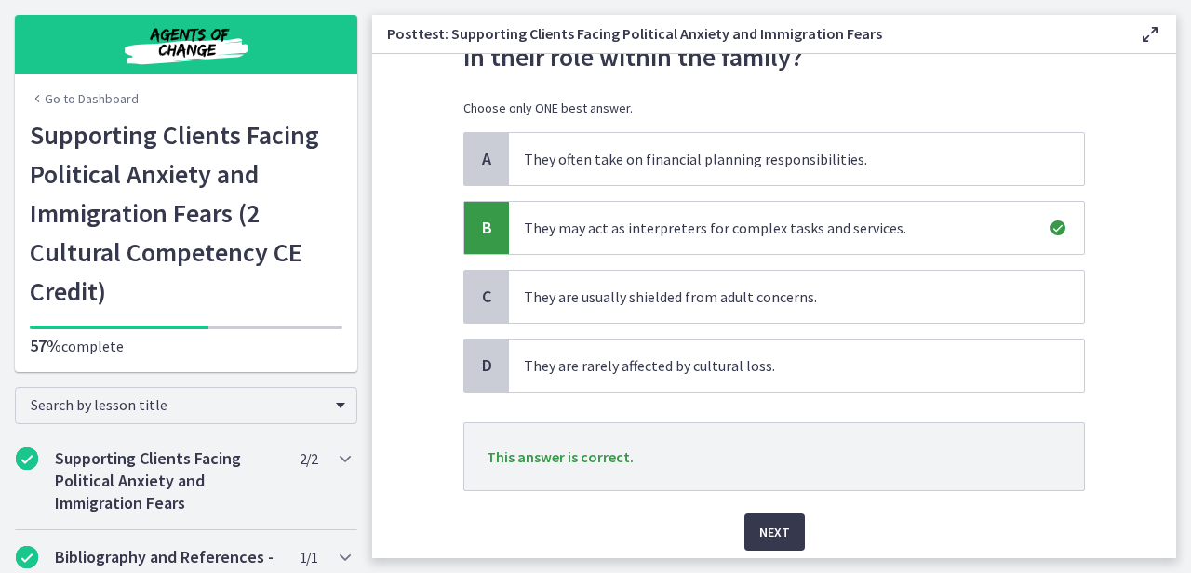
scroll to position [182, 0]
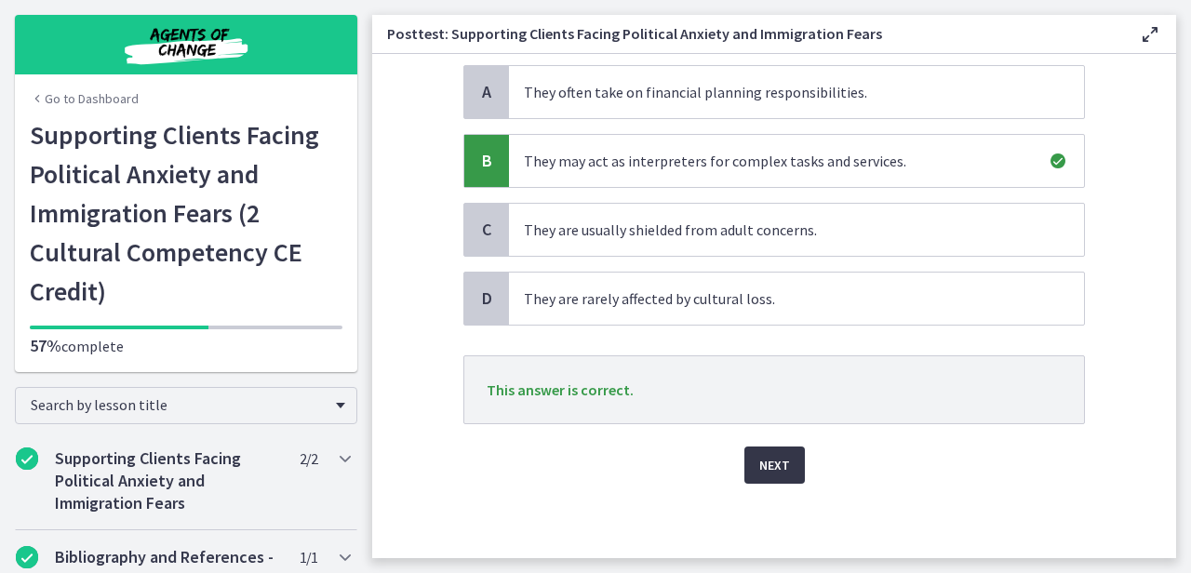
click at [772, 461] on span "Next" at bounding box center [774, 465] width 31 height 22
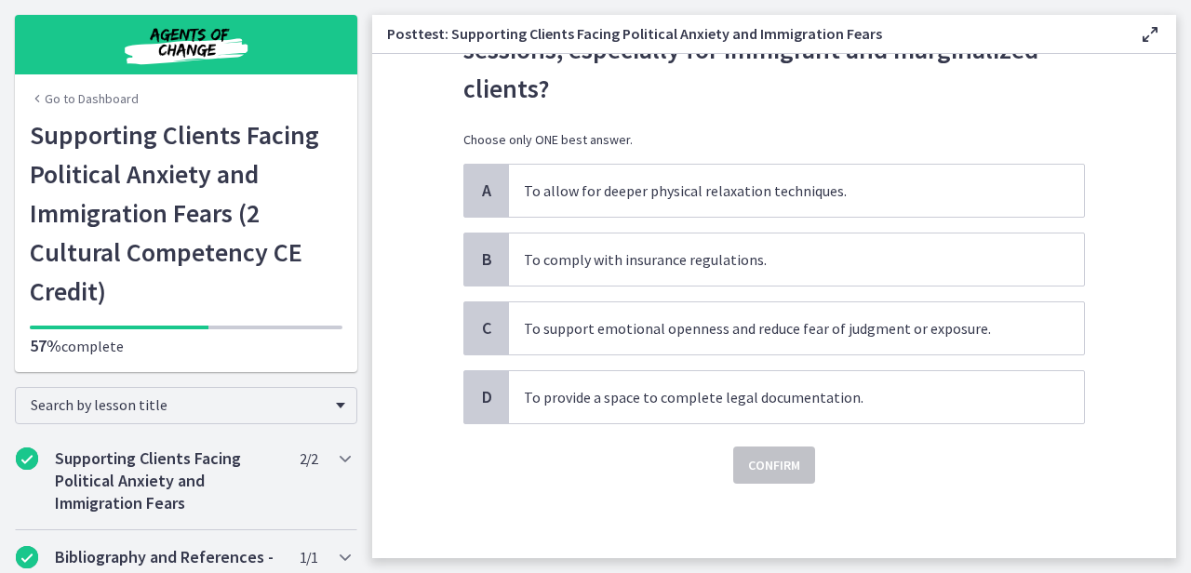
scroll to position [0, 0]
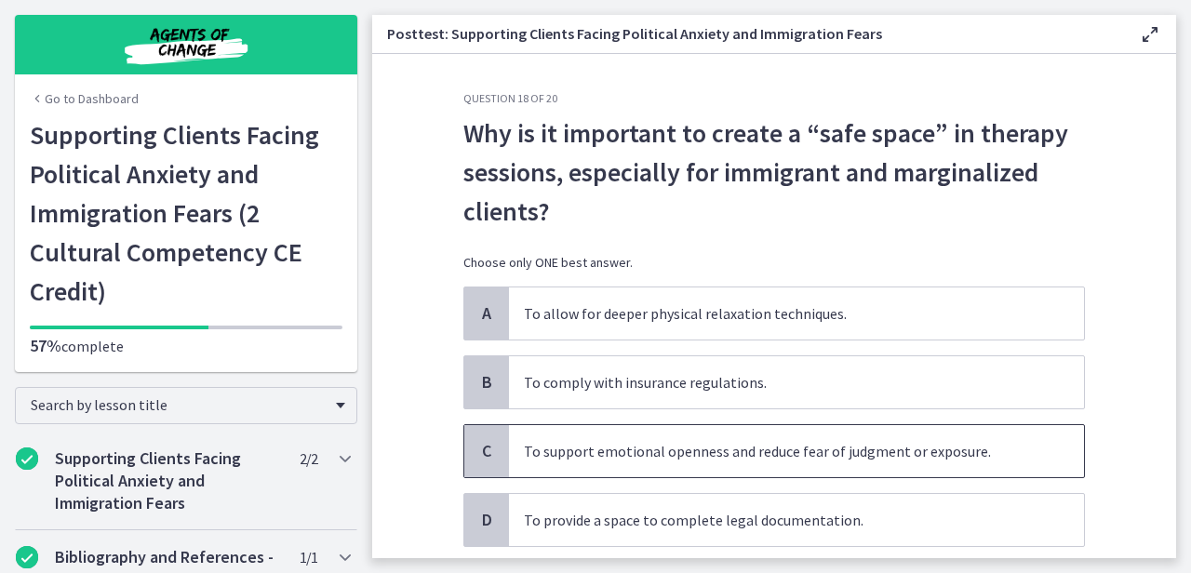
click at [857, 450] on span "To support emotional openness and reduce fear of judgment or exposure." at bounding box center [796, 451] width 575 height 52
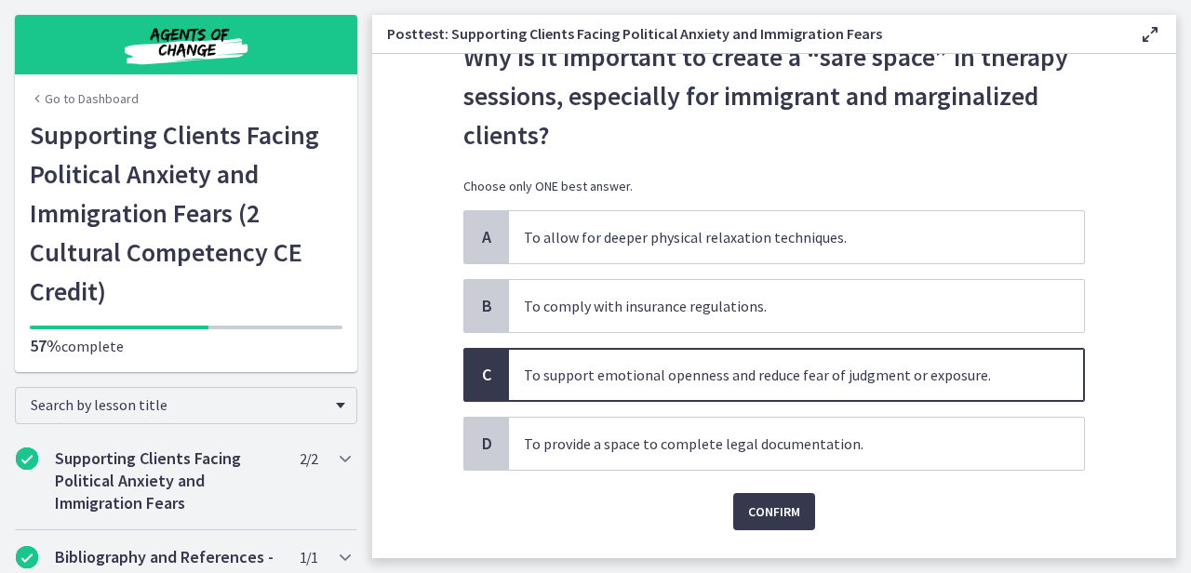
scroll to position [79, 0]
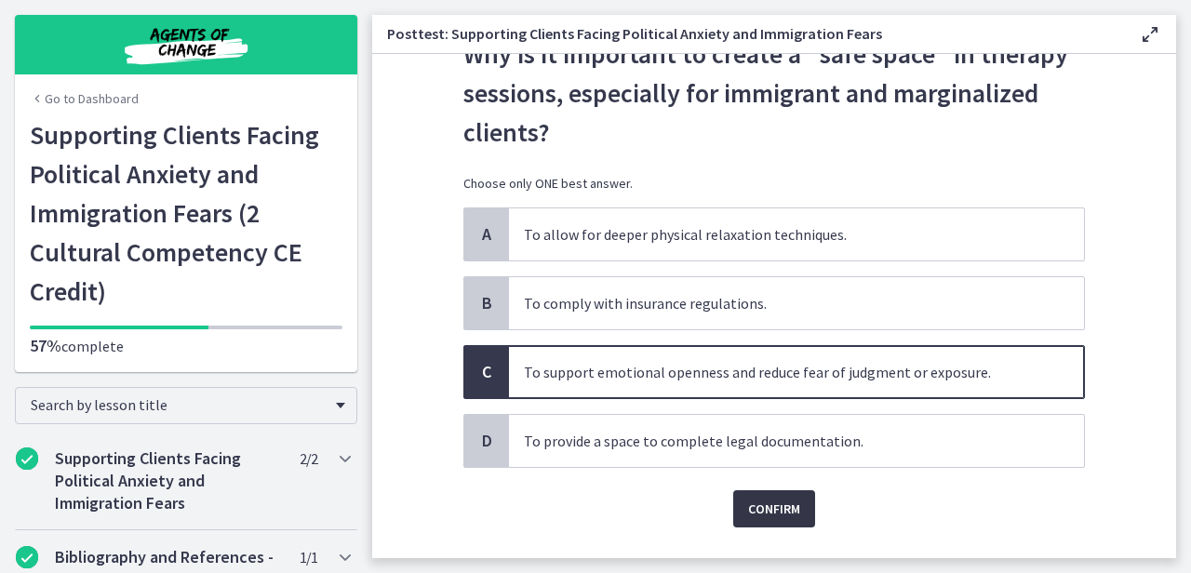
click at [761, 509] on span "Confirm" at bounding box center [774, 509] width 52 height 22
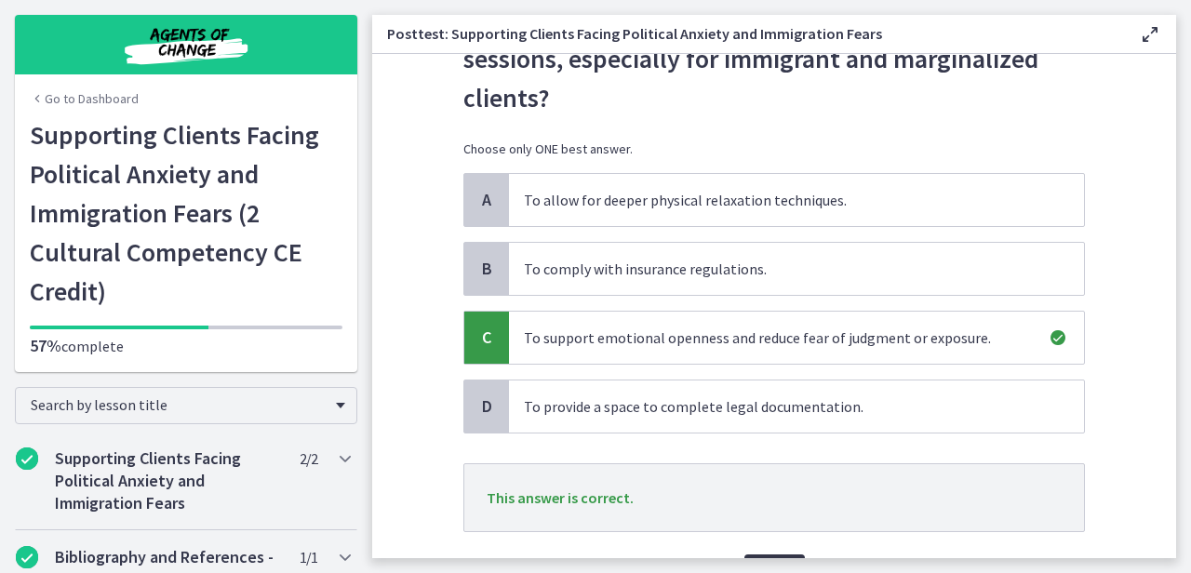
scroll to position [221, 0]
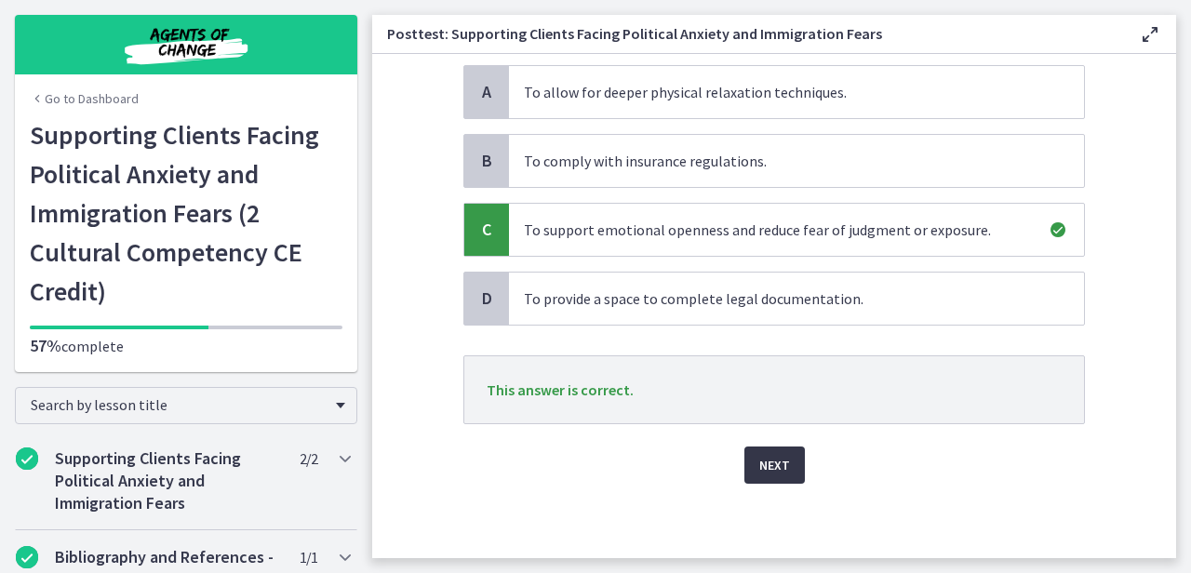
click at [751, 450] on button "Next" at bounding box center [774, 464] width 60 height 37
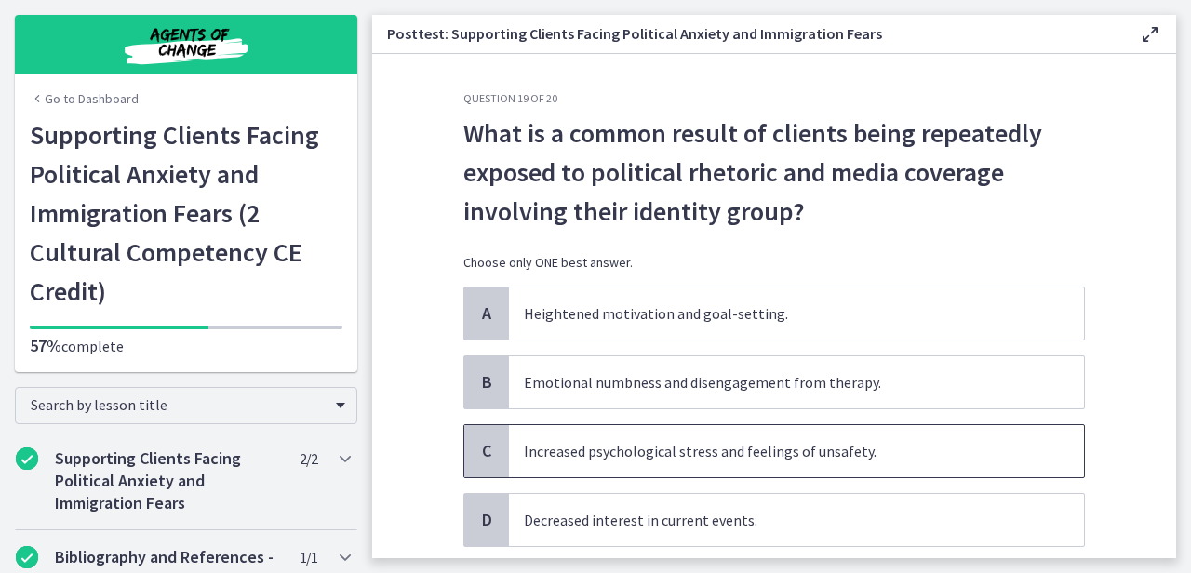
click at [894, 450] on span "Increased psychological stress and feelings of unsafety." at bounding box center [796, 451] width 575 height 52
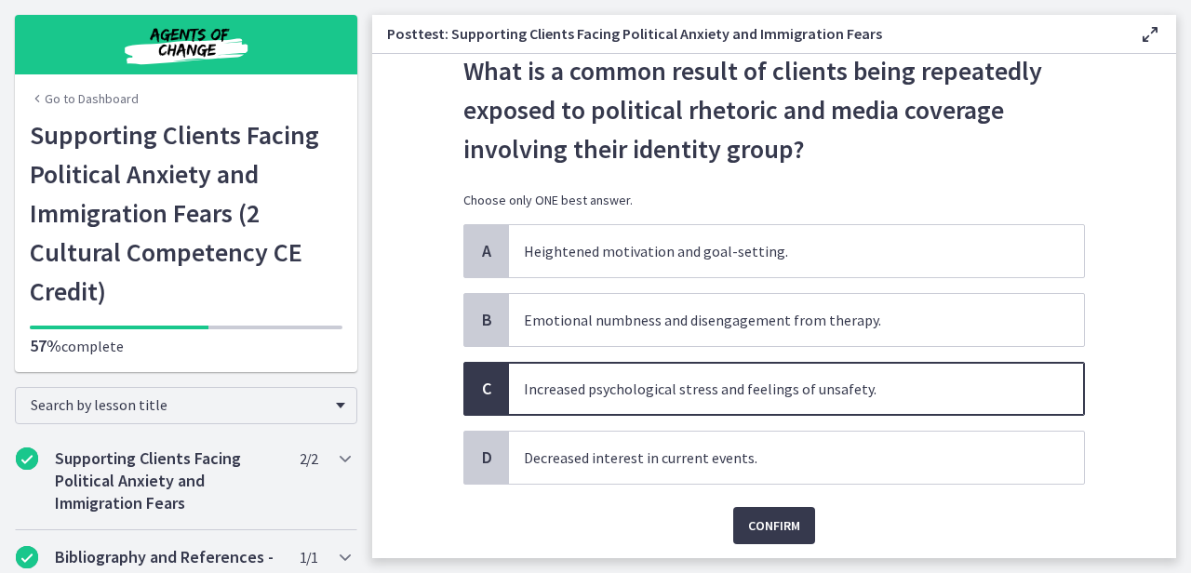
scroll to position [79, 0]
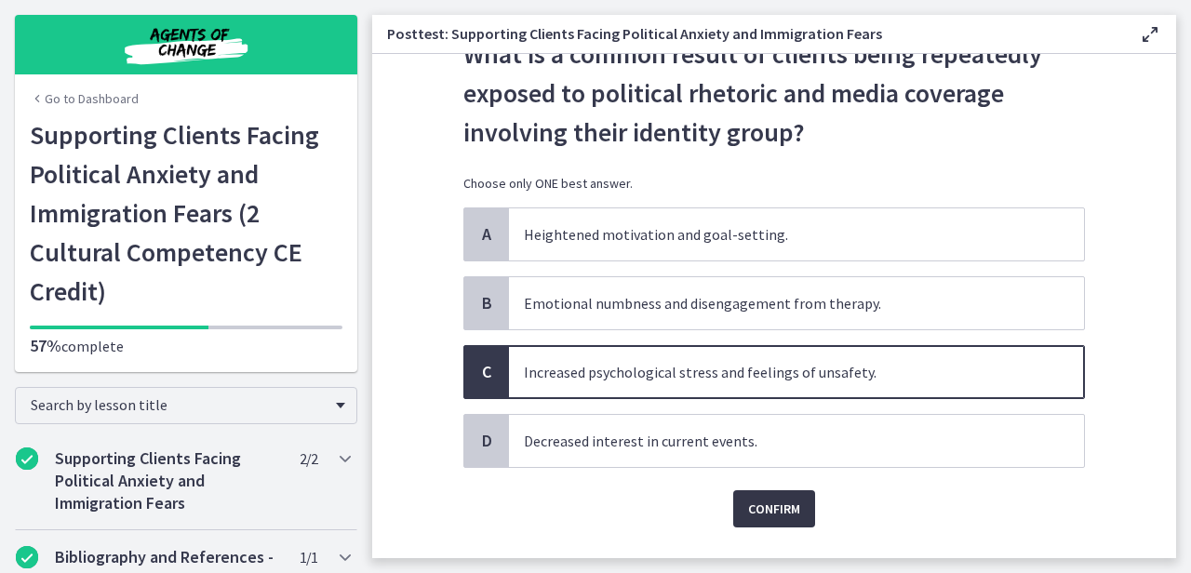
click at [781, 506] on span "Confirm" at bounding box center [774, 509] width 52 height 22
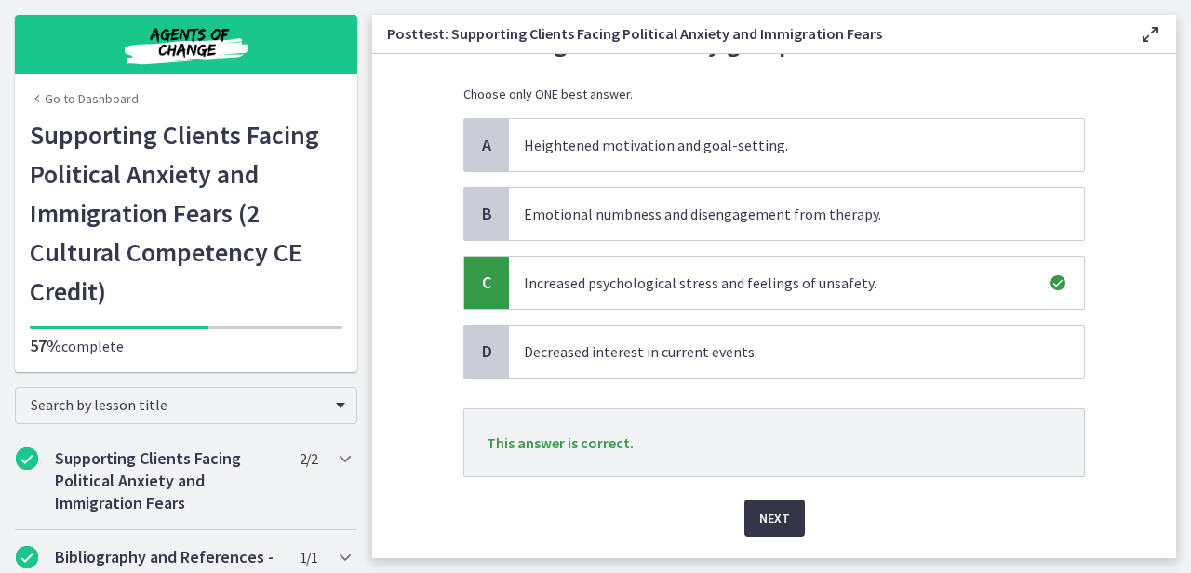
scroll to position [221, 0]
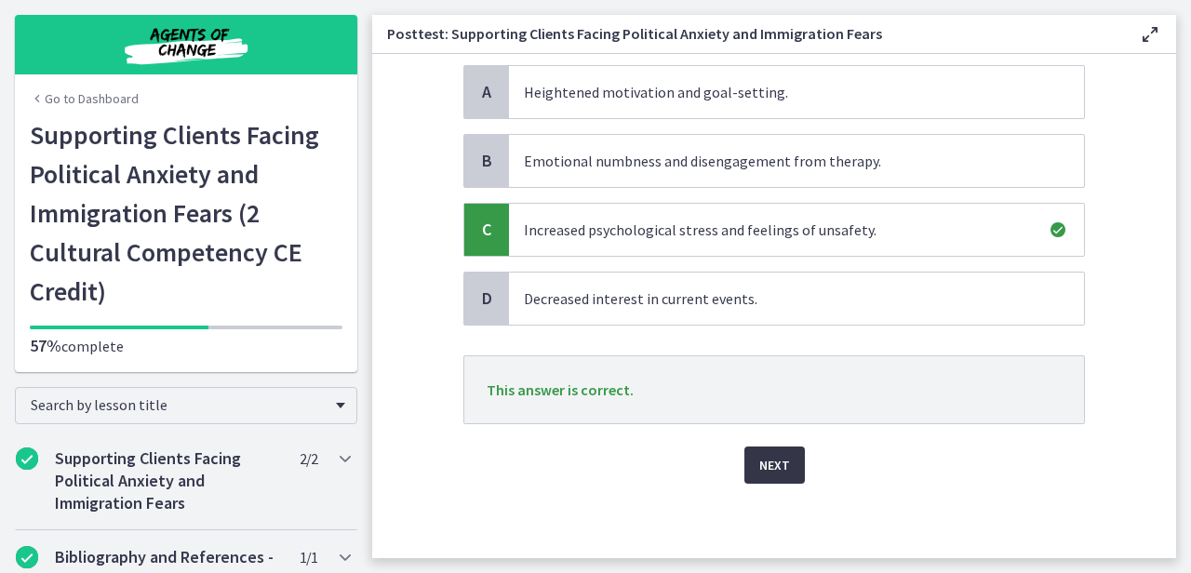
click at [756, 452] on button "Next" at bounding box center [774, 464] width 60 height 37
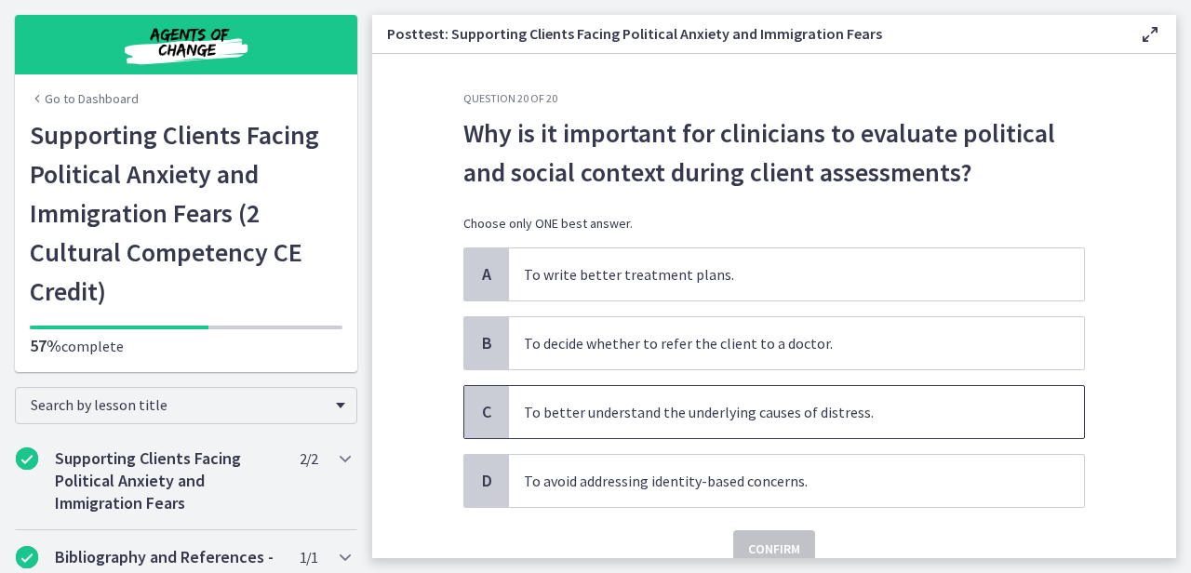
click at [876, 399] on span "To better understand the underlying causes of distress." at bounding box center [796, 412] width 575 height 52
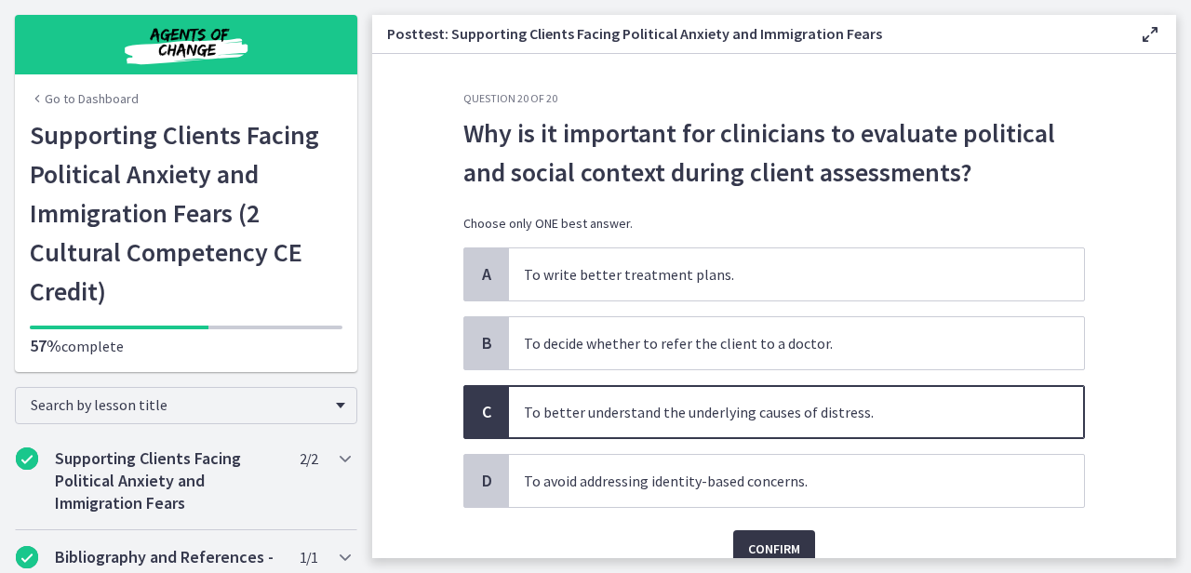
click at [769, 536] on button "Confirm" at bounding box center [774, 548] width 82 height 37
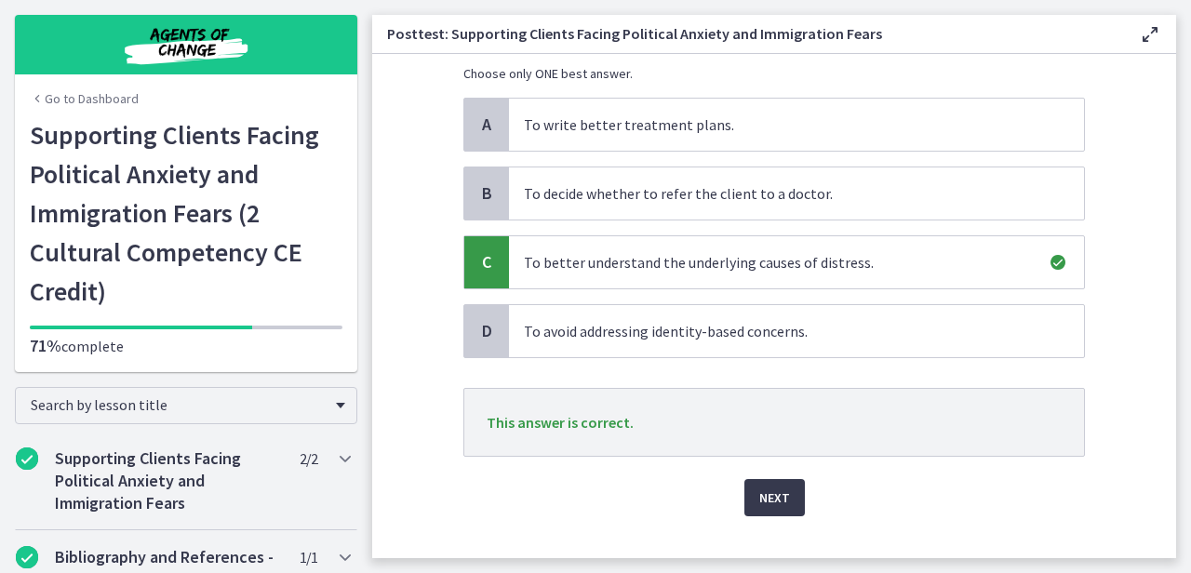
scroll to position [180, 0]
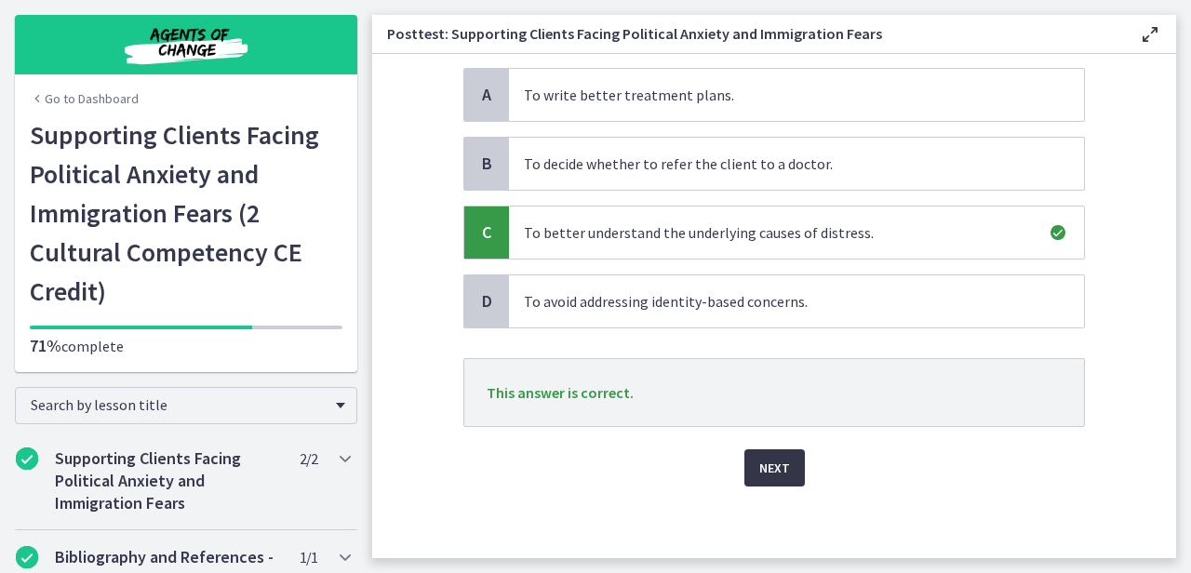
click at [764, 466] on span "Next" at bounding box center [774, 468] width 31 height 22
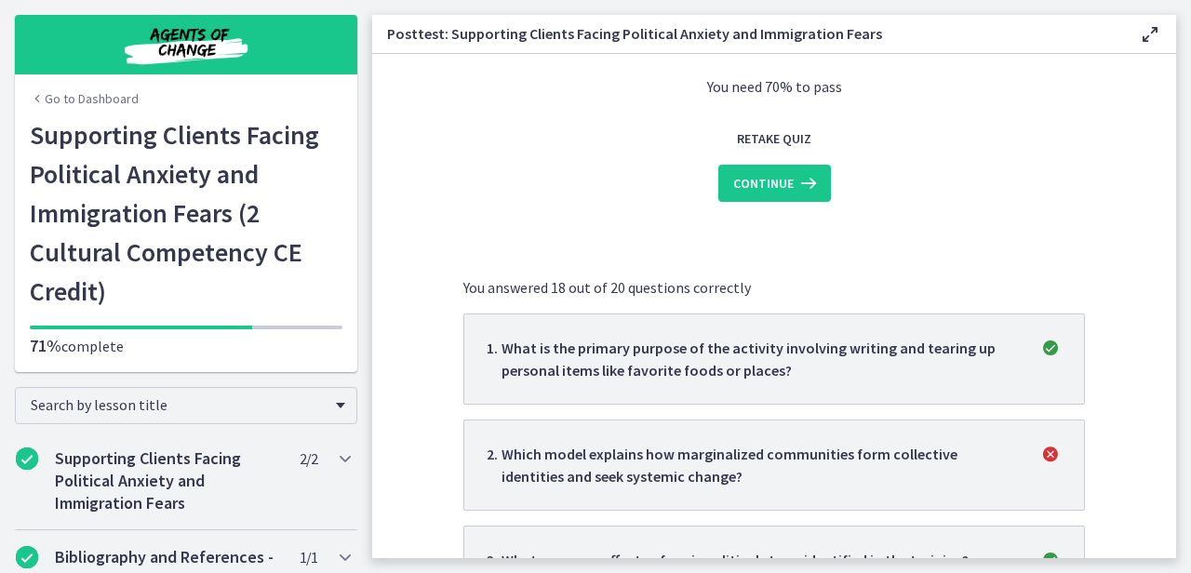
scroll to position [0, 0]
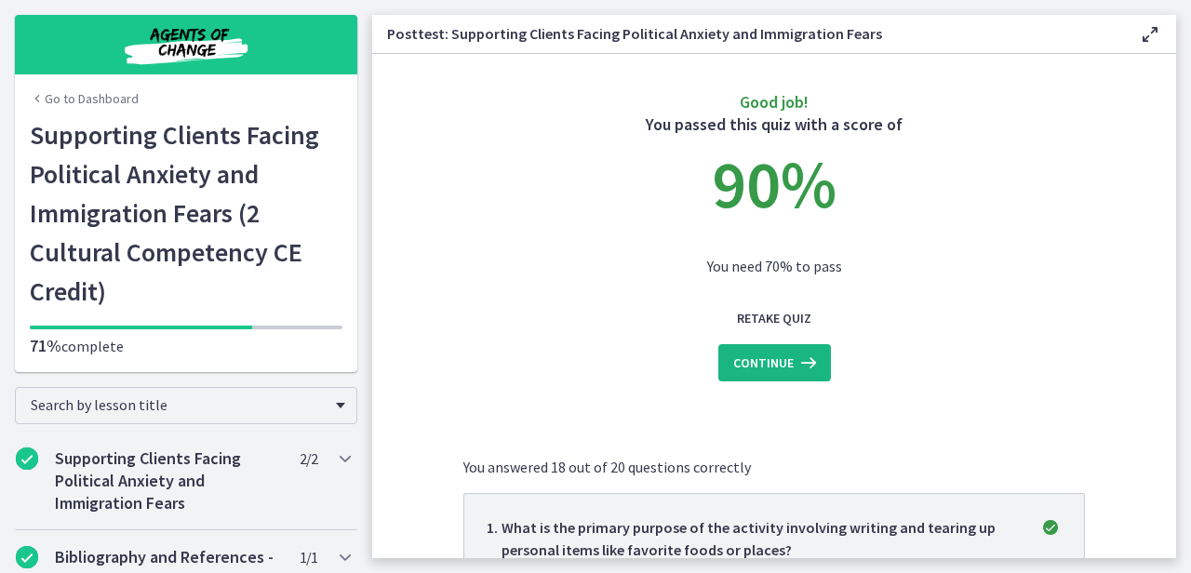
click at [770, 369] on span "Continue" at bounding box center [763, 363] width 60 height 22
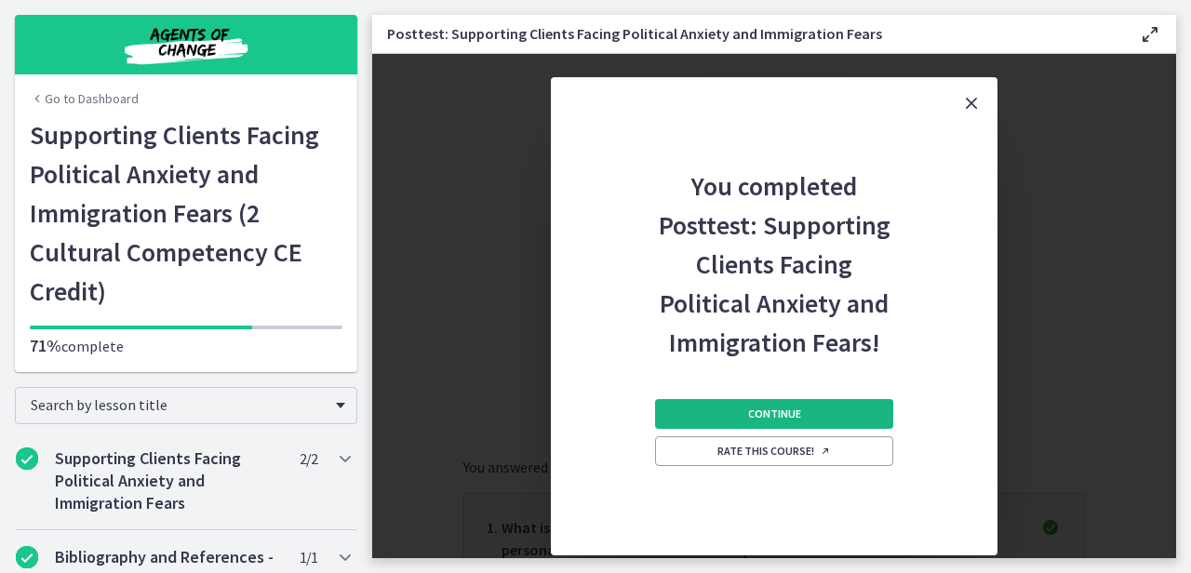
click at [773, 407] on span "Continue" at bounding box center [774, 413] width 53 height 15
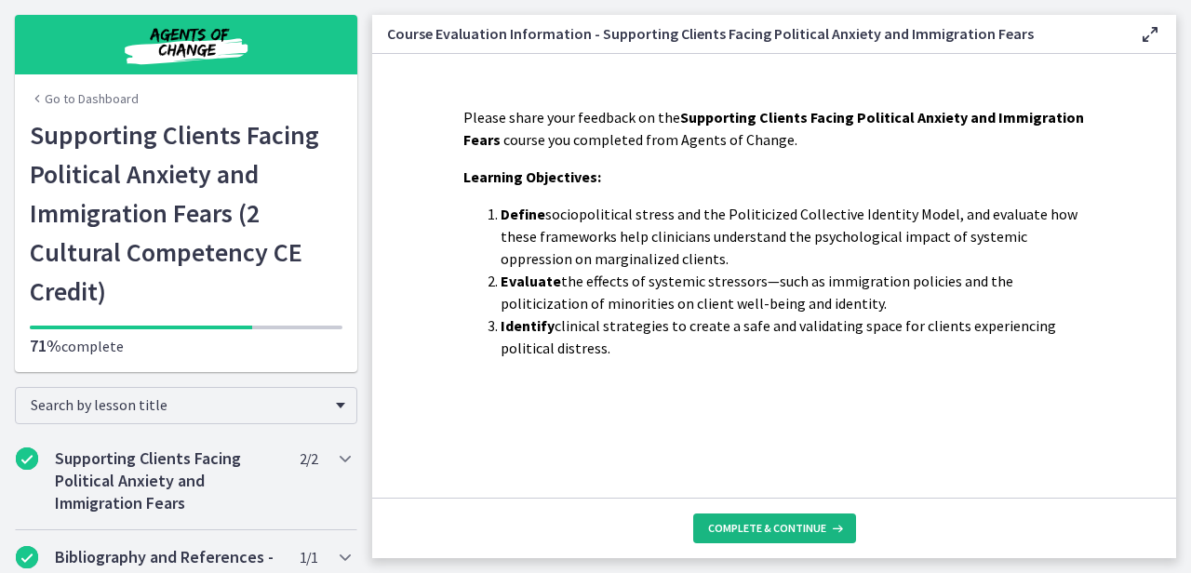
click at [759, 522] on span "Complete & continue" at bounding box center [767, 528] width 118 height 15
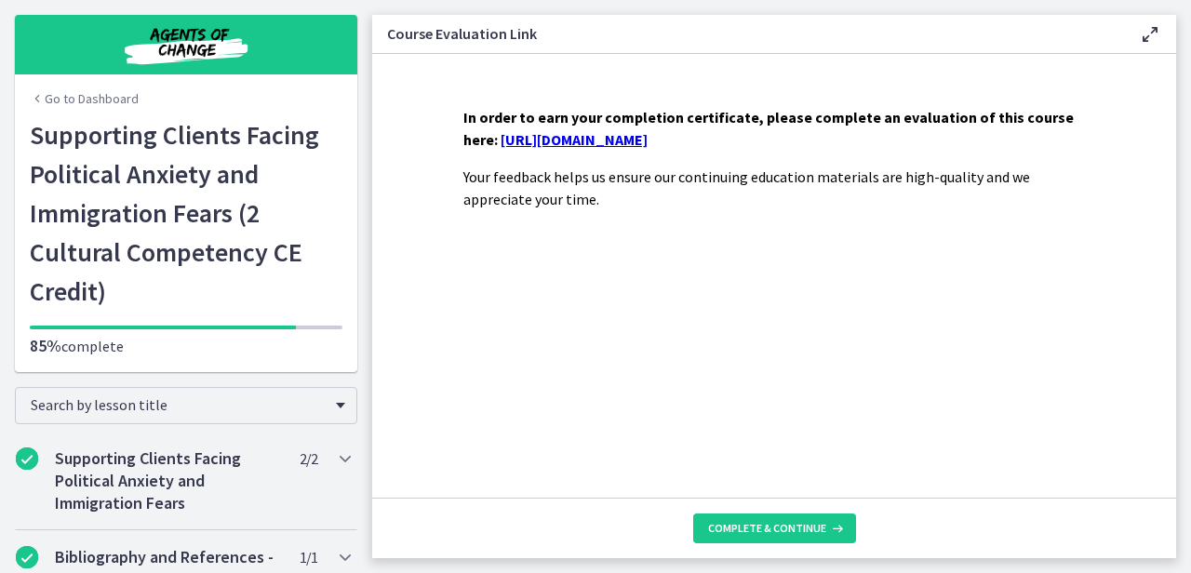
click at [647, 143] on link "[URL][DOMAIN_NAME]" at bounding box center [573, 139] width 147 height 19
click at [106, 94] on link "Go to Dashboard" at bounding box center [84, 98] width 109 height 19
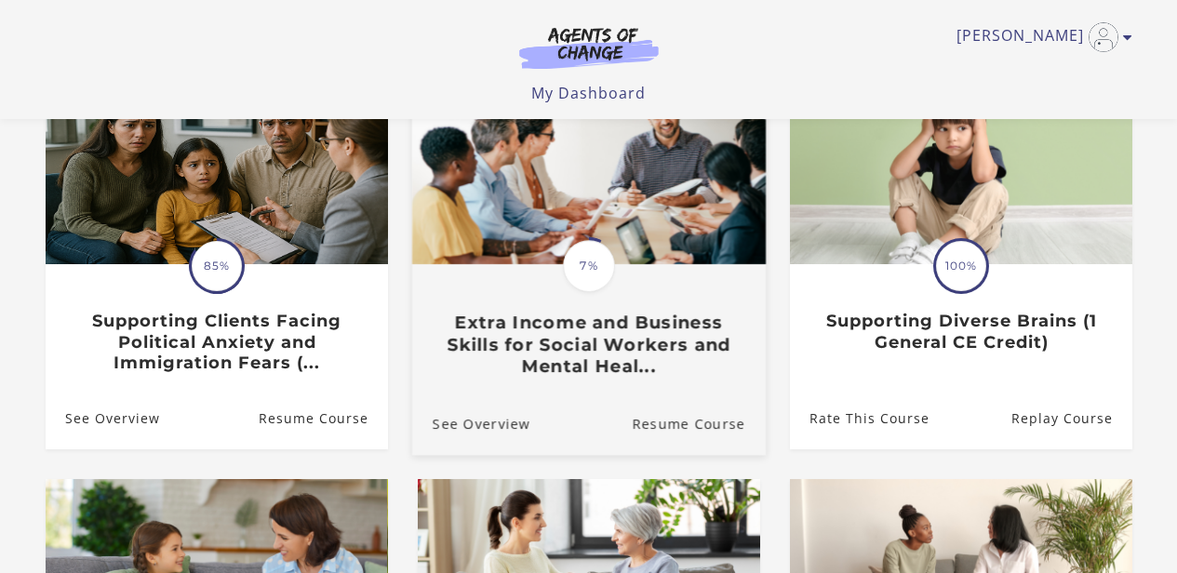
scroll to position [194, 0]
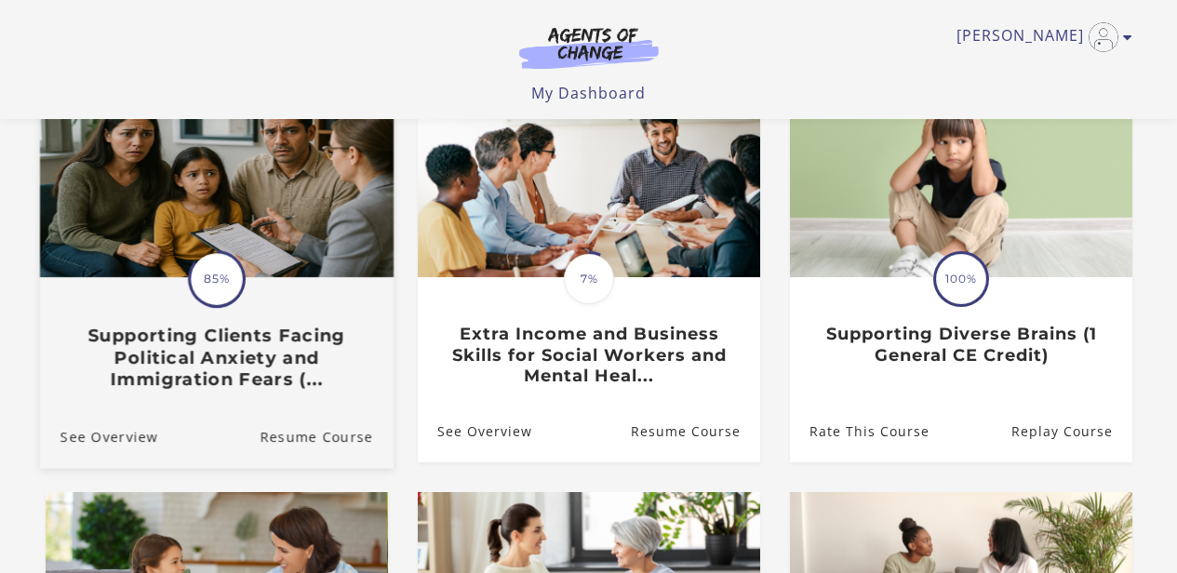
click at [244, 278] on span at bounding box center [216, 278] width 77 height 77
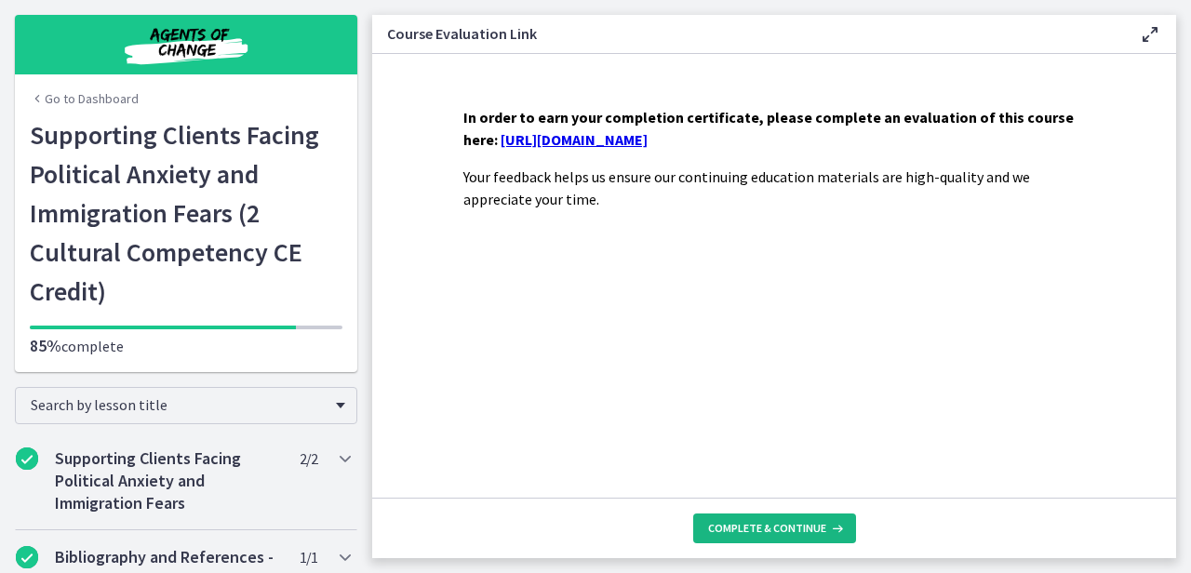
click at [716, 531] on span "Complete & continue" at bounding box center [767, 528] width 118 height 15
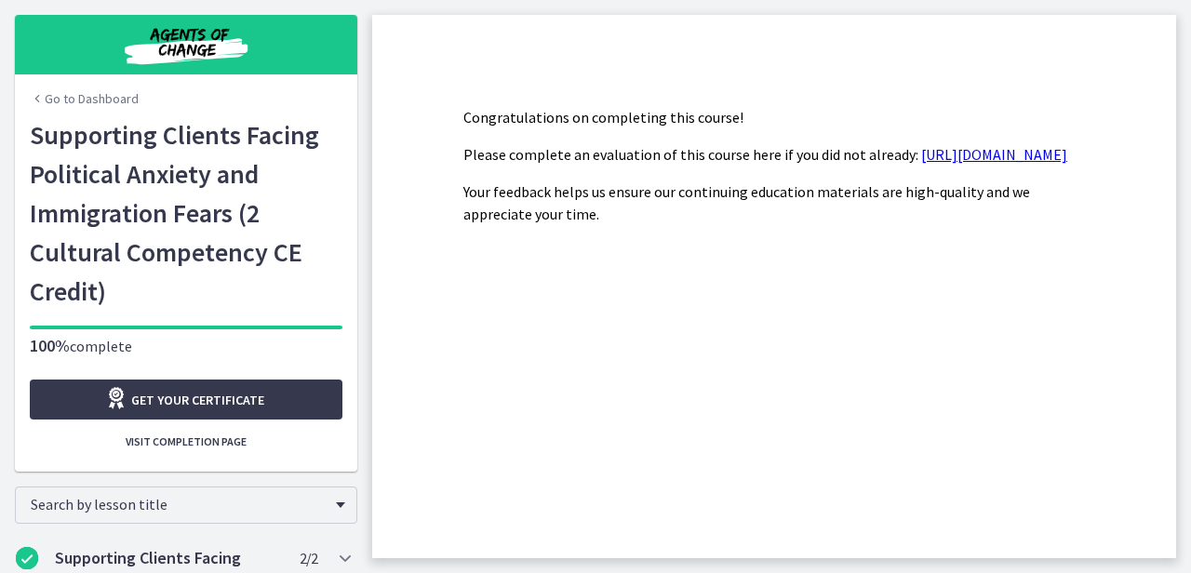
click at [103, 93] on link "Go to Dashboard" at bounding box center [84, 98] width 109 height 19
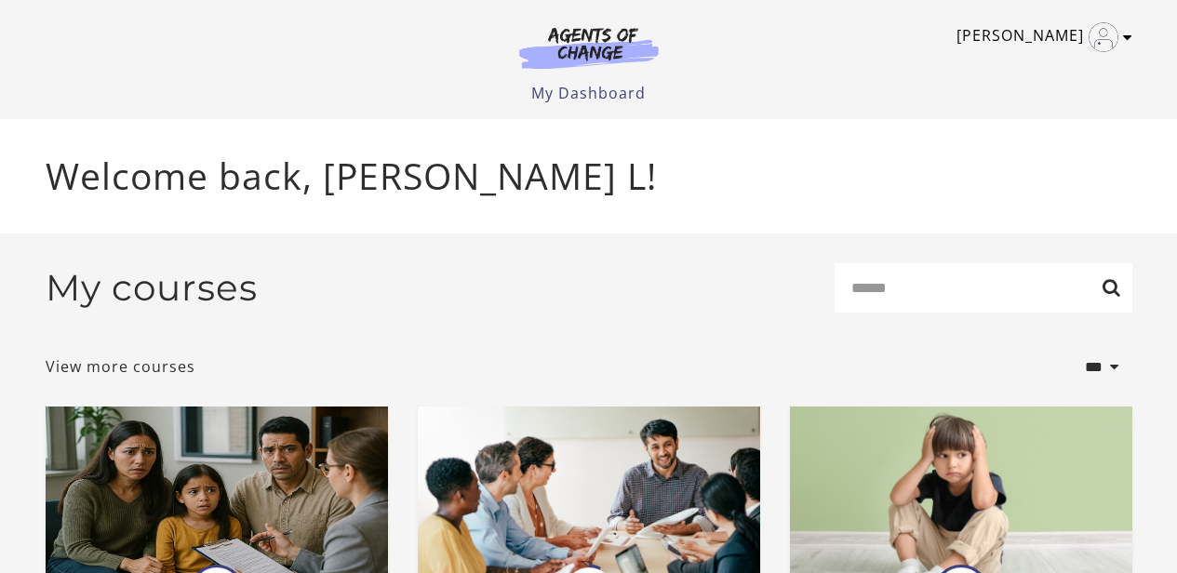
click at [1081, 32] on link "[PERSON_NAME]" at bounding box center [1039, 37] width 166 height 30
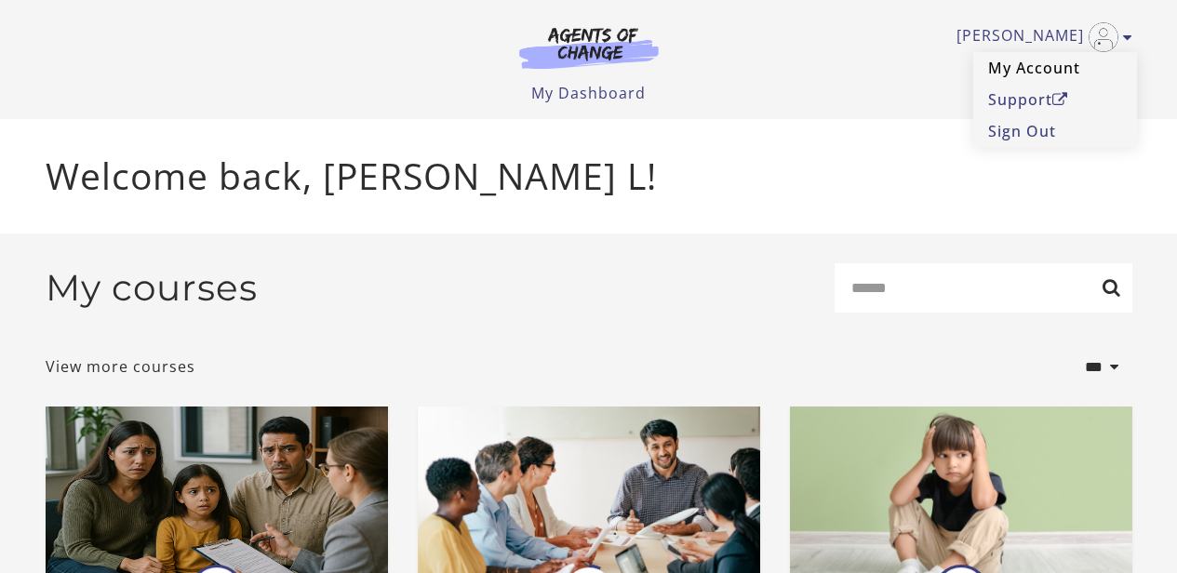
click at [1055, 65] on link "My Account" at bounding box center [1055, 68] width 164 height 32
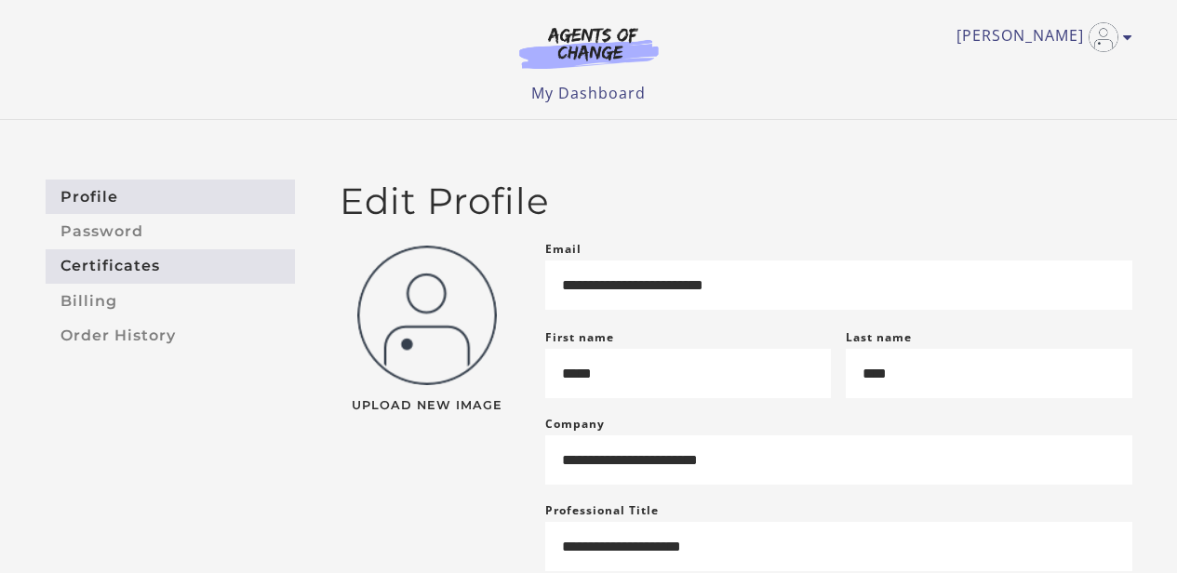
click at [172, 255] on link "Certificates" at bounding box center [170, 266] width 249 height 34
